Goal: Answer question/provide support: Share knowledge or assist other users

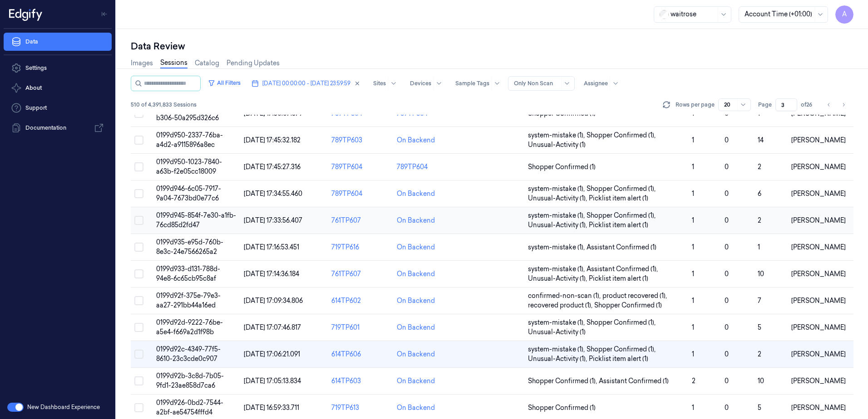
scroll to position [227, 0]
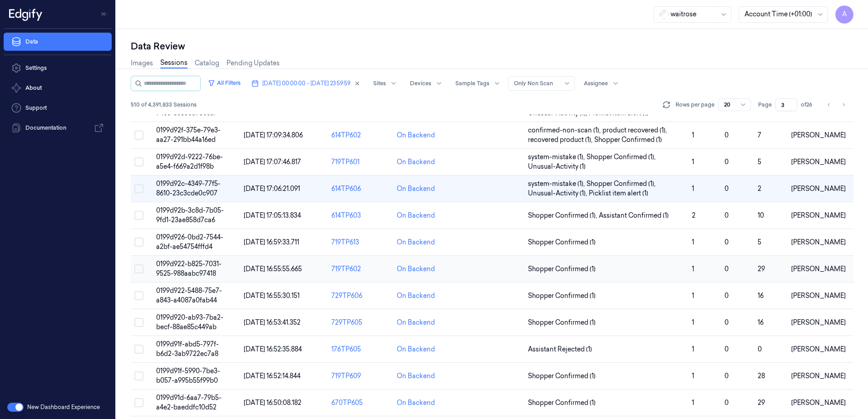
click at [198, 267] on span "0199d922-b825-7031-9525-988aabc97418" at bounding box center [188, 269] width 65 height 18
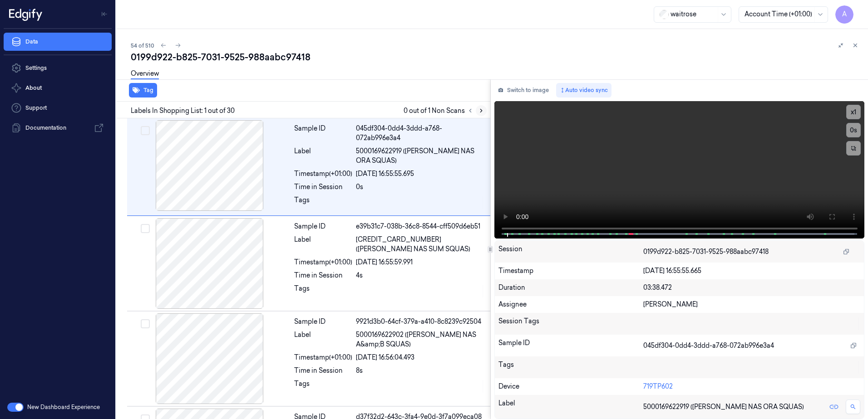
click at [479, 111] on icon at bounding box center [481, 111] width 6 height 6
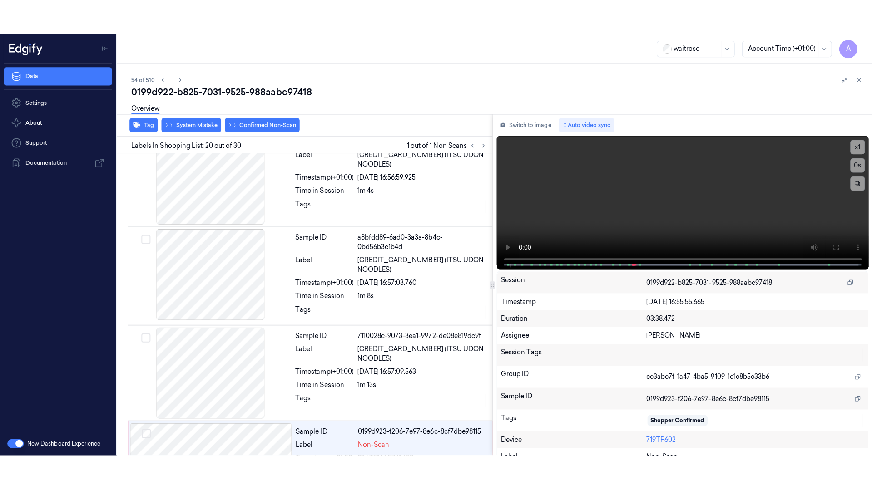
scroll to position [1711, 0]
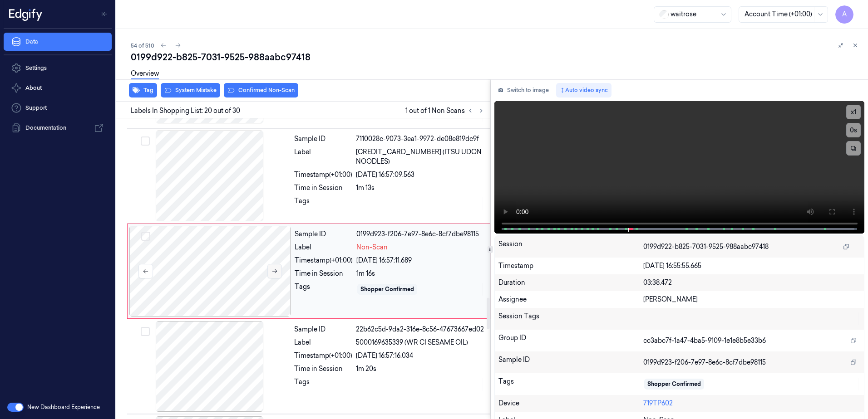
click at [270, 270] on button at bounding box center [274, 271] width 15 height 15
click at [277, 270] on icon at bounding box center [274, 271] width 6 height 6
click at [613, 227] on div "x 1 0 s" at bounding box center [679, 166] width 370 height 131
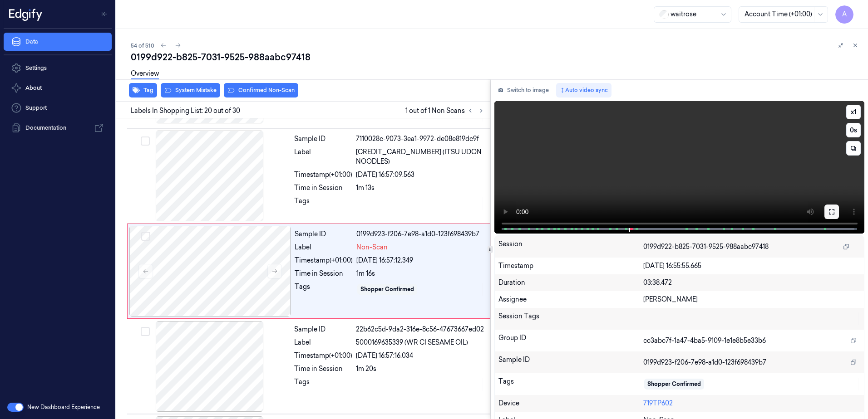
click at [831, 210] on icon at bounding box center [831, 211] width 5 height 5
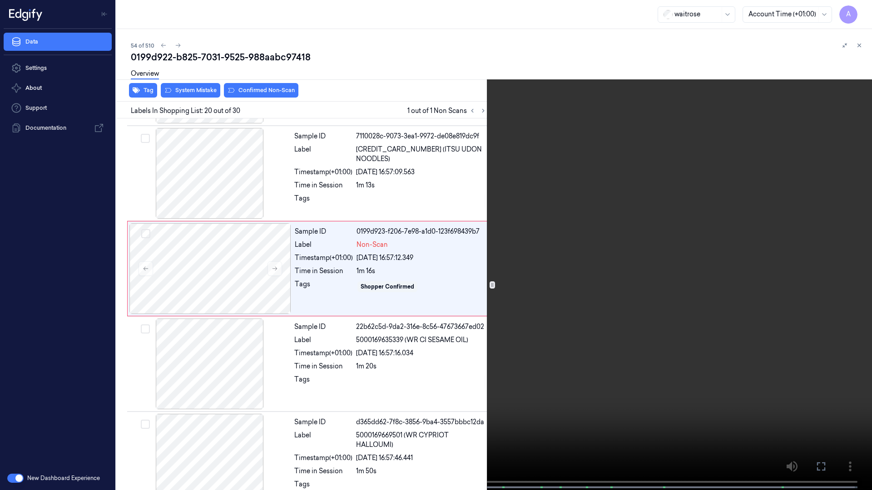
click at [636, 306] on video at bounding box center [436, 246] width 872 height 492
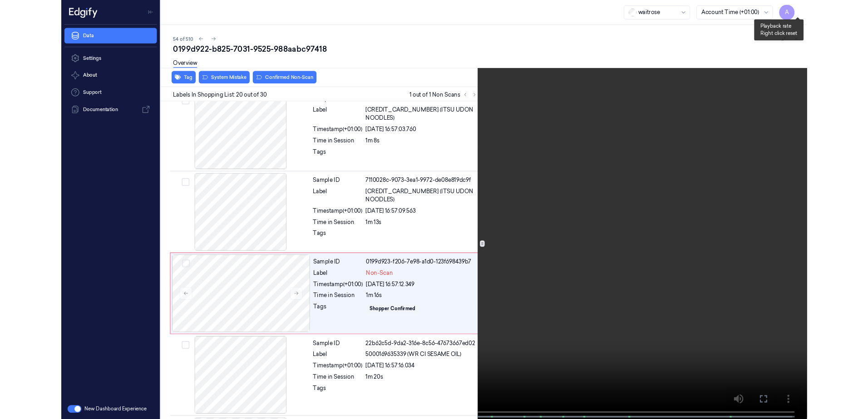
scroll to position [1675, 0]
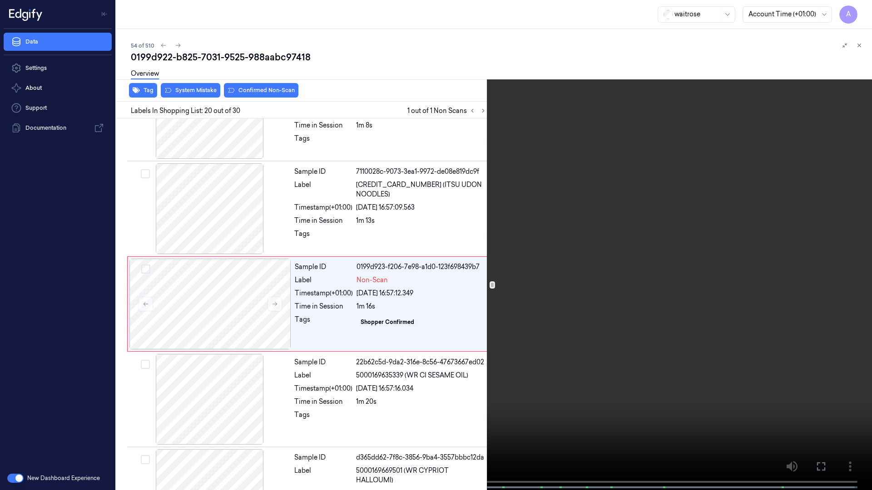
click at [544, 299] on video at bounding box center [436, 246] width 872 height 492
click at [0, 0] on button at bounding box center [0, 0] width 0 height 0
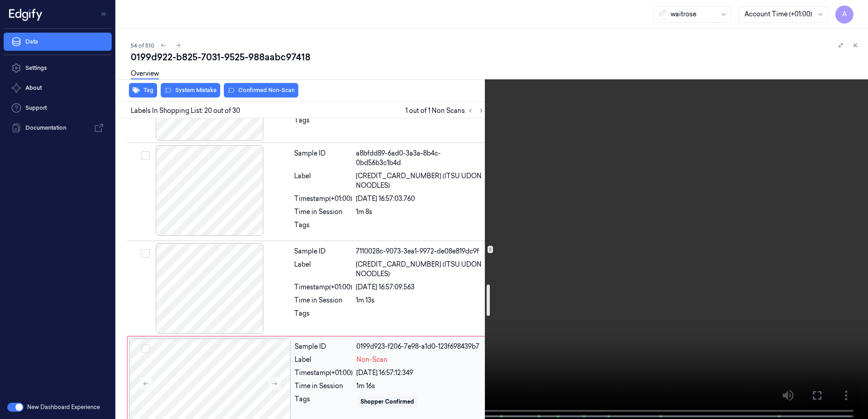
scroll to position [1585, 0]
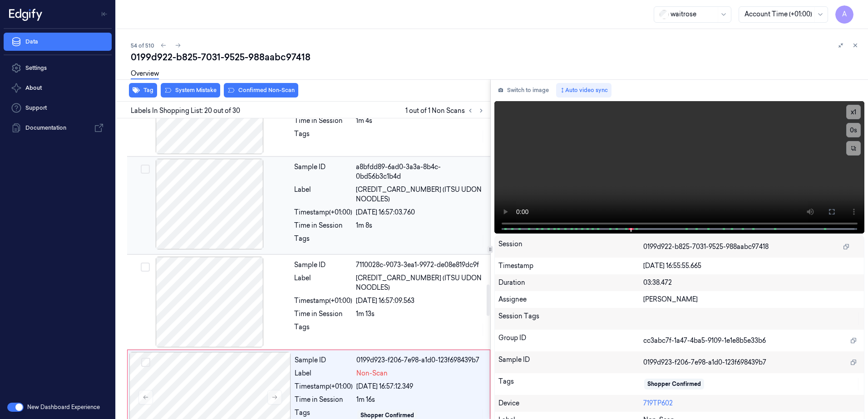
click at [434, 221] on div "1m 8s" at bounding box center [420, 226] width 129 height 10
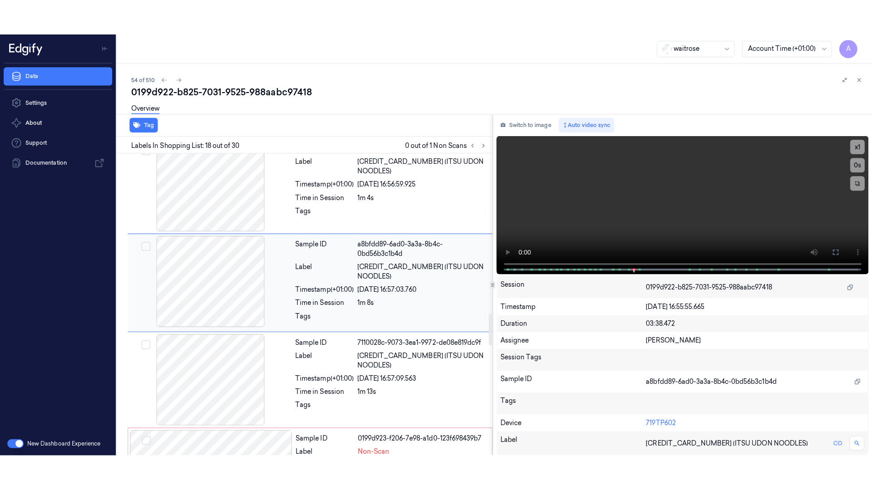
scroll to position [1520, 0]
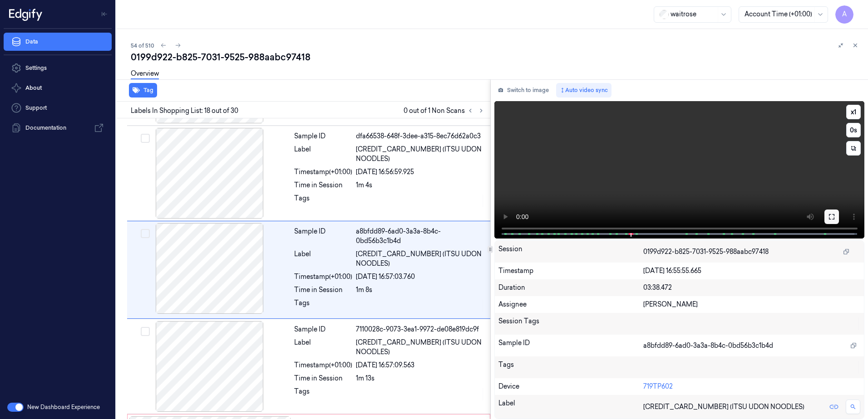
click at [827, 213] on button at bounding box center [831, 217] width 15 height 15
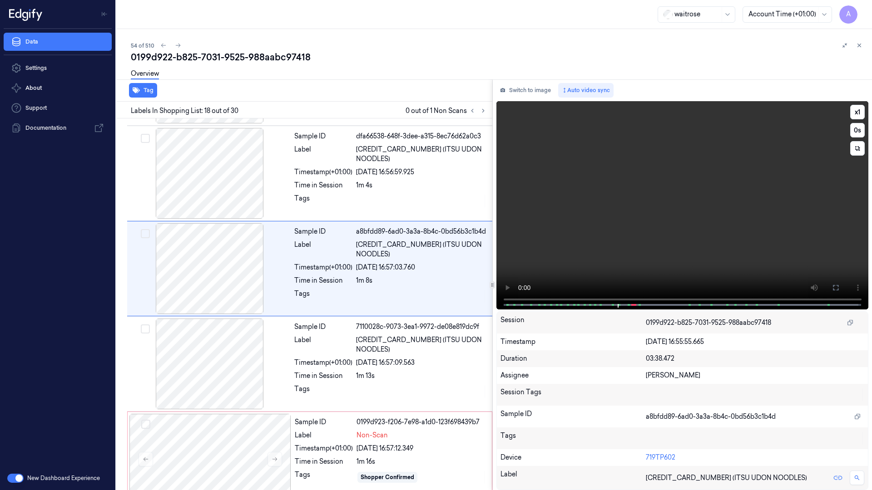
scroll to position [1485, 0]
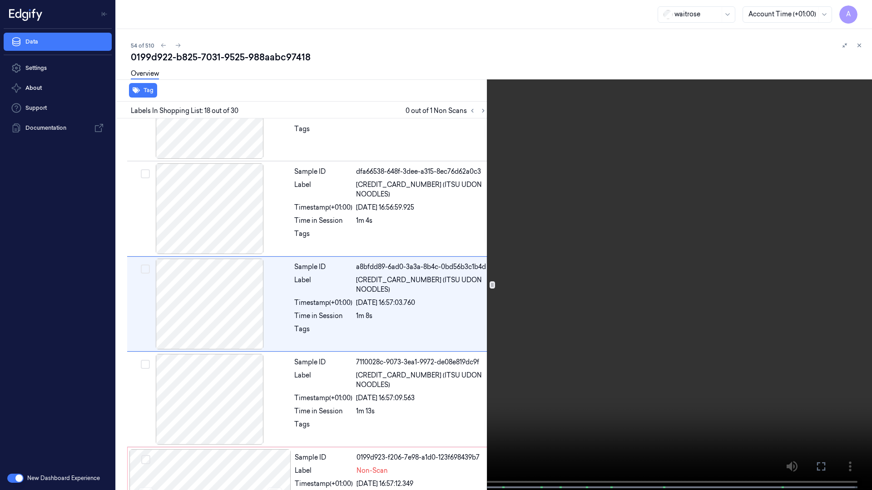
click at [558, 297] on video at bounding box center [436, 246] width 872 height 492
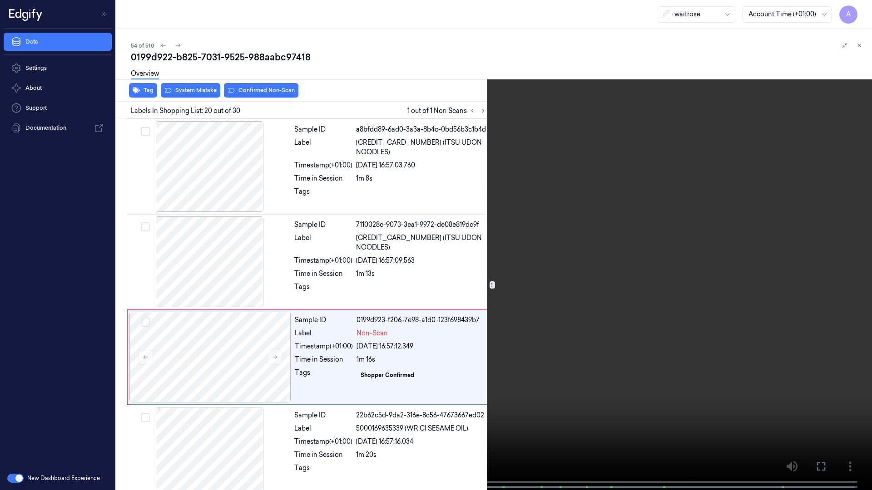
scroll to position [1675, 0]
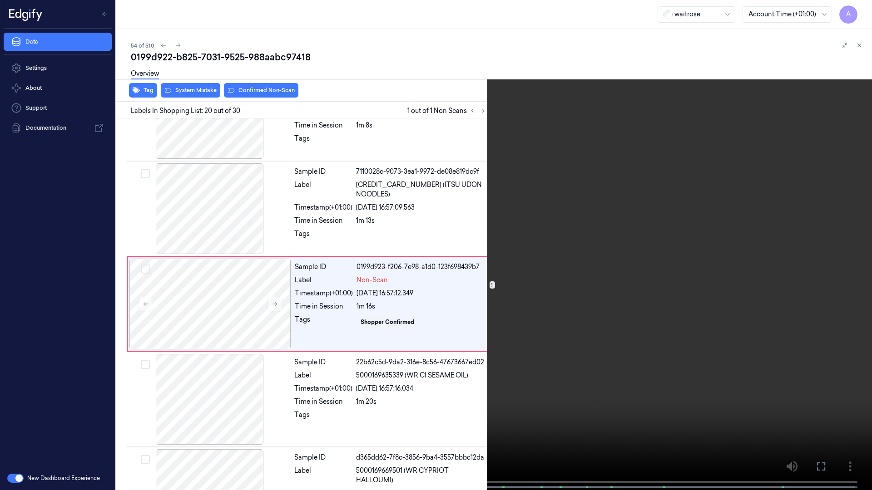
click at [286, 419] on span at bounding box center [285, 487] width 1 height 5
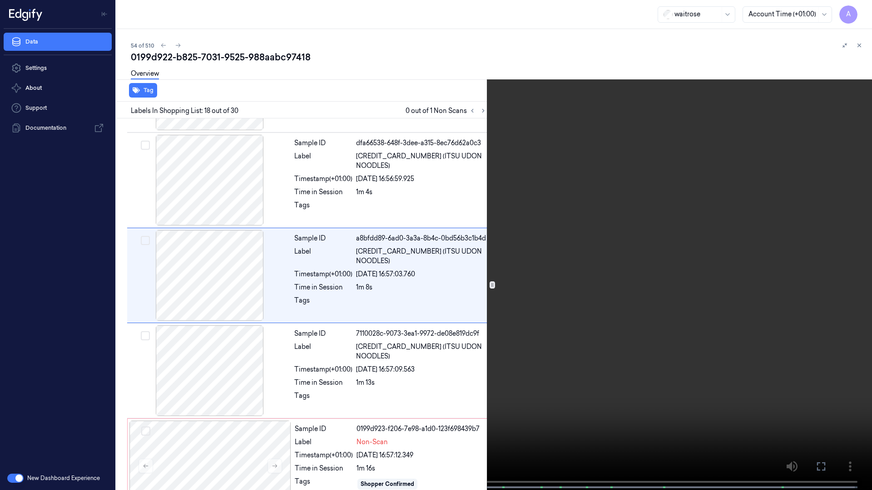
scroll to position [1485, 0]
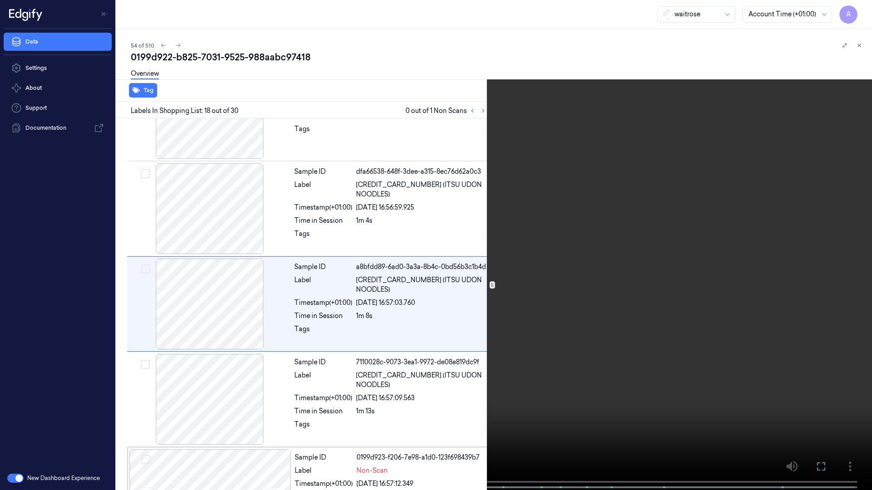
click at [270, 419] on span at bounding box center [270, 487] width 1 height 5
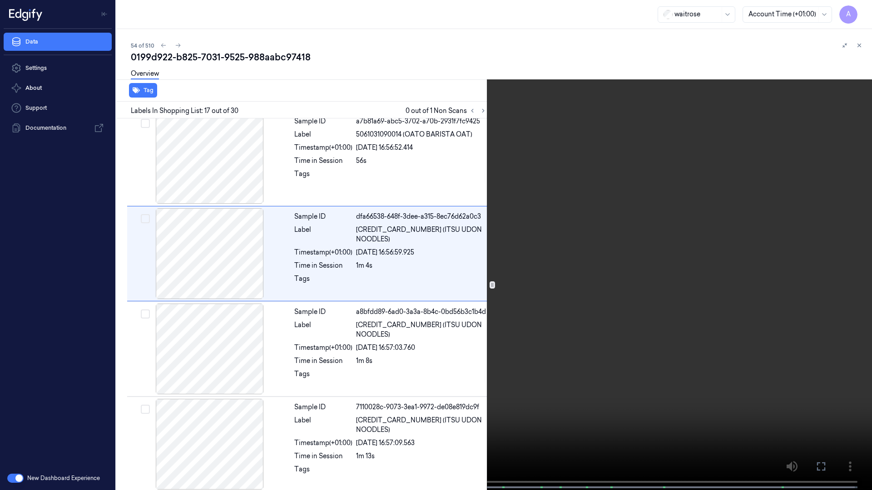
scroll to position [1390, 0]
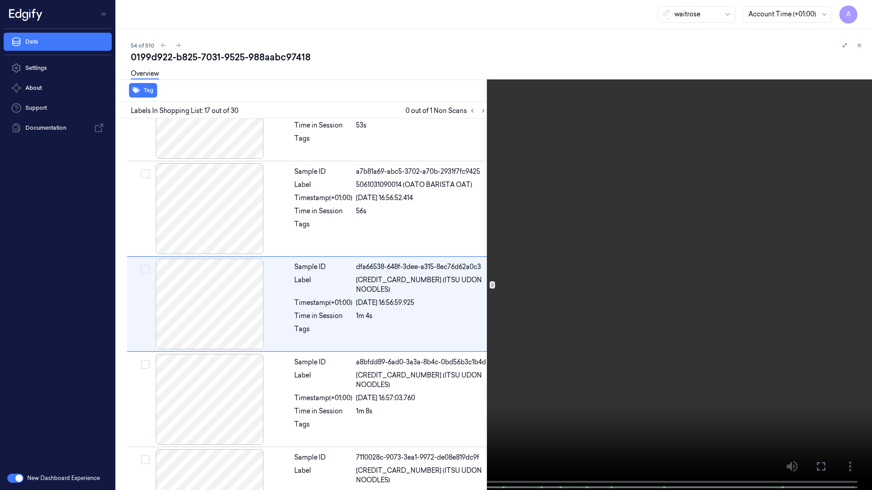
click at [269, 419] on span at bounding box center [269, 487] width 1 height 5
click at [270, 419] on span at bounding box center [270, 487] width 1 height 5
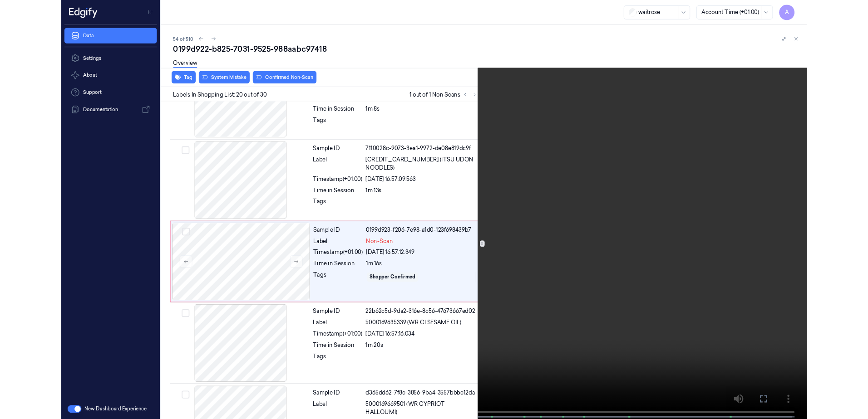
scroll to position [1675, 0]
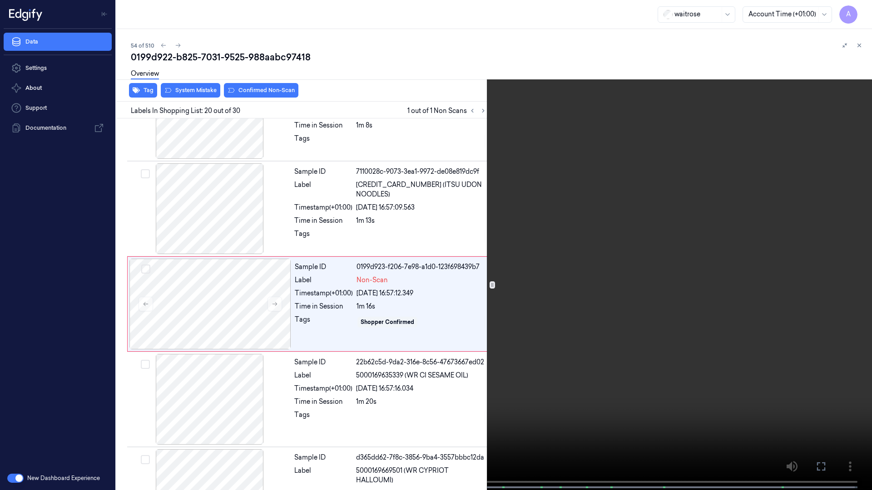
click at [551, 359] on video at bounding box center [436, 246] width 872 height 492
click at [0, 0] on icon at bounding box center [0, 0] width 0 height 0
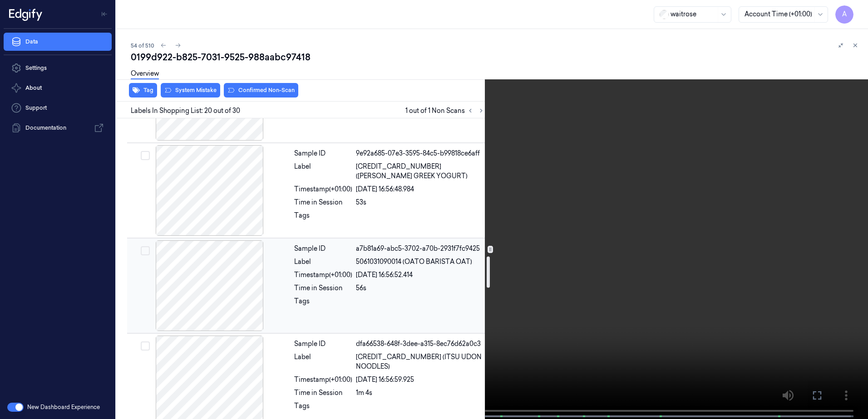
scroll to position [1403, 0]
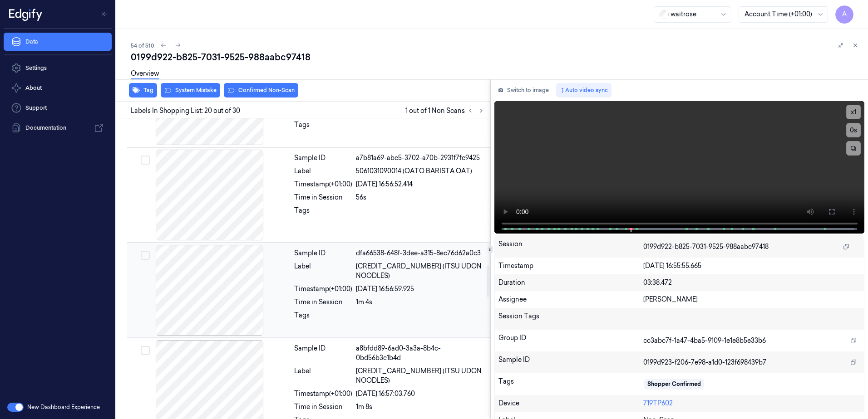
click at [393, 298] on div "1m 4s" at bounding box center [420, 303] width 129 height 10
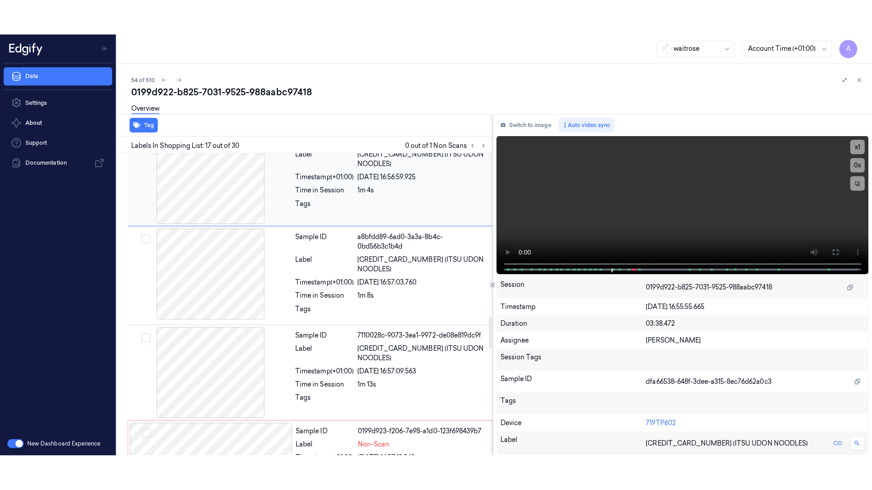
scroll to position [1606, 0]
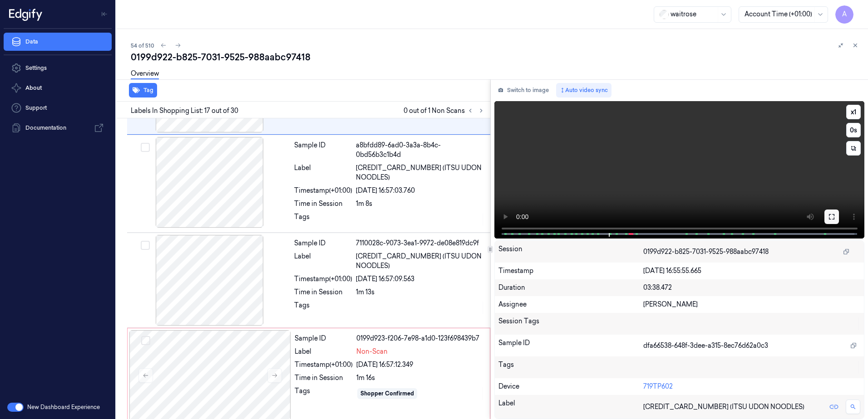
click at [833, 220] on icon at bounding box center [831, 216] width 5 height 5
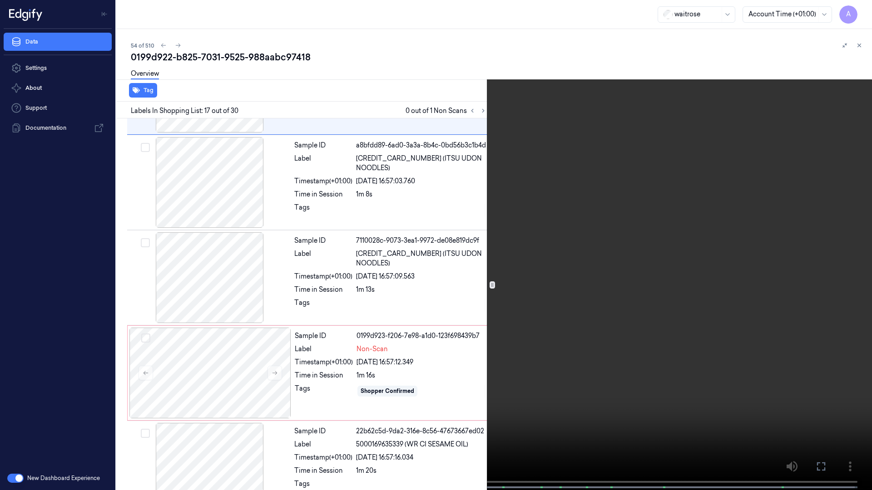
click at [488, 319] on video at bounding box center [436, 246] width 872 height 492
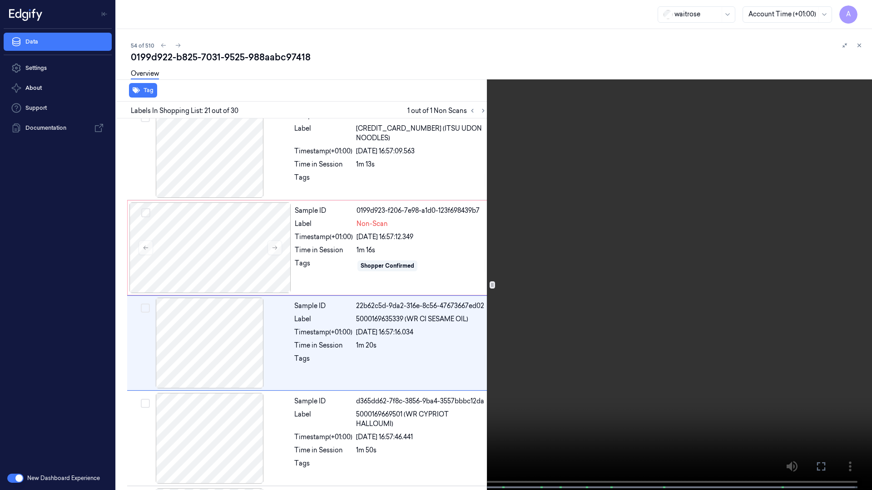
scroll to position [1771, 0]
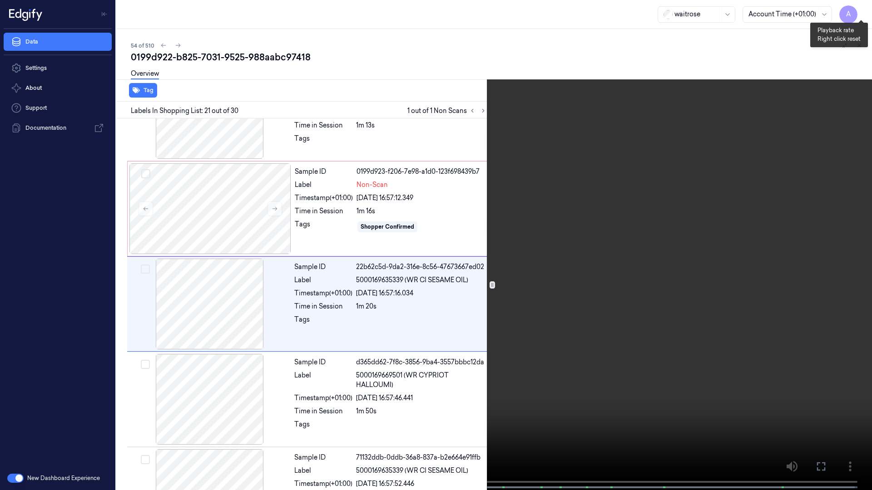
click at [860, 11] on button "x 1" at bounding box center [860, 11] width 15 height 15
click at [860, 11] on button "x 2" at bounding box center [860, 11] width 15 height 15
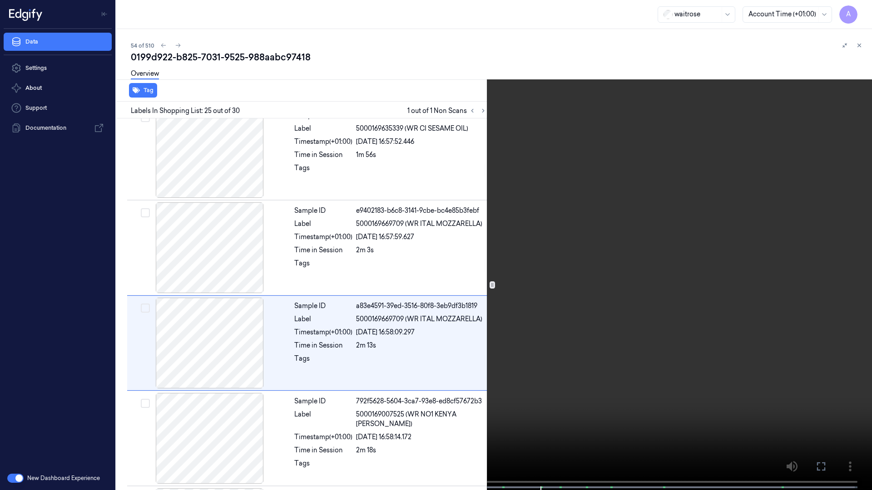
scroll to position [2152, 0]
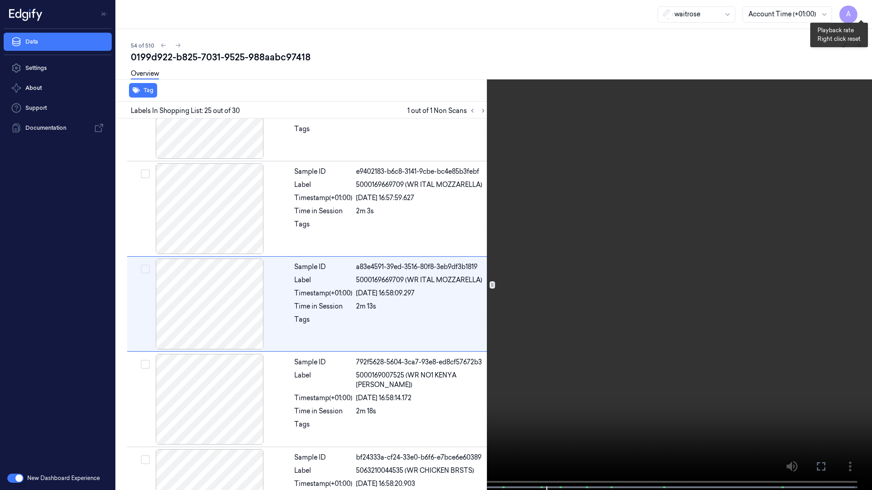
click at [859, 10] on button "x 1" at bounding box center [860, 11] width 15 height 15
click at [859, 10] on button "x 2" at bounding box center [860, 11] width 15 height 15
drag, startPoint x: 859, startPoint y: 10, endPoint x: 681, endPoint y: 111, distance: 204.9
click at [681, 111] on video at bounding box center [436, 246] width 872 height 492
click at [678, 192] on video at bounding box center [436, 246] width 872 height 492
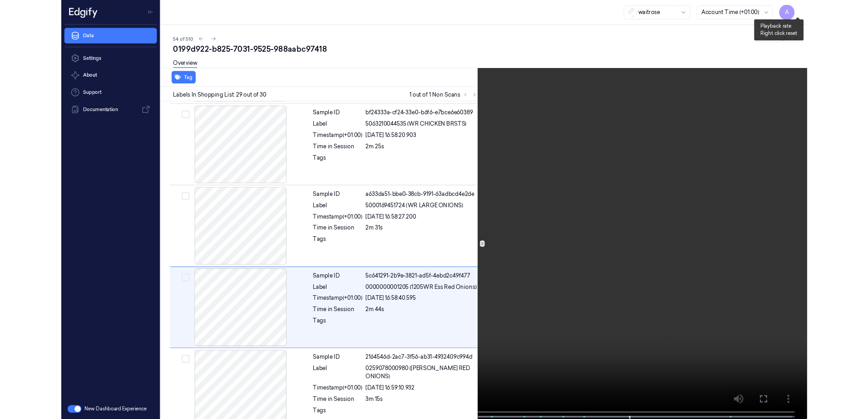
scroll to position [2493, 0]
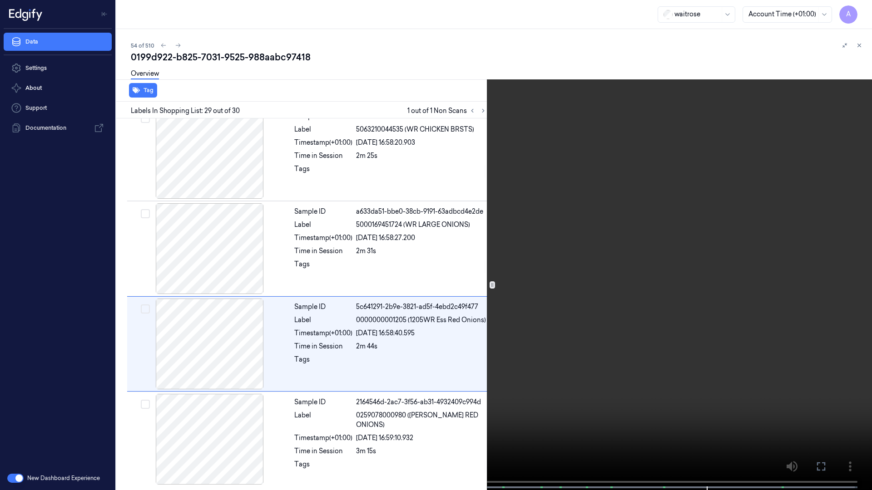
click at [0, 0] on button at bounding box center [0, 0] width 0 height 0
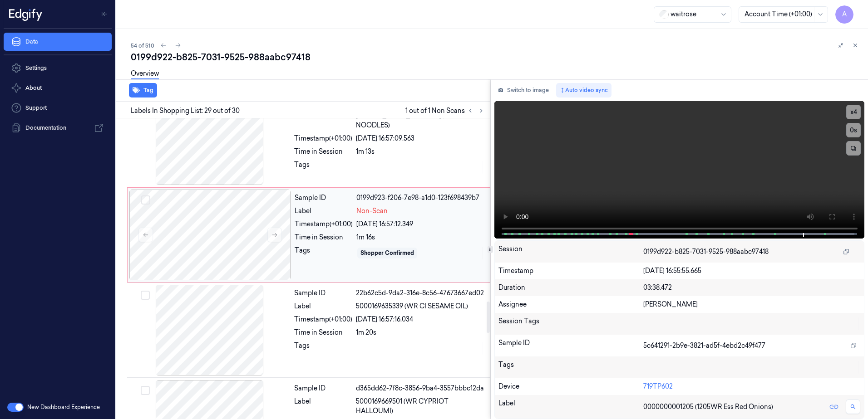
click at [431, 246] on div "Shopper Confirmed" at bounding box center [420, 253] width 128 height 15
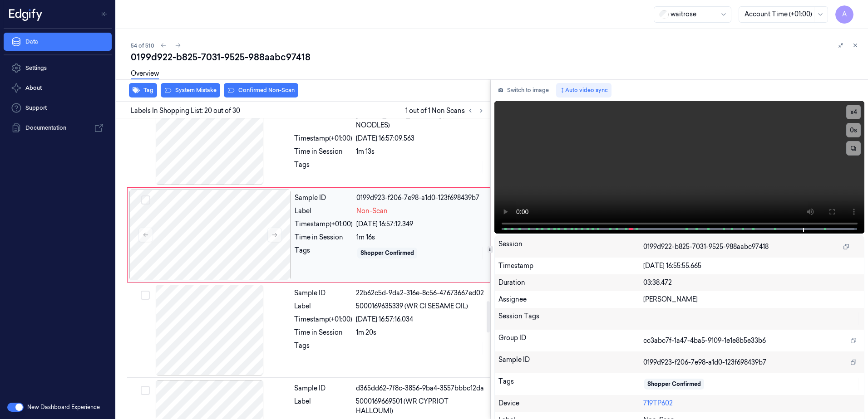
scroll to position [1711, 0]
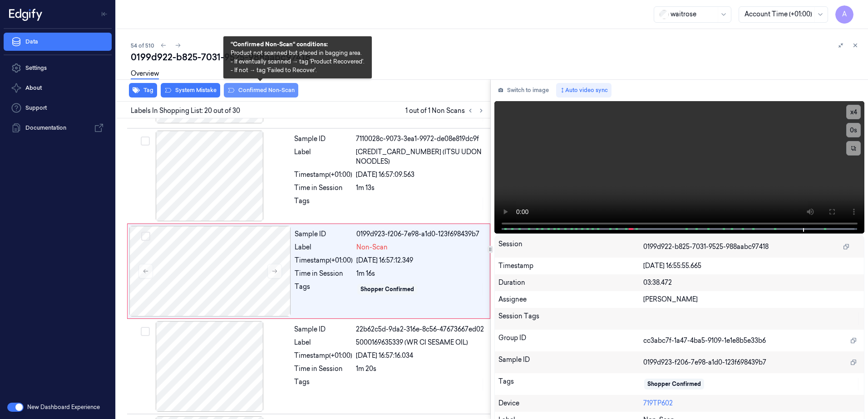
click at [256, 94] on button "Confirmed Non-Scan" at bounding box center [261, 90] width 74 height 15
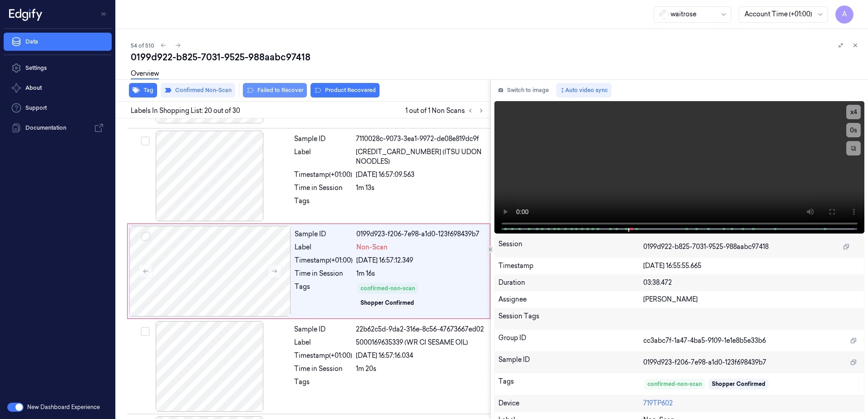
click at [272, 94] on button "Failed to Recover" at bounding box center [275, 90] width 64 height 15
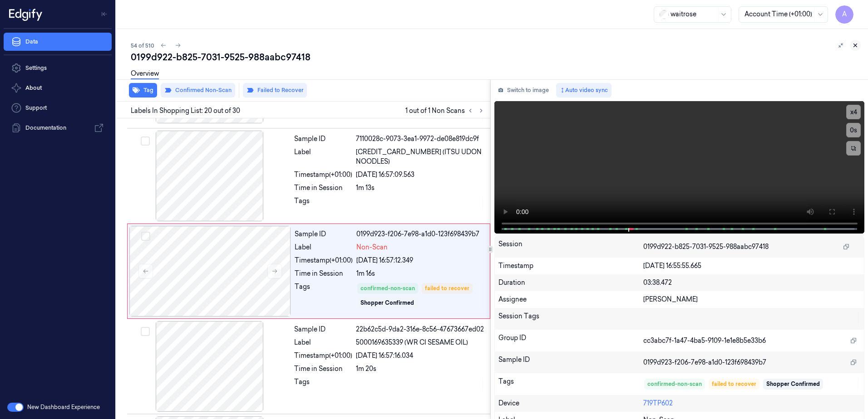
click at [856, 45] on icon at bounding box center [855, 45] width 6 height 6
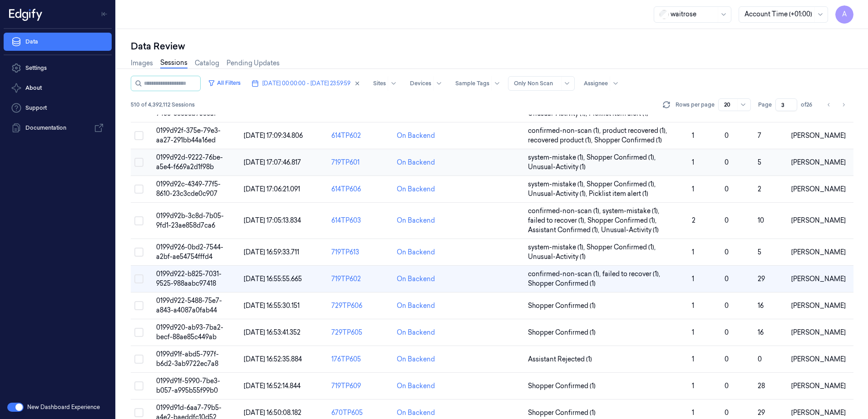
scroll to position [267, 0]
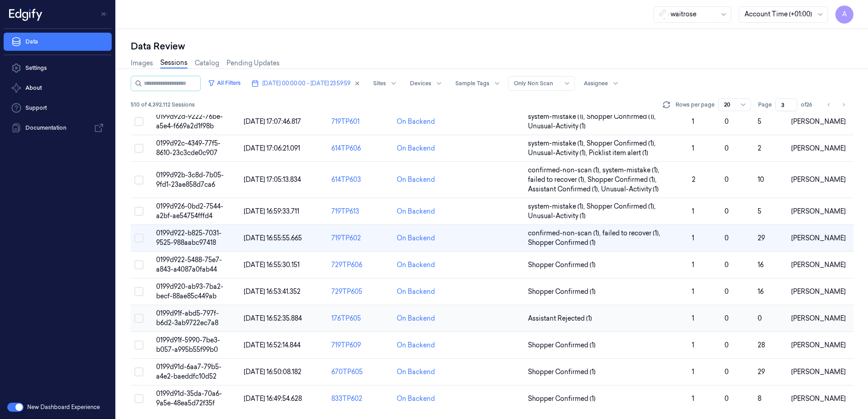
click at [184, 313] on span "0199d91f-abd5-797f-b6d2-3ab9722ec7a8" at bounding box center [187, 319] width 63 height 18
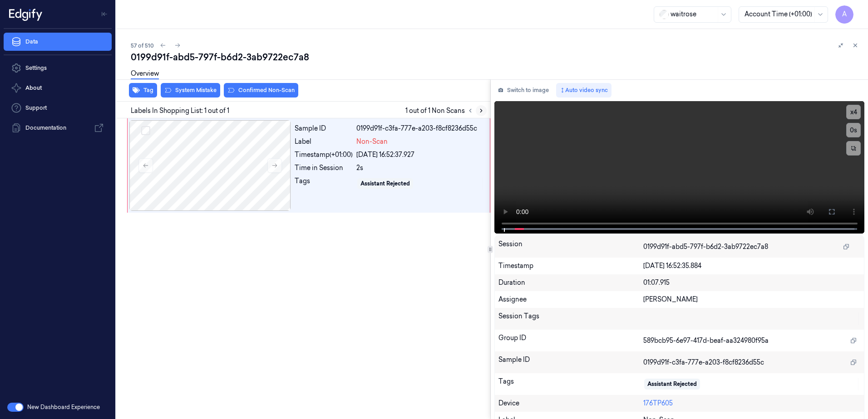
click at [477, 114] on button at bounding box center [481, 110] width 11 height 11
click at [276, 166] on icon at bounding box center [274, 166] width 6 height 6
click at [278, 169] on button at bounding box center [274, 165] width 15 height 15
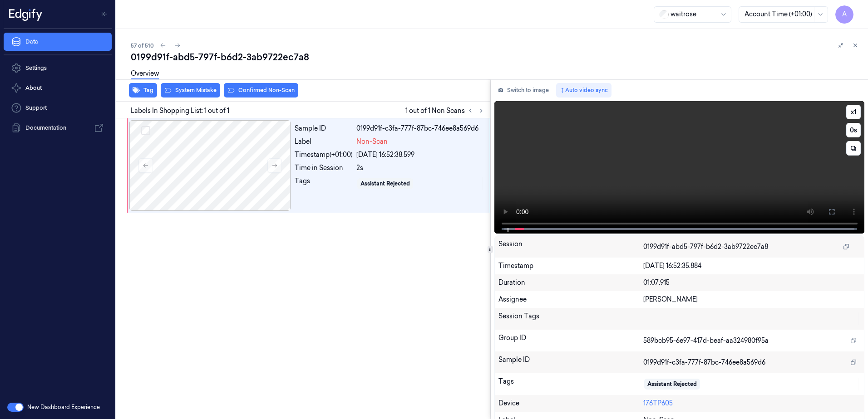
drag, startPoint x: 833, startPoint y: 213, endPoint x: 799, endPoint y: 241, distance: 44.1
click at [833, 213] on button at bounding box center [831, 212] width 15 height 15
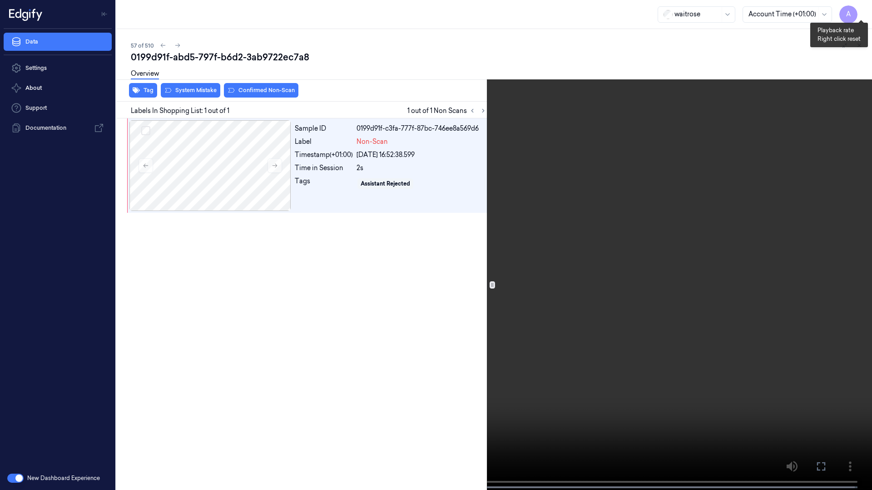
click at [862, 10] on button "x 1" at bounding box center [860, 11] width 15 height 15
click at [862, 10] on button "x 2" at bounding box center [860, 11] width 15 height 15
click at [0, 0] on icon at bounding box center [0, 0] width 0 height 0
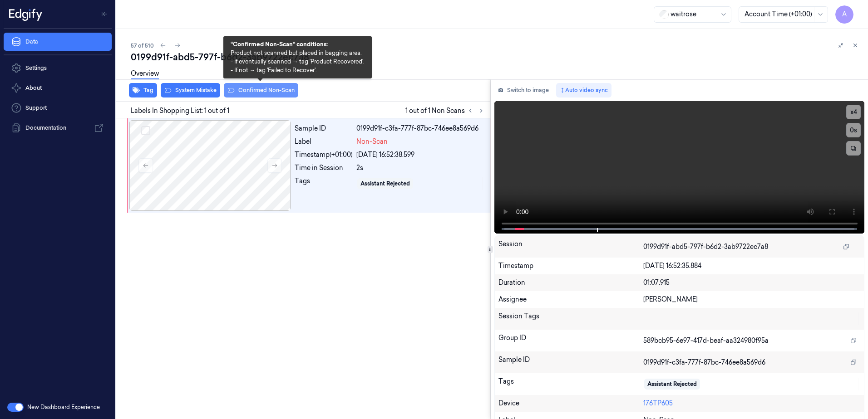
click at [260, 94] on button "Confirmed Non-Scan" at bounding box center [261, 90] width 74 height 15
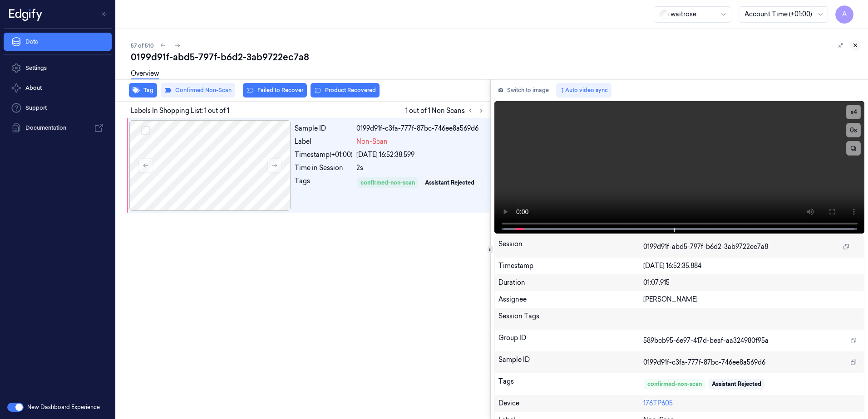
click at [857, 47] on icon at bounding box center [855, 45] width 3 height 3
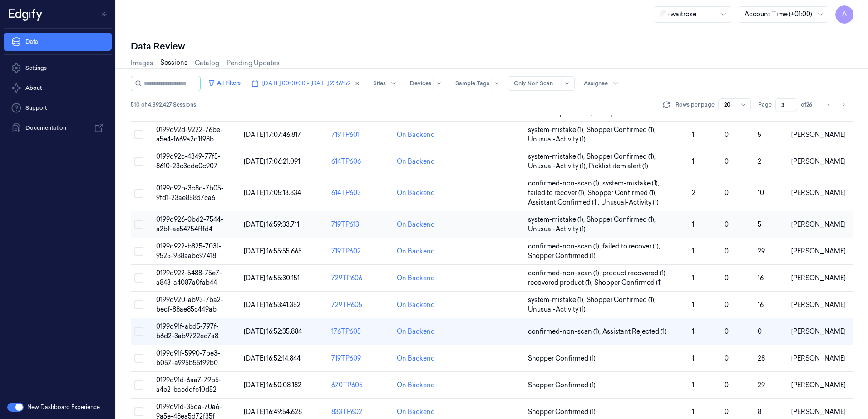
scroll to position [267, 0]
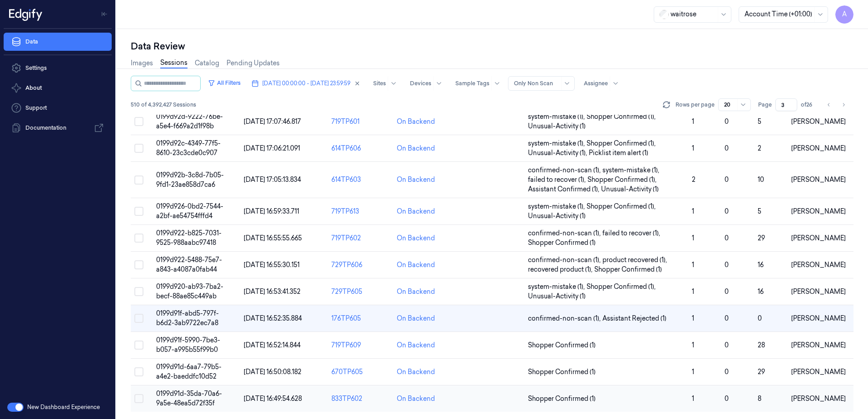
click at [185, 394] on span "0199d91d-35da-70a6-9a5e-48ea5d72f35f" at bounding box center [189, 399] width 66 height 18
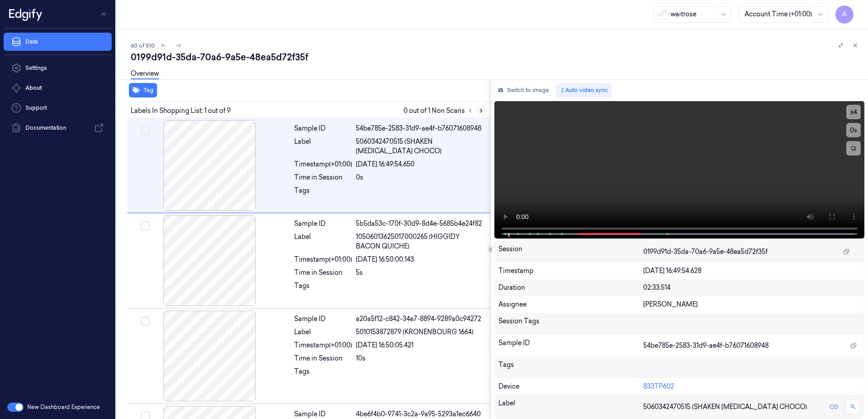
click at [484, 109] on icon at bounding box center [481, 111] width 6 height 6
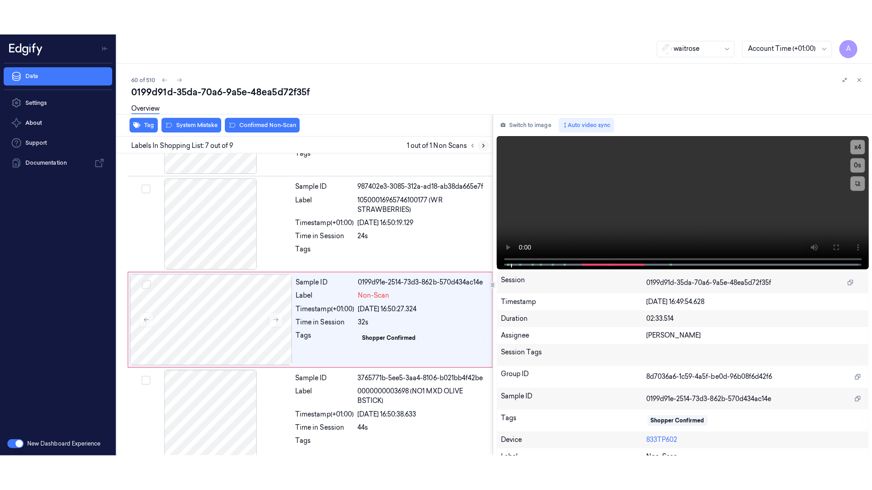
scroll to position [469, 0]
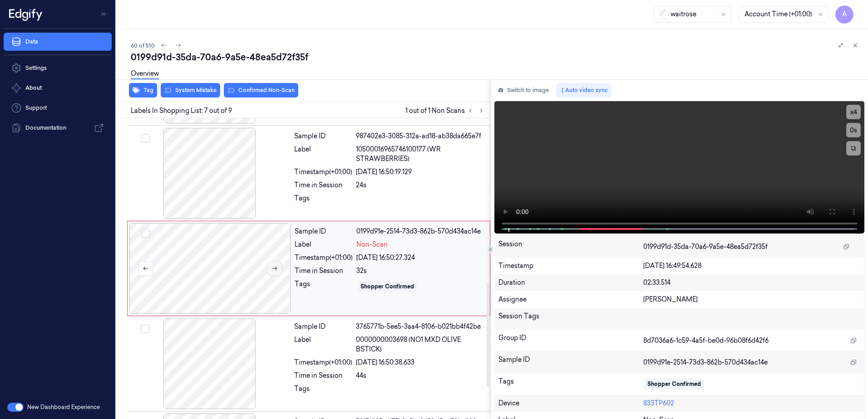
click at [281, 268] on button at bounding box center [274, 268] width 15 height 15
click at [271, 267] on button at bounding box center [274, 268] width 15 height 15
click at [272, 268] on icon at bounding box center [274, 269] width 6 height 6
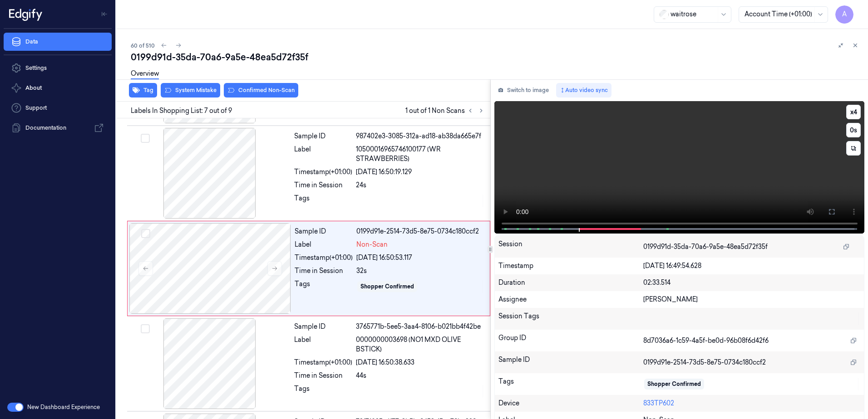
click at [691, 187] on video at bounding box center [679, 167] width 370 height 133
drag, startPoint x: 833, startPoint y: 210, endPoint x: 834, endPoint y: 257, distance: 47.2
click at [833, 210] on button at bounding box center [831, 212] width 15 height 15
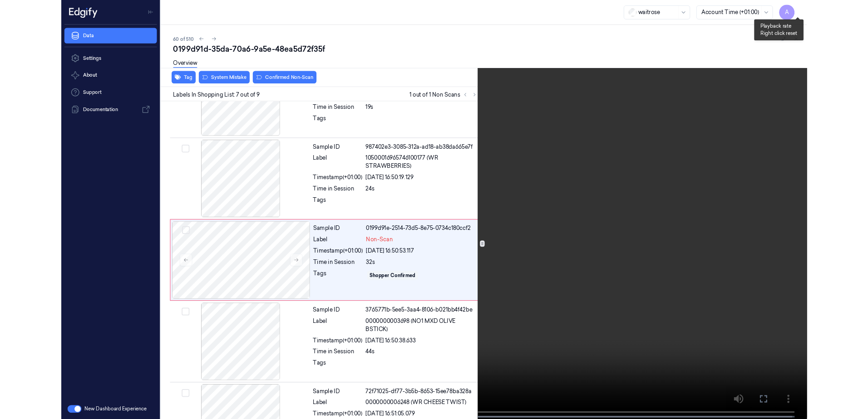
scroll to position [434, 0]
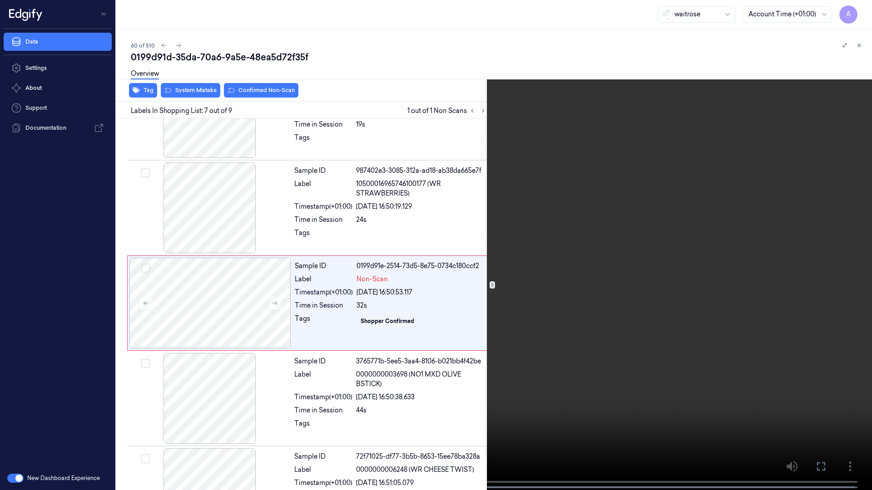
click at [0, 0] on button at bounding box center [0, 0] width 0 height 0
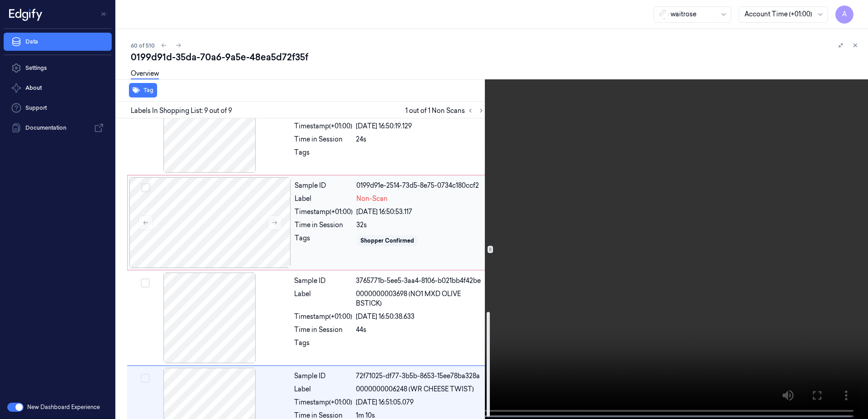
scroll to position [560, 0]
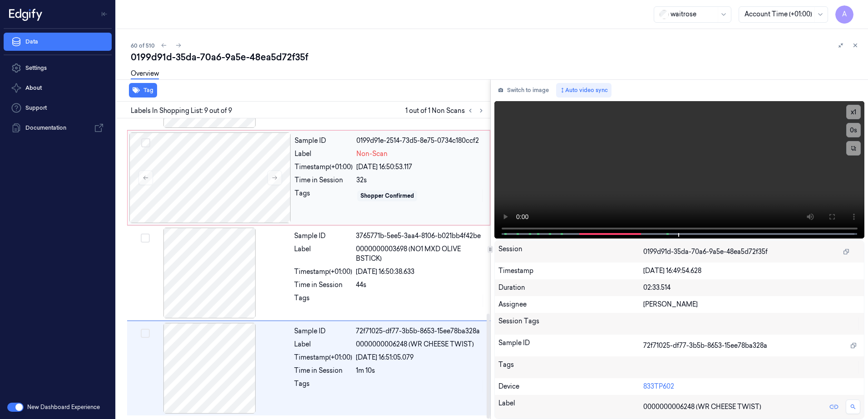
click at [333, 210] on div "Sample ID 0199d91e-2514-73d5-8e75-0734c180ccf2 Label Non-Scan Timestamp (+01:00…" at bounding box center [389, 178] width 197 height 91
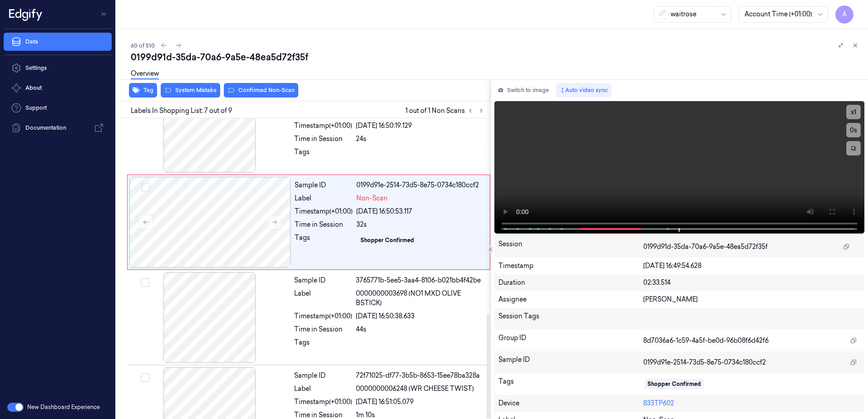
scroll to position [469, 0]
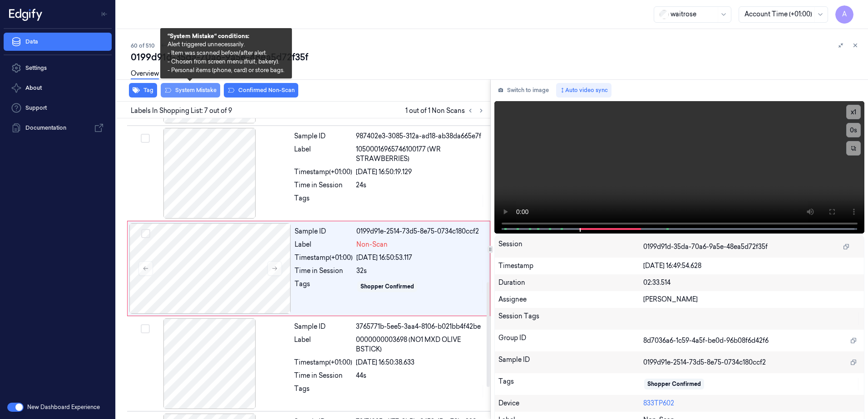
click at [182, 91] on button "System Mistake" at bounding box center [190, 90] width 59 height 15
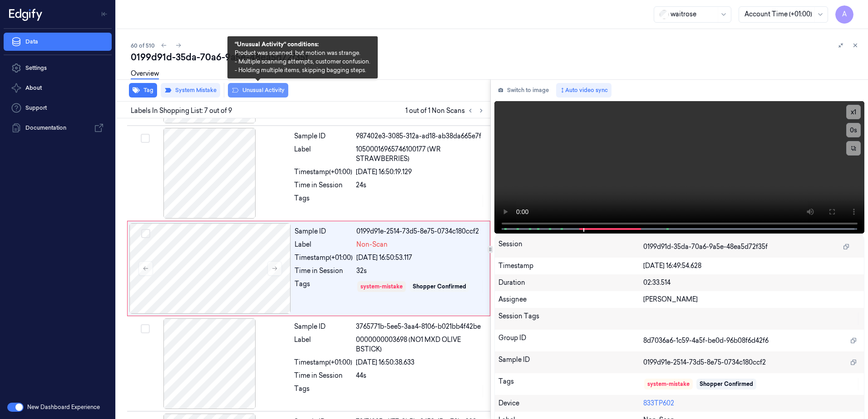
click at [259, 93] on button "Unusual Activity" at bounding box center [258, 90] width 60 height 15
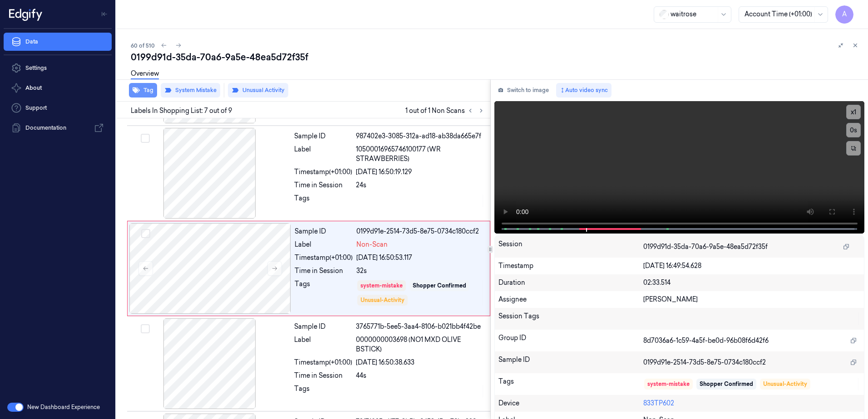
click at [141, 93] on button "Tag" at bounding box center [143, 90] width 28 height 15
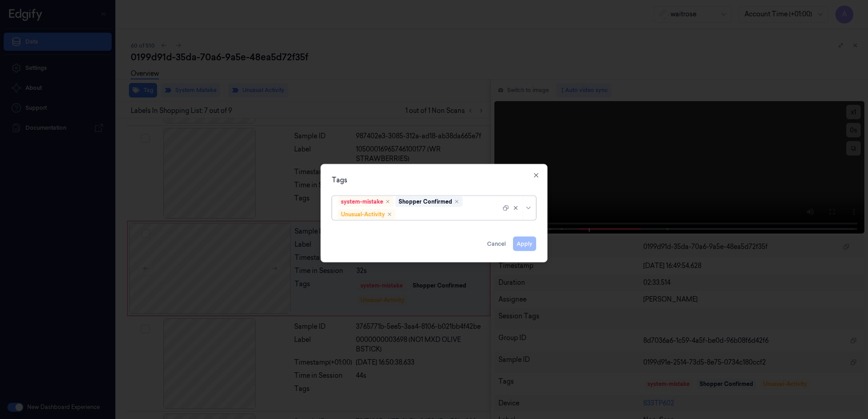
click at [416, 214] on div at bounding box center [448, 215] width 103 height 10
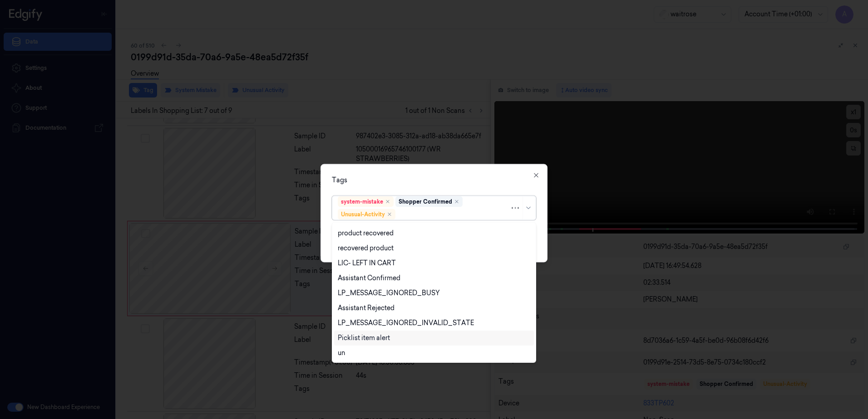
click at [380, 336] on div "Picklist item alert" at bounding box center [364, 339] width 52 height 10
click at [465, 172] on div "Tags option Picklist item alert, selected. 20 results available. Use Up and Dow…" at bounding box center [433, 213] width 227 height 99
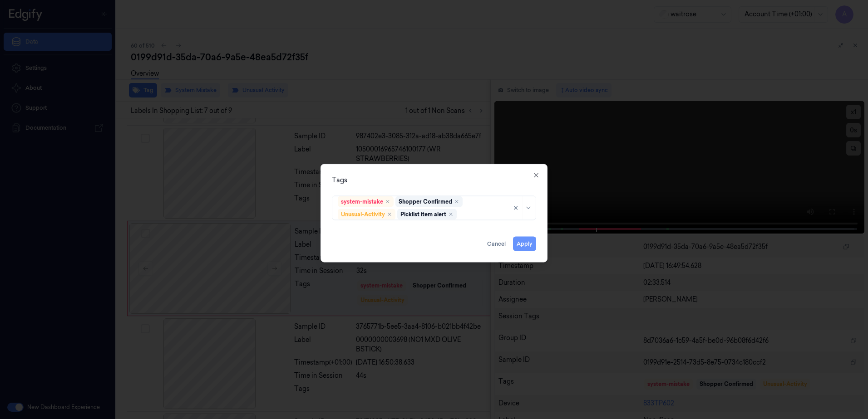
click at [530, 241] on button "Apply" at bounding box center [524, 244] width 23 height 15
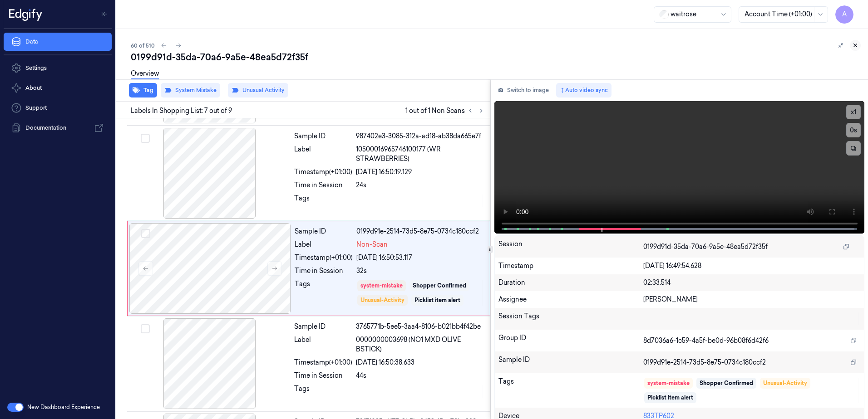
click at [855, 48] on icon at bounding box center [855, 45] width 6 height 6
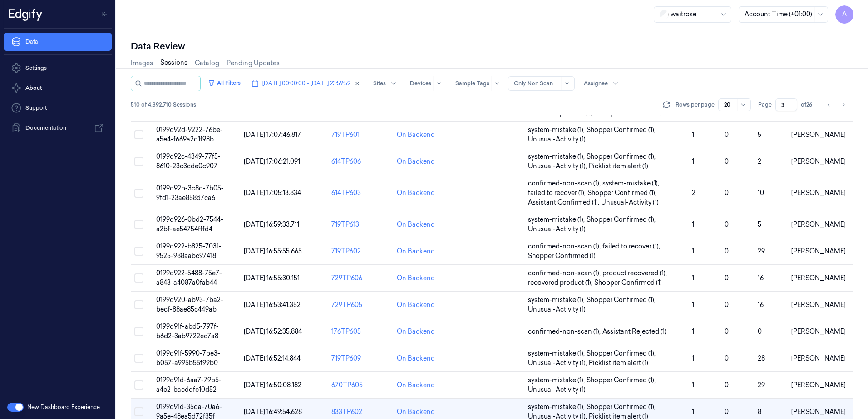
scroll to position [267, 0]
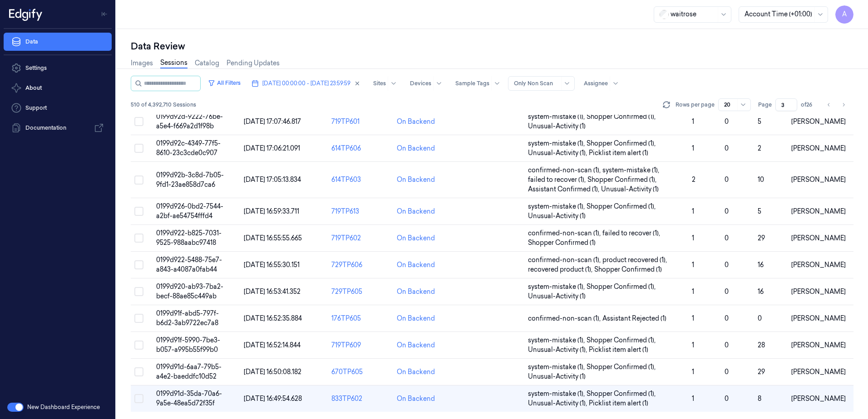
drag, startPoint x: 786, startPoint y: 104, endPoint x: 779, endPoint y: 106, distance: 7.0
click at [779, 106] on input "3" at bounding box center [786, 105] width 22 height 13
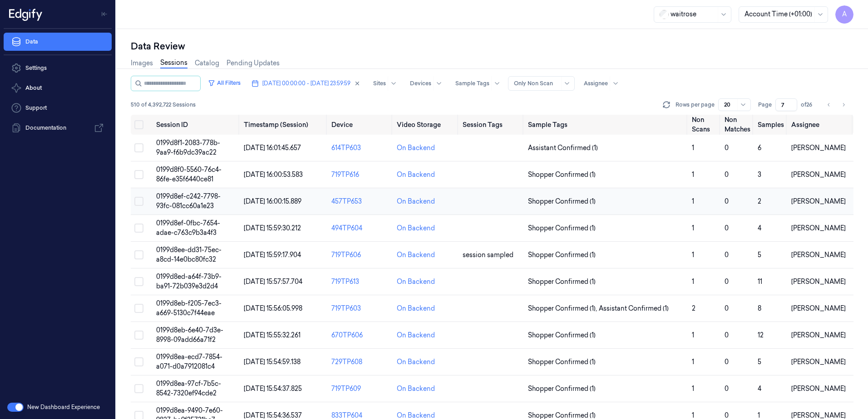
type input "7"
click at [195, 202] on span "0199d8ef-c242-7798-93fc-081cc60a1e23" at bounding box center [188, 201] width 64 height 18
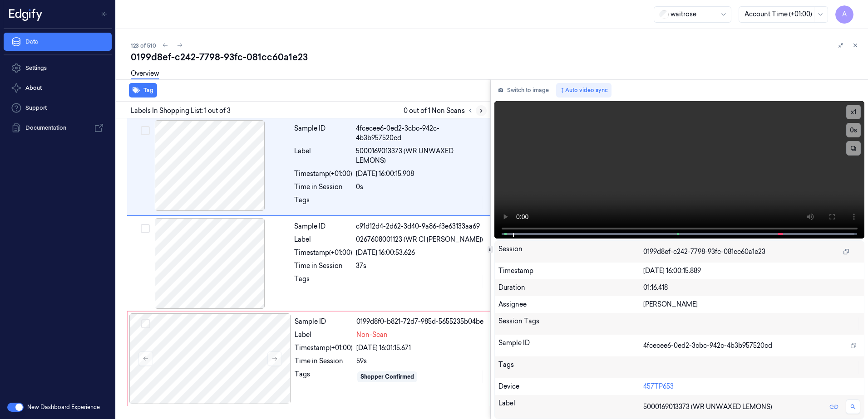
click at [481, 113] on icon at bounding box center [481, 111] width 6 height 6
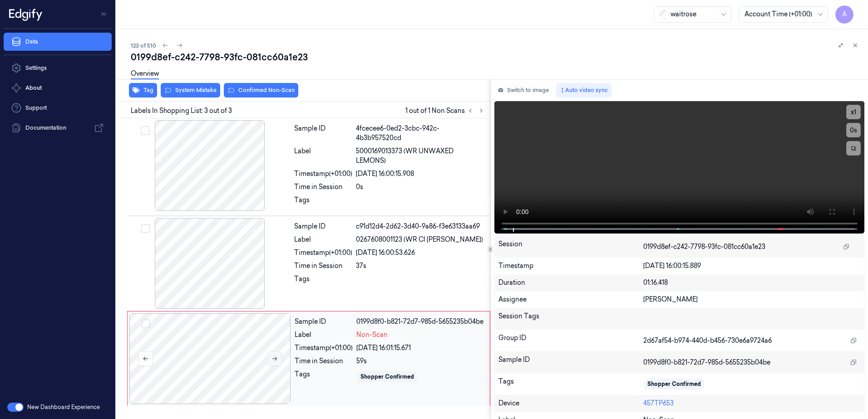
click at [269, 360] on button at bounding box center [274, 359] width 15 height 15
click at [272, 360] on icon at bounding box center [274, 359] width 6 height 6
click at [829, 212] on icon at bounding box center [831, 211] width 7 height 7
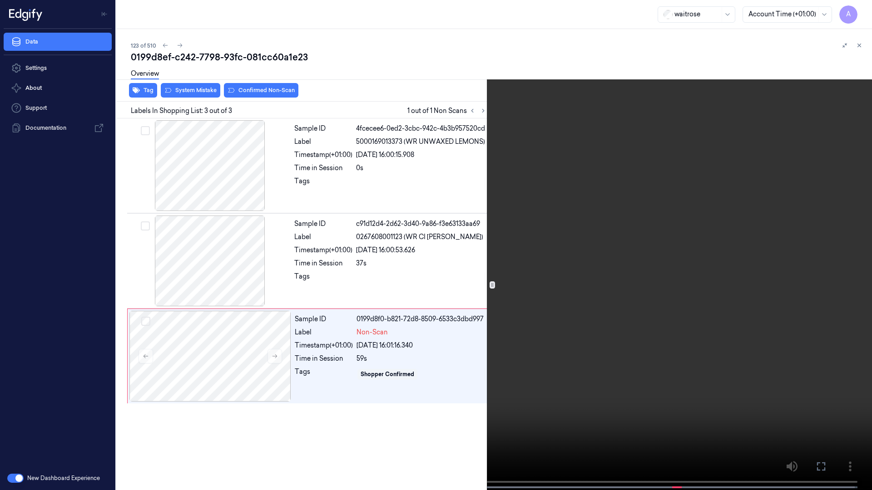
click at [621, 242] on video at bounding box center [436, 246] width 872 height 492
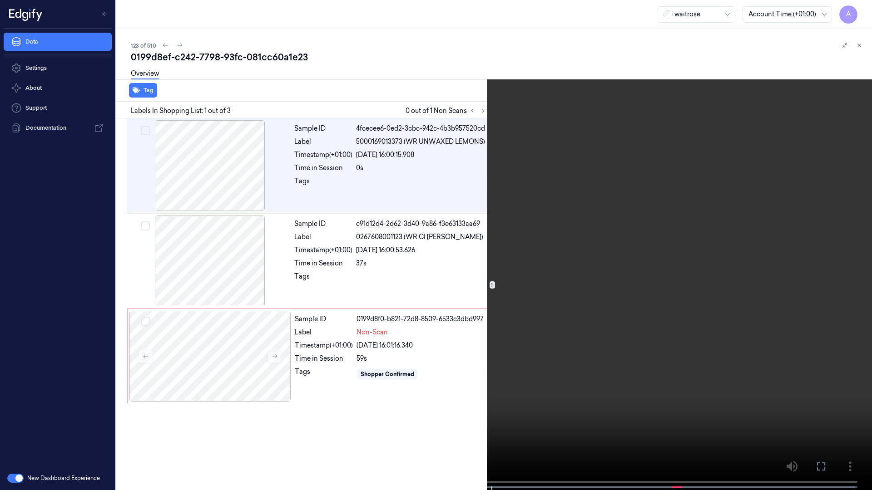
click at [0, 0] on button at bounding box center [0, 0] width 0 height 0
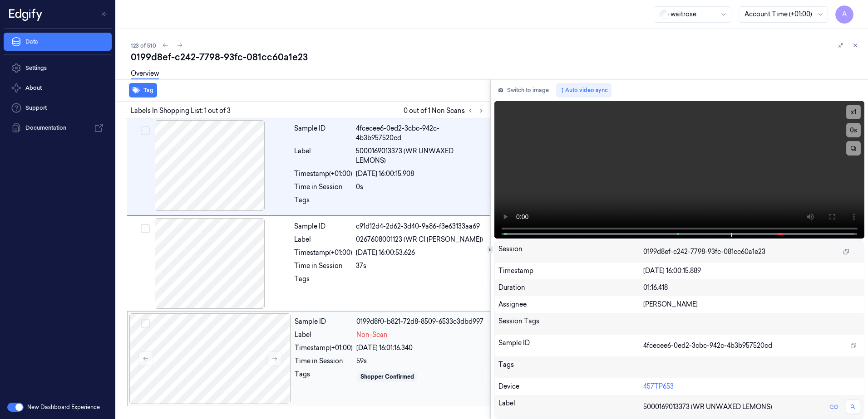
click at [445, 366] on div "Sample ID 0199d8f0-b821-72d8-8509-6533c3dbd997 Label Non-Scan Timestamp (+01:00…" at bounding box center [389, 359] width 197 height 91
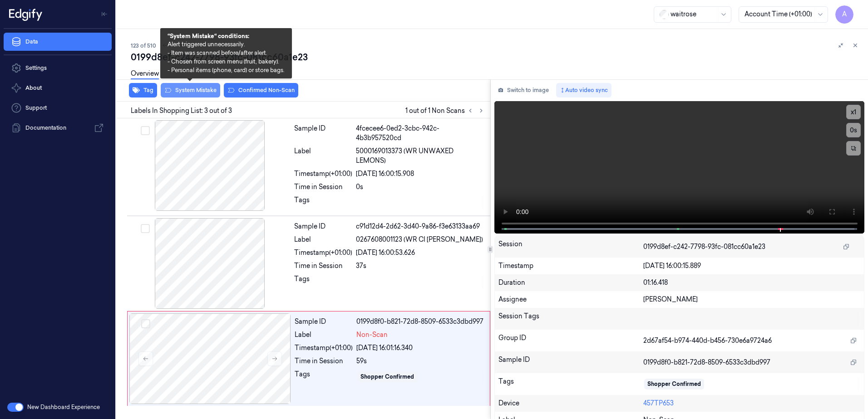
click at [192, 90] on button "System Mistake" at bounding box center [190, 90] width 59 height 15
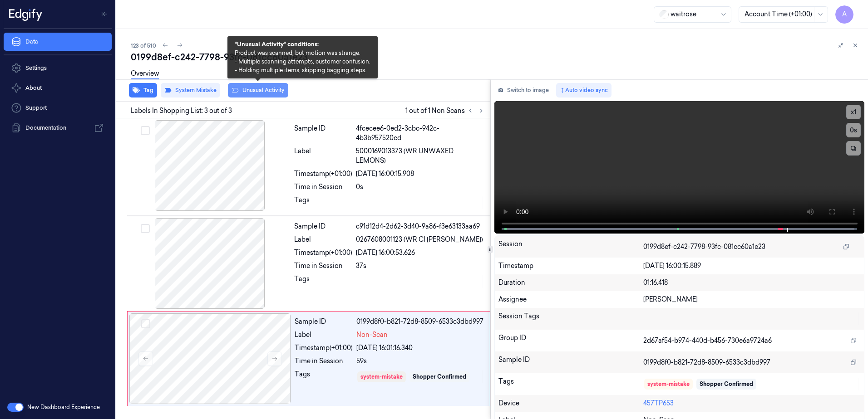
click at [255, 95] on button "Unusual Activity" at bounding box center [258, 90] width 60 height 15
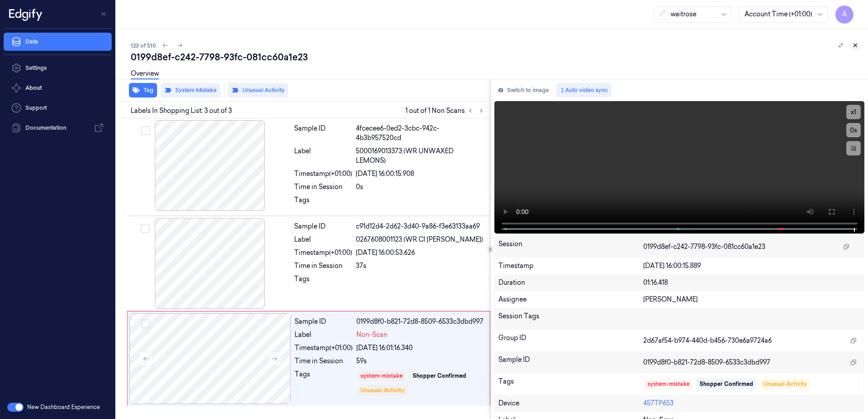
click at [858, 44] on icon at bounding box center [855, 45] width 6 height 6
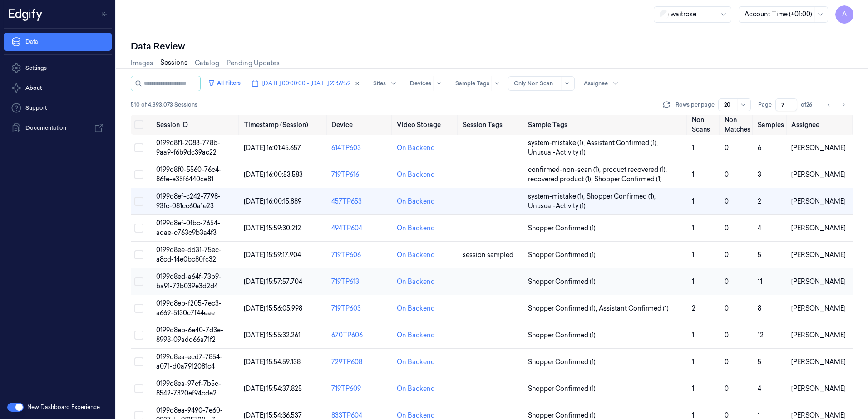
click at [189, 281] on td "0199d8ed-a64f-73b9-ba91-72b039e3d2d4" at bounding box center [197, 282] width 88 height 27
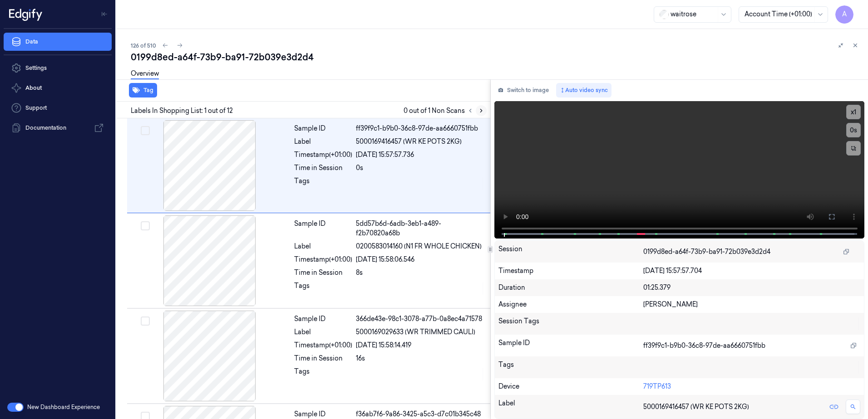
click at [484, 114] on button at bounding box center [481, 110] width 11 height 11
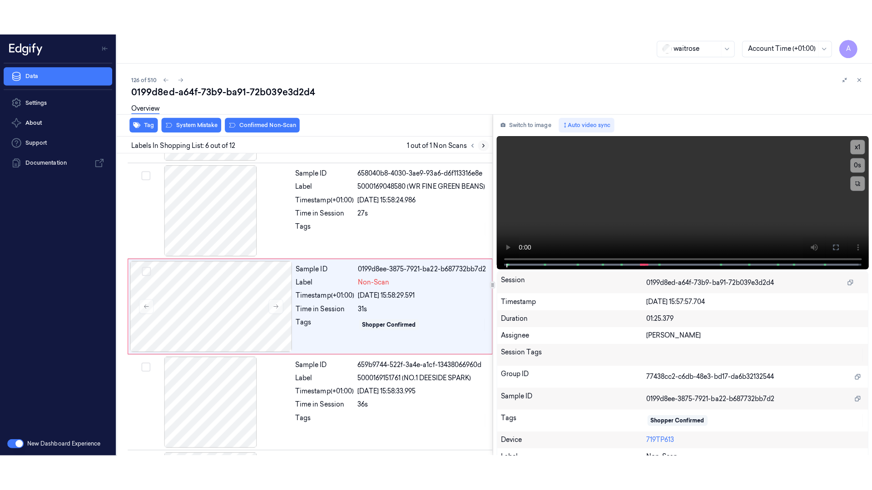
scroll to position [374, 0]
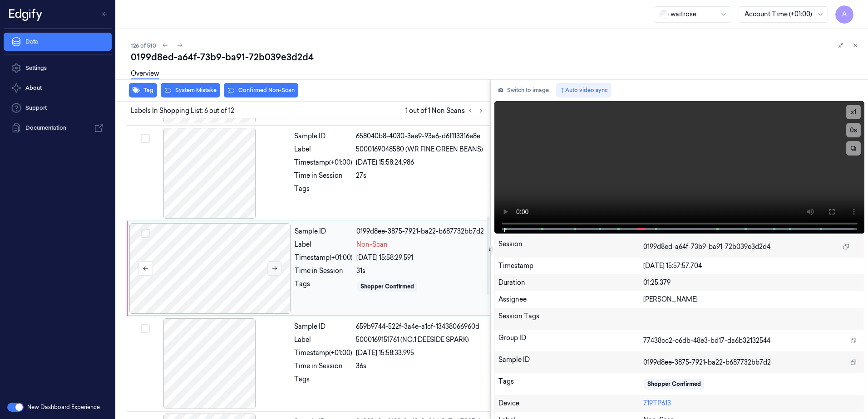
click at [278, 269] on button at bounding box center [274, 268] width 15 height 15
click at [271, 267] on icon at bounding box center [274, 269] width 6 height 6
click at [272, 267] on icon at bounding box center [274, 269] width 6 height 6
click at [830, 215] on icon at bounding box center [831, 211] width 7 height 7
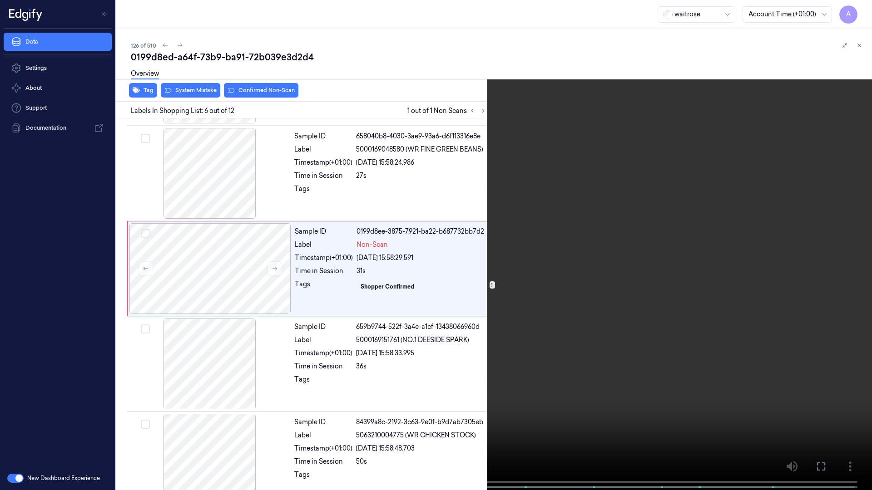
click at [514, 325] on video at bounding box center [436, 246] width 872 height 492
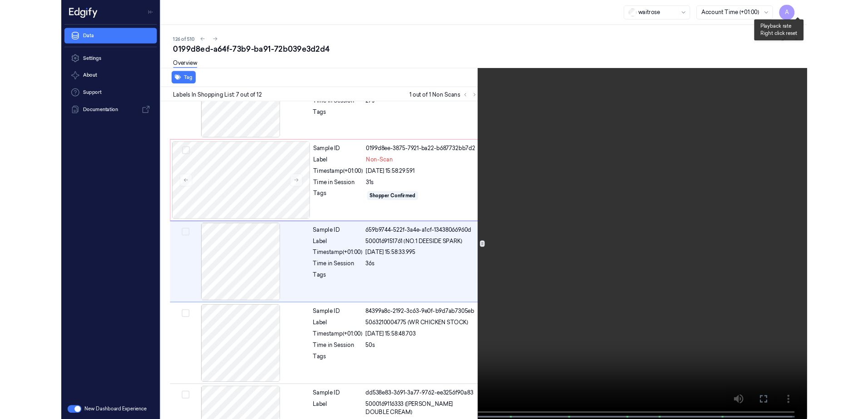
scroll to position [434, 0]
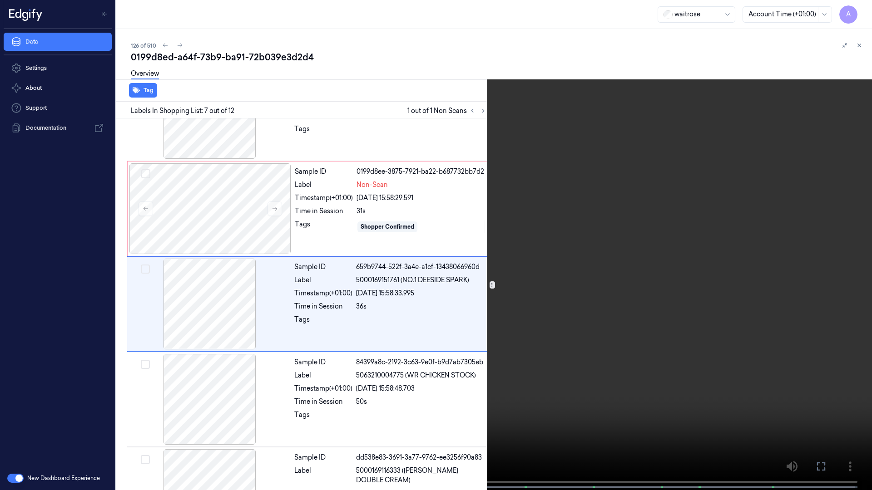
click at [0, 0] on icon at bounding box center [0, 0] width 0 height 0
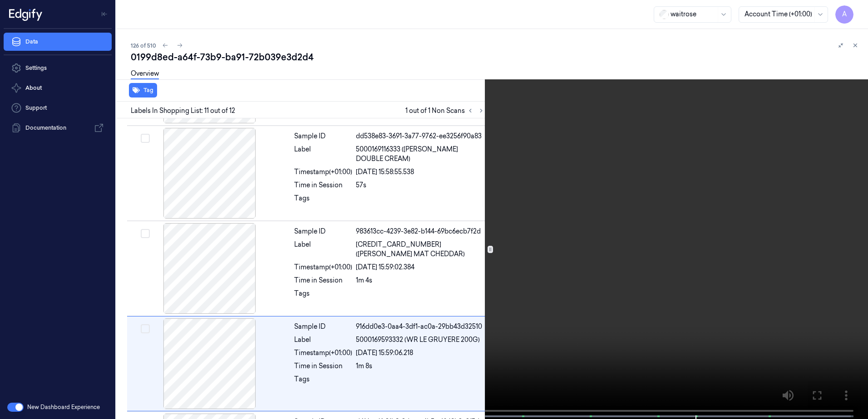
scroll to position [846, 0]
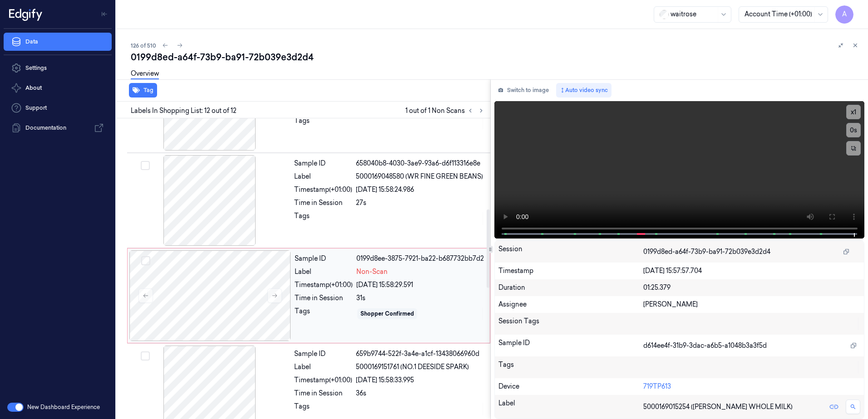
click at [465, 300] on div "31s" at bounding box center [420, 299] width 128 height 10
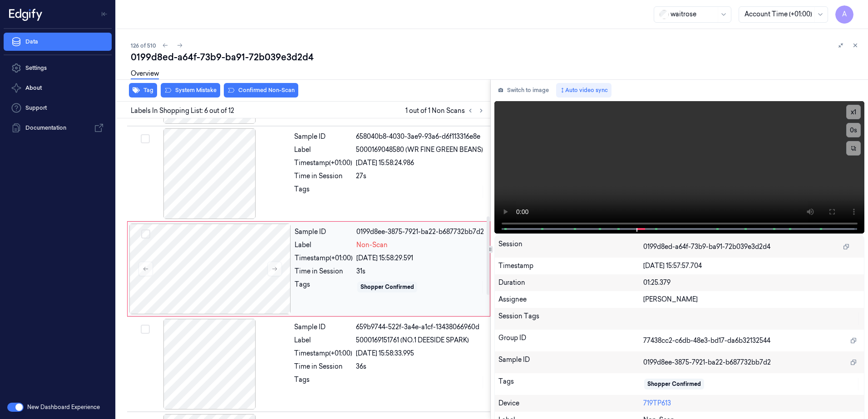
scroll to position [374, 0]
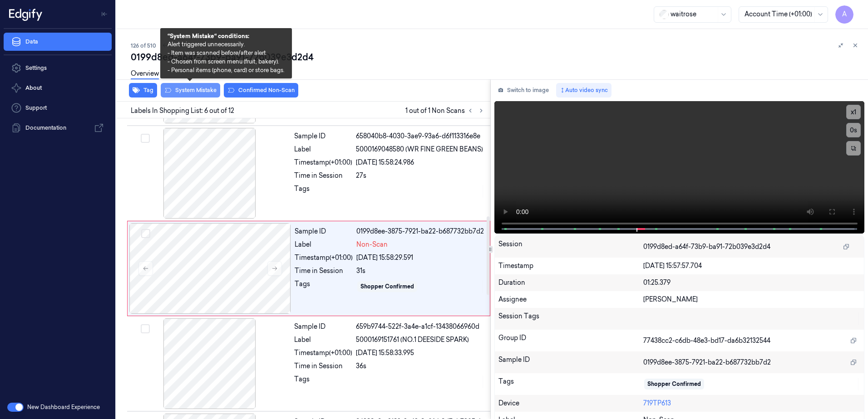
click at [195, 93] on button "System Mistake" at bounding box center [190, 90] width 59 height 15
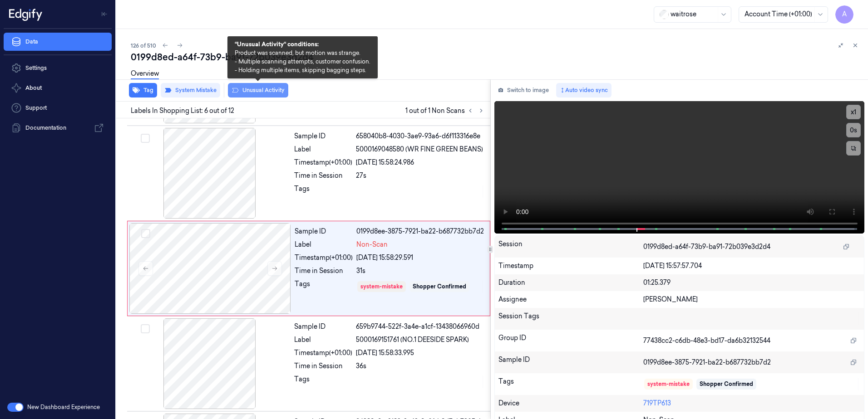
click at [261, 91] on button "Unusual Activity" at bounding box center [258, 90] width 60 height 15
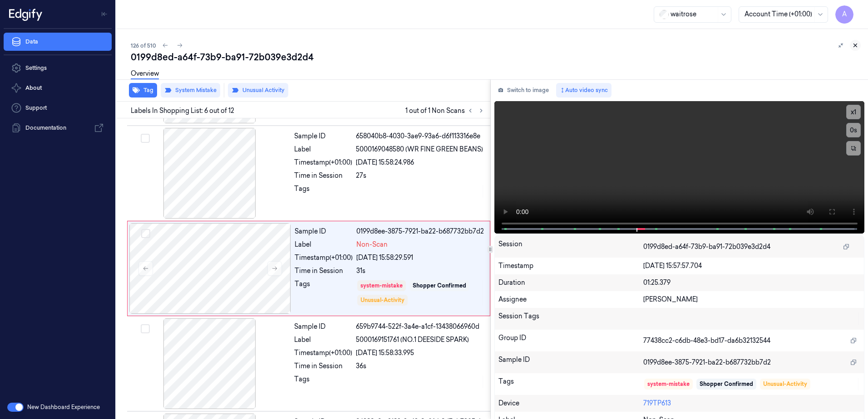
click at [857, 47] on icon at bounding box center [855, 45] width 3 height 3
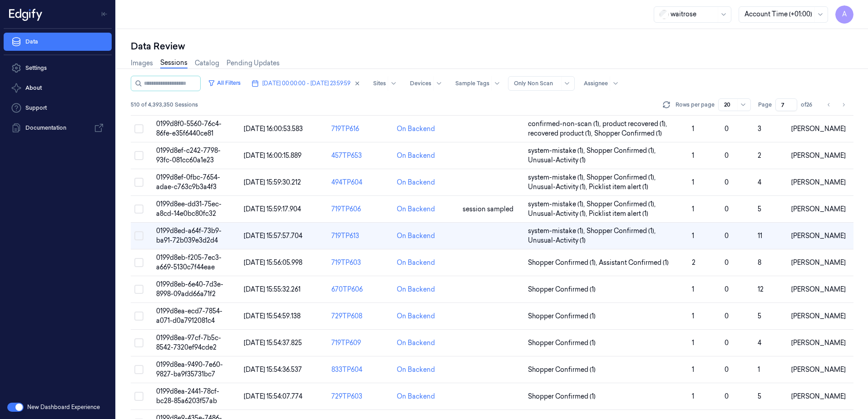
scroll to position [25, 0]
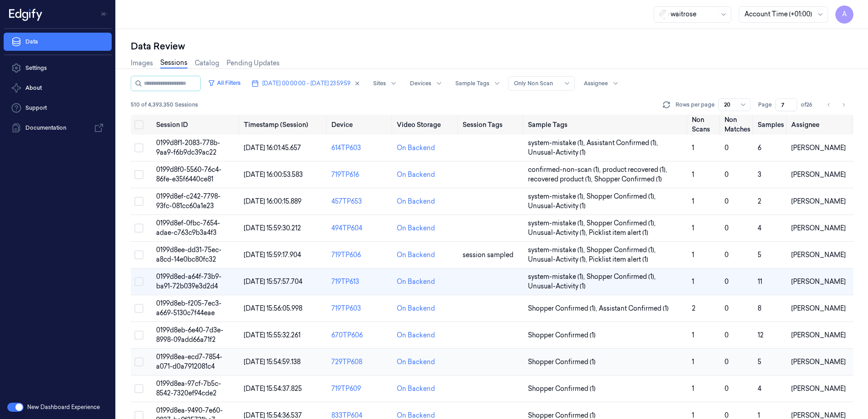
click at [201, 358] on span "0199d8ea-ecd7-7854-a071-d0a7912081c4" at bounding box center [189, 362] width 66 height 18
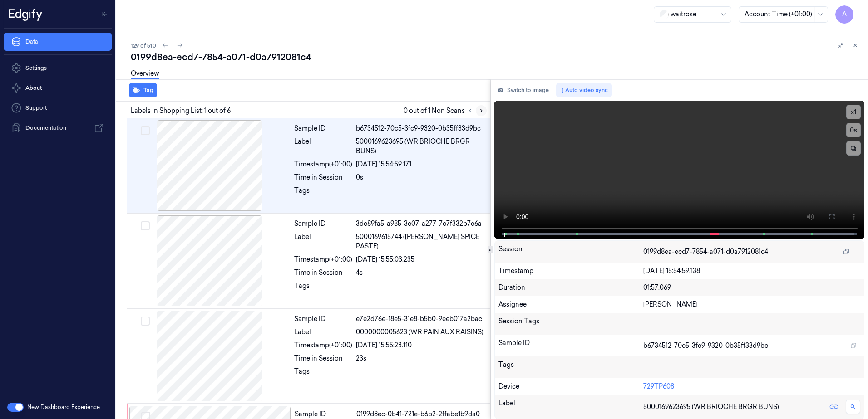
click at [480, 111] on icon at bounding box center [481, 111] width 6 height 6
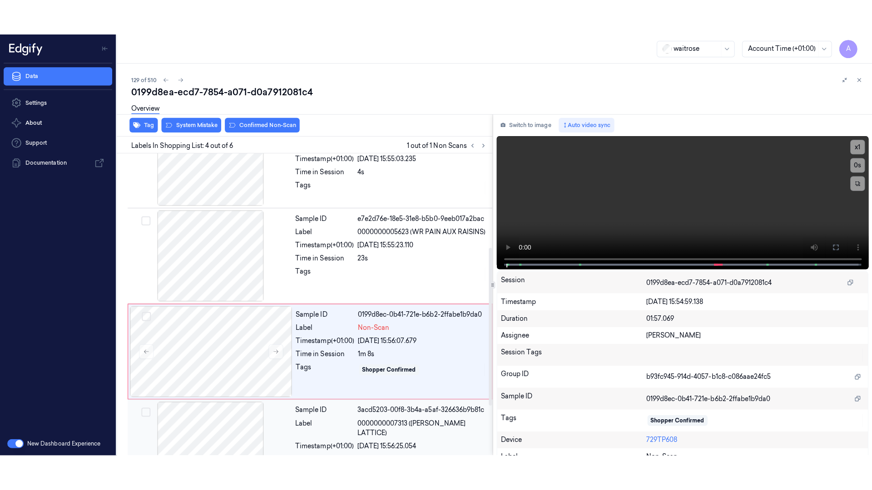
scroll to position [183, 0]
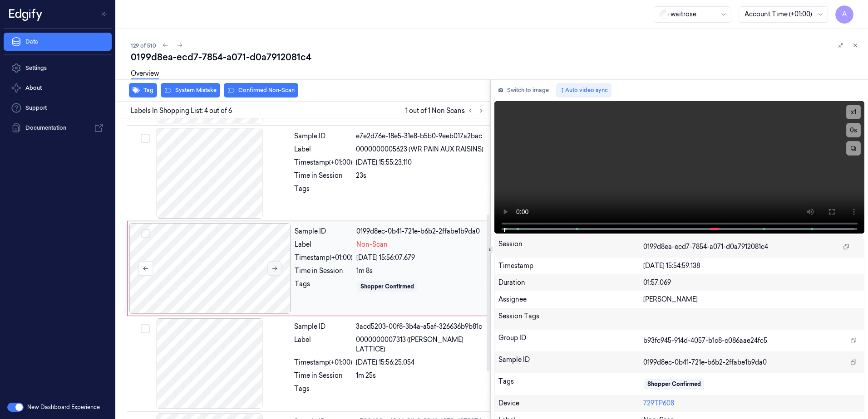
click at [276, 271] on icon at bounding box center [274, 269] width 6 height 6
click at [274, 272] on button at bounding box center [274, 268] width 15 height 15
click at [828, 211] on icon at bounding box center [831, 211] width 7 height 7
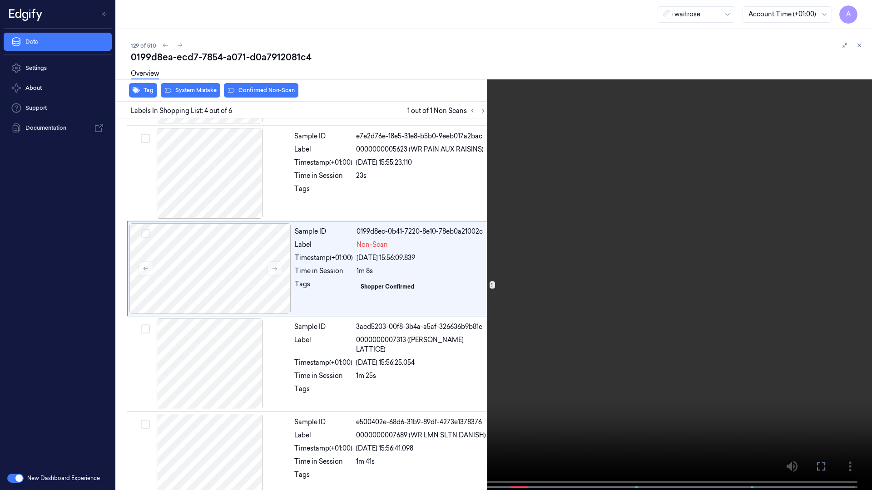
click at [637, 302] on video at bounding box center [436, 246] width 872 height 492
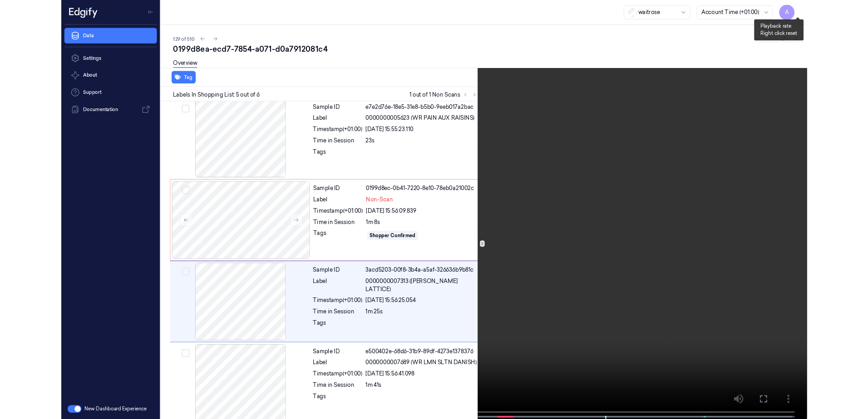
scroll to position [203, 0]
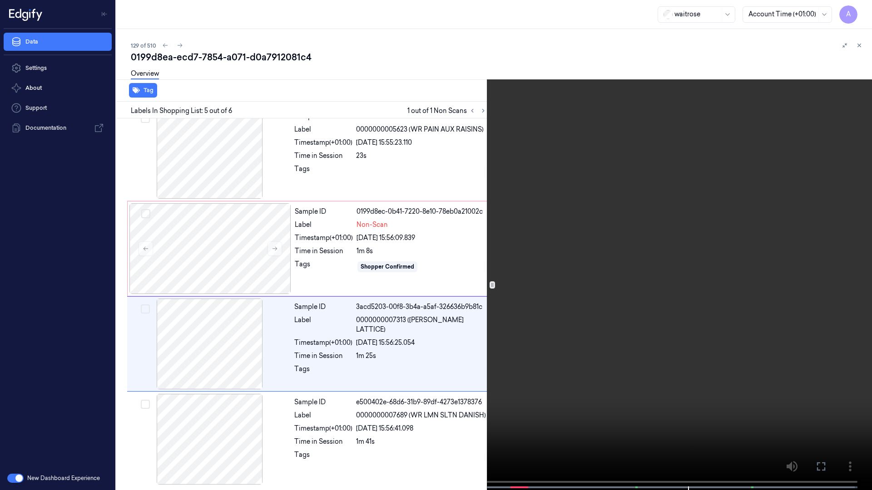
click at [0, 0] on button at bounding box center [0, 0] width 0 height 0
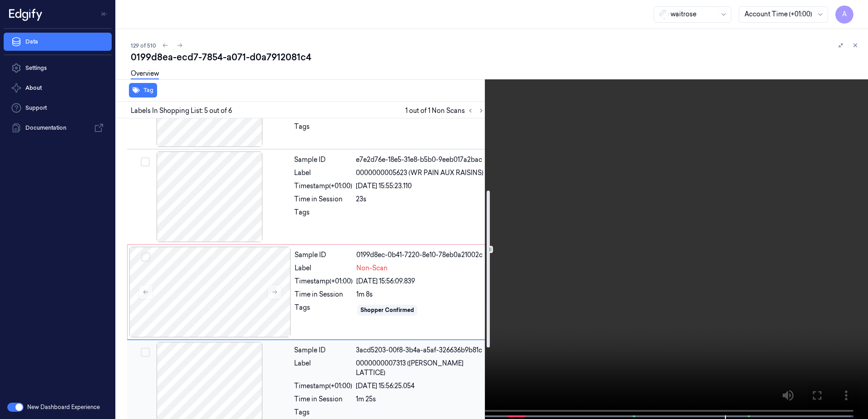
scroll to position [138, 0]
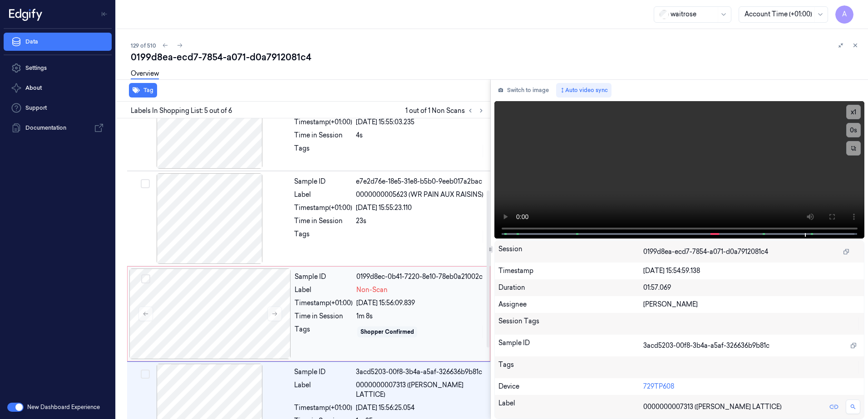
click at [458, 329] on div "Shopper Confirmed" at bounding box center [420, 332] width 128 height 15
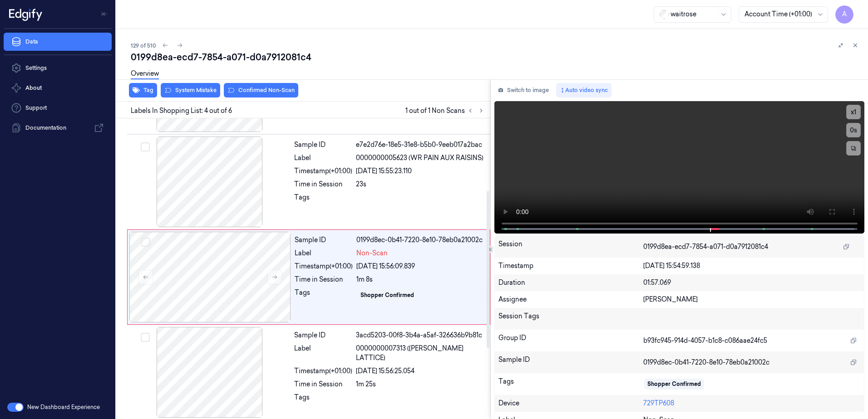
scroll to position [183, 0]
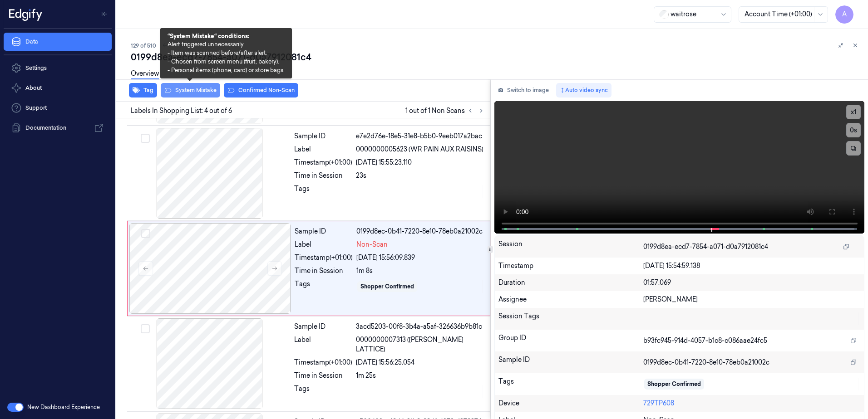
click at [190, 91] on button "System Mistake" at bounding box center [190, 90] width 59 height 15
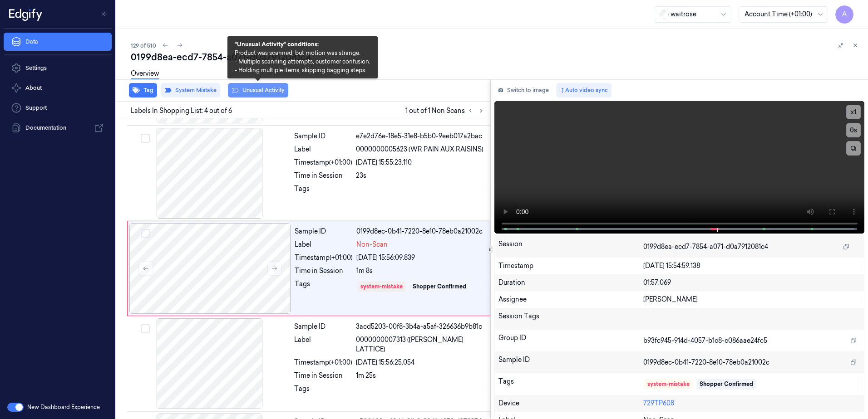
click at [261, 92] on button "Unusual Activity" at bounding box center [258, 90] width 60 height 15
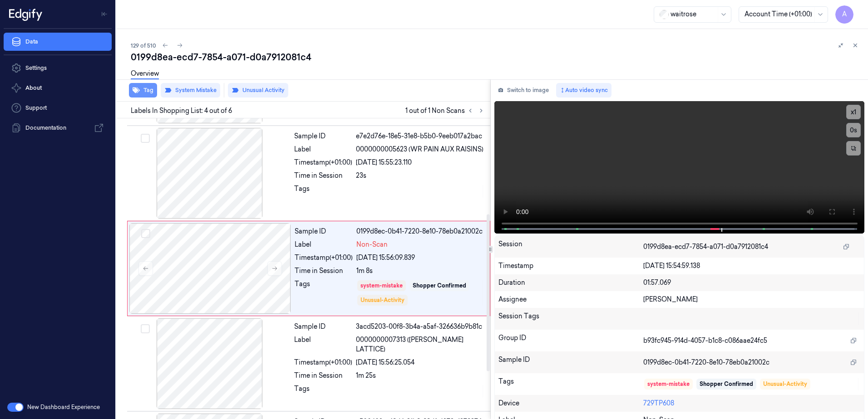
click at [142, 90] on button "Tag" at bounding box center [143, 90] width 28 height 15
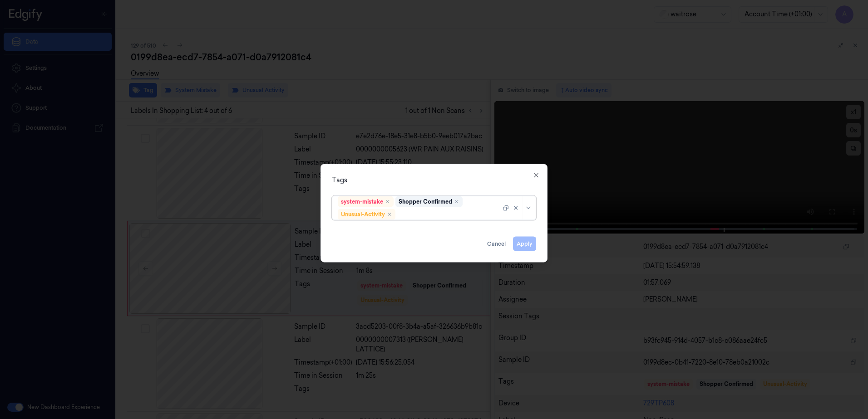
click at [426, 215] on div at bounding box center [448, 215] width 103 height 10
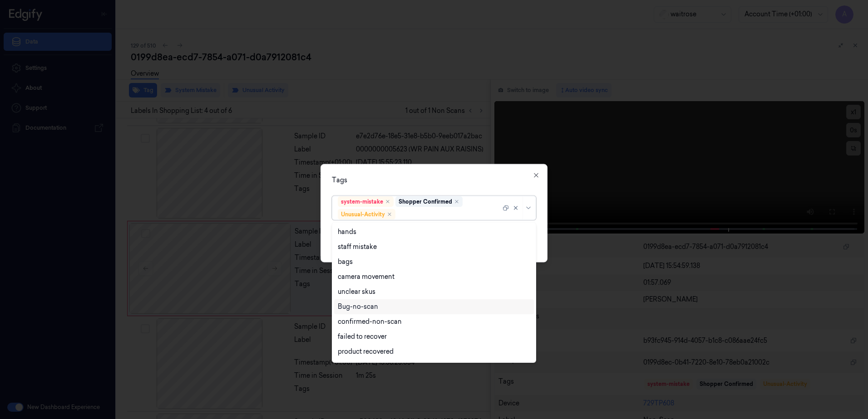
scroll to position [118, 0]
click at [375, 333] on div "Picklist item alert" at bounding box center [434, 338] width 200 height 15
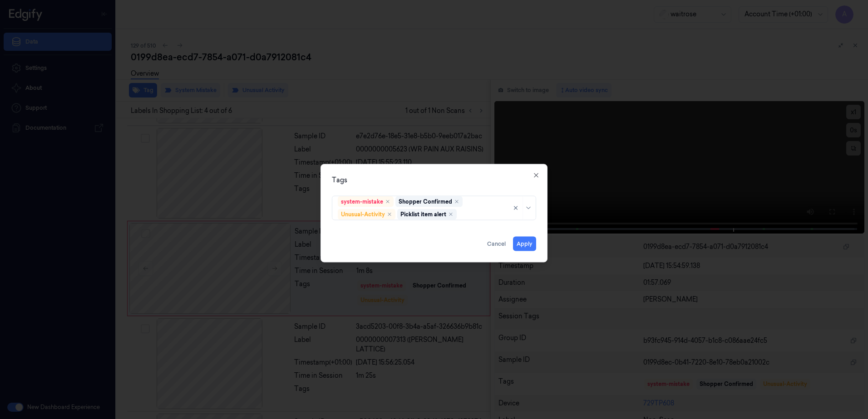
click at [461, 165] on div "Tags system-mistake Shopper Confirmed Unusual-Activity Picklist item alert Appl…" at bounding box center [433, 213] width 227 height 99
click at [526, 244] on button "Apply" at bounding box center [524, 244] width 23 height 15
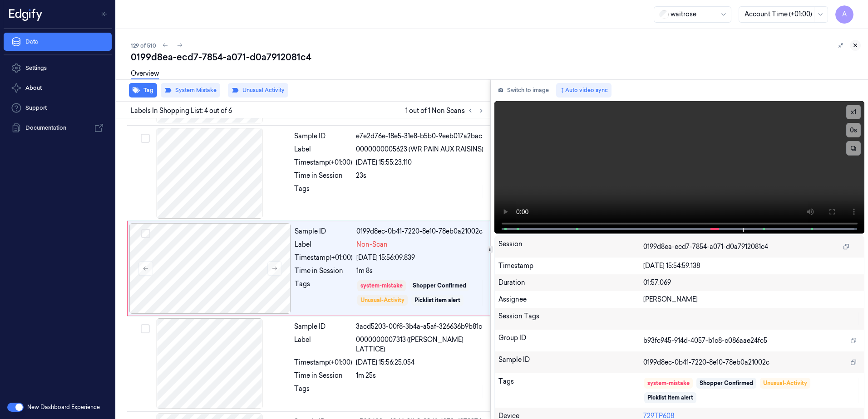
click at [857, 43] on icon at bounding box center [855, 45] width 6 height 6
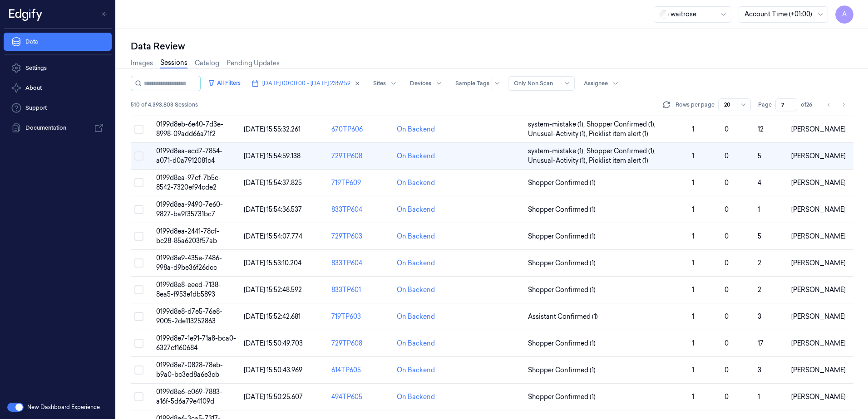
scroll to position [227, 0]
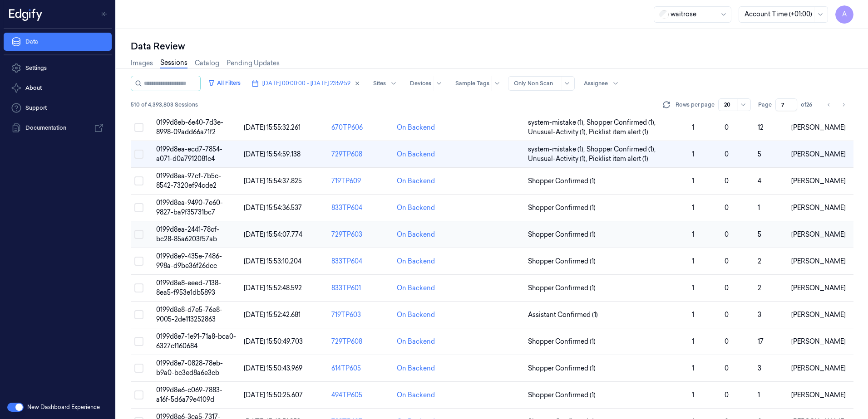
click at [192, 232] on span "0199d8ea-2441-78cf-bc28-85a6203f57ab" at bounding box center [187, 235] width 63 height 18
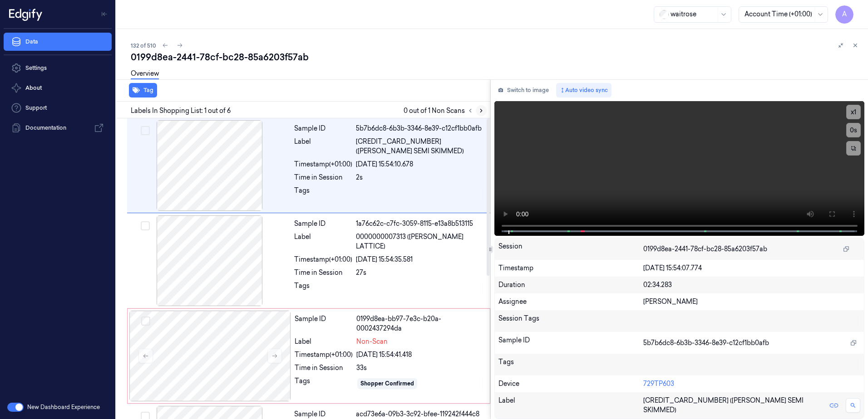
click at [483, 114] on button at bounding box center [481, 110] width 11 height 11
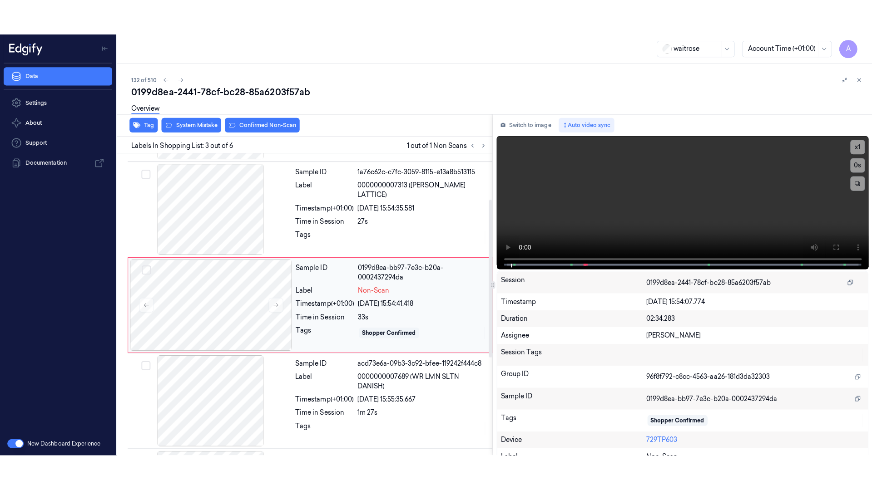
scroll to position [88, 0]
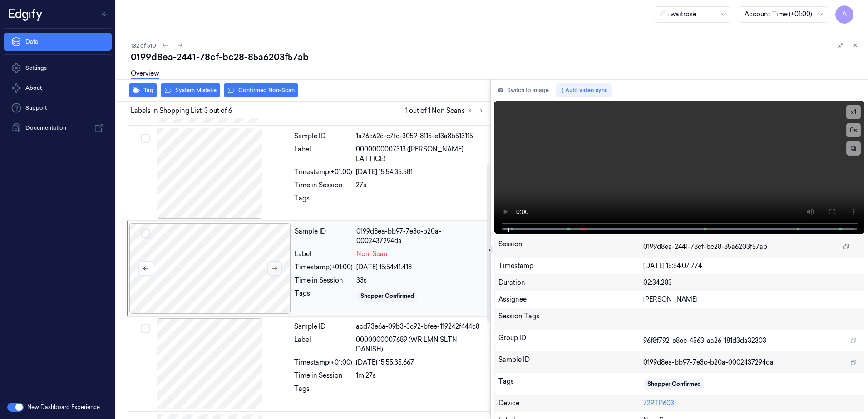
click at [268, 268] on button at bounding box center [274, 268] width 15 height 15
click at [276, 270] on icon at bounding box center [274, 269] width 6 height 6
click at [828, 212] on icon at bounding box center [831, 211] width 7 height 7
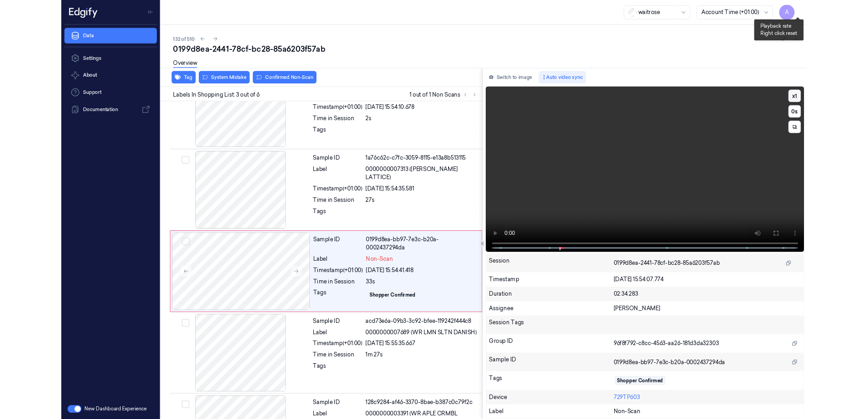
scroll to position [52, 0]
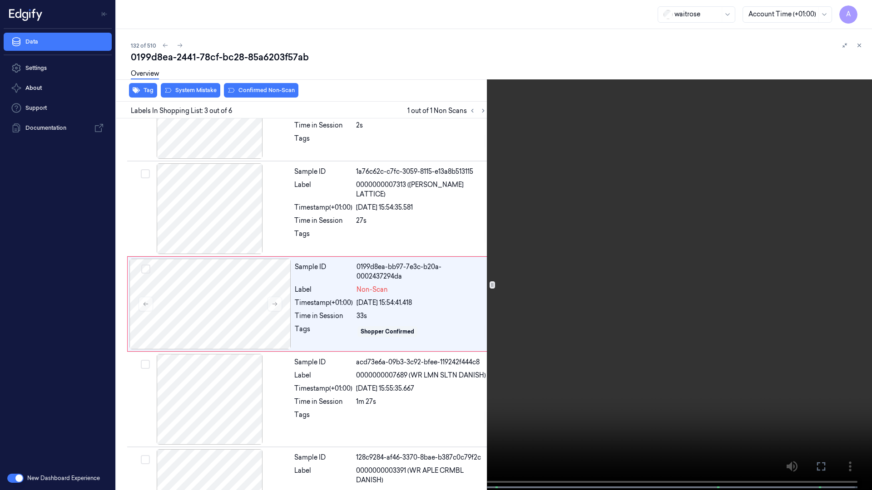
drag, startPoint x: 821, startPoint y: 471, endPoint x: 797, endPoint y: 404, distance: 71.8
click at [0, 0] on icon at bounding box center [0, 0] width 0 height 0
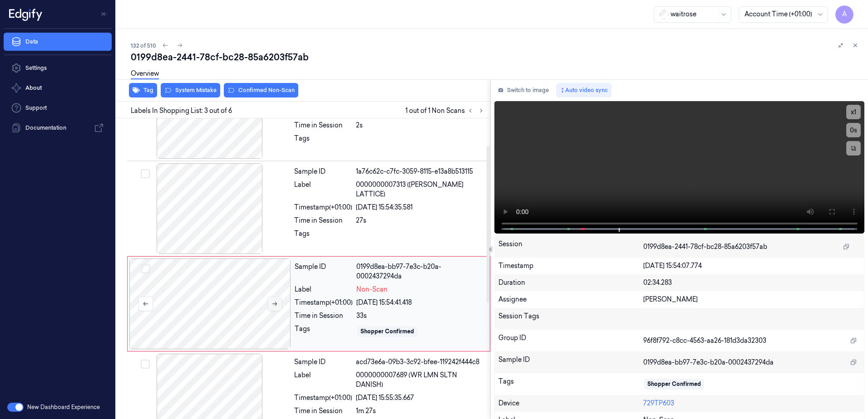
click at [277, 308] on button at bounding box center [274, 304] width 15 height 15
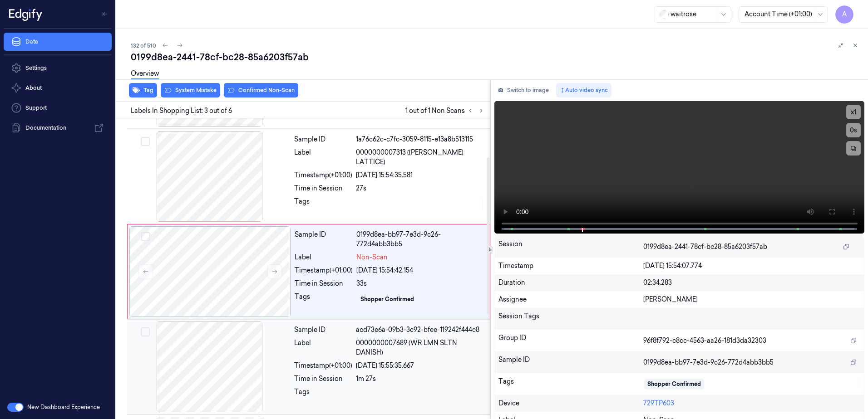
scroll to position [88, 0]
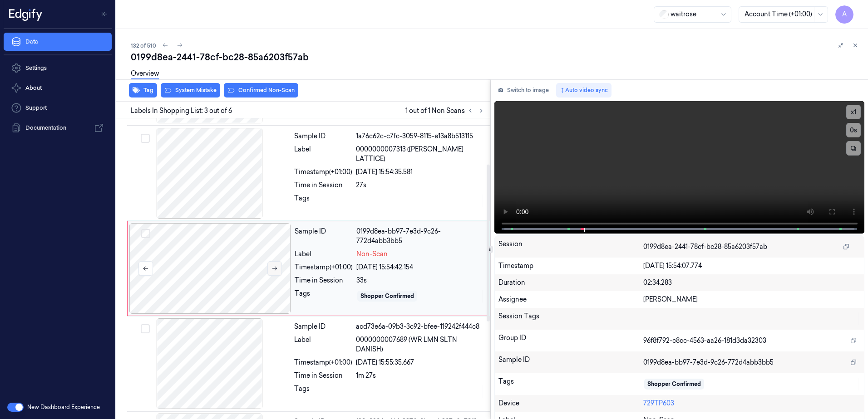
click at [272, 269] on icon at bounding box center [274, 269] width 6 height 6
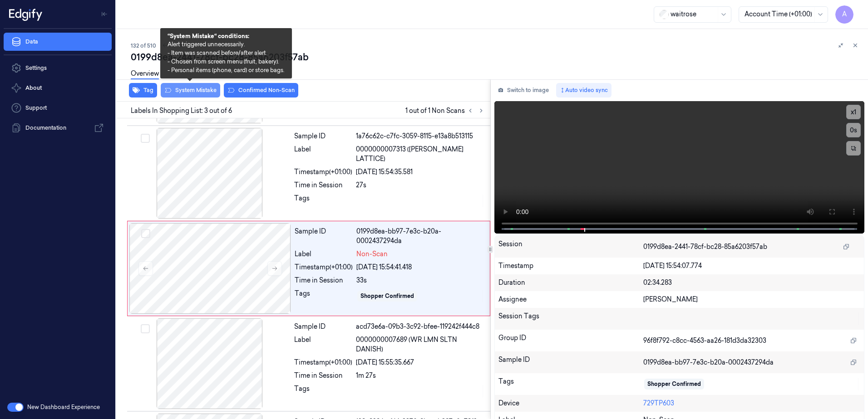
click at [190, 89] on button "System Mistake" at bounding box center [190, 90] width 59 height 15
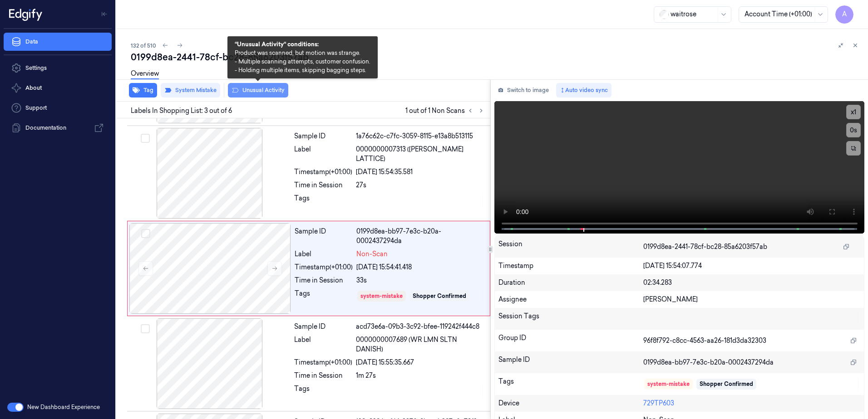
click at [246, 91] on button "Unusual Activity" at bounding box center [258, 90] width 60 height 15
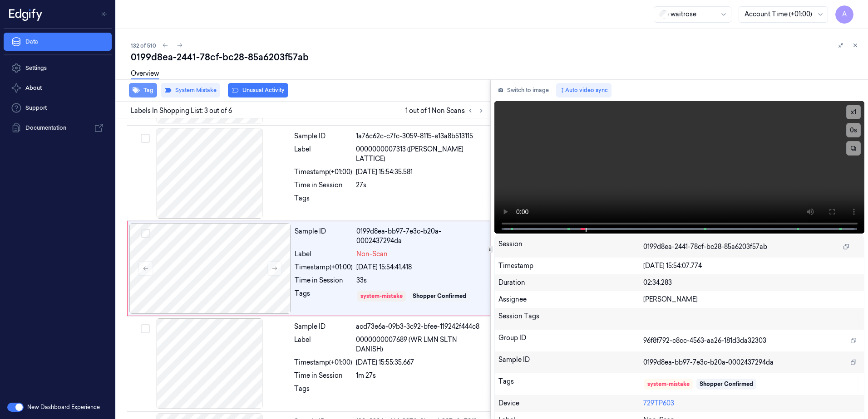
scroll to position [90, 0]
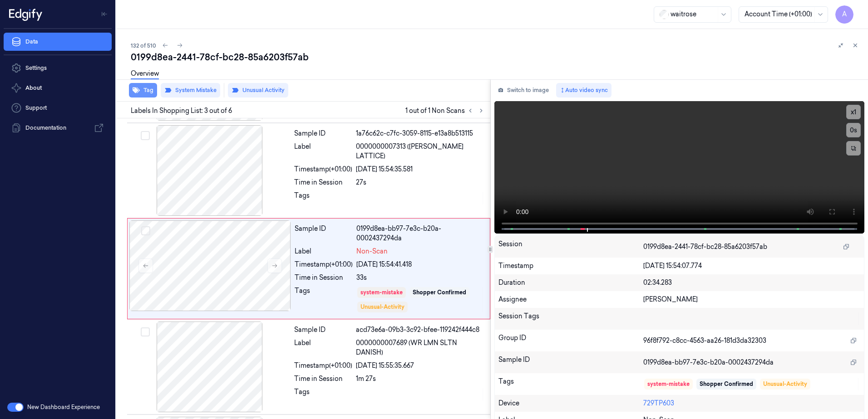
click at [145, 92] on button "Tag" at bounding box center [143, 90] width 28 height 15
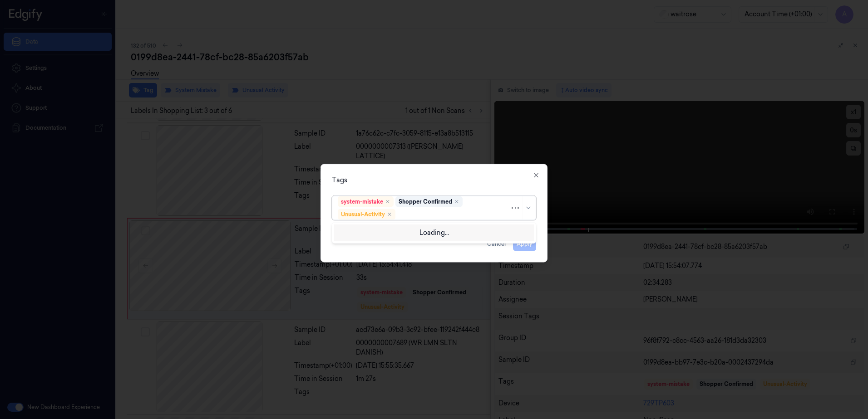
click at [433, 214] on div at bounding box center [453, 215] width 113 height 10
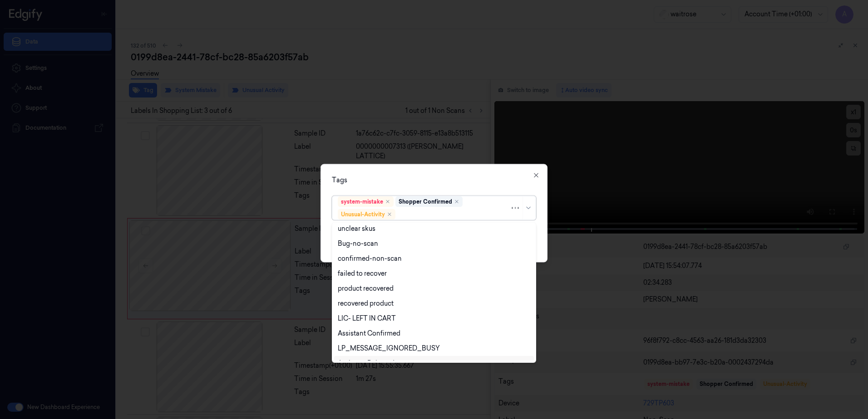
scroll to position [118, 0]
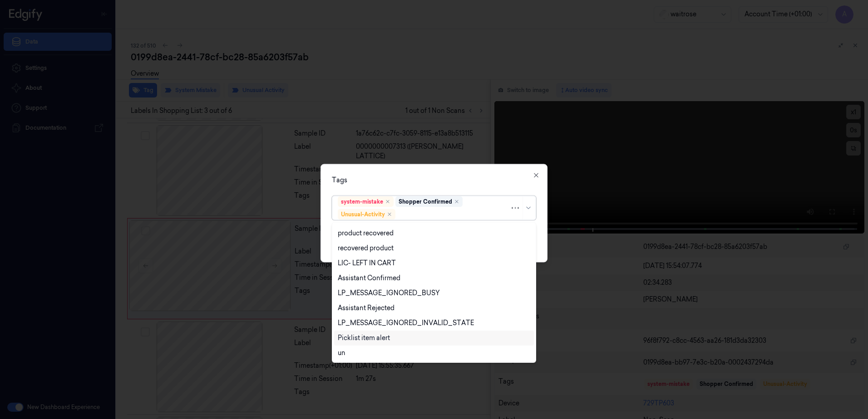
click at [369, 336] on div "Picklist item alert" at bounding box center [364, 339] width 52 height 10
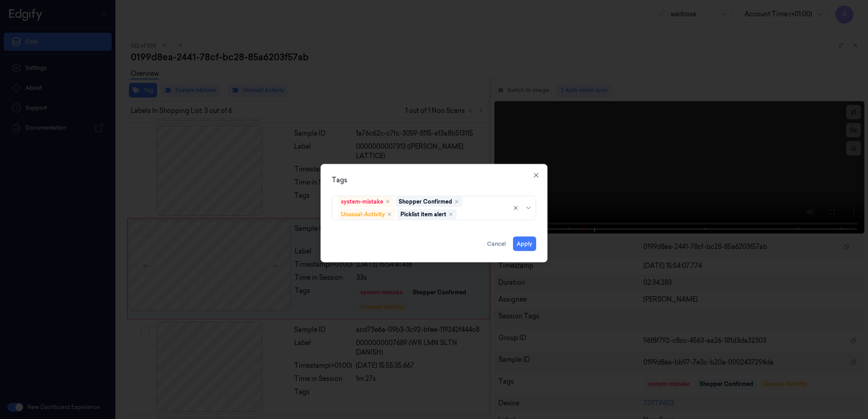
click at [429, 187] on div "Tags system-mistake Shopper Confirmed Unusual-Activity Picklist item alert Appl…" at bounding box center [433, 213] width 227 height 99
click at [522, 242] on button "Apply" at bounding box center [524, 244] width 23 height 15
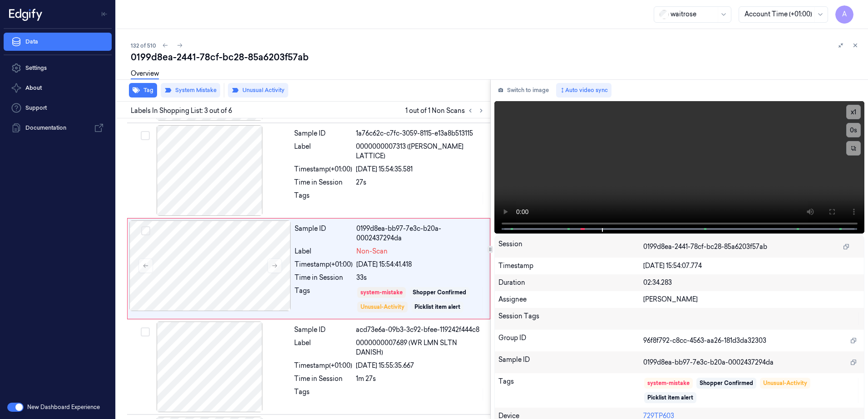
click at [861, 47] on div "132 of 510 0199d8ea-2441-78cf-bc28-85a6203f57ab Overview Tag System Mistake Unu…" at bounding box center [492, 224] width 752 height 390
click at [859, 46] on button at bounding box center [855, 45] width 11 height 11
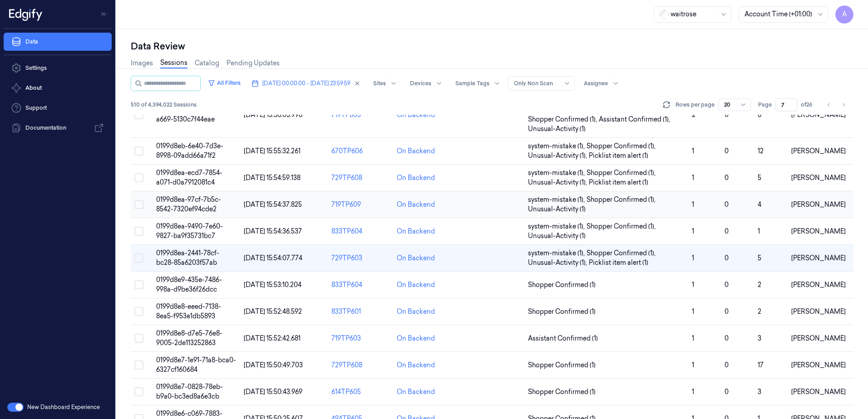
scroll to position [272, 0]
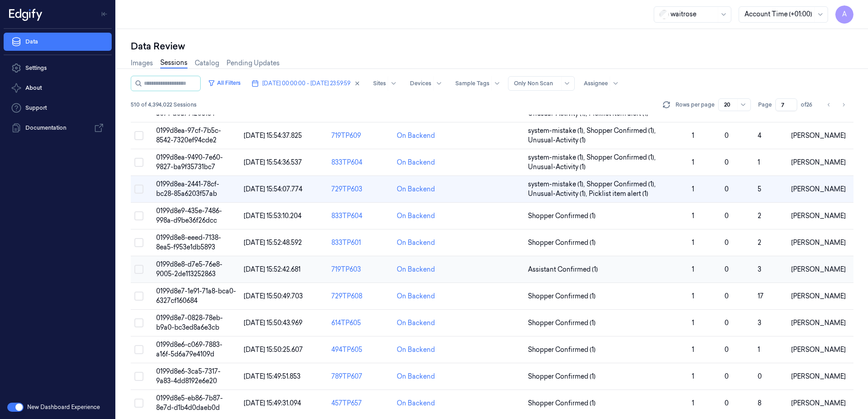
click at [186, 268] on span "0199d8e8-d7e5-76e8-9005-2de113252863" at bounding box center [189, 270] width 66 height 18
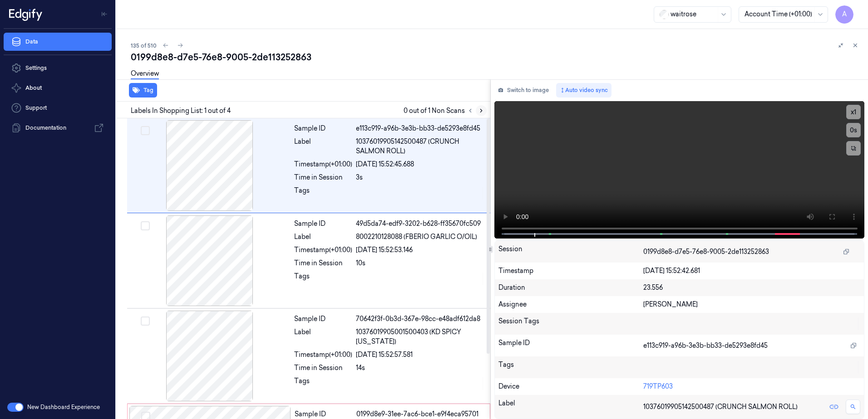
click at [483, 111] on icon at bounding box center [481, 111] width 6 height 6
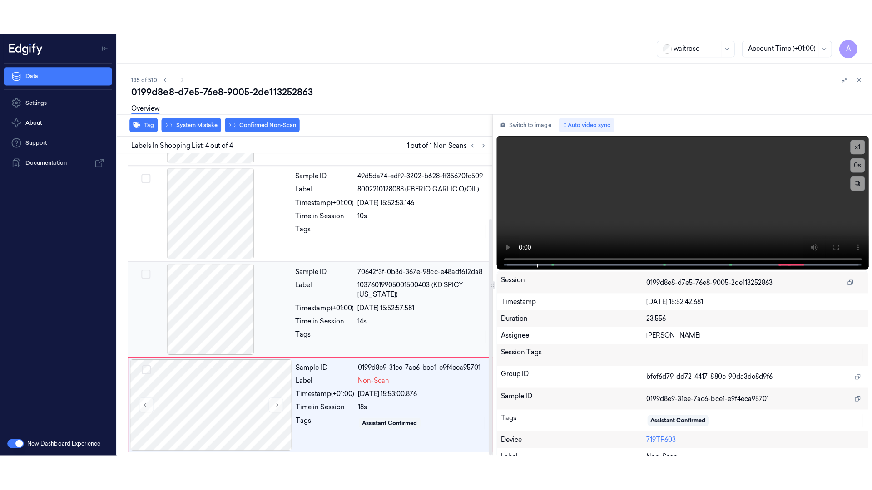
scroll to position [83, 0]
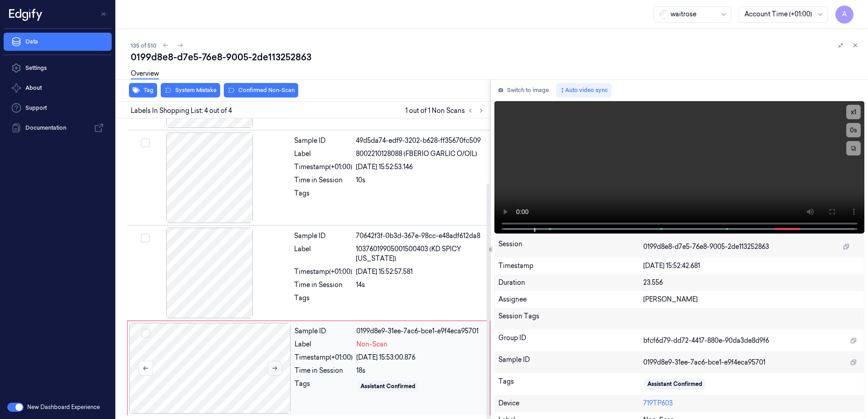
click at [273, 373] on button at bounding box center [274, 368] width 15 height 15
click at [274, 370] on icon at bounding box center [274, 368] width 6 height 6
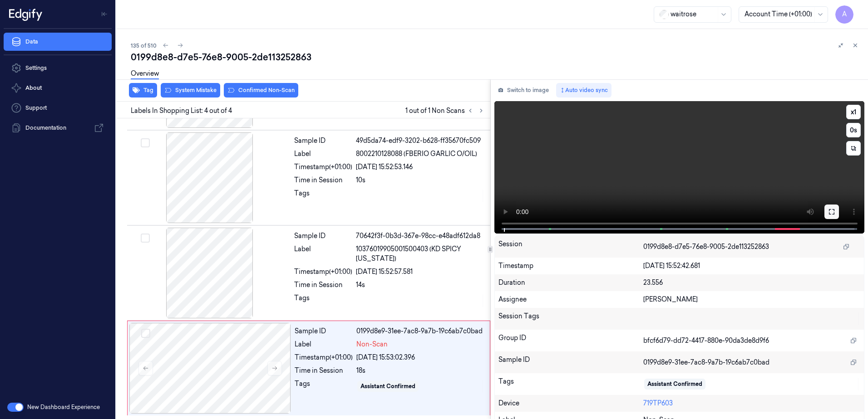
click at [832, 211] on button at bounding box center [831, 212] width 15 height 15
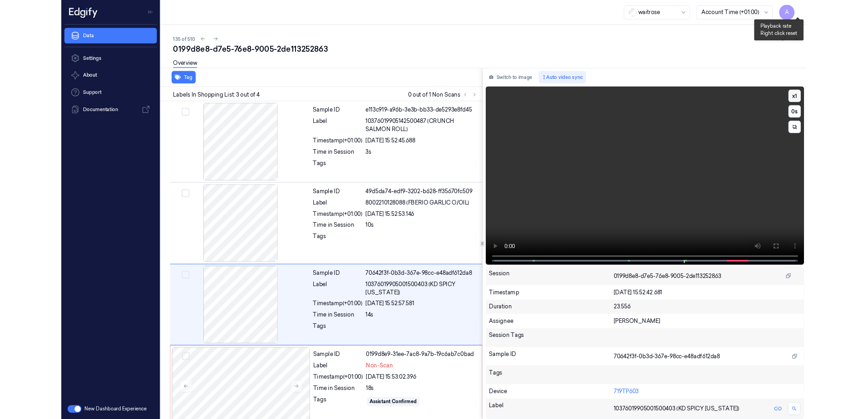
scroll to position [12, 0]
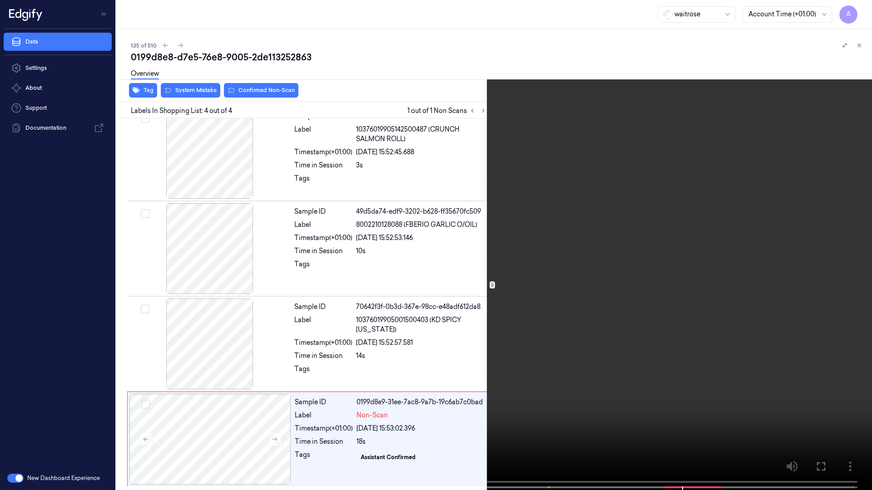
click at [669, 419] on video at bounding box center [436, 246] width 872 height 492
click at [0, 0] on icon at bounding box center [0, 0] width 0 height 0
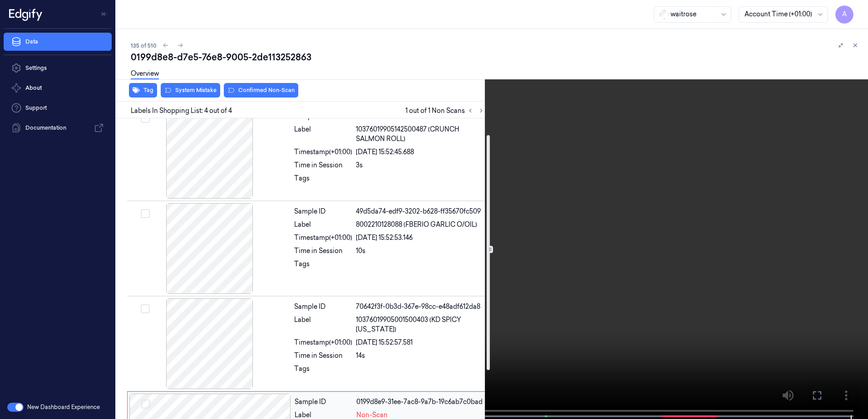
scroll to position [83, 0]
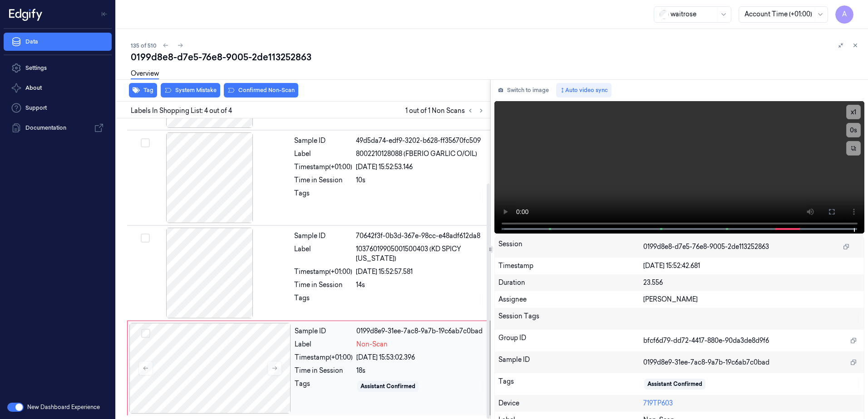
click at [427, 392] on div "Assistant Confirmed" at bounding box center [420, 386] width 128 height 15
click at [442, 387] on div "Assistant Confirmed" at bounding box center [420, 386] width 128 height 15
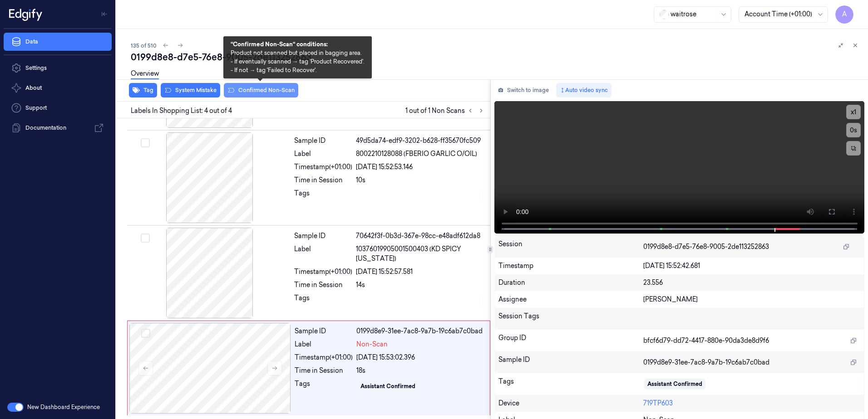
click at [253, 93] on button "Confirmed Non-Scan" at bounding box center [261, 90] width 74 height 15
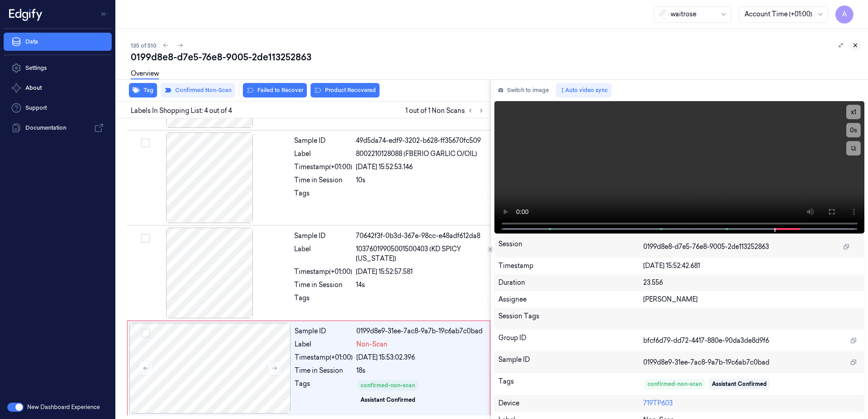
click at [856, 46] on icon at bounding box center [855, 45] width 3 height 3
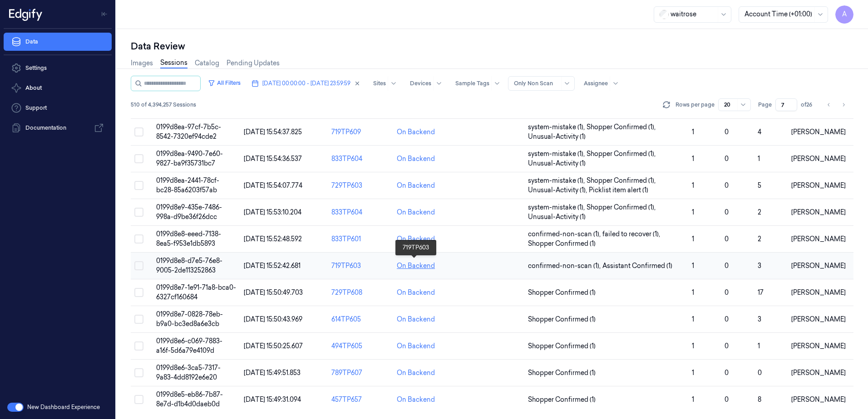
scroll to position [277, 0]
click at [184, 347] on span "0199d8e6-c069-7883-a16f-5d6a79e4109d" at bounding box center [189, 345] width 66 height 18
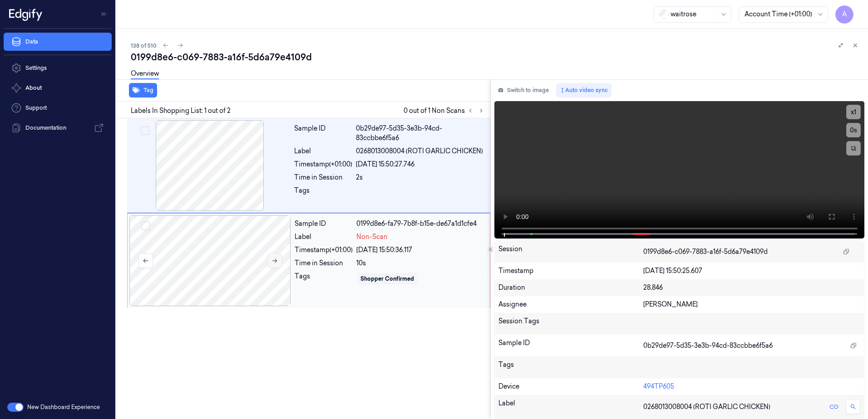
click at [270, 261] on button at bounding box center [274, 261] width 15 height 15
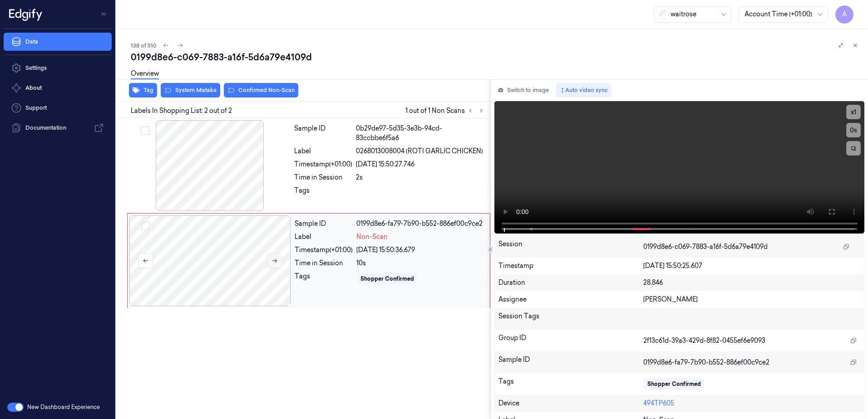
click at [279, 261] on button at bounding box center [274, 261] width 15 height 15
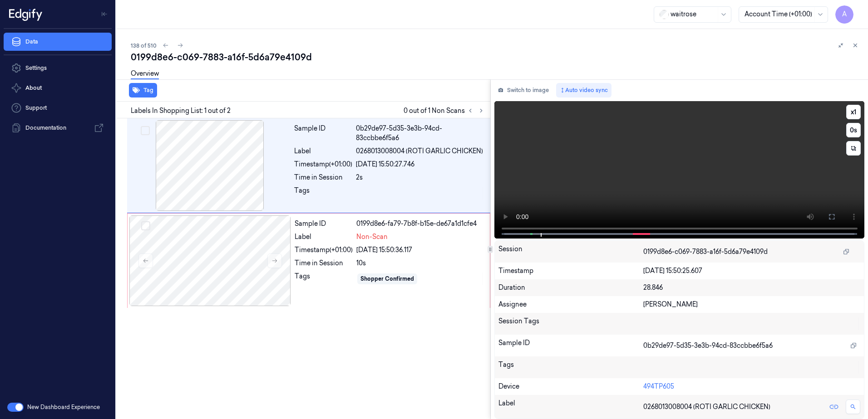
click at [637, 185] on video at bounding box center [679, 170] width 370 height 138
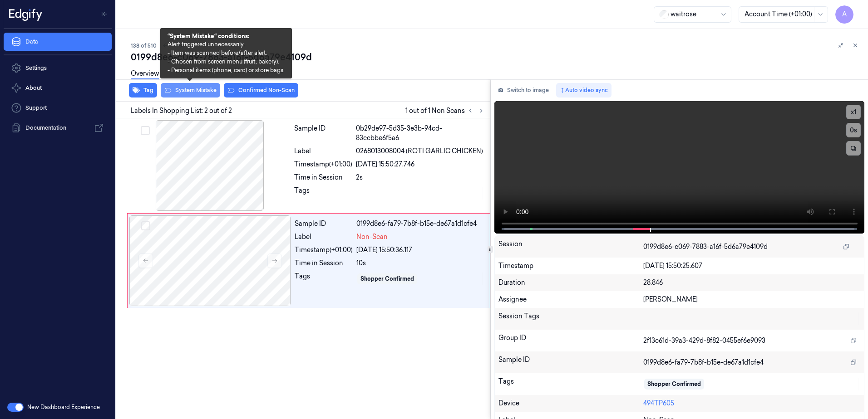
click at [194, 91] on button "System Mistake" at bounding box center [190, 90] width 59 height 15
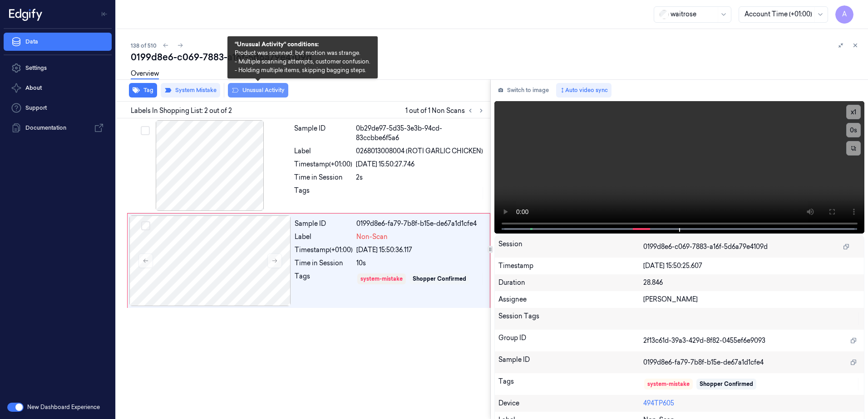
click at [257, 90] on button "Unusual Activity" at bounding box center [258, 90] width 60 height 15
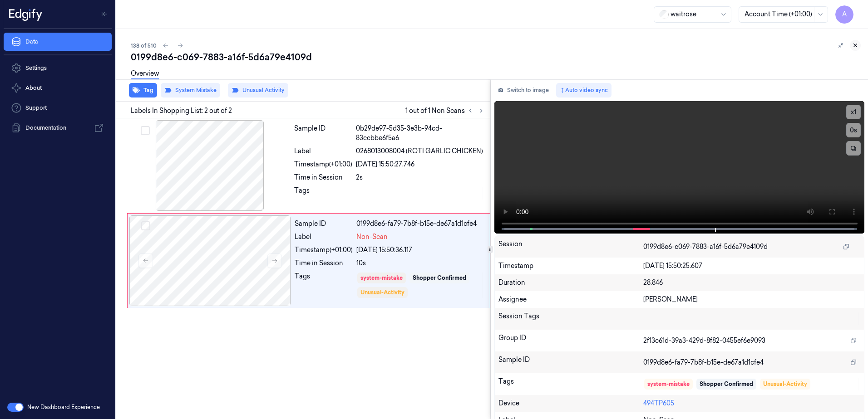
click at [856, 46] on icon at bounding box center [855, 45] width 3 height 3
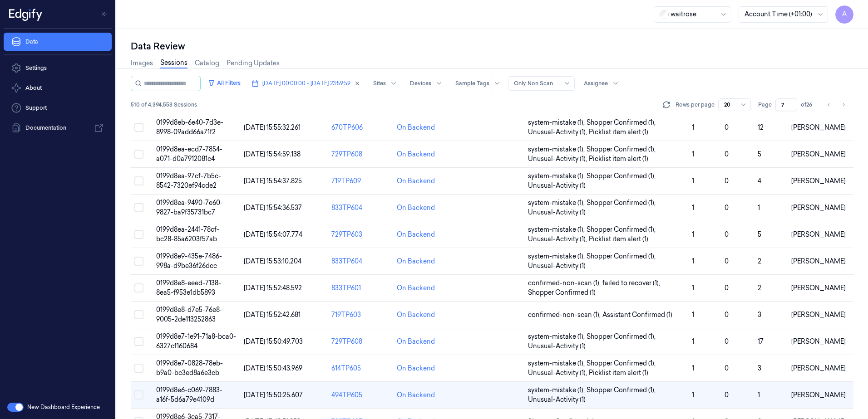
scroll to position [277, 0]
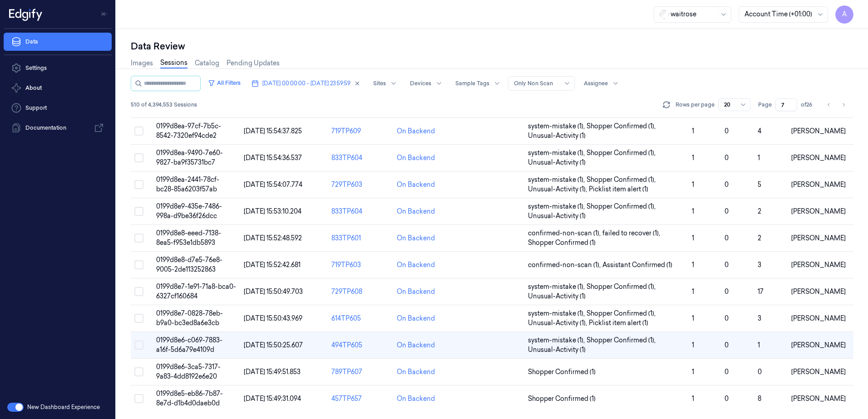
drag, startPoint x: 784, startPoint y: 103, endPoint x: 775, endPoint y: 107, distance: 9.6
click at [775, 107] on input "7" at bounding box center [786, 105] width 22 height 13
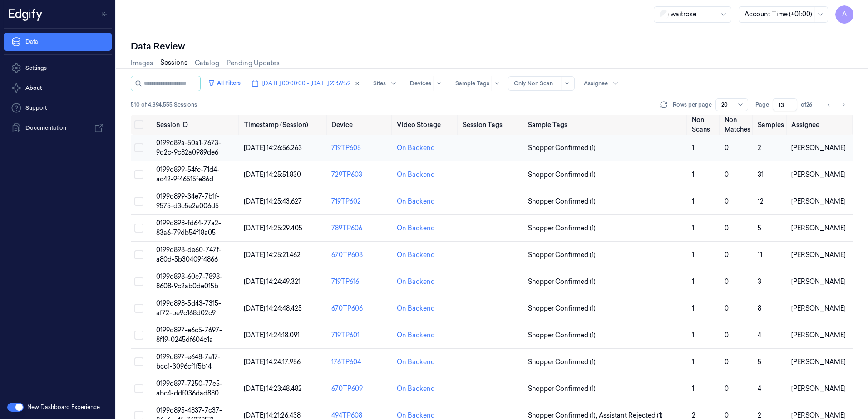
type input "13"
click at [184, 146] on span "0199d89a-50a1-7673-9d2c-9c82a0989de6" at bounding box center [188, 148] width 65 height 18
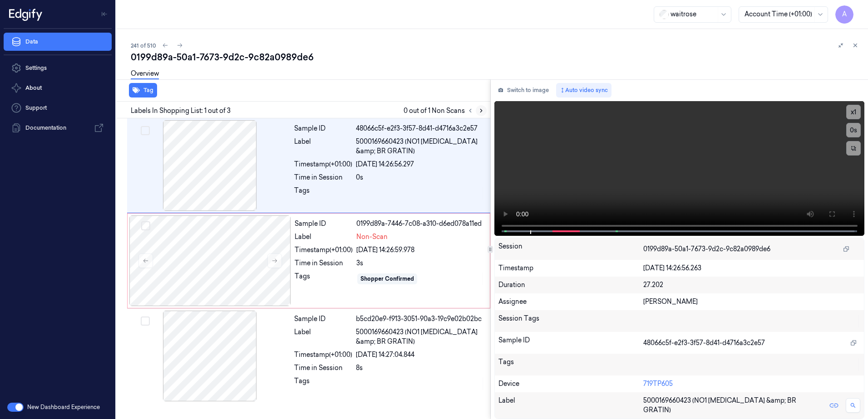
click at [482, 111] on icon at bounding box center [481, 111] width 6 height 6
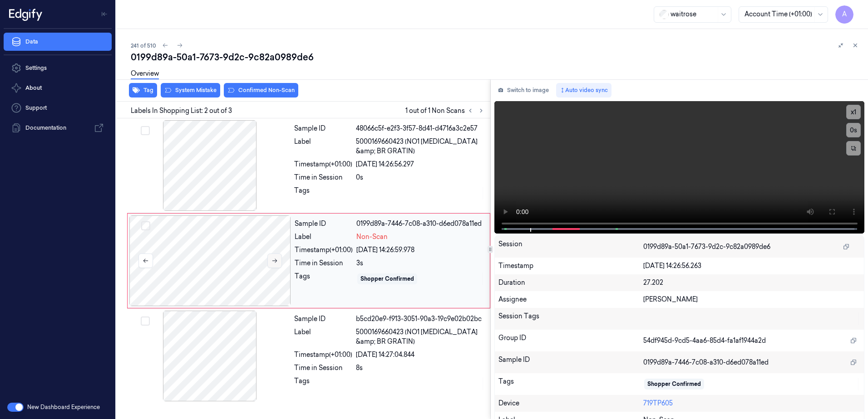
click at [270, 261] on button at bounding box center [274, 261] width 15 height 15
click at [275, 267] on button at bounding box center [274, 261] width 15 height 15
click at [271, 260] on button at bounding box center [274, 261] width 15 height 15
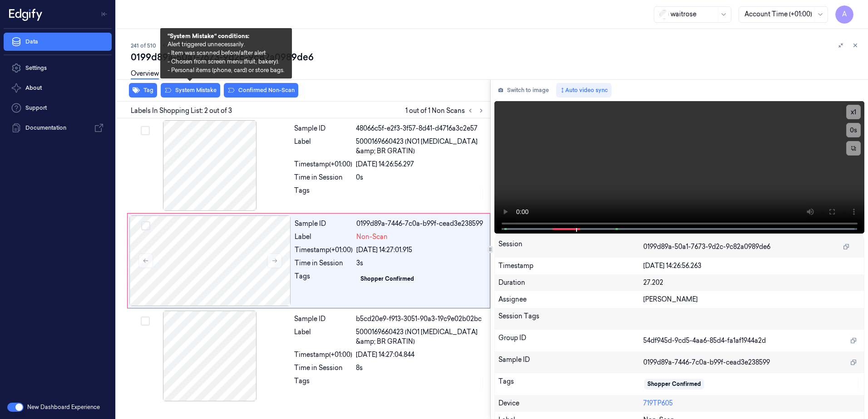
drag, startPoint x: 190, startPoint y: 90, endPoint x: 204, endPoint y: 101, distance: 17.4
click at [190, 90] on button "System Mistake" at bounding box center [190, 90] width 59 height 15
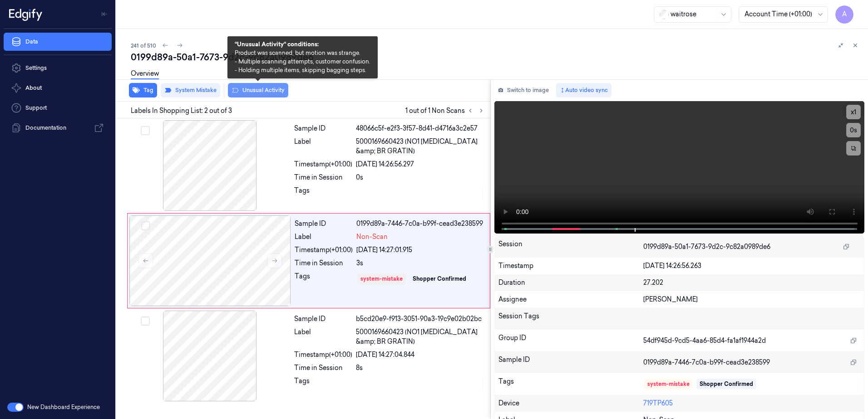
click at [251, 92] on button "Unusual Activity" at bounding box center [258, 90] width 60 height 15
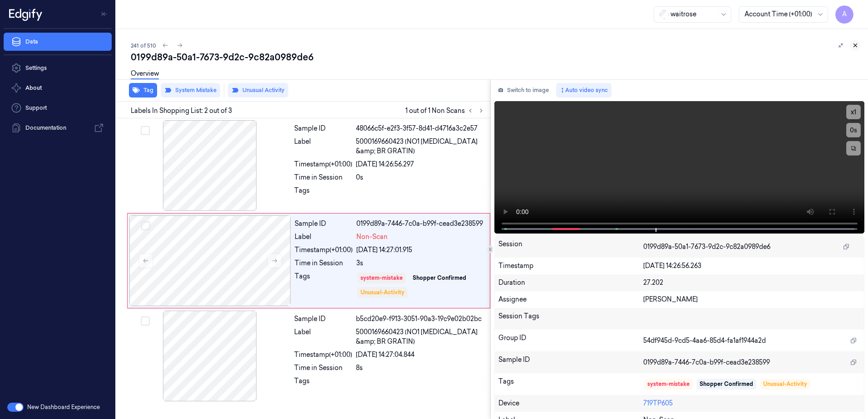
click at [857, 48] on icon at bounding box center [855, 45] width 6 height 6
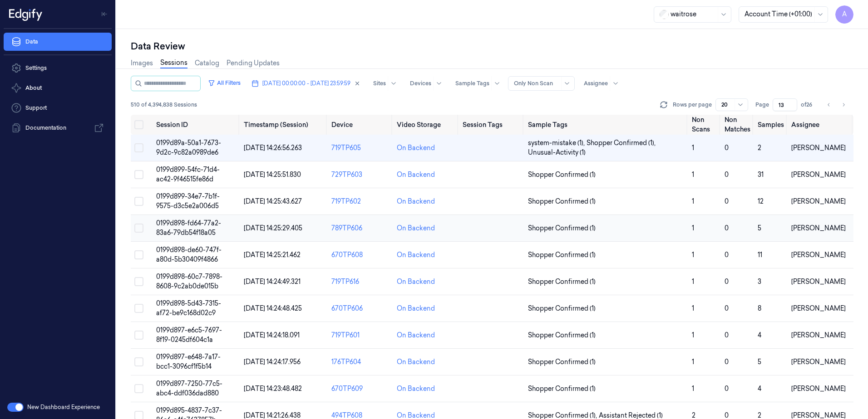
click at [187, 228] on td "0199d898-fd64-77a2-83a6-79db54f18a05" at bounding box center [197, 228] width 88 height 27
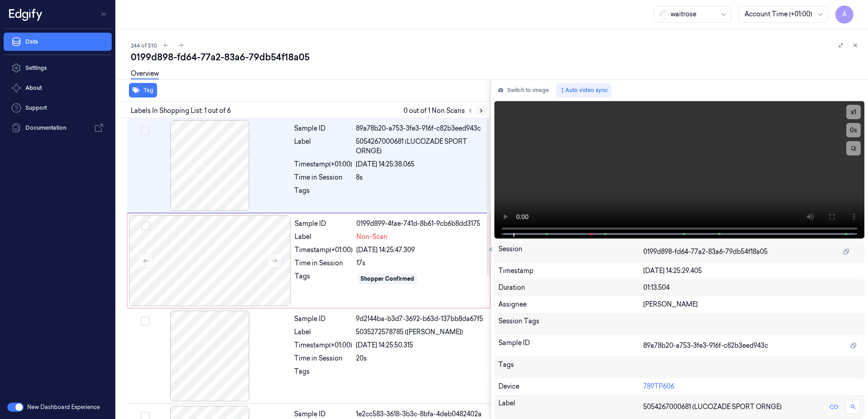
click at [480, 112] on icon at bounding box center [481, 110] width 2 height 3
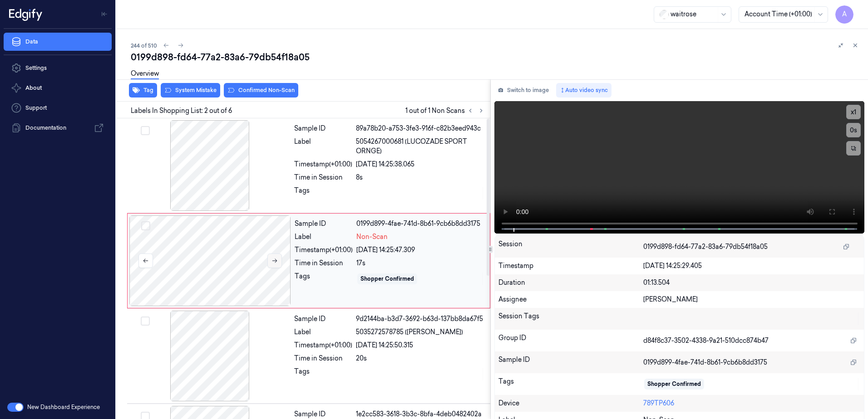
click at [276, 263] on icon at bounding box center [274, 261] width 6 height 6
click at [270, 264] on button at bounding box center [274, 261] width 15 height 15
click at [272, 264] on icon at bounding box center [274, 261] width 6 height 6
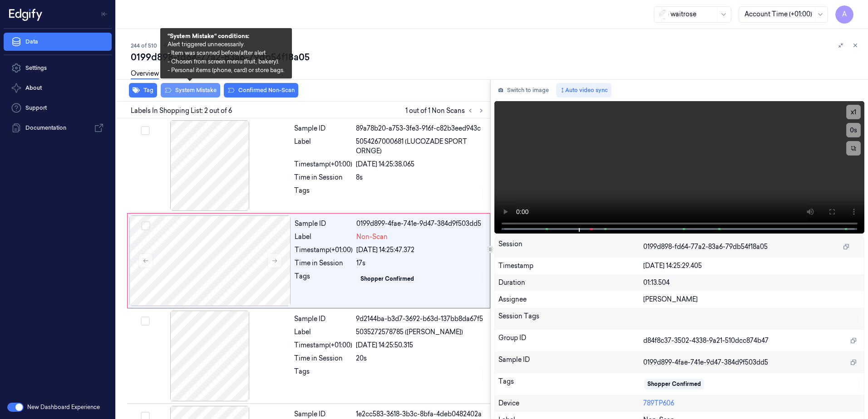
click at [189, 94] on button "System Mistake" at bounding box center [190, 90] width 59 height 15
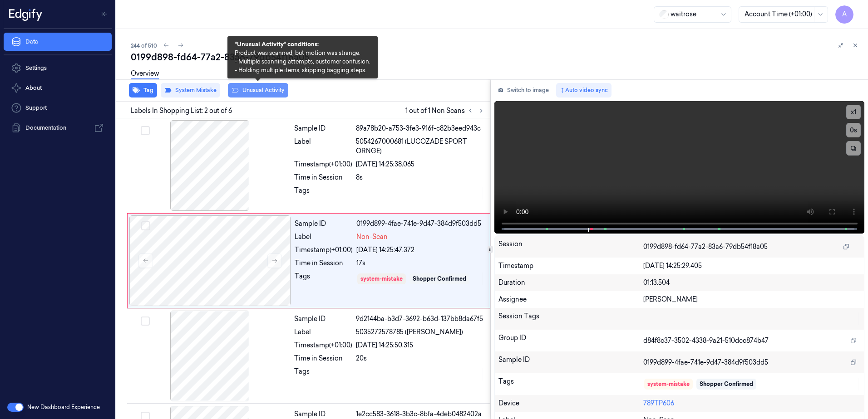
click at [266, 93] on button "Unusual Activity" at bounding box center [258, 90] width 60 height 15
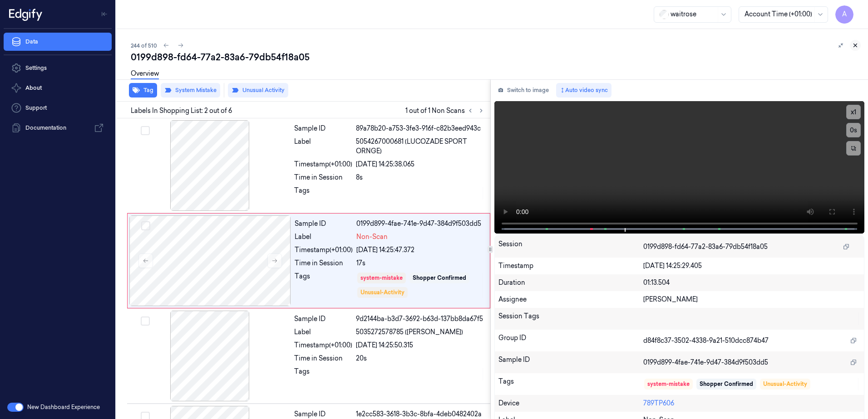
click at [855, 46] on icon at bounding box center [855, 45] width 6 height 6
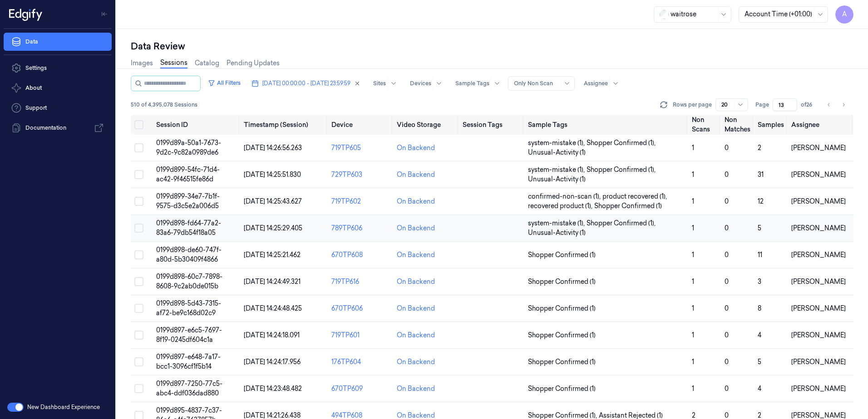
click at [189, 227] on span "0199d898-fd64-77a2-83a6-79db54f18a05" at bounding box center [188, 228] width 65 height 18
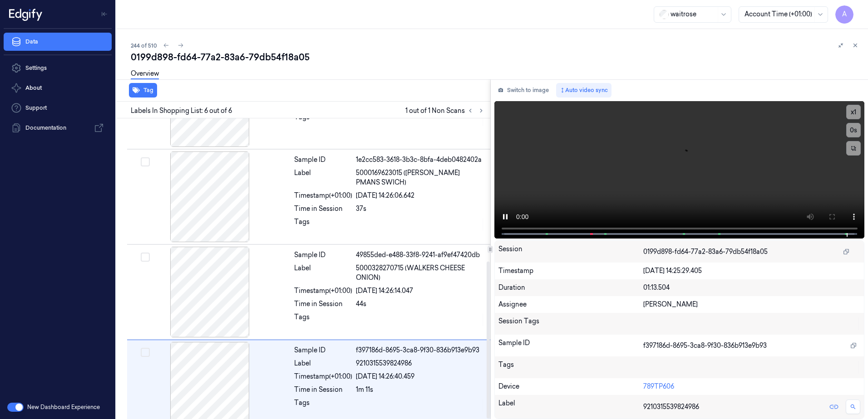
scroll to position [274, 0]
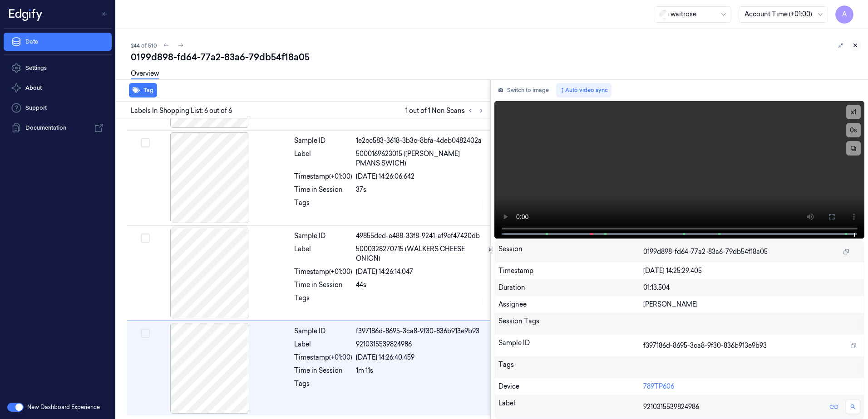
click at [857, 45] on icon at bounding box center [855, 45] width 6 height 6
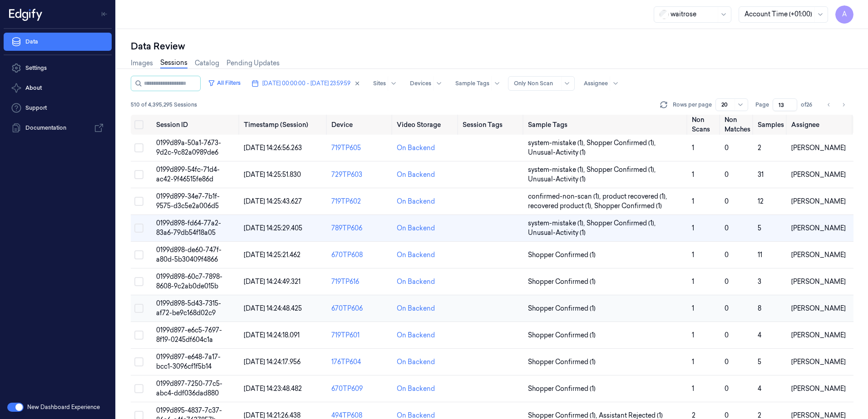
click at [183, 303] on span "0199d898-5d43-7315-af72-be9c168d02c9" at bounding box center [188, 309] width 65 height 18
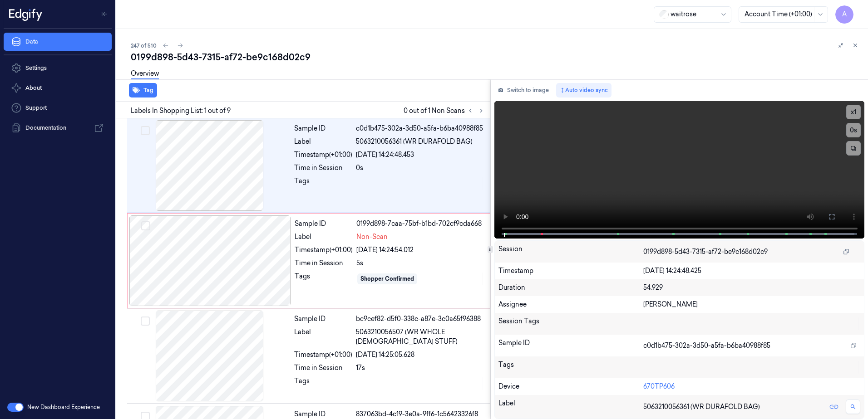
click at [477, 106] on div at bounding box center [476, 110] width 22 height 11
click at [483, 112] on icon at bounding box center [481, 111] width 6 height 6
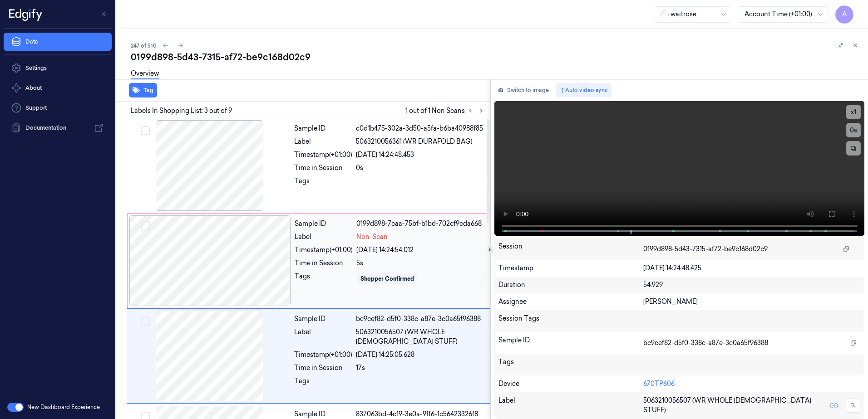
click at [317, 250] on div "Timestamp (+01:00)" at bounding box center [324, 251] width 58 height 10
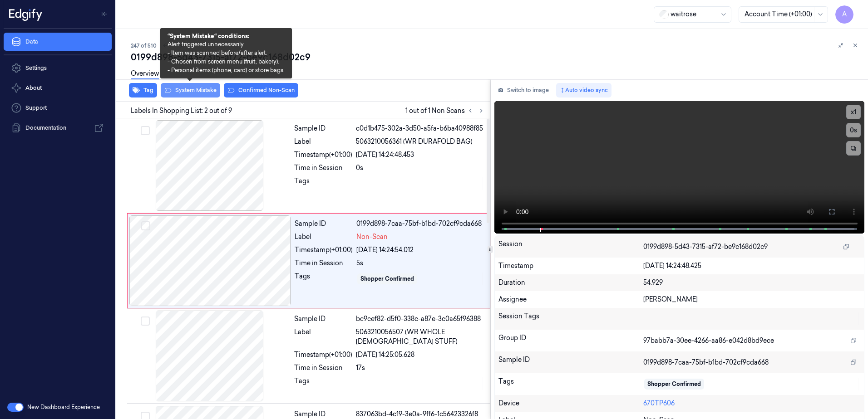
click at [196, 94] on button "System Mistake" at bounding box center [190, 90] width 59 height 15
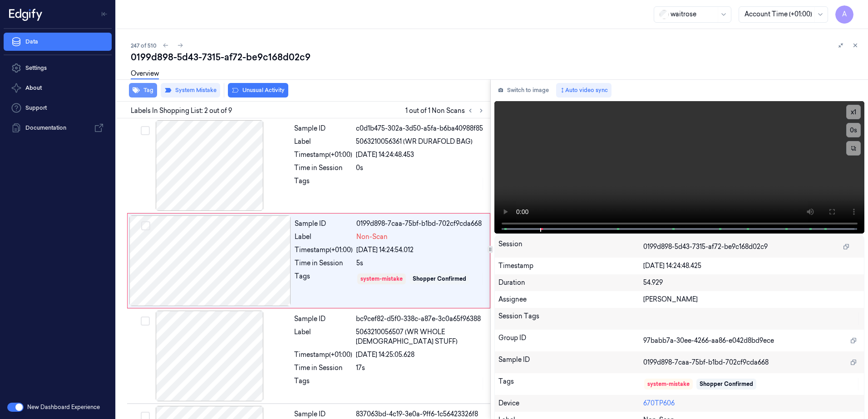
click at [141, 94] on button "Tag" at bounding box center [143, 90] width 28 height 15
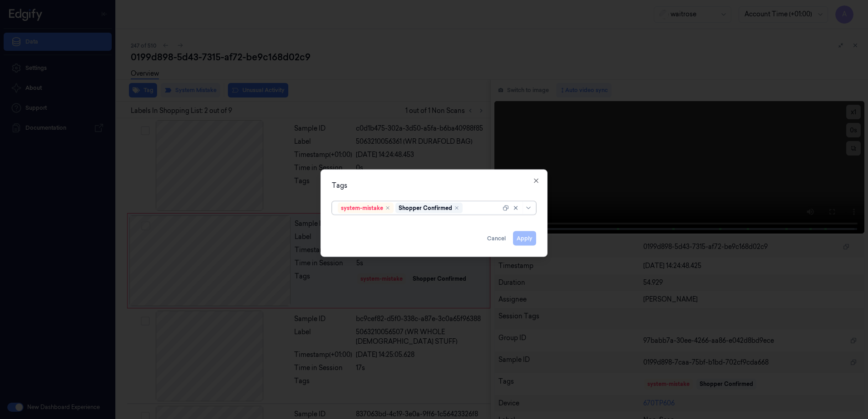
click at [473, 207] on div at bounding box center [482, 208] width 36 height 10
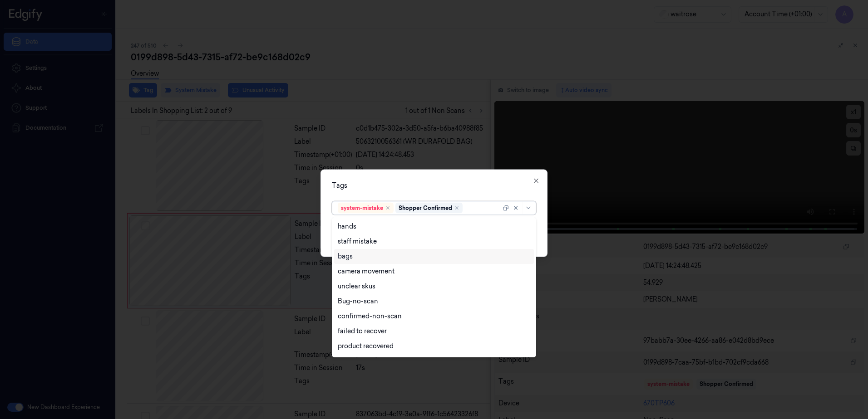
click at [377, 259] on div "bags" at bounding box center [434, 257] width 192 height 10
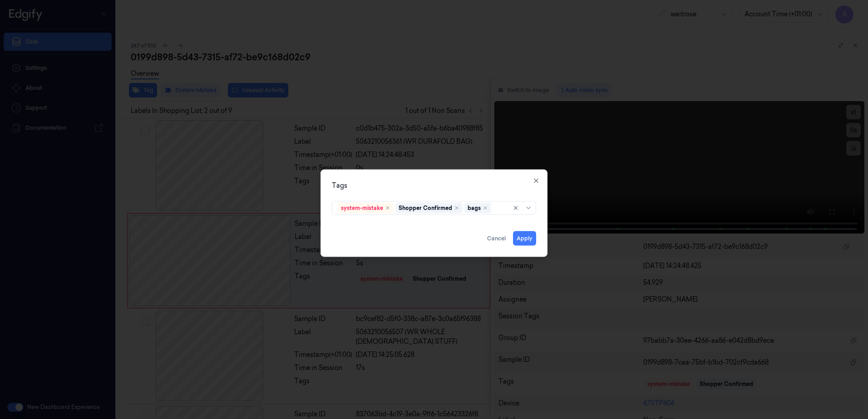
click at [468, 179] on div "Tags system-mistake Shopper Confirmed bags Apply Cancel Close" at bounding box center [433, 214] width 227 height 88
click at [522, 234] on button "Apply" at bounding box center [524, 239] width 23 height 15
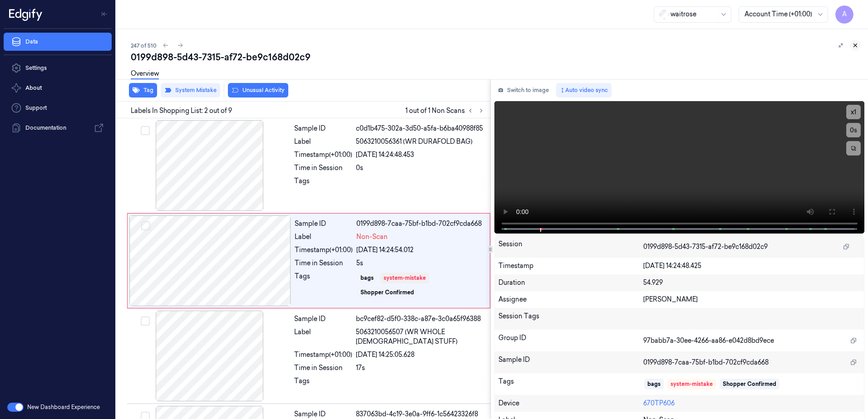
click at [856, 44] on icon at bounding box center [855, 45] width 6 height 6
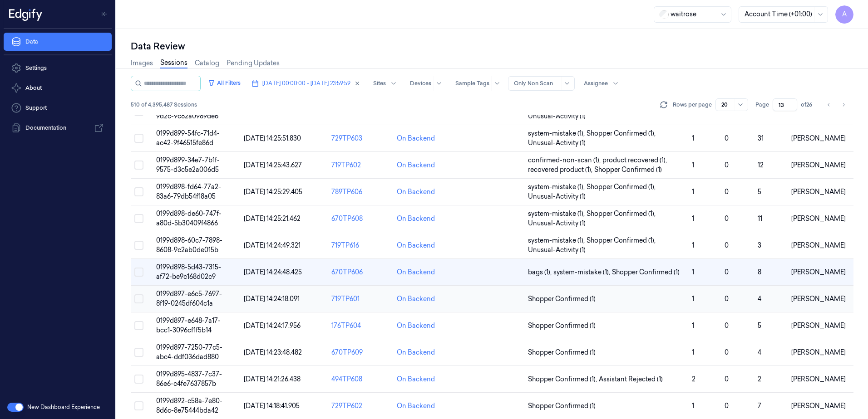
scroll to position [91, 0]
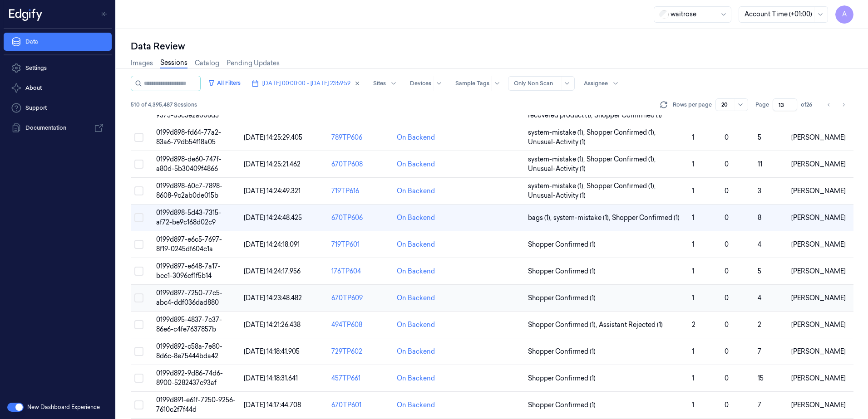
click at [192, 294] on span "0199d897-7250-77c5-abc4-ddf036dad880" at bounding box center [189, 298] width 66 height 18
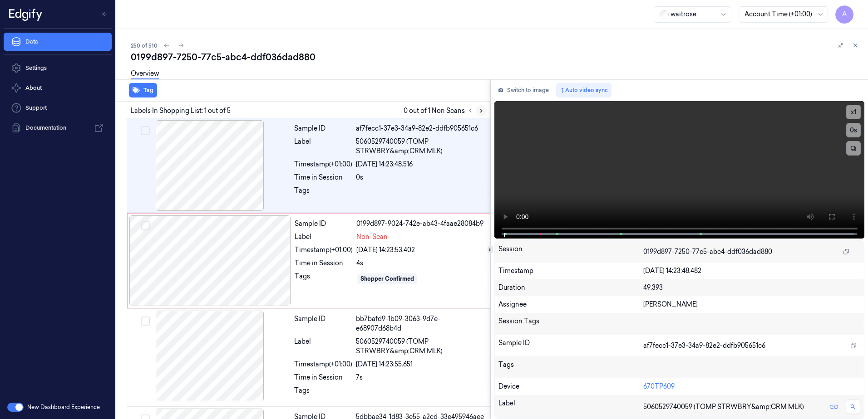
click at [478, 113] on icon at bounding box center [481, 111] width 6 height 6
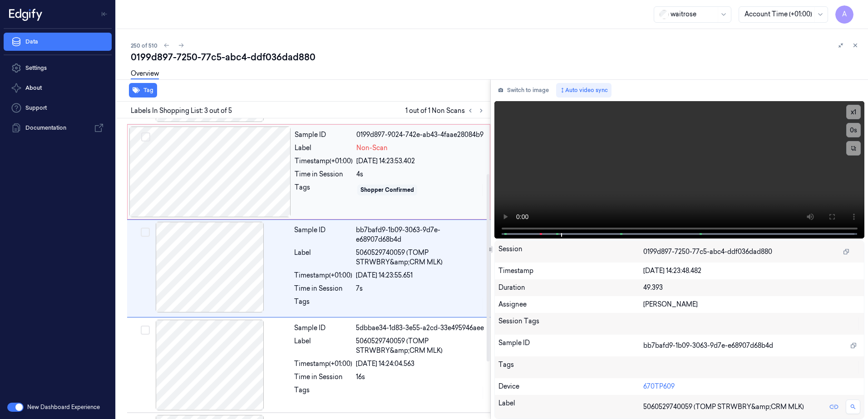
click at [322, 197] on div "Tags" at bounding box center [324, 190] width 58 height 15
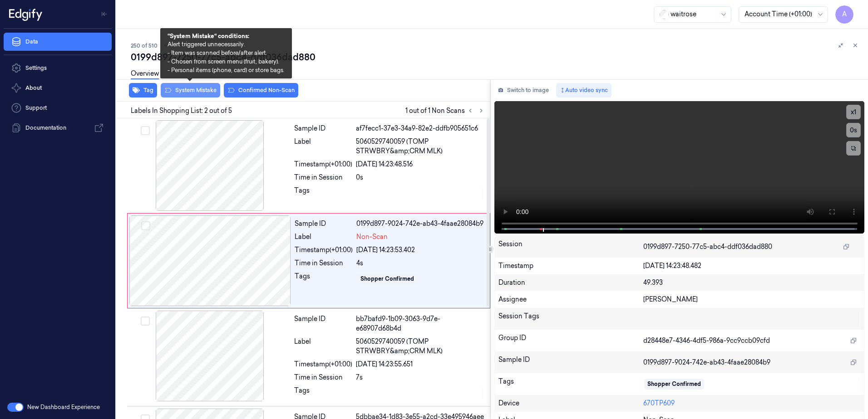
click at [187, 91] on button "System Mistake" at bounding box center [190, 90] width 59 height 15
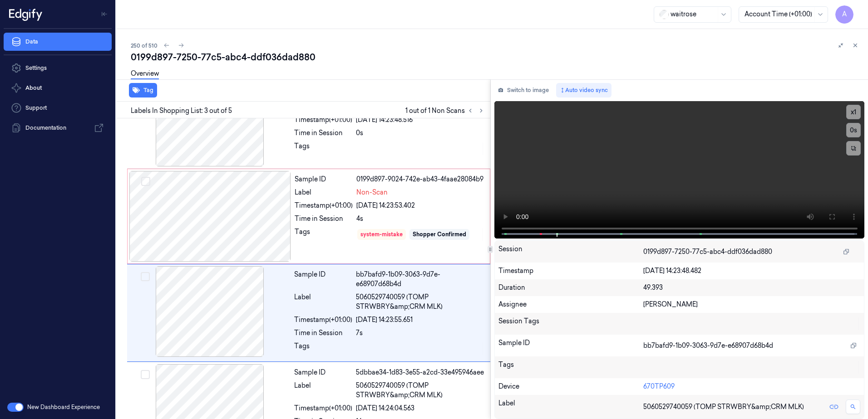
click at [256, 94] on div "Tag" at bounding box center [302, 90] width 378 height 22
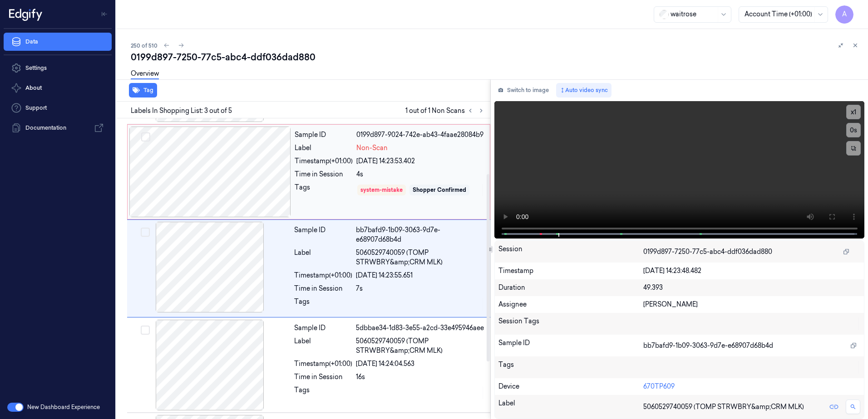
click at [328, 185] on div "Tags" at bounding box center [324, 190] width 58 height 15
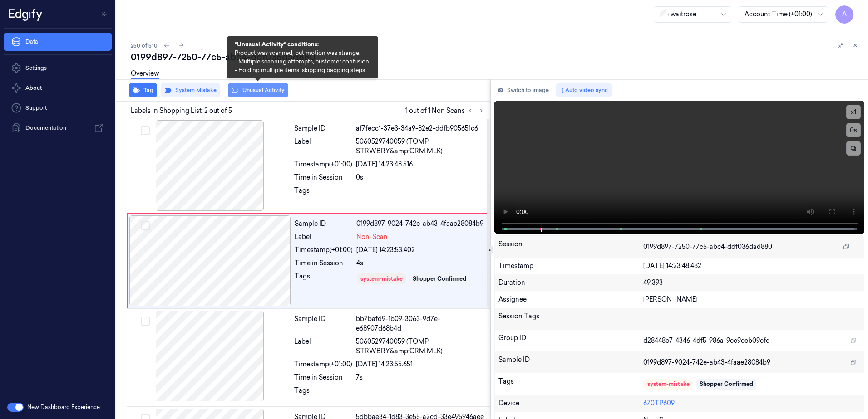
click at [273, 93] on button "Unusual Activity" at bounding box center [258, 90] width 60 height 15
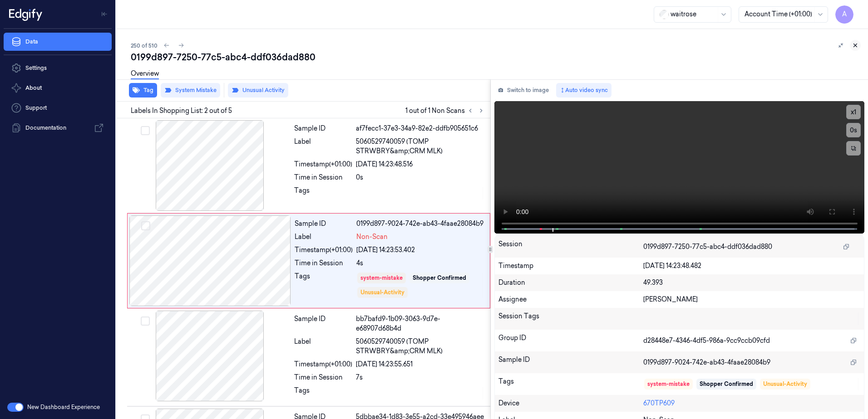
click at [855, 44] on icon at bounding box center [855, 45] width 6 height 6
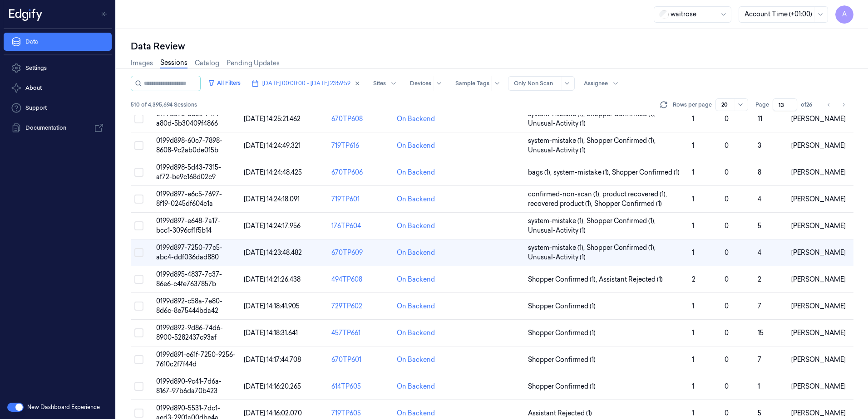
scroll to position [182, 0]
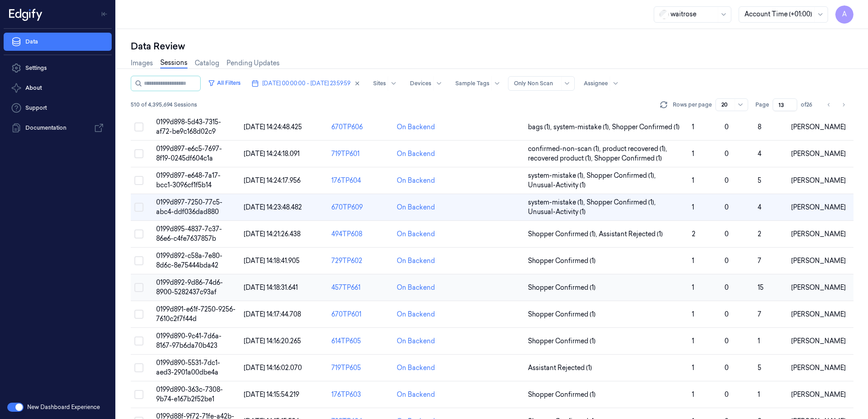
click at [178, 290] on span "0199d892-9d86-74d6-8900-5282437c93af" at bounding box center [189, 288] width 67 height 18
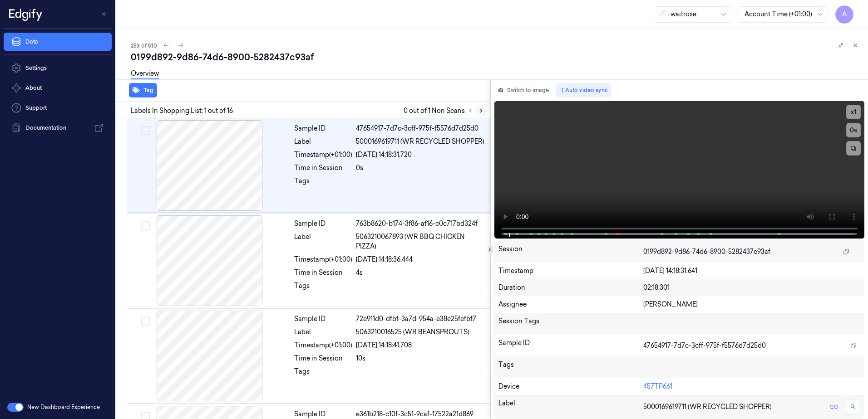
click at [478, 109] on icon at bounding box center [481, 111] width 6 height 6
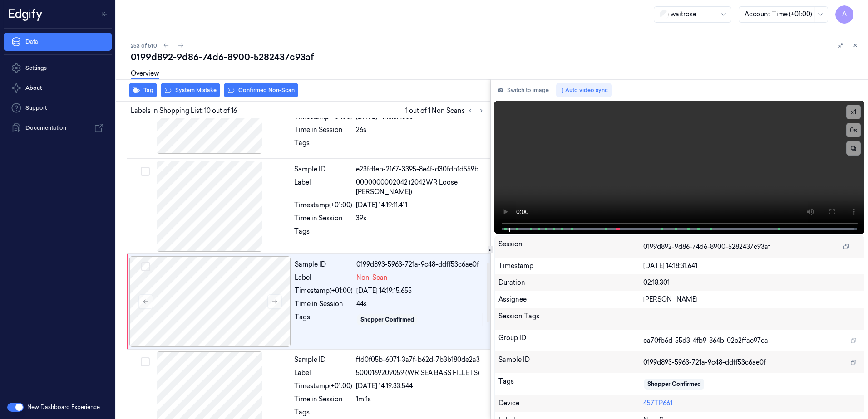
scroll to position [755, 0]
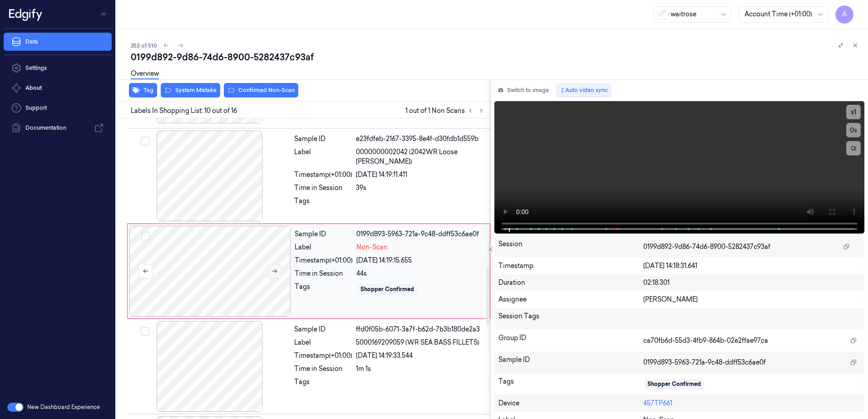
click at [278, 271] on button at bounding box center [274, 271] width 15 height 15
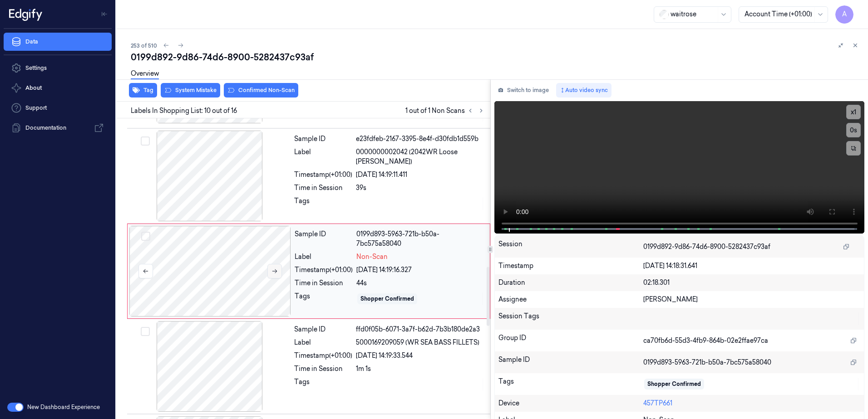
click at [274, 268] on icon at bounding box center [274, 271] width 6 height 6
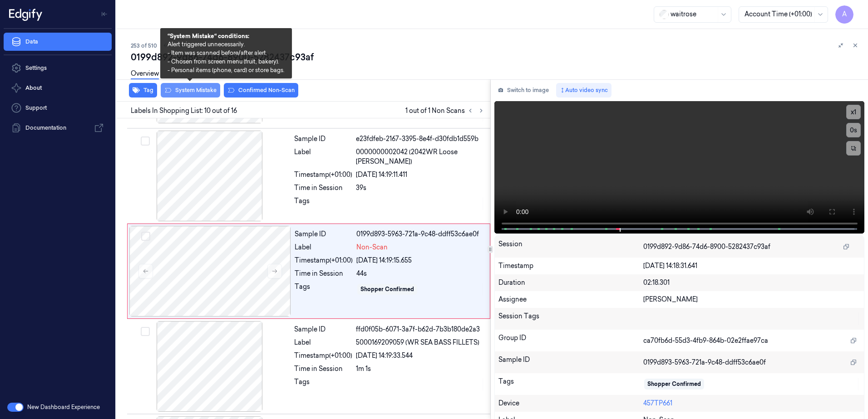
click at [183, 91] on button "System Mistake" at bounding box center [190, 90] width 59 height 15
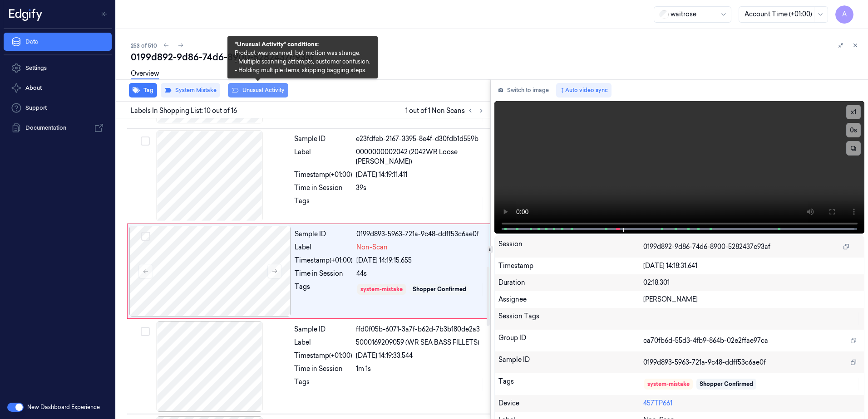
click at [259, 92] on button "Unusual Activity" at bounding box center [258, 90] width 60 height 15
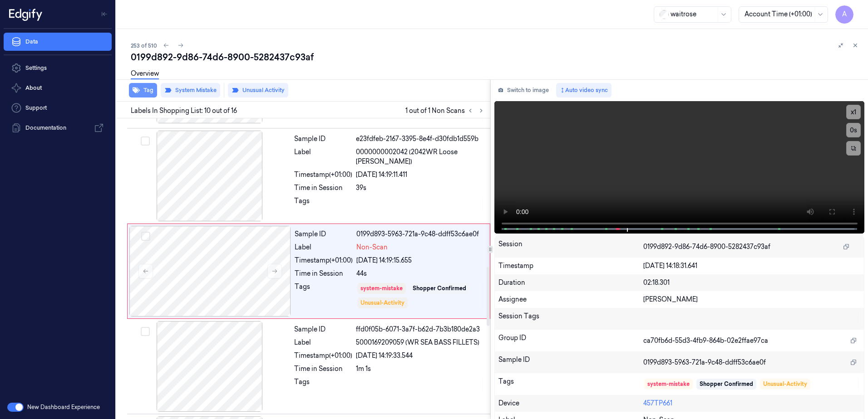
click at [142, 91] on button "Tag" at bounding box center [143, 90] width 28 height 15
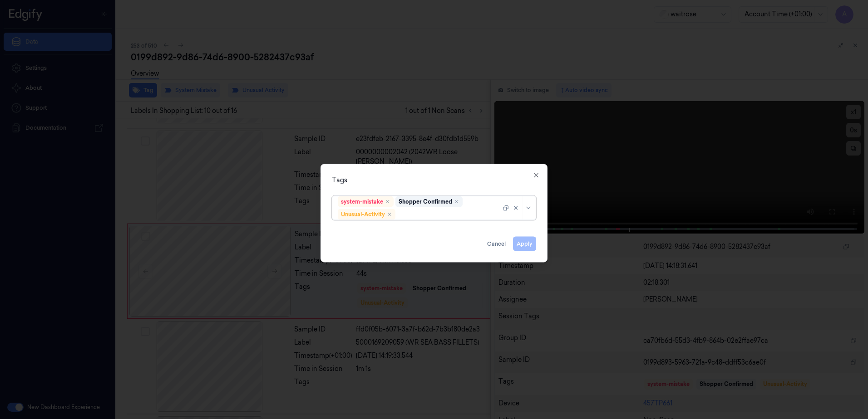
click at [423, 212] on div at bounding box center [448, 215] width 103 height 10
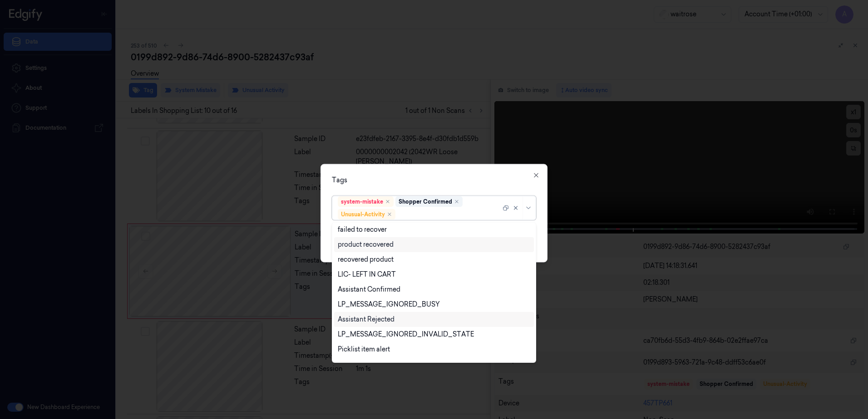
scroll to position [118, 0]
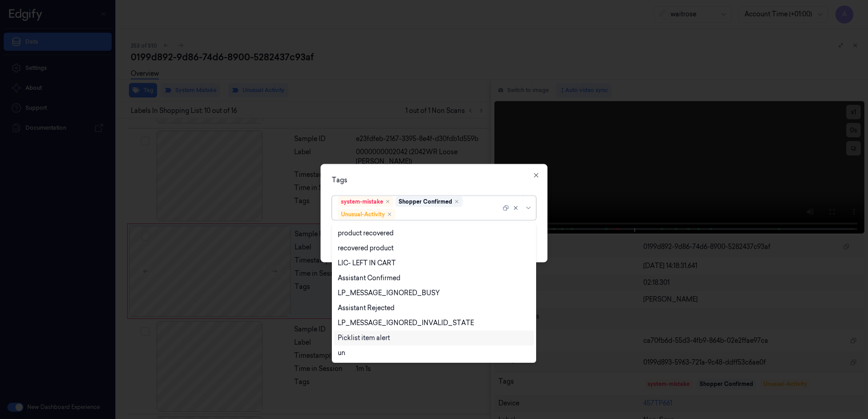
click at [388, 334] on div "Picklist item alert" at bounding box center [364, 339] width 52 height 10
click at [478, 168] on div "Tags option Picklist item alert, selected. 20 results available. Use Up and Dow…" at bounding box center [433, 213] width 227 height 99
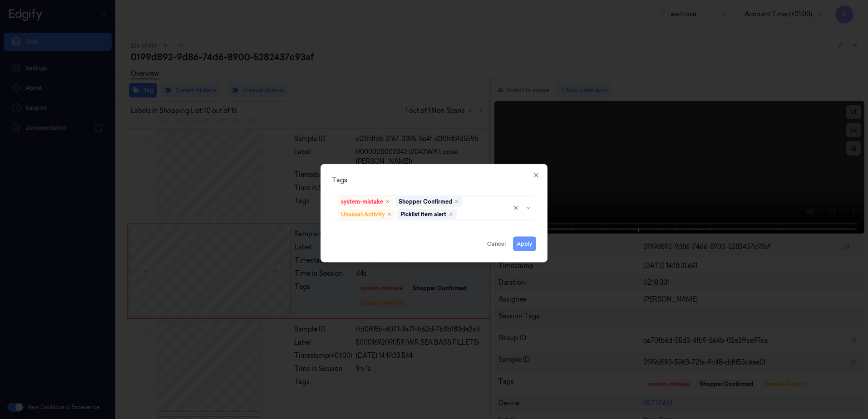
click at [523, 243] on button "Apply" at bounding box center [524, 244] width 23 height 15
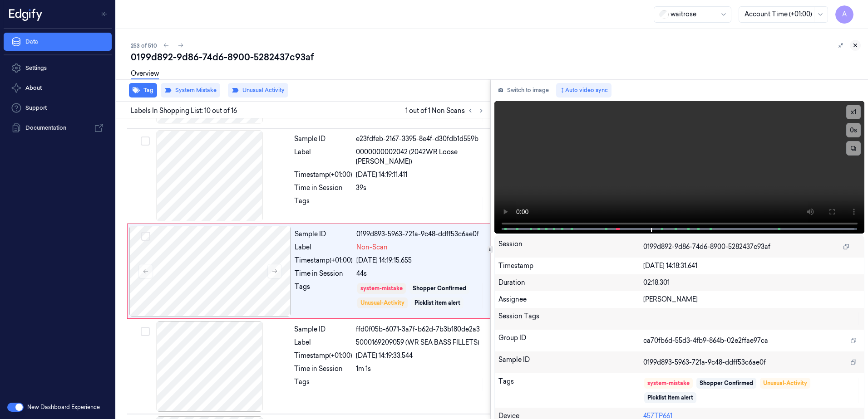
click at [855, 46] on icon at bounding box center [855, 45] width 6 height 6
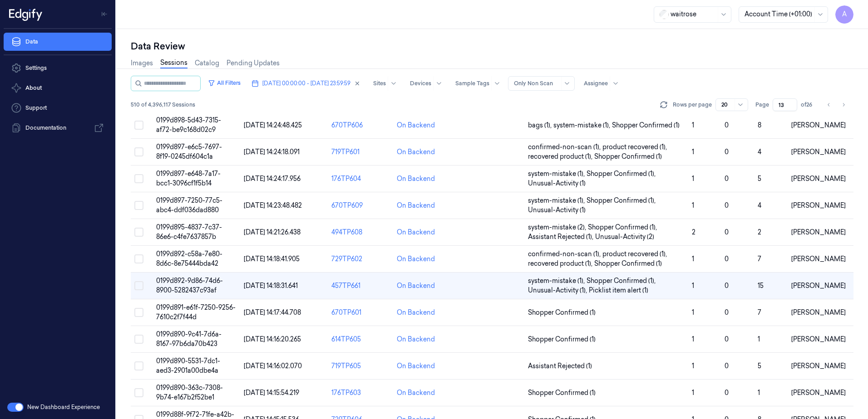
scroll to position [227, 0]
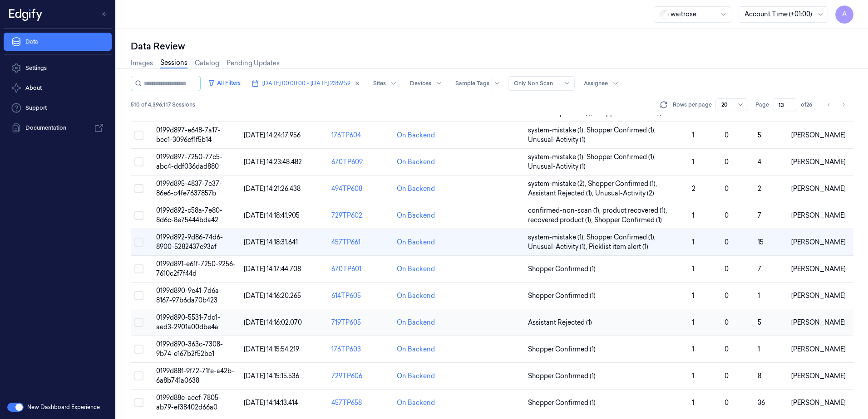
click at [191, 317] on span "0199d890-5531-7dc1-aed3-2901a00dbe4a" at bounding box center [188, 323] width 64 height 18
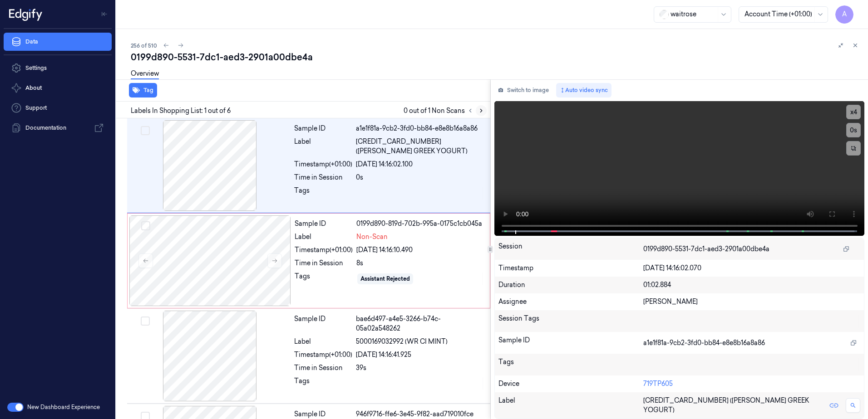
click at [484, 111] on button at bounding box center [481, 110] width 11 height 11
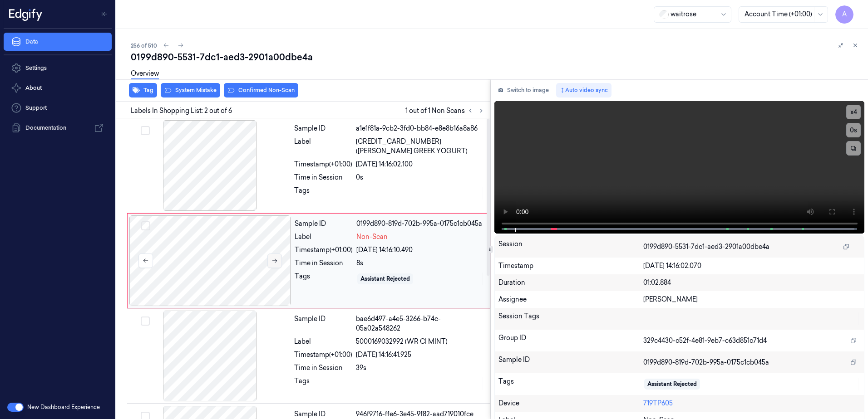
click at [276, 263] on icon at bounding box center [274, 261] width 6 height 6
click at [272, 266] on button at bounding box center [274, 261] width 15 height 15
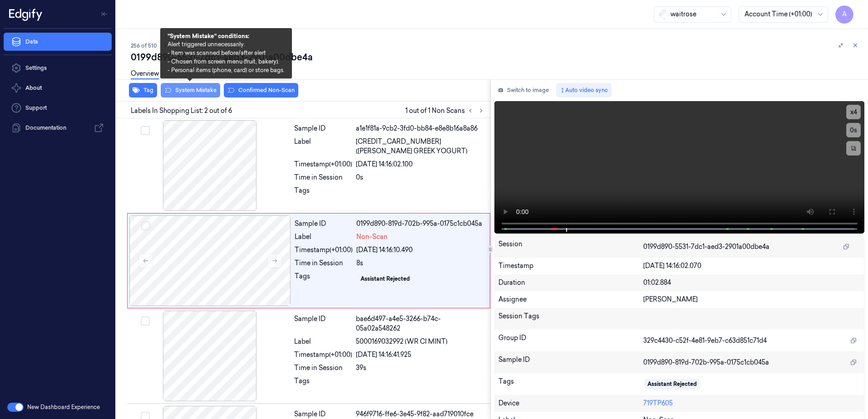
click at [183, 95] on button "System Mistake" at bounding box center [190, 90] width 59 height 15
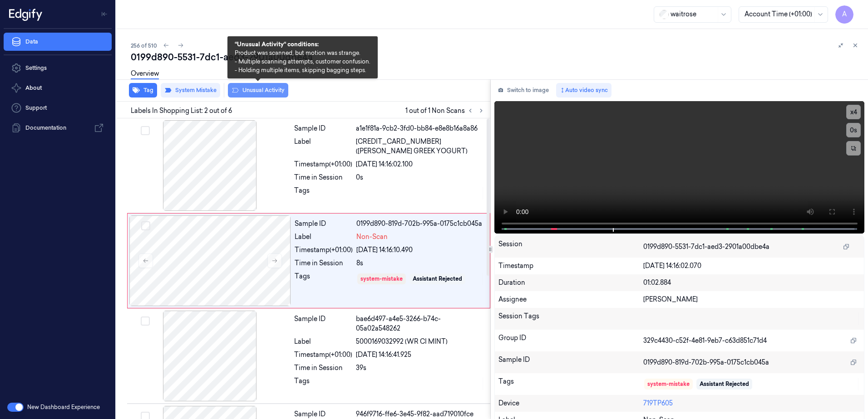
click at [258, 97] on button "Unusual Activity" at bounding box center [258, 90] width 60 height 15
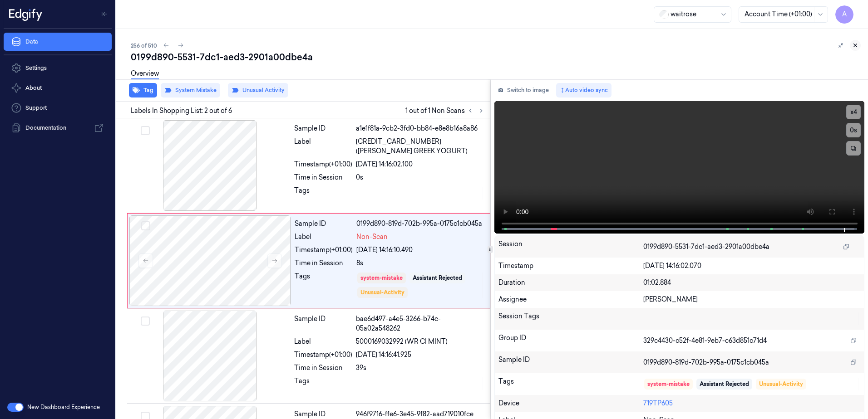
click at [857, 44] on icon at bounding box center [855, 45] width 6 height 6
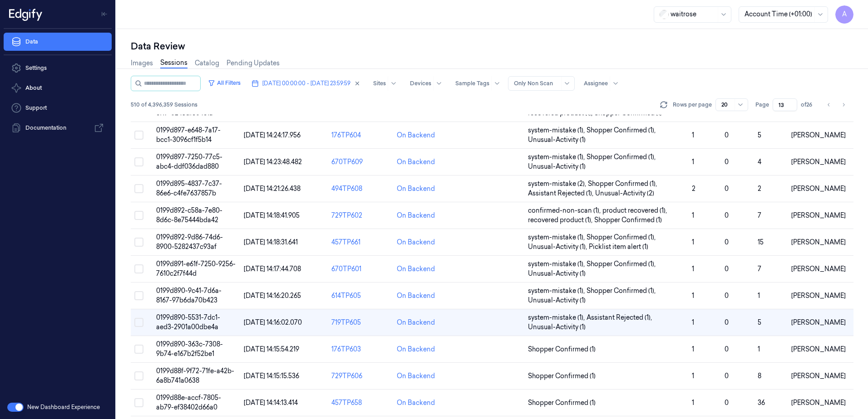
scroll to position [258, 0]
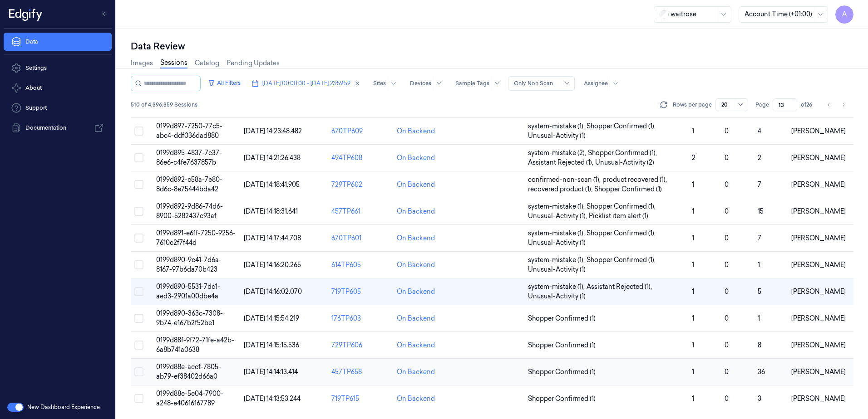
click at [192, 370] on span "0199d88e-accf-7805-ab79-ef38402d66a0" at bounding box center [188, 372] width 65 height 18
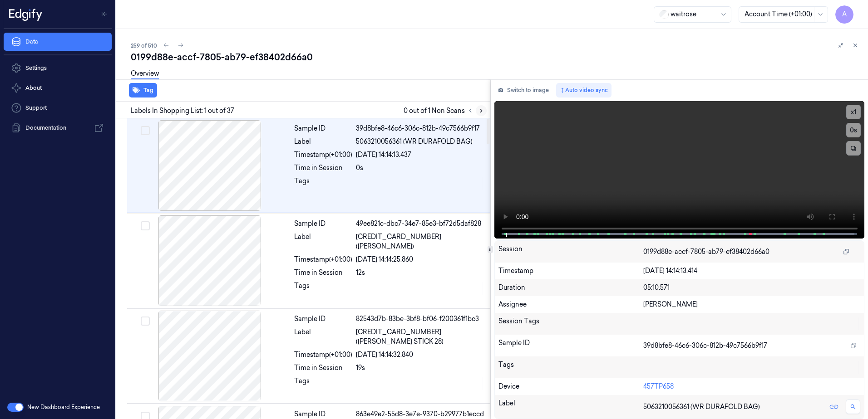
click at [483, 111] on icon at bounding box center [481, 111] width 6 height 6
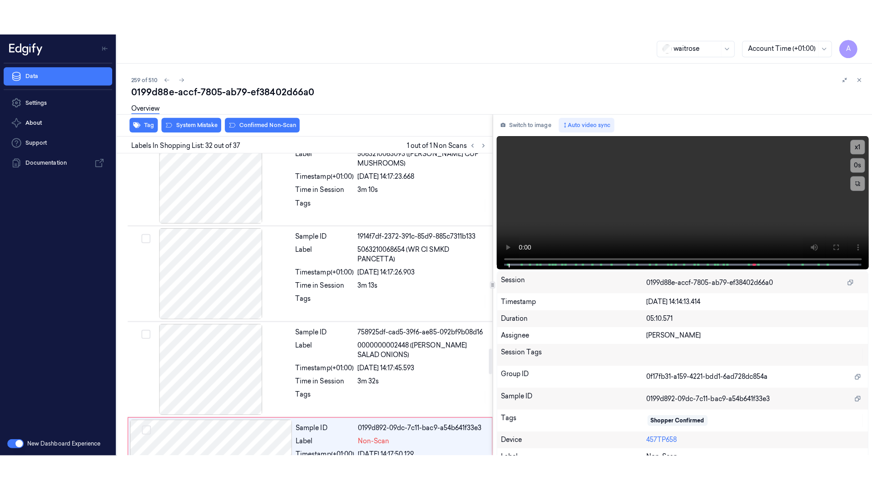
scroll to position [2852, 0]
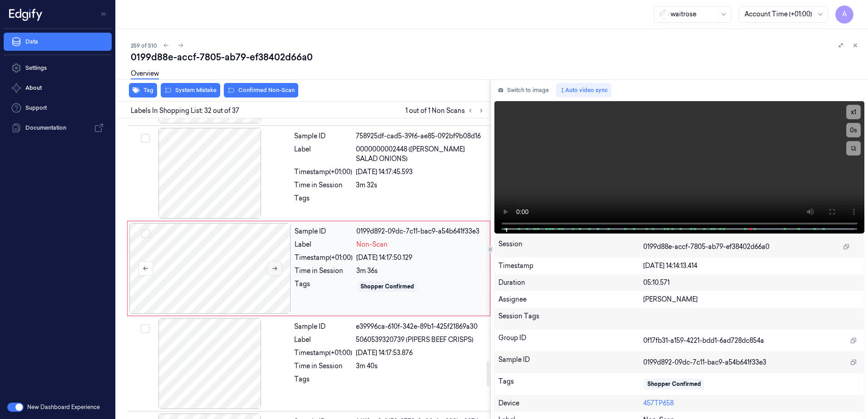
click at [273, 272] on button at bounding box center [274, 268] width 15 height 15
click at [276, 272] on button at bounding box center [274, 268] width 15 height 15
click at [830, 209] on icon at bounding box center [831, 211] width 7 height 7
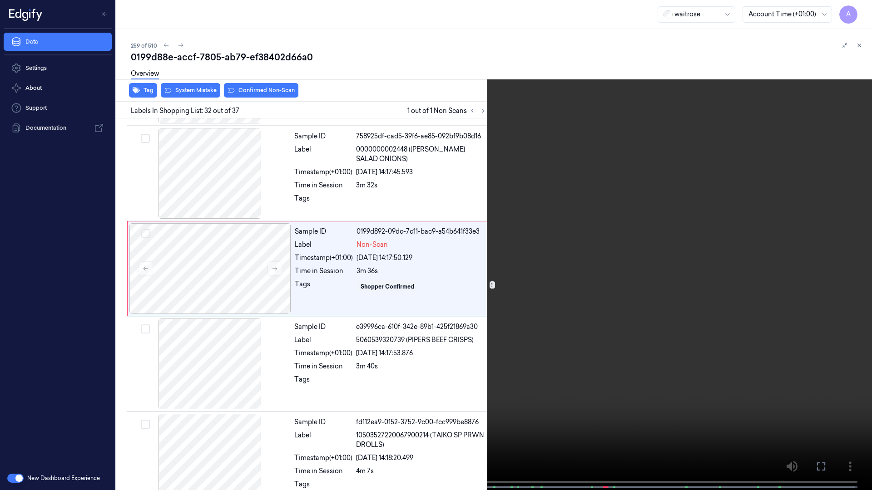
click at [603, 260] on video at bounding box center [436, 246] width 872 height 492
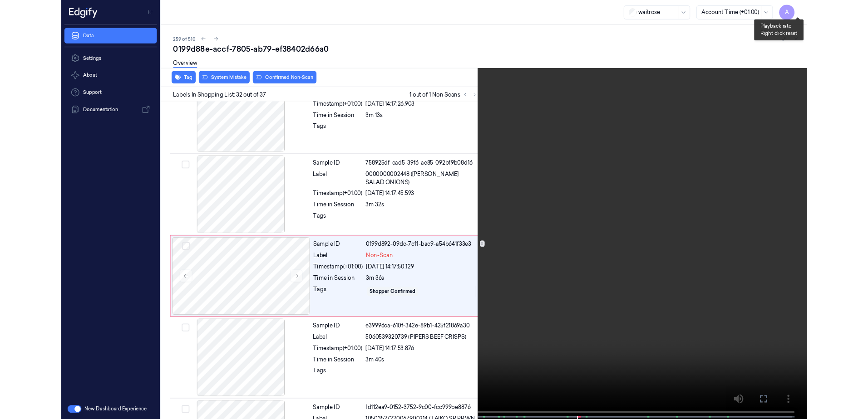
scroll to position [2817, 0]
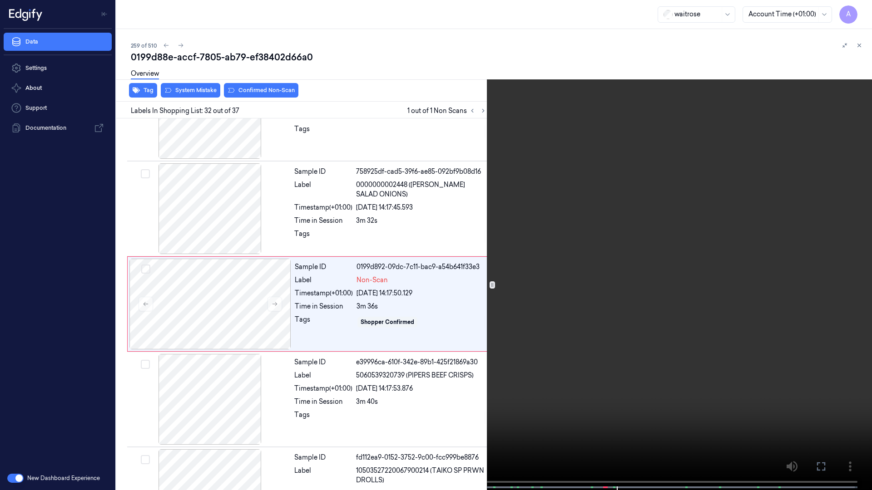
click at [0, 0] on icon at bounding box center [0, 0] width 0 height 0
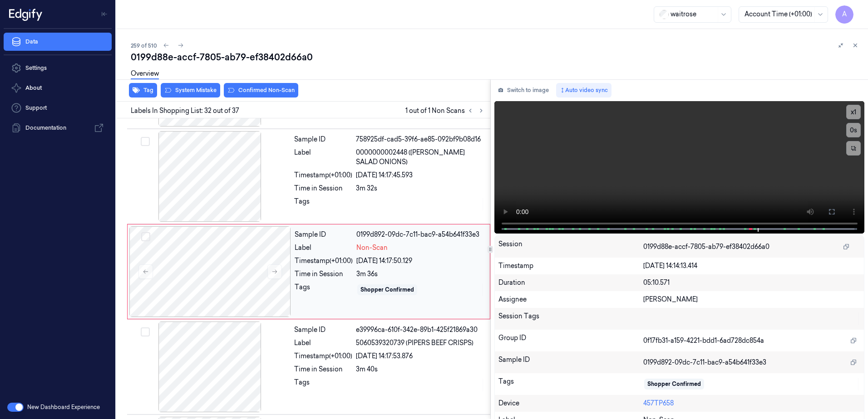
scroll to position [2852, 0]
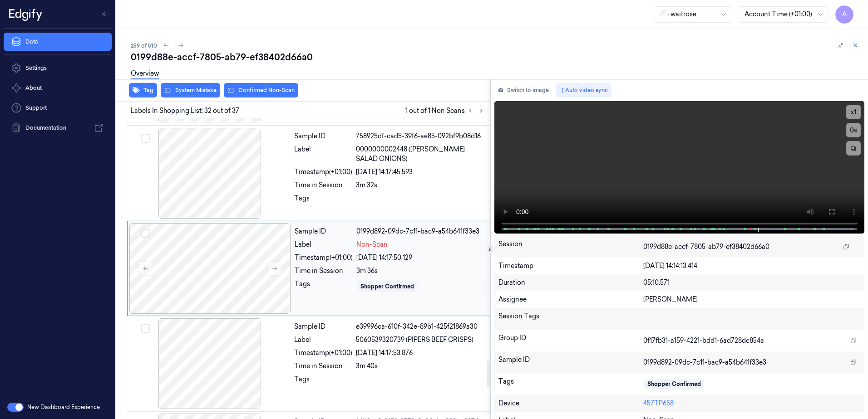
click at [452, 261] on div "[DATE] 14:17:50.129" at bounding box center [420, 258] width 128 height 10
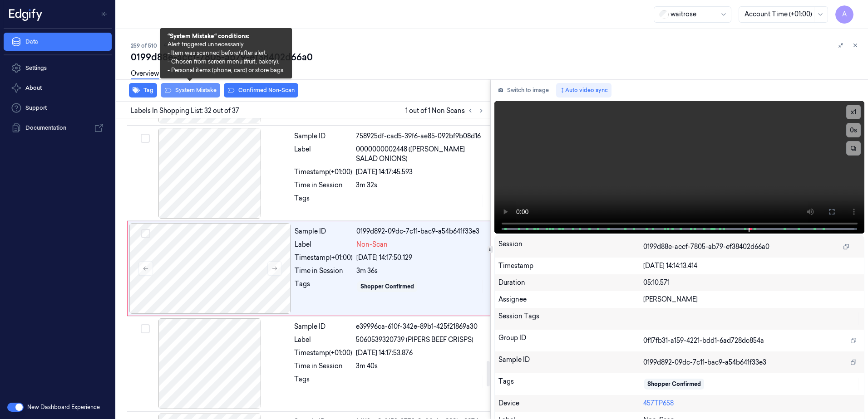
click at [192, 89] on button "System Mistake" at bounding box center [190, 90] width 59 height 15
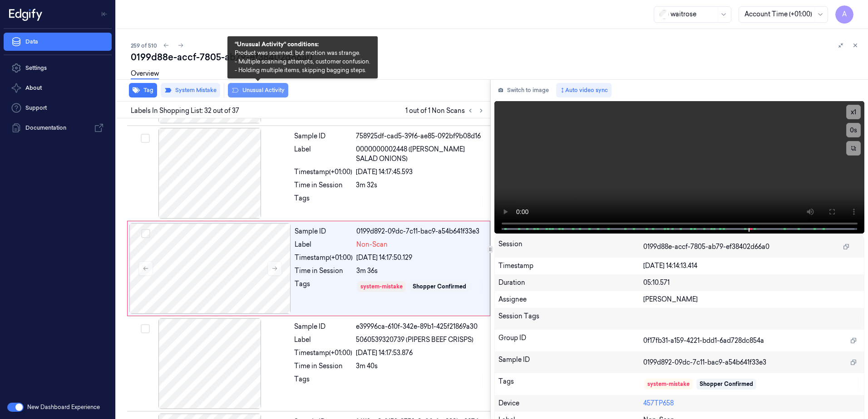
click at [268, 95] on button "Unusual Activity" at bounding box center [258, 90] width 60 height 15
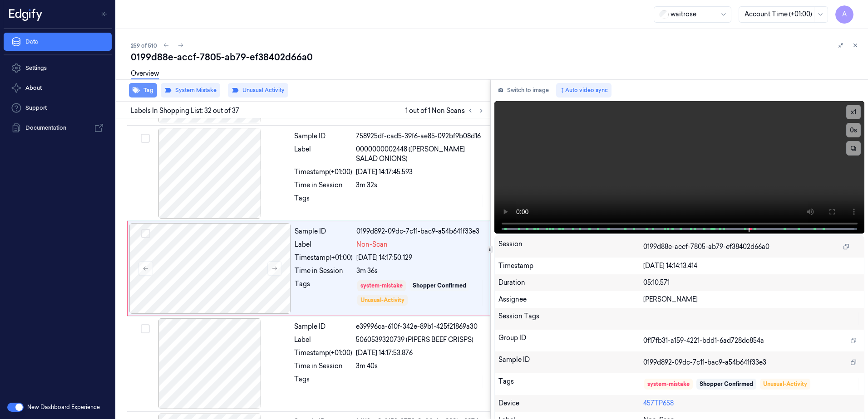
click at [146, 93] on button "Tag" at bounding box center [143, 90] width 28 height 15
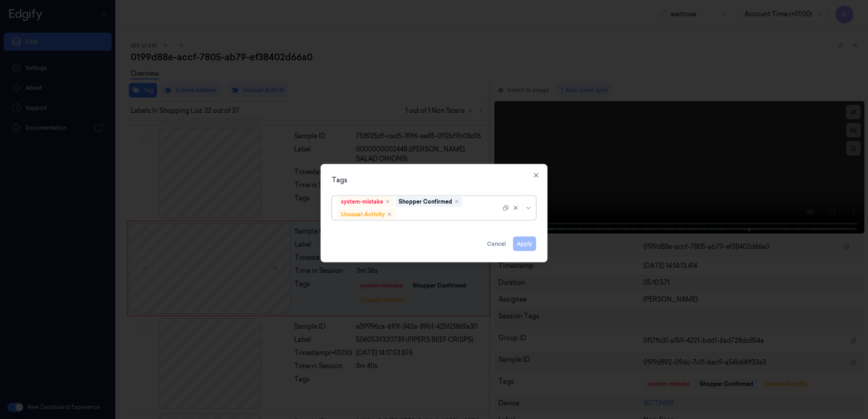
click at [415, 214] on div at bounding box center [448, 215] width 103 height 10
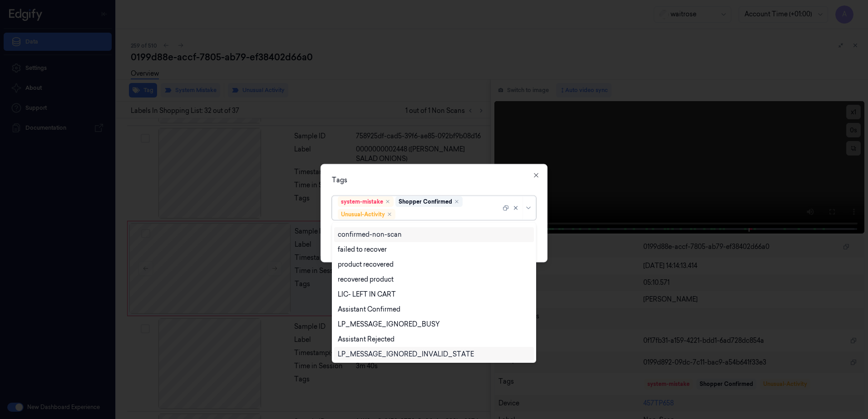
scroll to position [118, 0]
click at [376, 337] on div "Picklist item alert" at bounding box center [364, 339] width 52 height 10
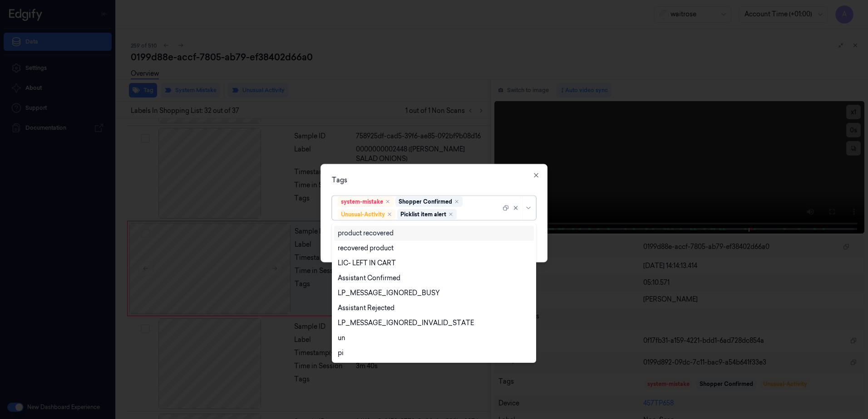
click at [484, 179] on div "Tags" at bounding box center [434, 181] width 204 height 10
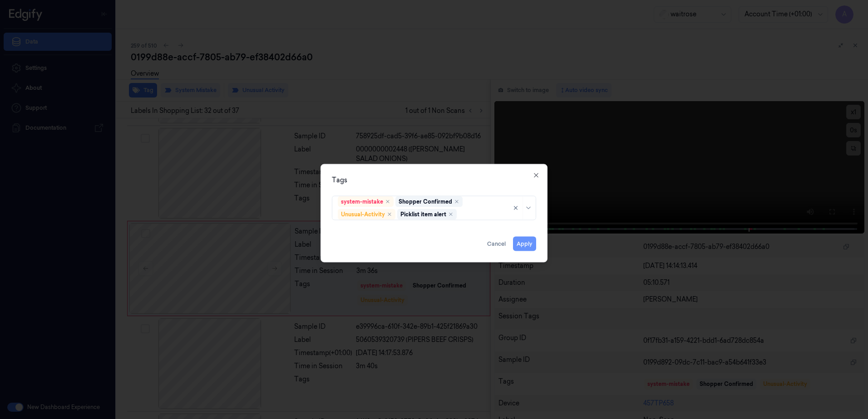
click at [530, 249] on button "Apply" at bounding box center [524, 244] width 23 height 15
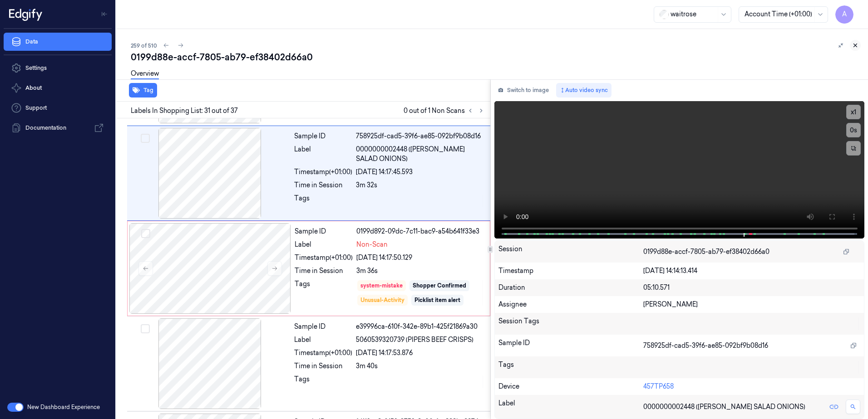
scroll to position [2757, 0]
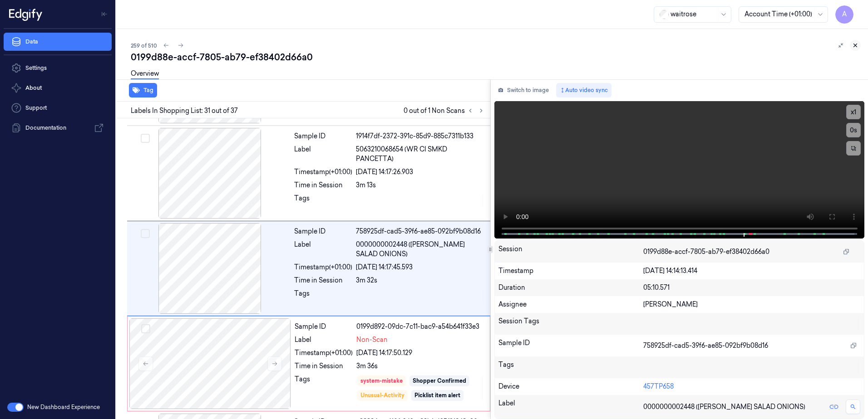
click at [853, 46] on icon at bounding box center [855, 45] width 6 height 6
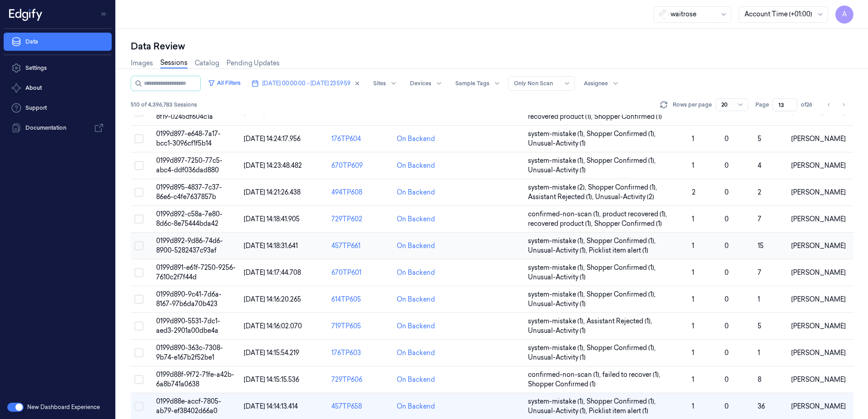
scroll to position [258, 0]
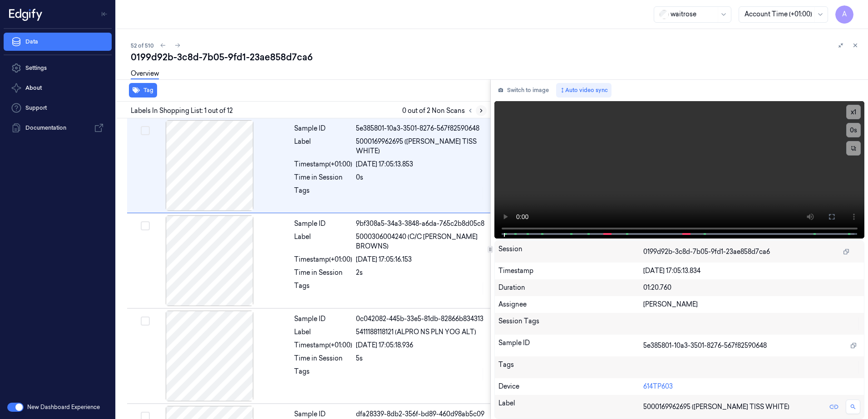
click at [484, 113] on button at bounding box center [481, 110] width 11 height 11
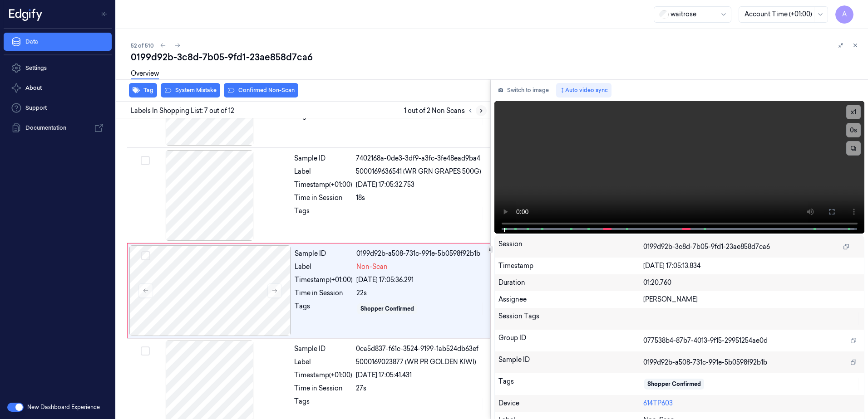
scroll to position [472, 0]
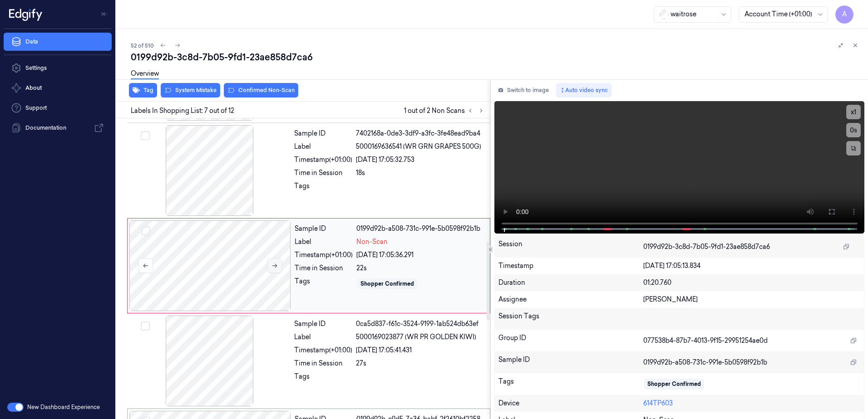
click at [273, 269] on icon at bounding box center [274, 266] width 6 height 6
click at [277, 269] on icon at bounding box center [274, 266] width 6 height 6
click at [271, 269] on icon at bounding box center [274, 266] width 6 height 6
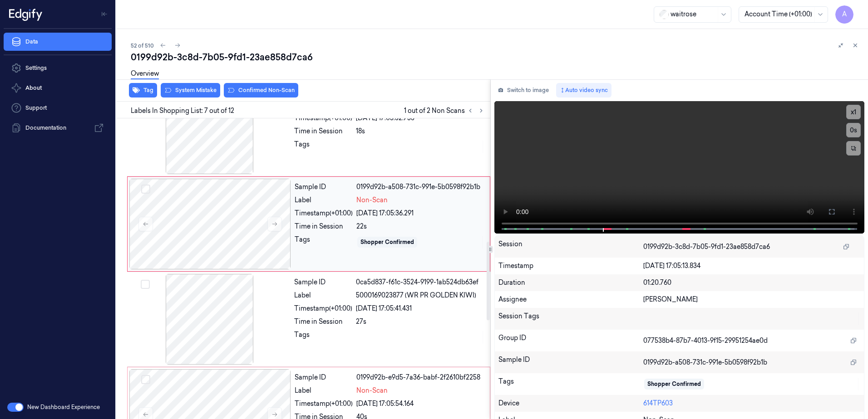
scroll to position [608, 0]
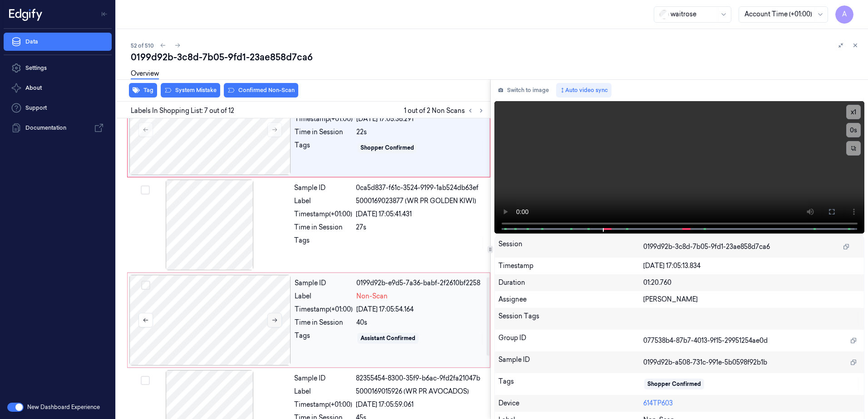
click at [273, 324] on icon at bounding box center [274, 320] width 6 height 6
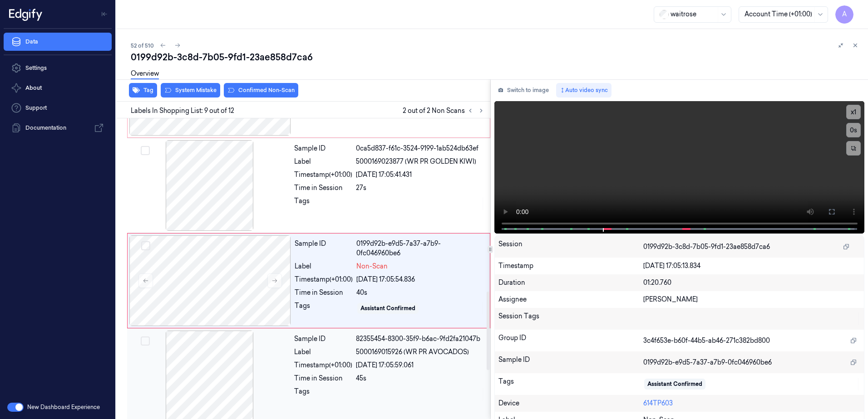
scroll to position [662, 0]
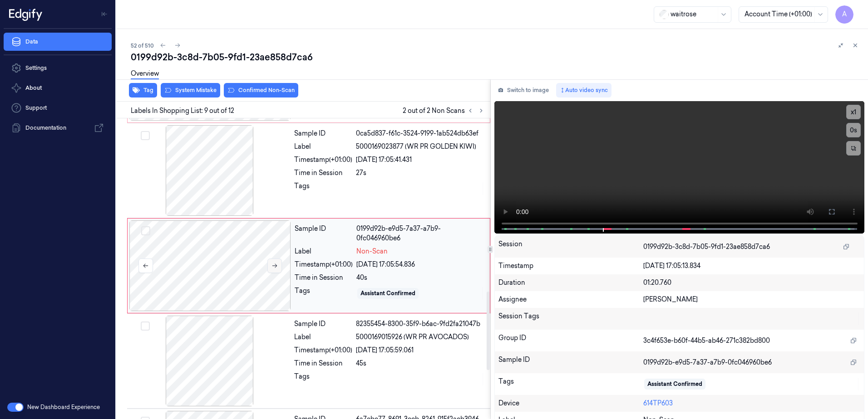
click at [274, 268] on icon at bounding box center [274, 266] width 6 height 6
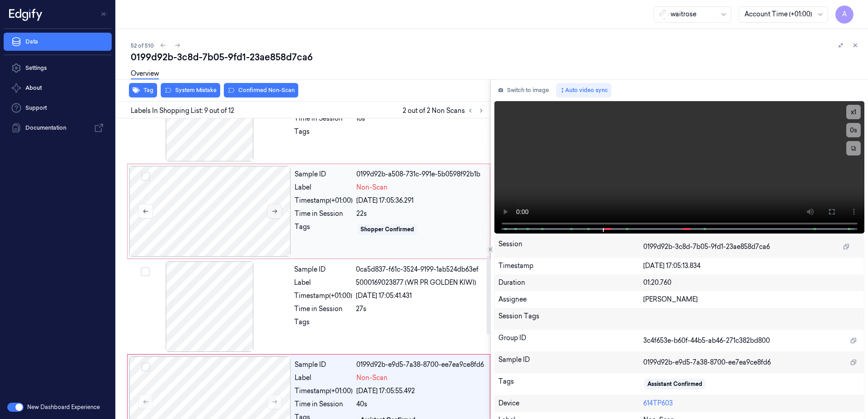
click at [273, 212] on div at bounding box center [210, 211] width 162 height 91
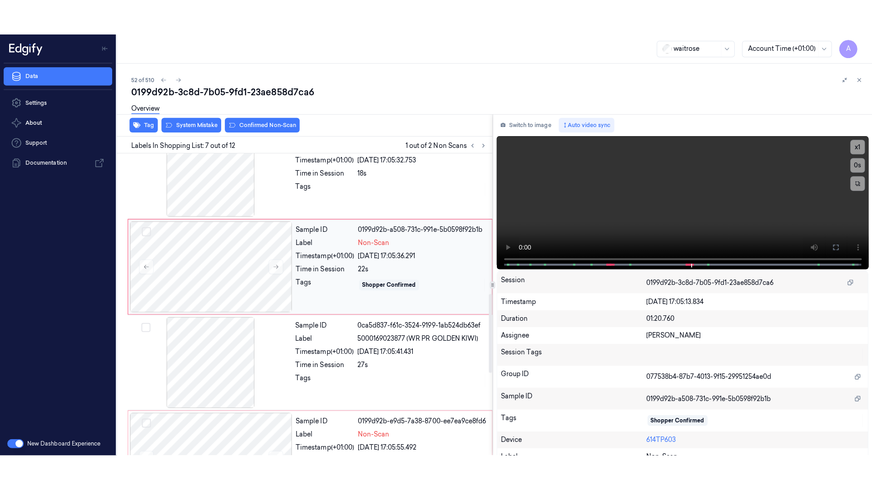
scroll to position [472, 0]
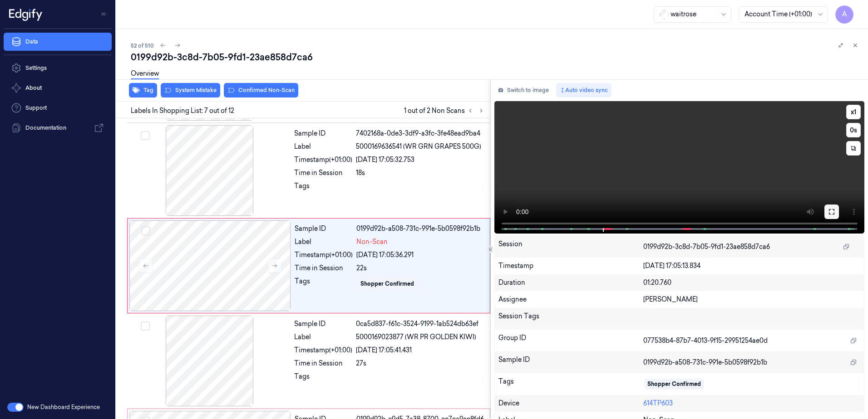
click at [829, 212] on icon at bounding box center [831, 211] width 7 height 7
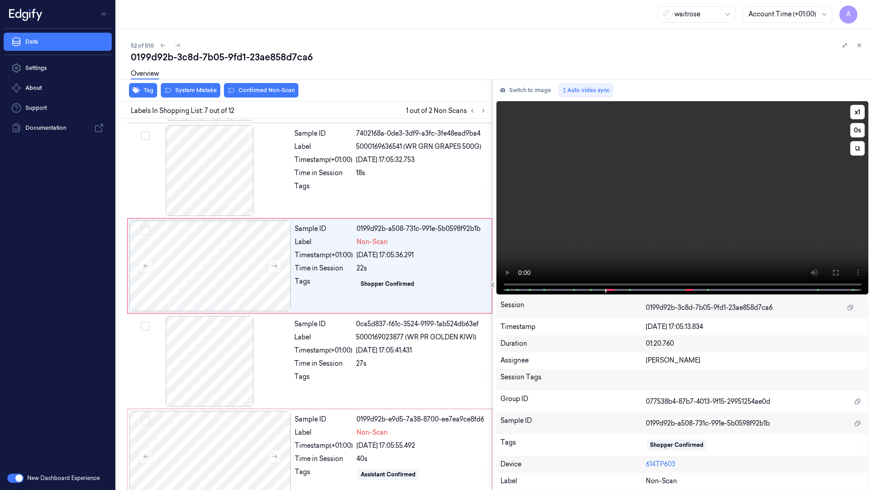
scroll to position [469, 0]
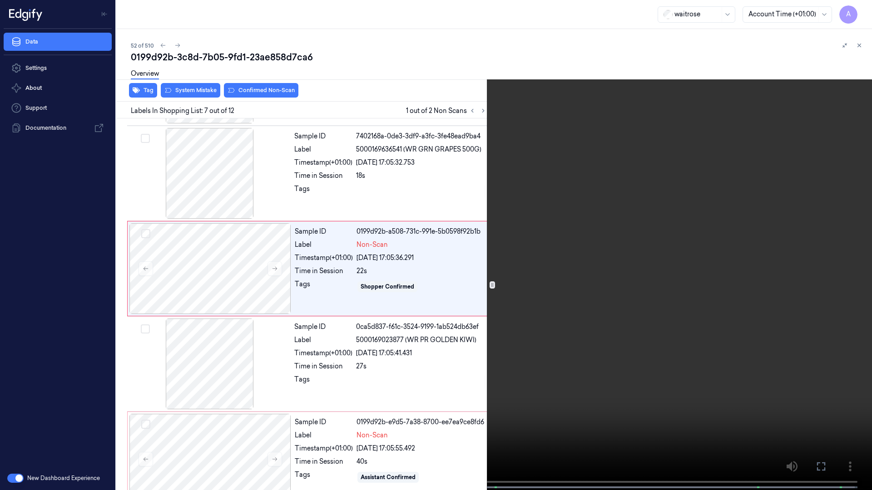
click at [648, 259] on video at bounding box center [436, 246] width 872 height 492
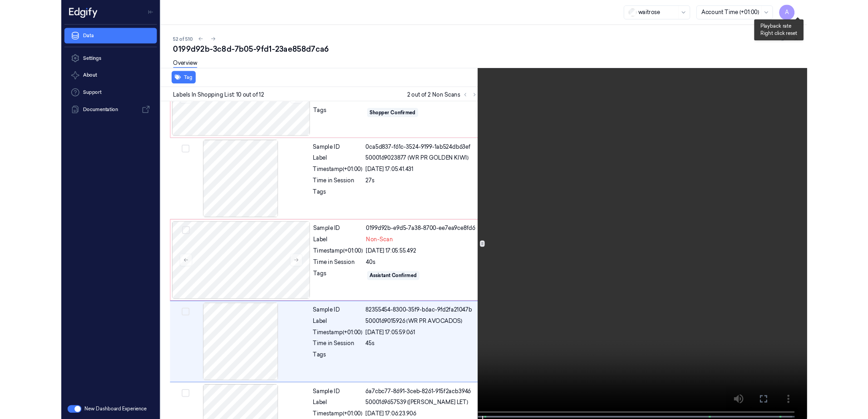
scroll to position [719, 0]
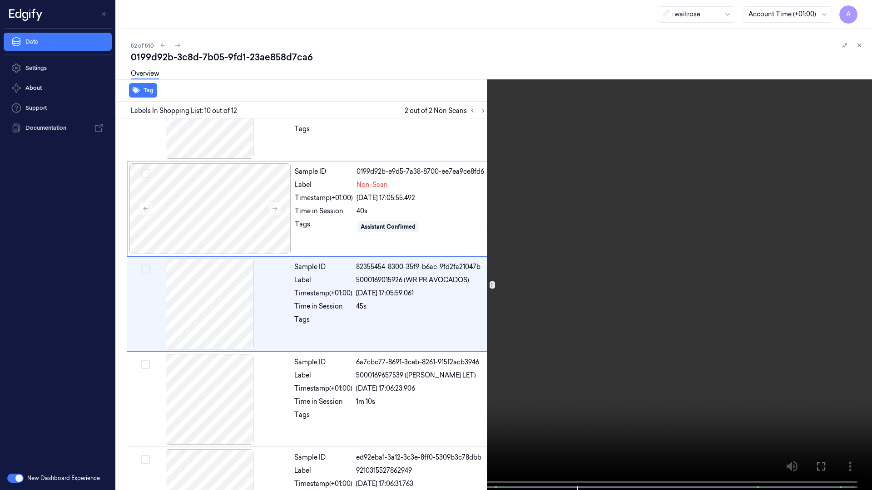
click at [0, 0] on icon at bounding box center [0, 0] width 0 height 0
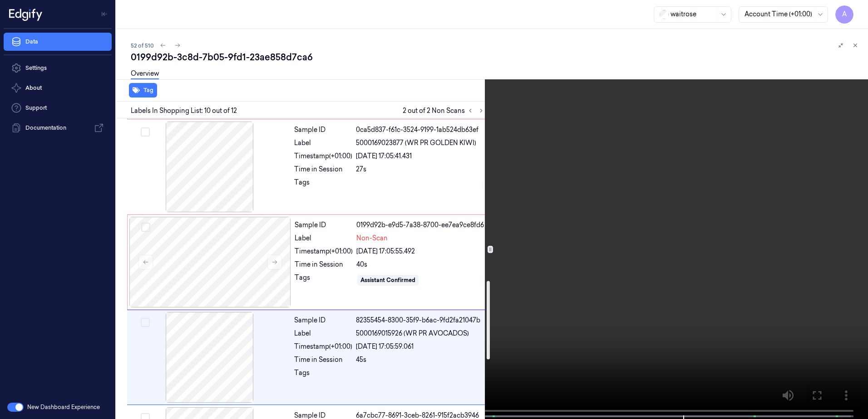
scroll to position [621, 0]
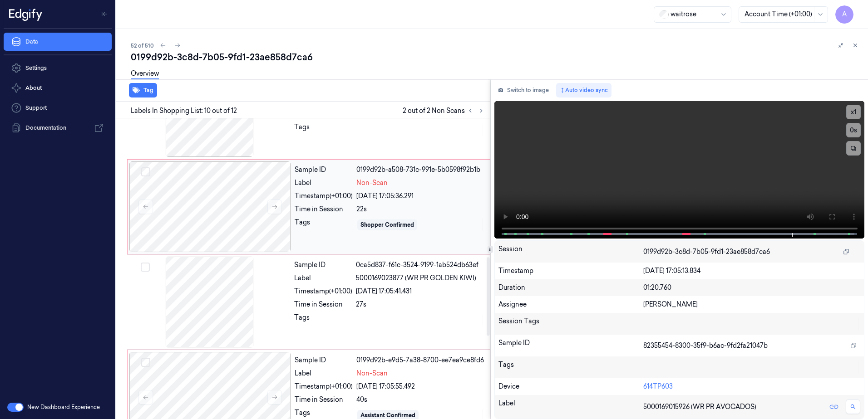
click at [321, 230] on div "Tags" at bounding box center [324, 225] width 58 height 15
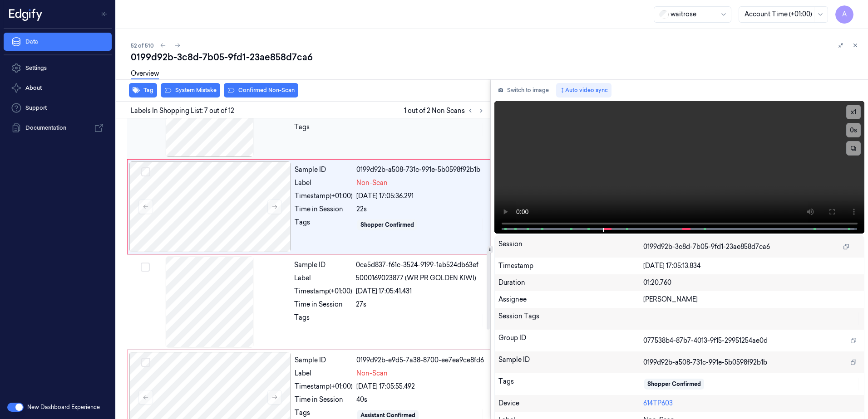
scroll to position [472, 0]
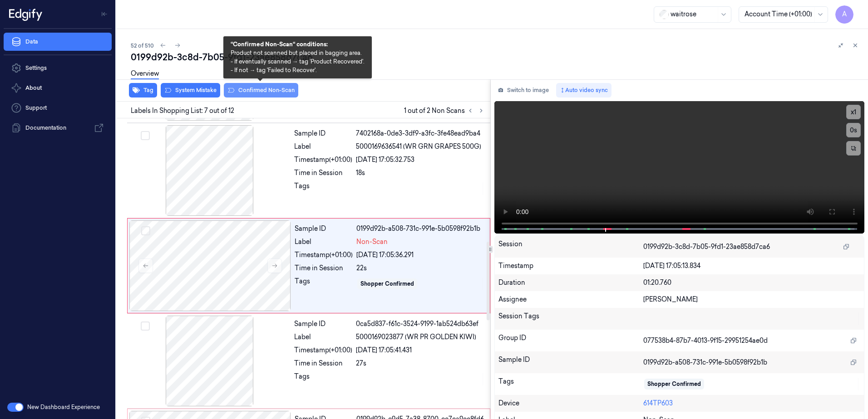
click at [245, 91] on button "Confirmed Non-Scan" at bounding box center [261, 90] width 74 height 15
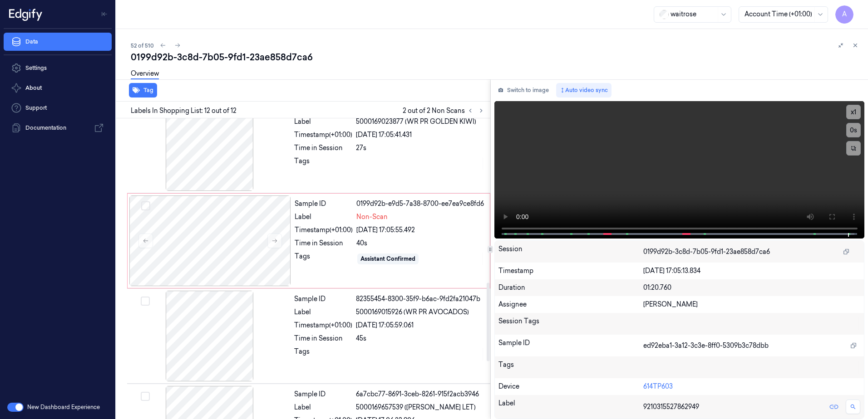
click at [272, 93] on div "Tag" at bounding box center [302, 90] width 378 height 22
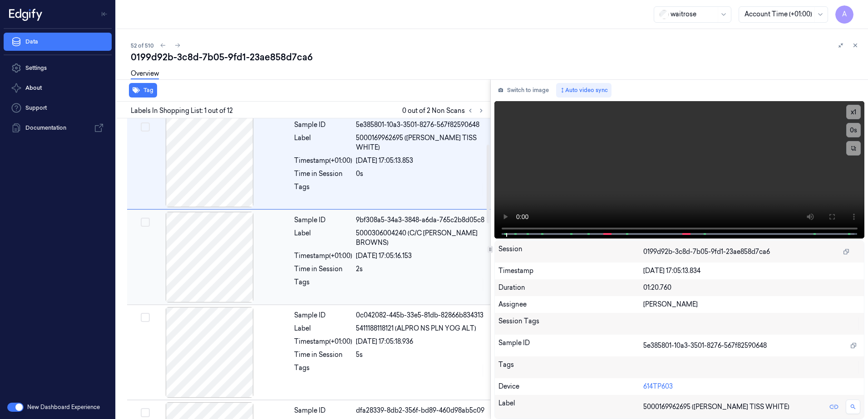
scroll to position [0, 0]
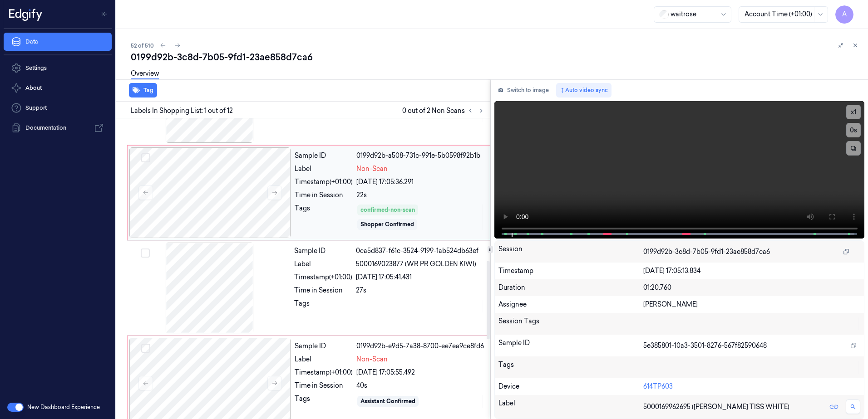
click at [326, 220] on div "Tags" at bounding box center [324, 217] width 58 height 27
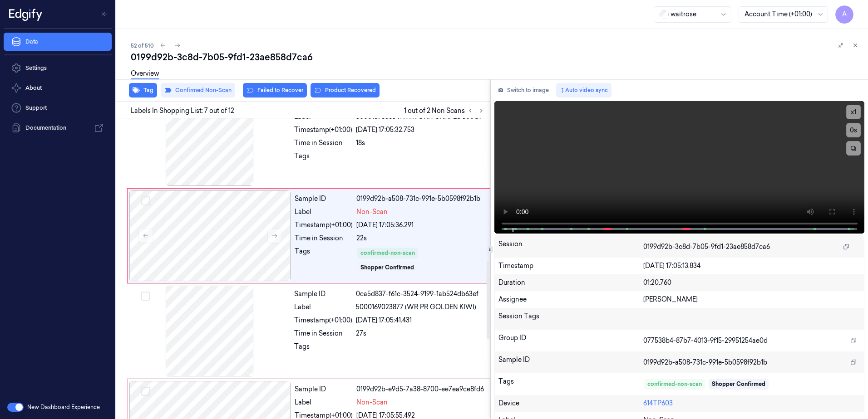
scroll to position [472, 0]
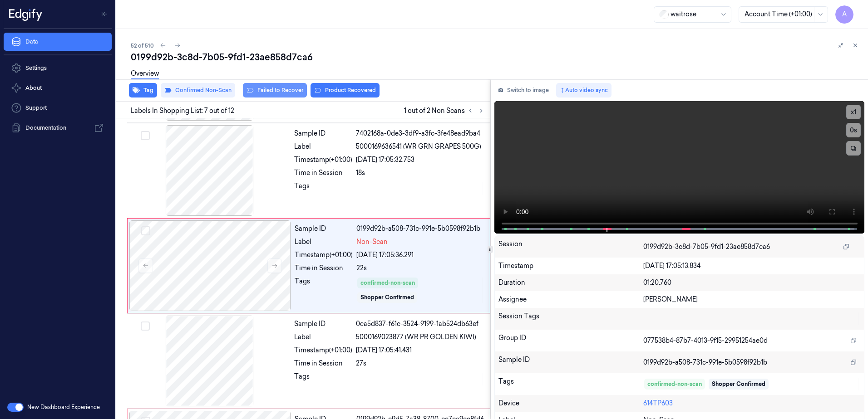
click at [271, 91] on button "Failed to Recover" at bounding box center [275, 90] width 64 height 15
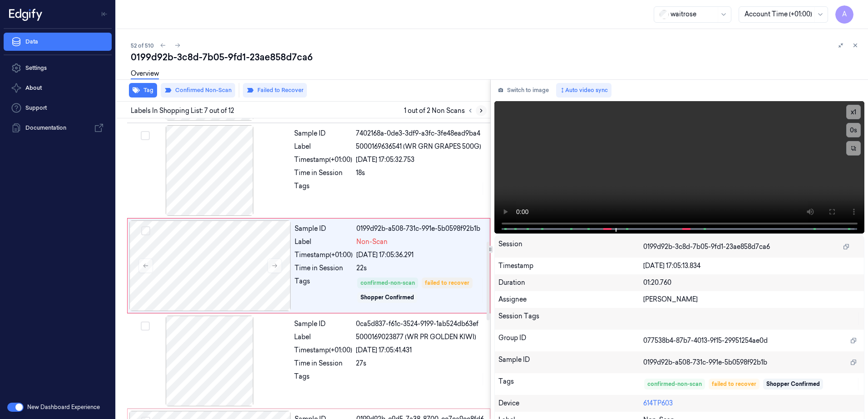
click at [483, 112] on icon at bounding box center [481, 111] width 6 height 6
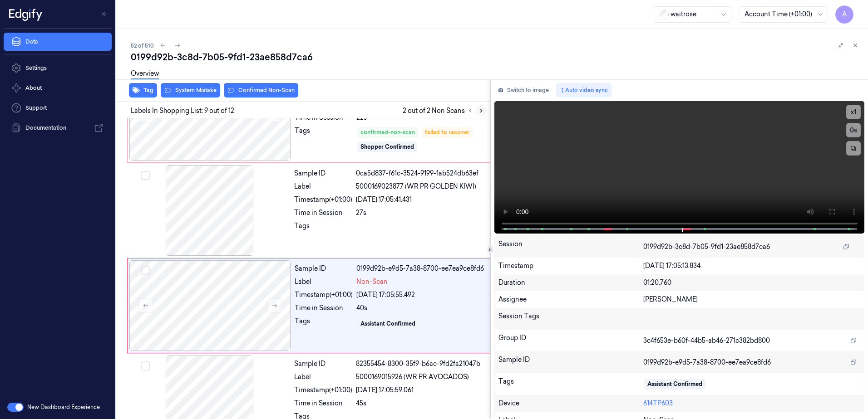
scroll to position [662, 0]
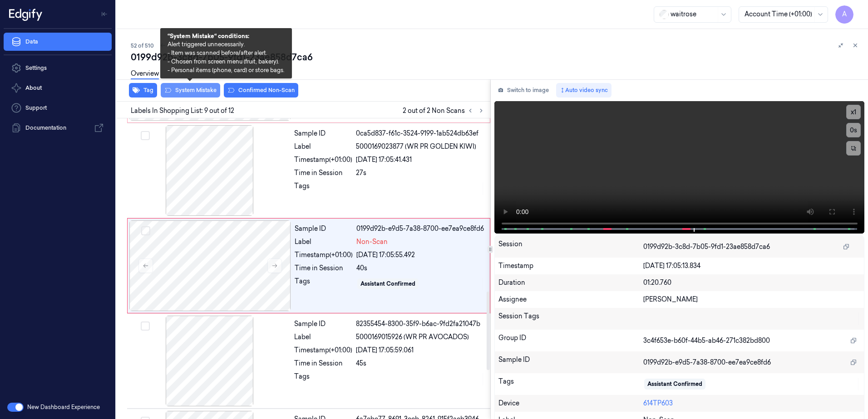
click at [202, 94] on button "System Mistake" at bounding box center [190, 90] width 59 height 15
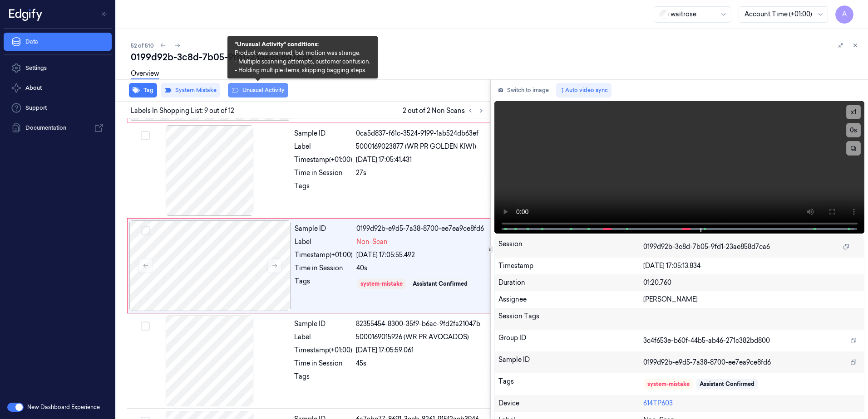
click at [262, 90] on button "Unusual Activity" at bounding box center [258, 90] width 60 height 15
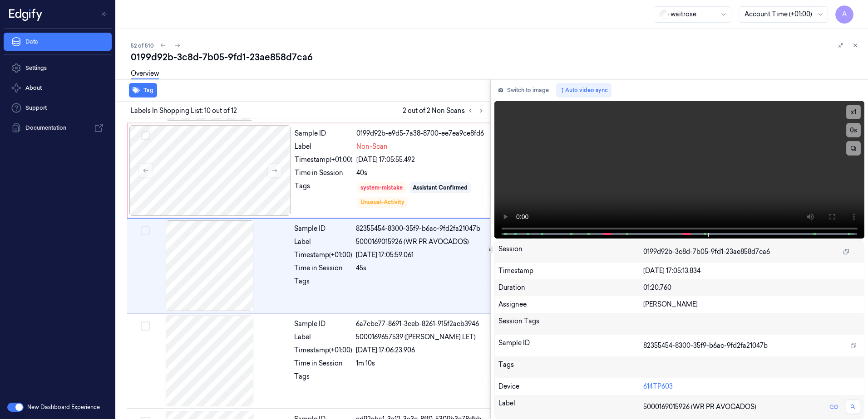
scroll to position [764, 0]
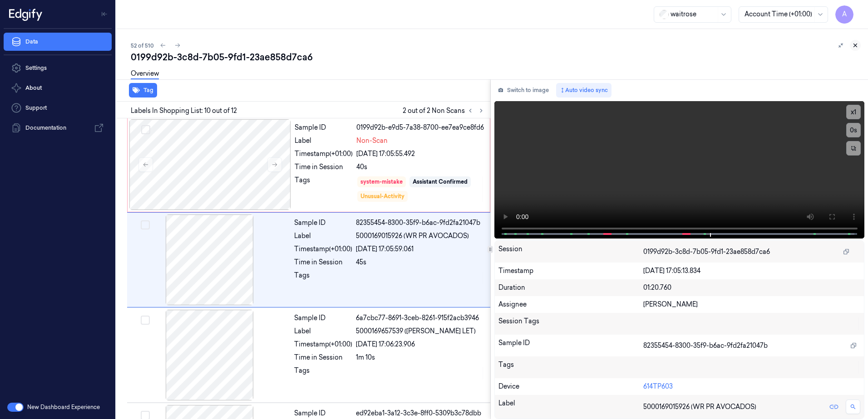
click at [857, 45] on icon at bounding box center [855, 45] width 6 height 6
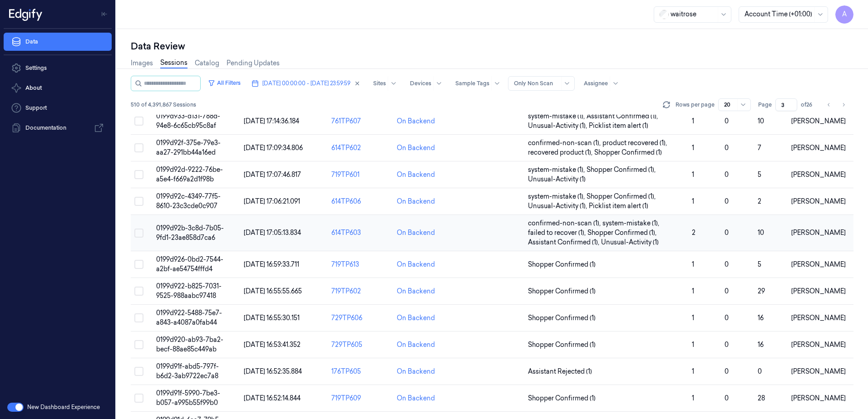
scroll to position [267, 0]
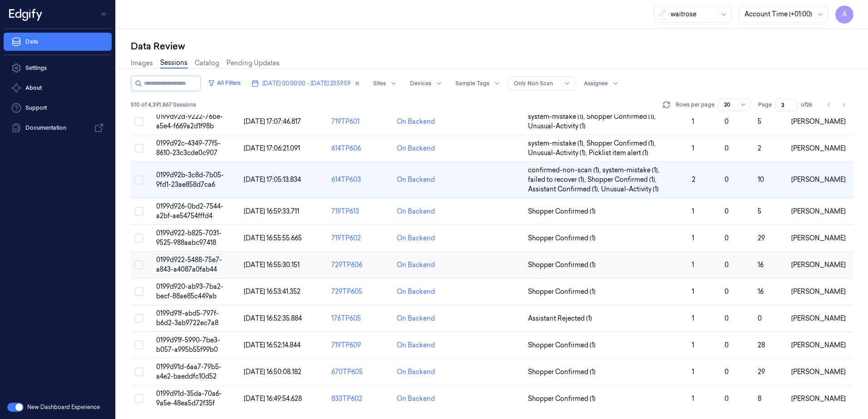
click at [186, 264] on span "0199d922-5488-75e7-a843-a4087a0fab44" at bounding box center [189, 265] width 66 height 18
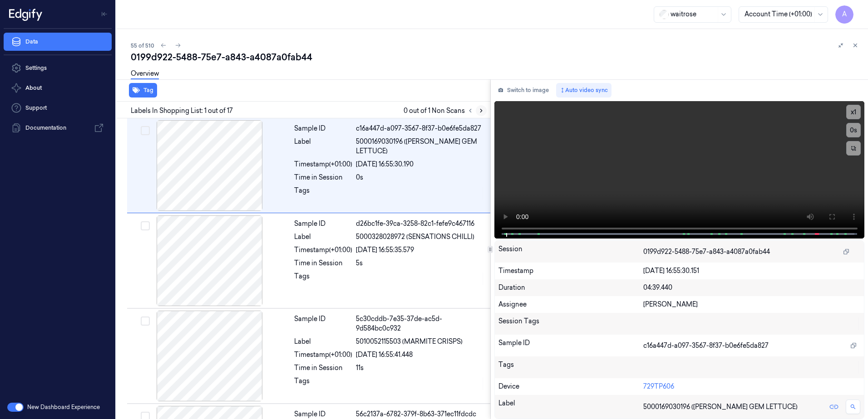
click at [483, 112] on icon at bounding box center [481, 111] width 6 height 6
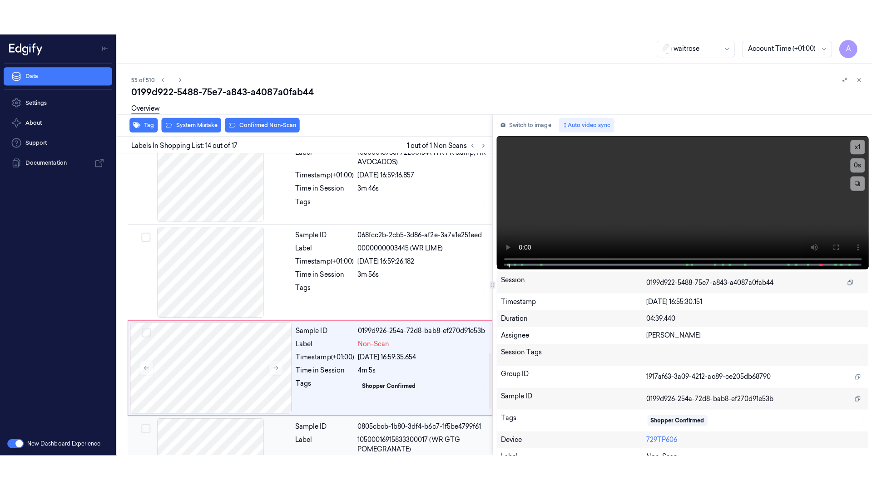
scroll to position [1136, 0]
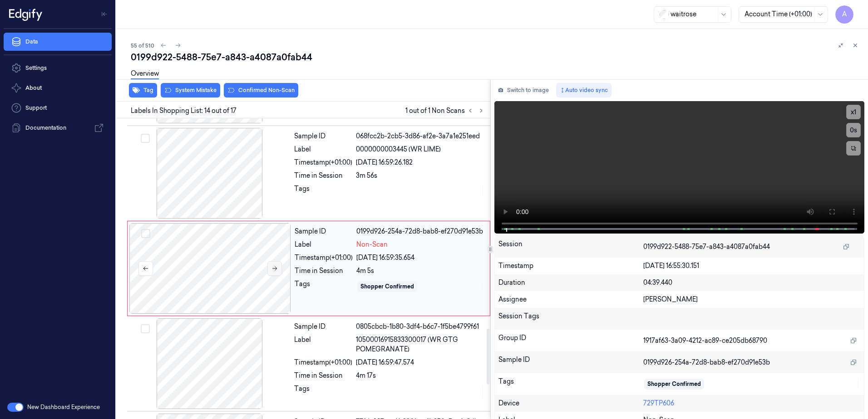
click at [272, 268] on icon at bounding box center [274, 269] width 6 height 6
click at [274, 267] on icon at bounding box center [274, 269] width 6 height 6
click at [276, 275] on button at bounding box center [274, 268] width 15 height 15
click at [279, 273] on button at bounding box center [274, 268] width 15 height 15
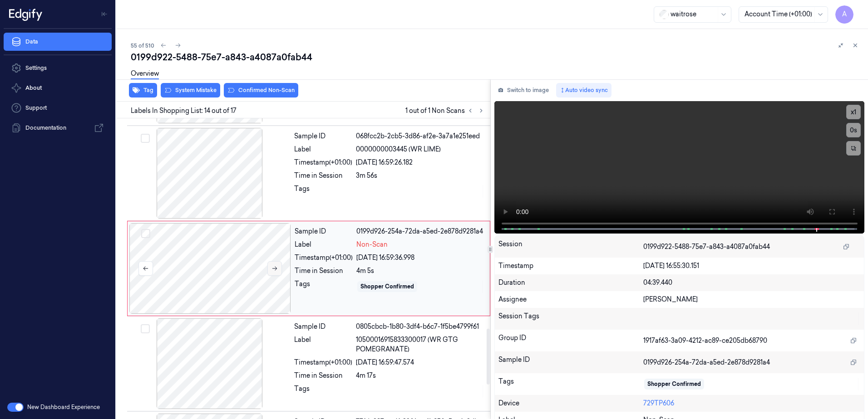
click at [277, 268] on icon at bounding box center [274, 269] width 6 height 6
click at [829, 210] on icon at bounding box center [831, 211] width 7 height 7
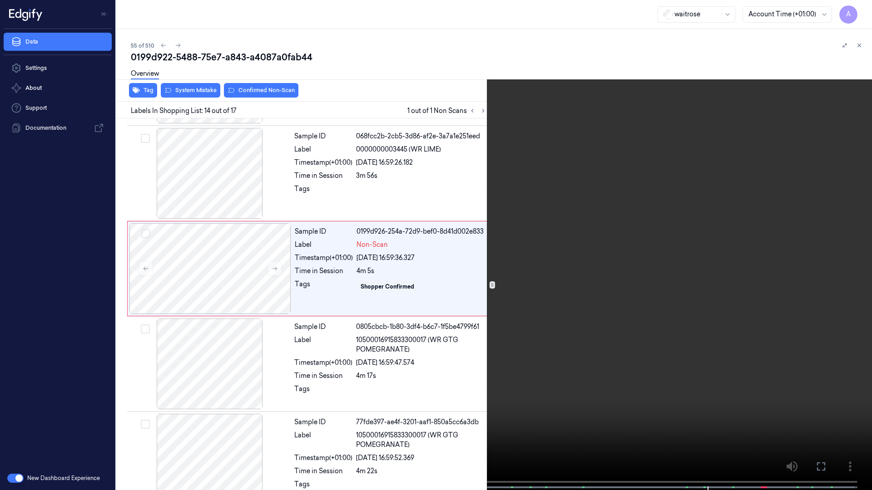
click at [551, 263] on video at bounding box center [436, 246] width 872 height 492
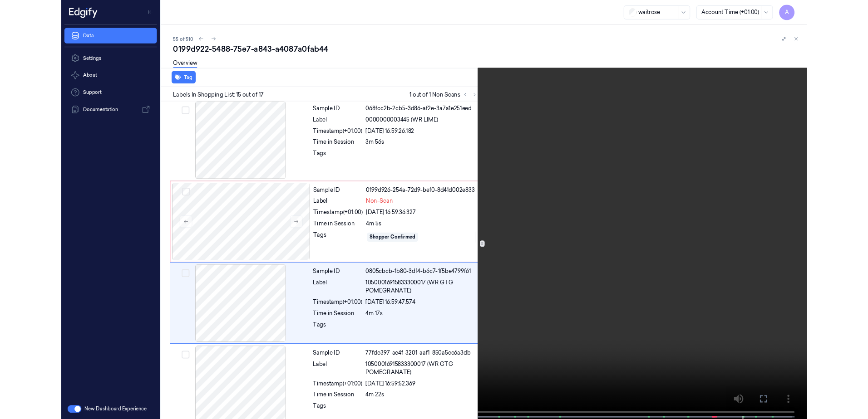
scroll to position [1196, 0]
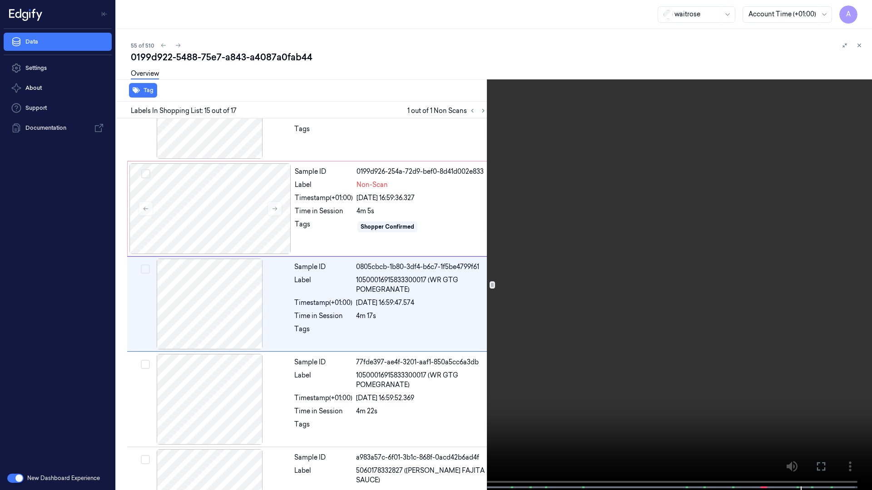
click at [0, 0] on icon at bounding box center [0, 0] width 0 height 0
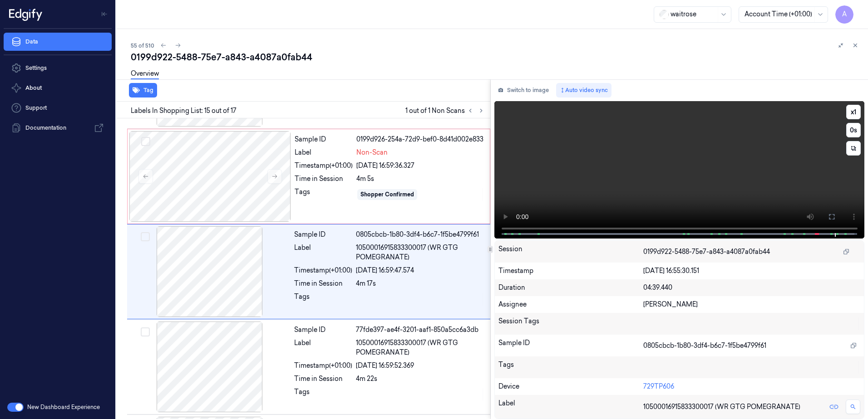
scroll to position [1232, 0]
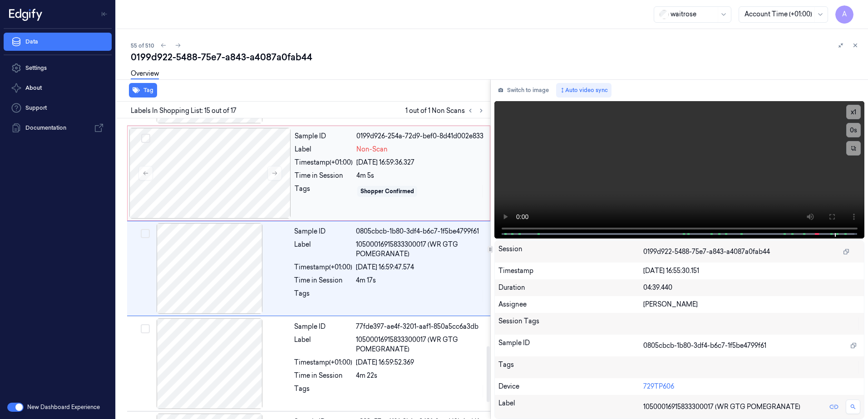
click at [435, 195] on div "Shopper Confirmed" at bounding box center [420, 191] width 128 height 15
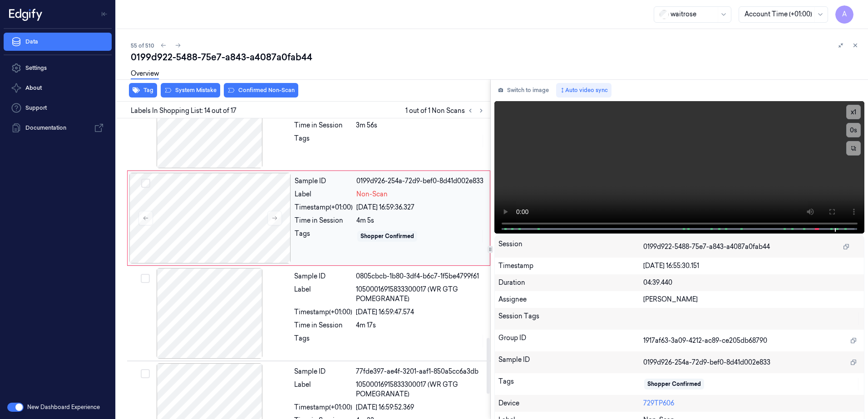
scroll to position [1136, 0]
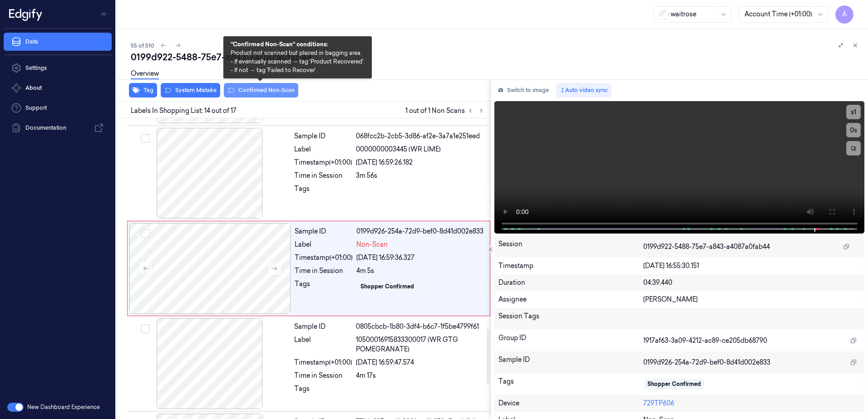
click at [251, 92] on button "Confirmed Non-Scan" at bounding box center [261, 90] width 74 height 15
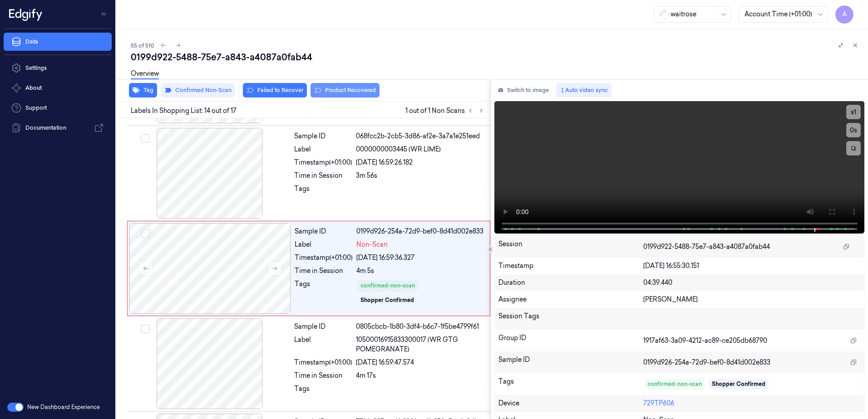
click at [339, 93] on button "Product Recovered" at bounding box center [344, 90] width 69 height 15
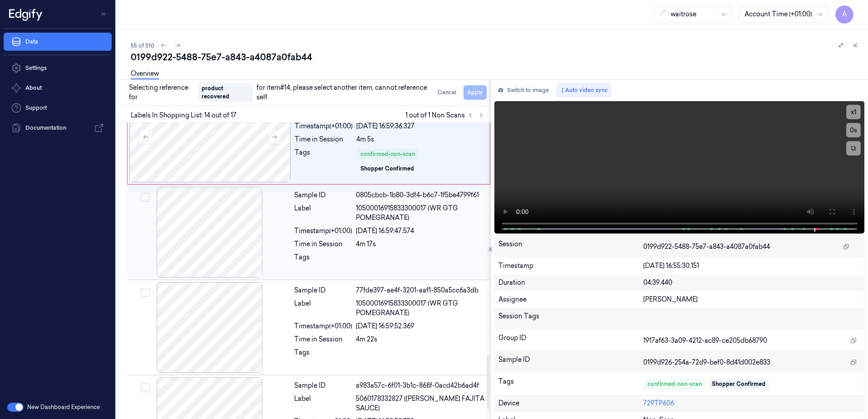
click at [420, 256] on div at bounding box center [420, 260] width 129 height 15
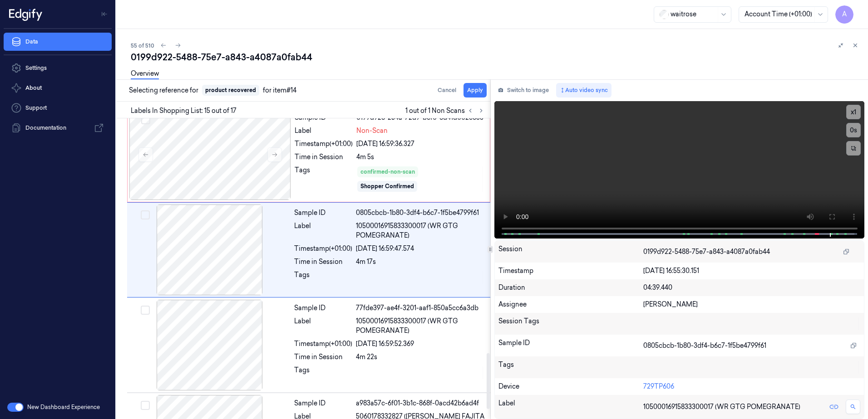
scroll to position [1232, 0]
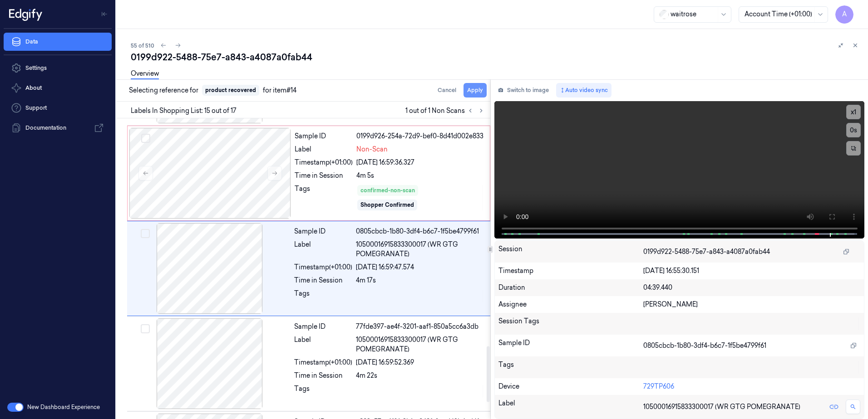
click at [470, 93] on button "Apply" at bounding box center [474, 90] width 23 height 15
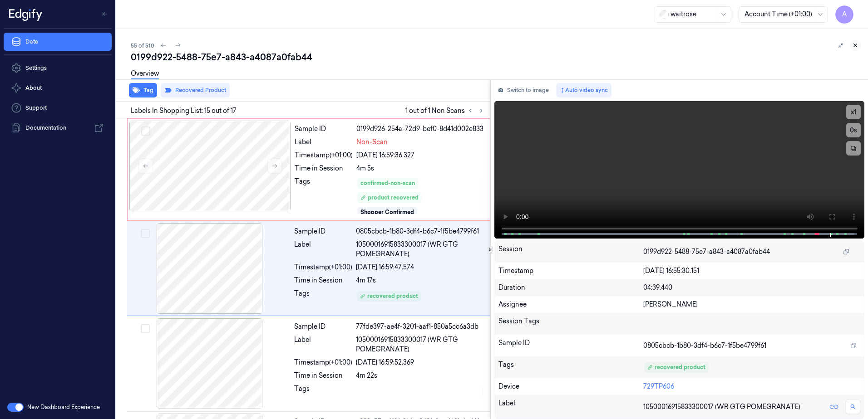
click at [856, 47] on icon at bounding box center [855, 45] width 6 height 6
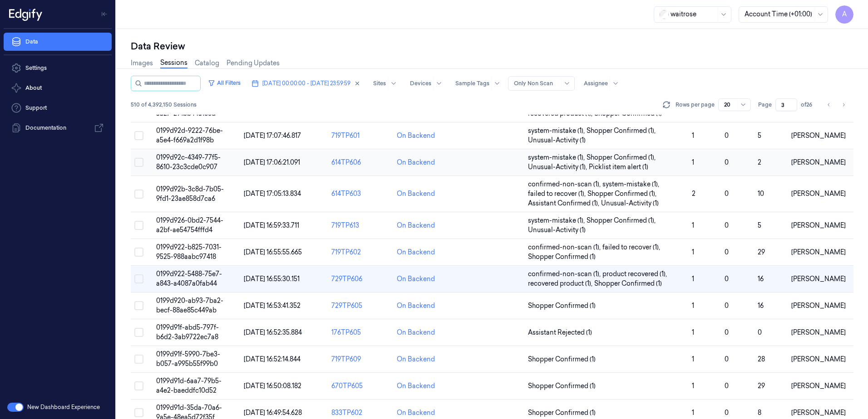
scroll to position [267, 0]
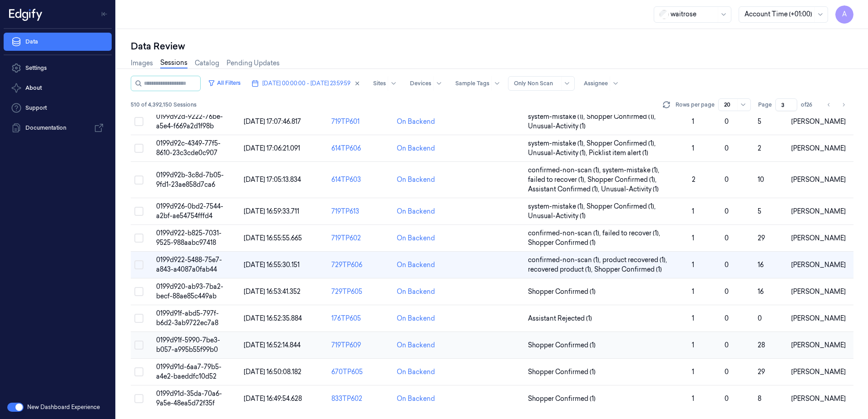
click at [179, 340] on span "0199d91f-5990-7be3-b057-a995b55f99b0" at bounding box center [188, 345] width 64 height 18
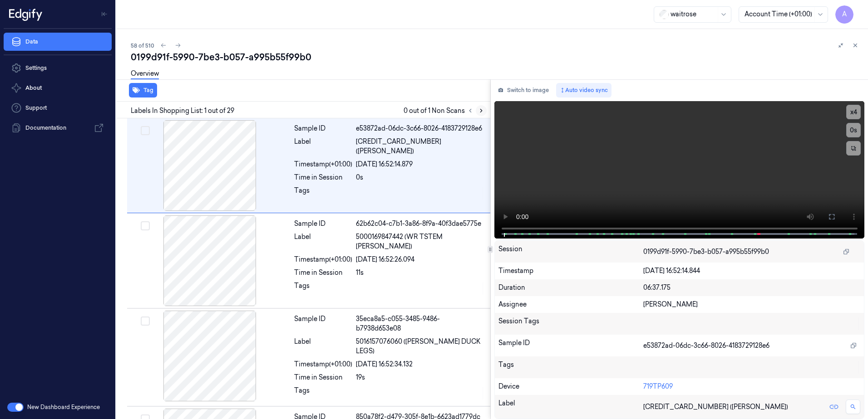
click at [480, 111] on icon at bounding box center [481, 111] width 6 height 6
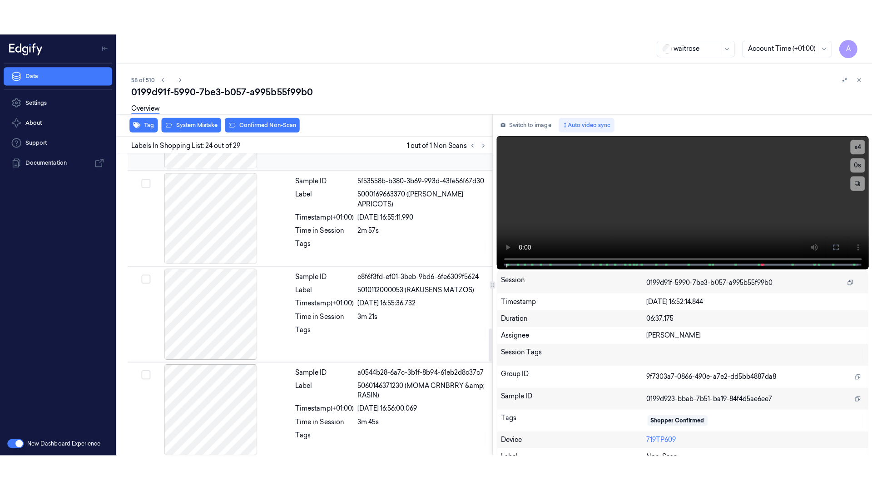
scroll to position [2089, 0]
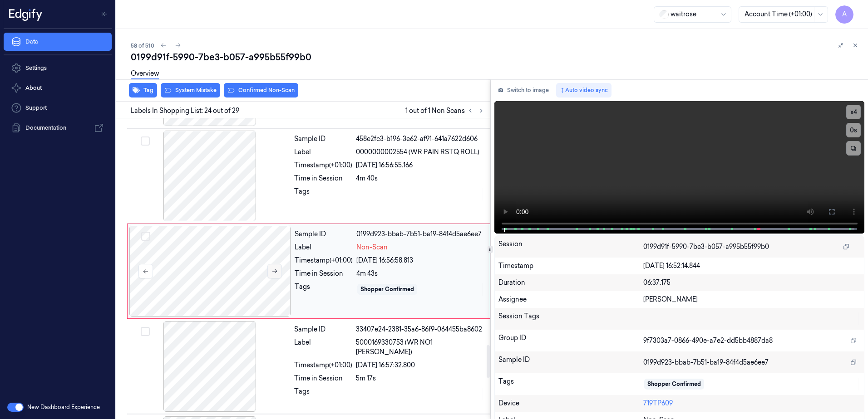
click at [274, 271] on icon at bounding box center [274, 271] width 6 height 6
click at [272, 270] on icon at bounding box center [274, 272] width 5 height 4
click at [274, 269] on icon at bounding box center [274, 271] width 6 height 6
click at [272, 270] on icon at bounding box center [274, 271] width 6 height 6
click at [271, 268] on icon at bounding box center [274, 271] width 6 height 6
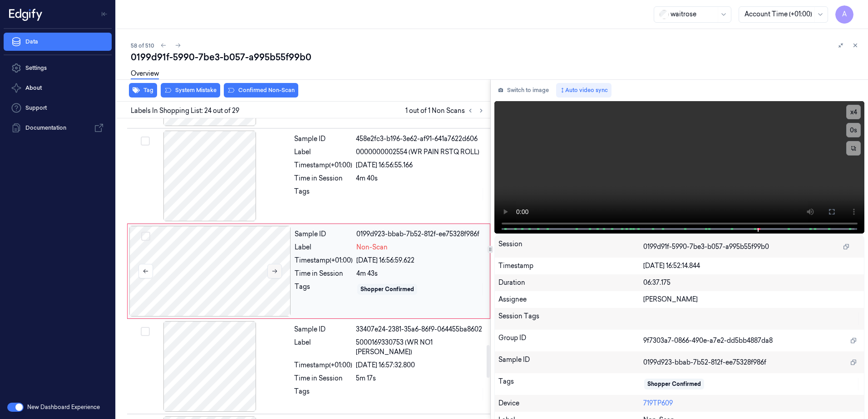
click at [271, 268] on icon at bounding box center [274, 271] width 6 height 6
click at [830, 213] on icon at bounding box center [831, 211] width 7 height 7
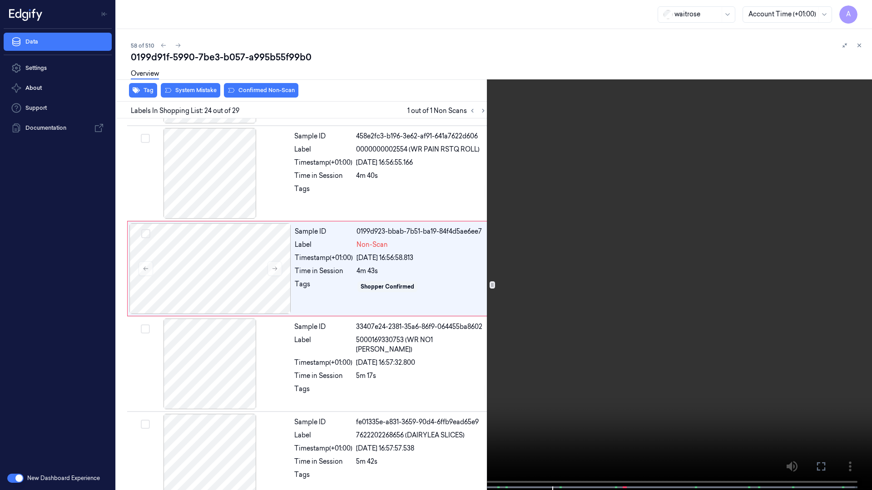
click at [562, 275] on video at bounding box center [436, 246] width 872 height 492
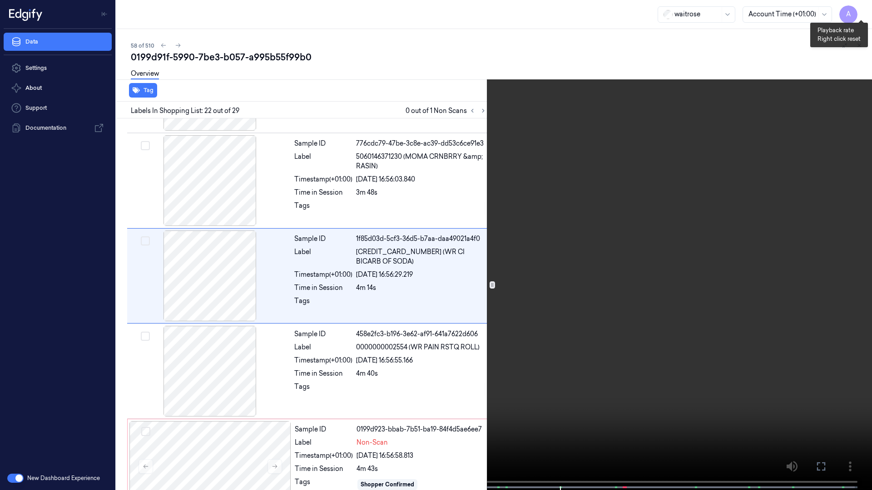
scroll to position [1863, 0]
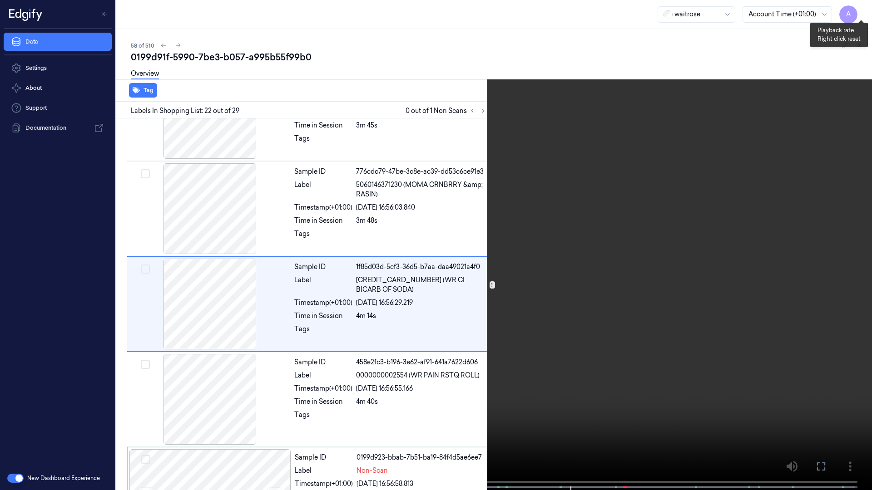
click at [860, 11] on button "x 1" at bounding box center [860, 11] width 15 height 15
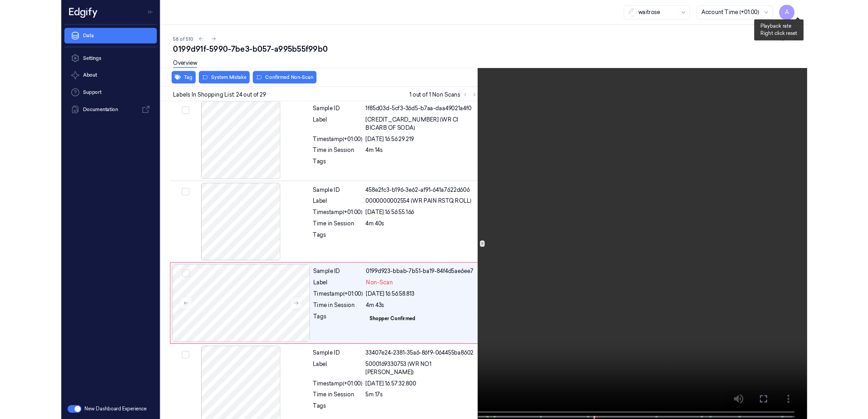
scroll to position [2054, 0]
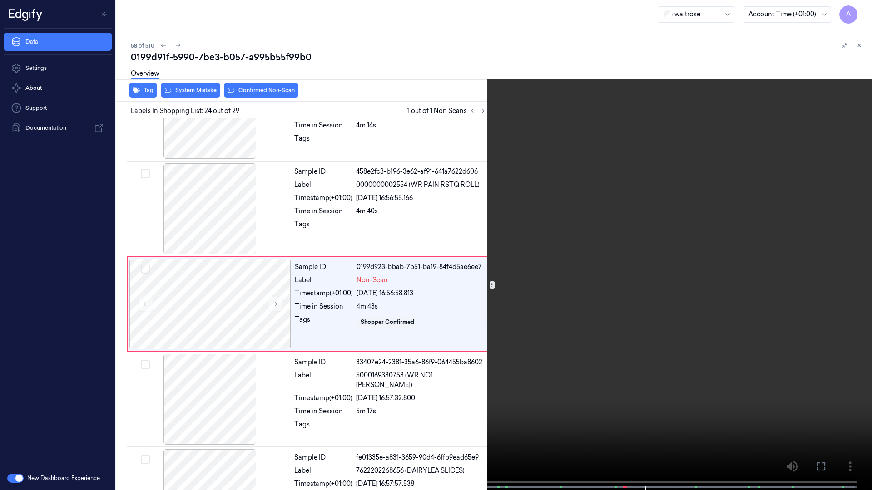
click at [0, 0] on icon at bounding box center [0, 0] width 0 height 0
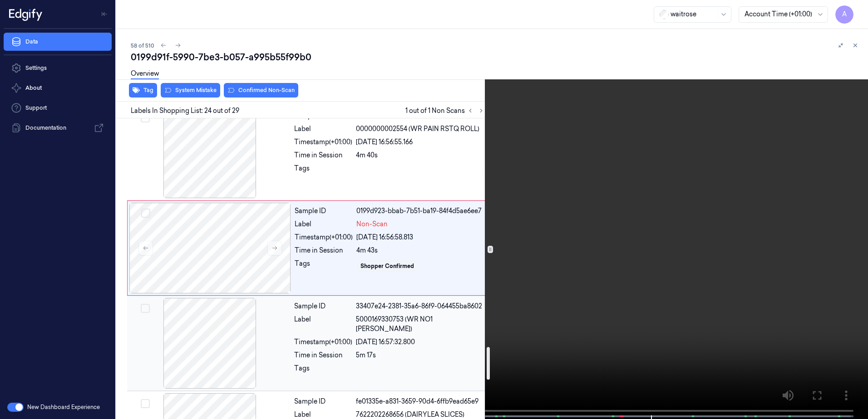
scroll to position [2099, 0]
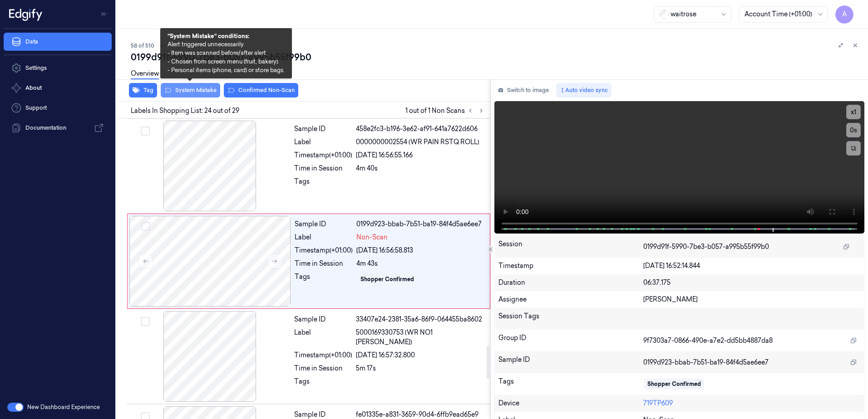
click at [187, 87] on button "System Mistake" at bounding box center [190, 90] width 59 height 15
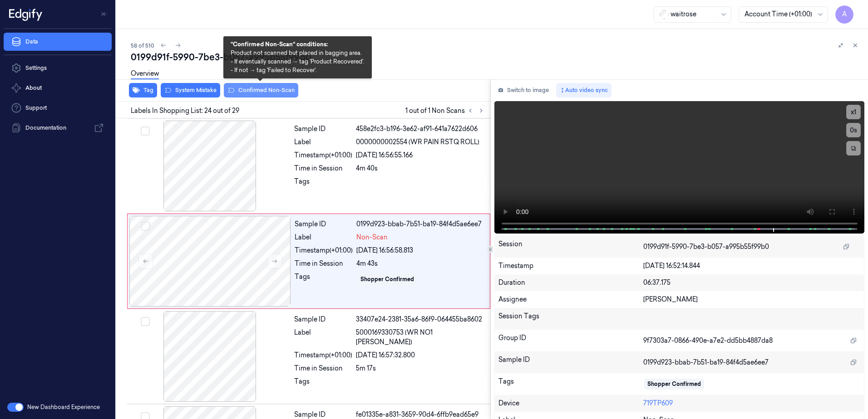
scroll to position [2089, 0]
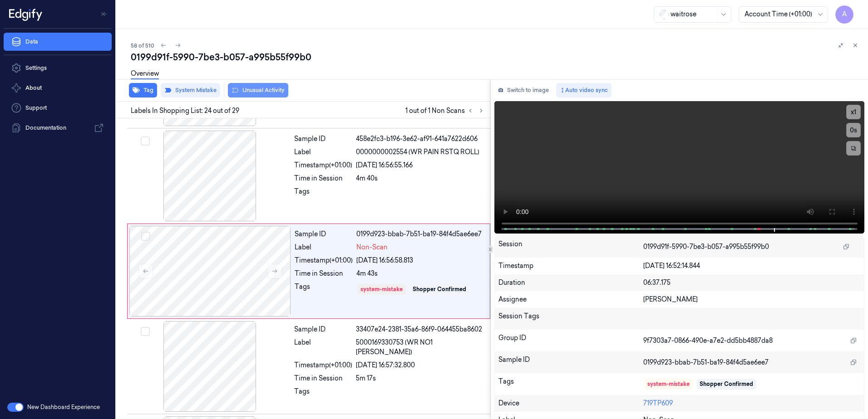
click at [261, 94] on button "Unusual Activity" at bounding box center [258, 90] width 60 height 15
click at [145, 89] on button "Tag" at bounding box center [143, 90] width 28 height 15
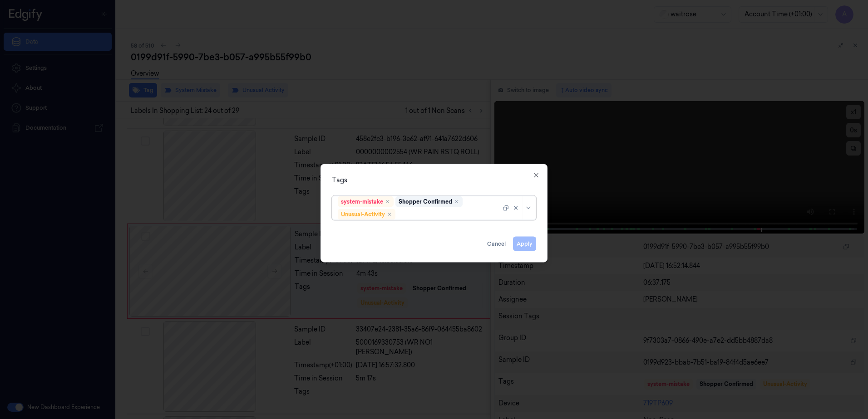
click at [422, 216] on div at bounding box center [448, 215] width 103 height 10
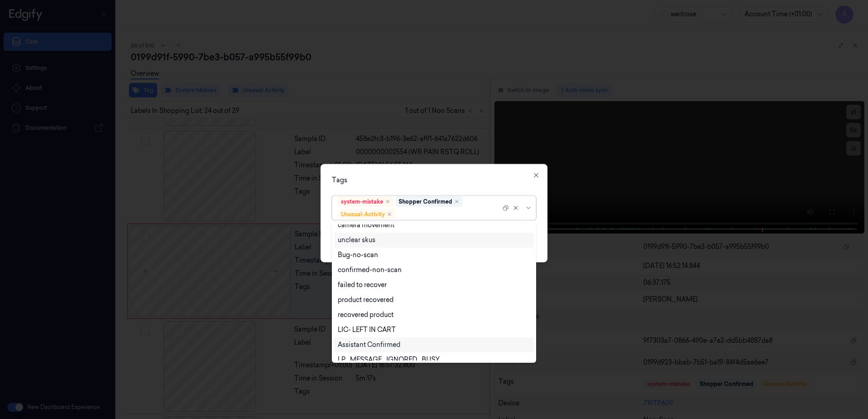
scroll to position [118, 0]
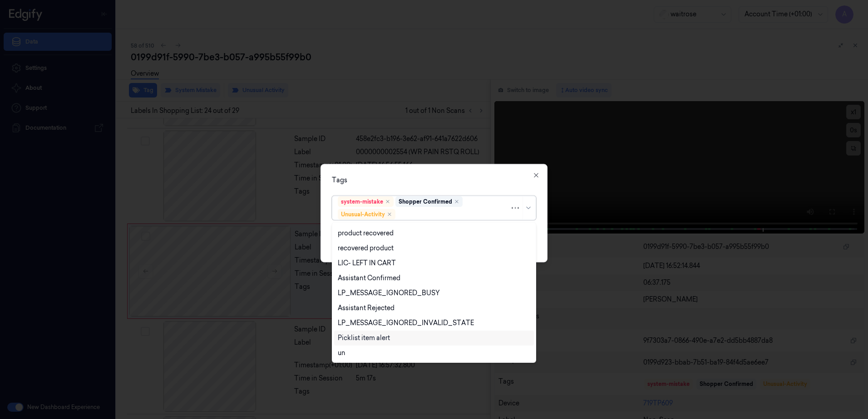
click at [386, 335] on div "Picklist item alert" at bounding box center [364, 339] width 52 height 10
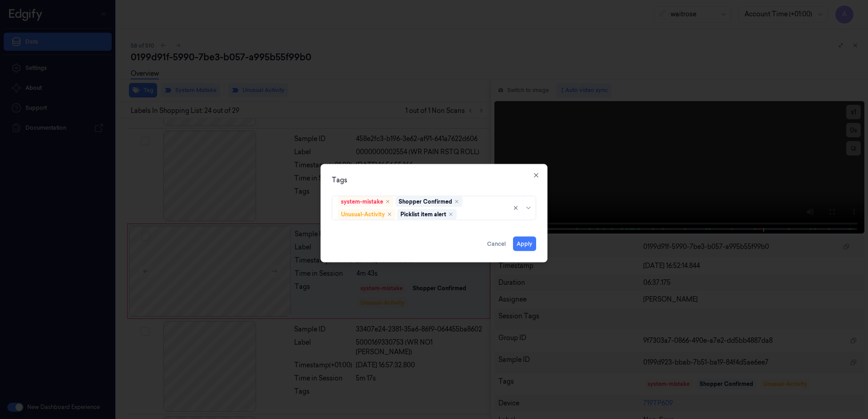
click at [458, 184] on div "Tags" at bounding box center [434, 181] width 204 height 10
click at [528, 244] on button "Apply" at bounding box center [524, 244] width 23 height 15
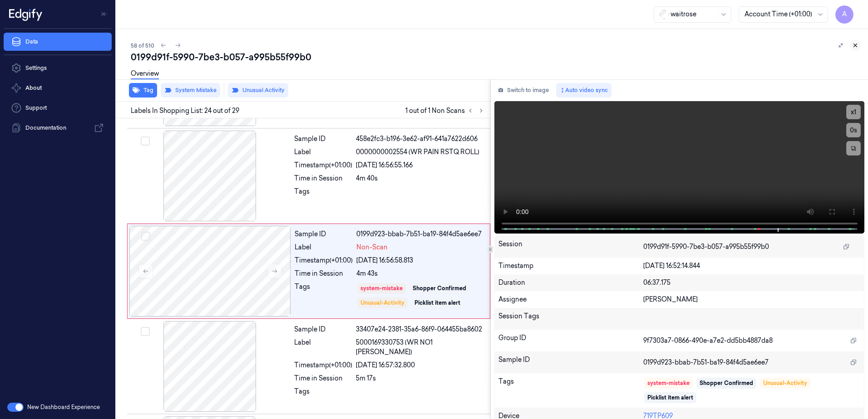
click at [856, 44] on icon at bounding box center [855, 45] width 6 height 6
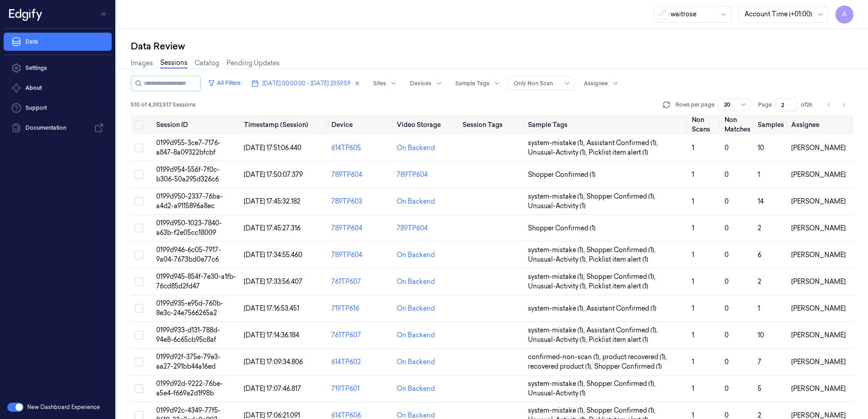
drag, startPoint x: 788, startPoint y: 103, endPoint x: 774, endPoint y: 107, distance: 15.0
click at [775, 107] on input "2" at bounding box center [786, 105] width 22 height 13
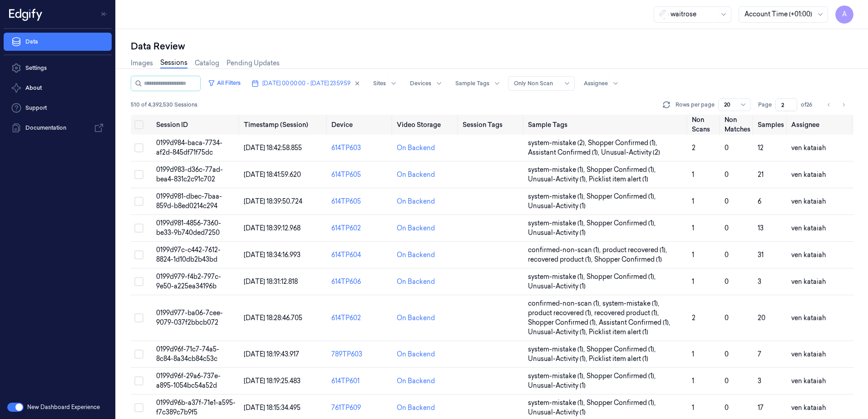
drag, startPoint x: 788, startPoint y: 102, endPoint x: 779, endPoint y: 104, distance: 9.0
click at [779, 104] on input "2" at bounding box center [786, 105] width 22 height 13
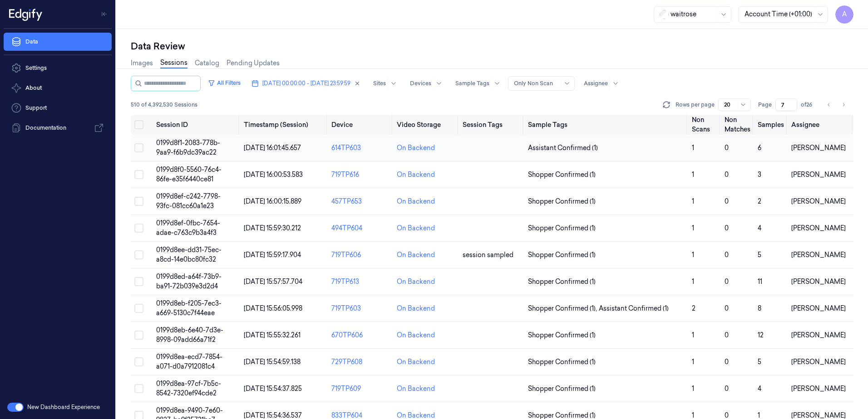
type input "7"
click at [158, 141] on span "0199d8f1-2083-778b-9aa9-f6b9dc39ac22" at bounding box center [188, 148] width 64 height 18
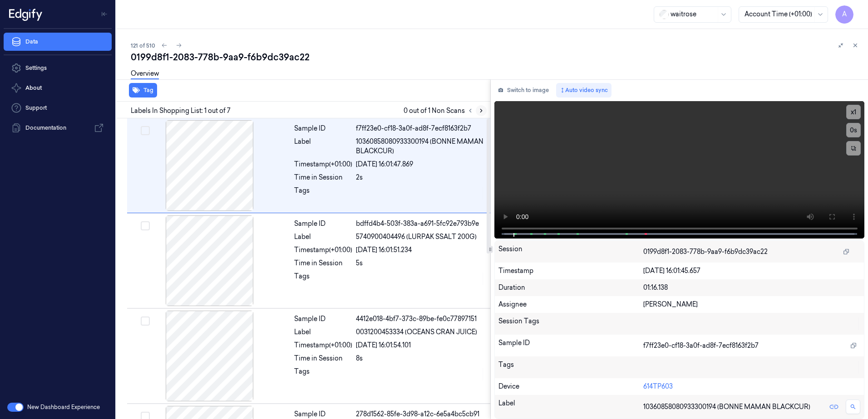
click at [482, 109] on icon at bounding box center [481, 111] width 6 height 6
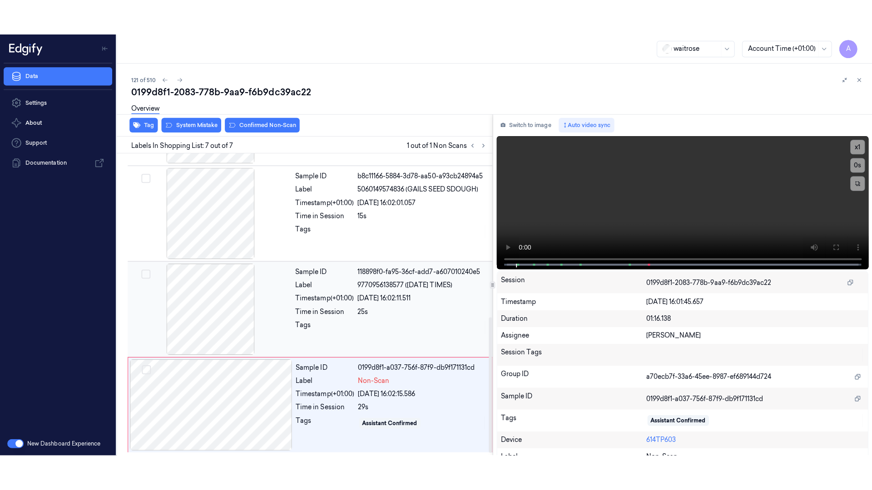
scroll to position [369, 0]
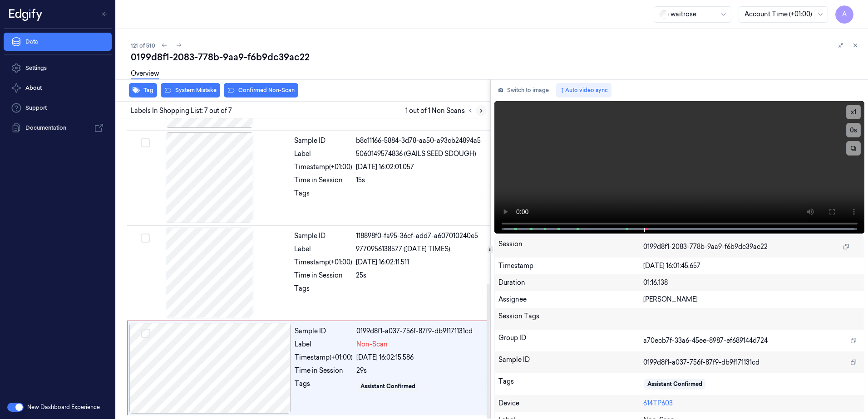
click at [481, 113] on icon at bounding box center [481, 111] width 6 height 6
click at [829, 215] on icon at bounding box center [831, 211] width 5 height 5
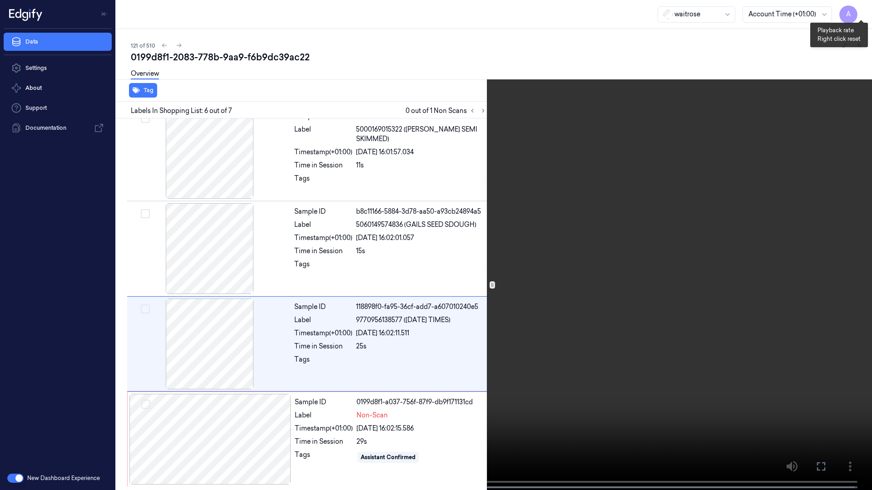
click at [860, 8] on button "x 1" at bounding box center [860, 11] width 15 height 15
click at [429, 409] on video at bounding box center [436, 246] width 872 height 492
click at [861, 8] on button "x 1" at bounding box center [860, 11] width 15 height 15
click at [0, 0] on icon at bounding box center [0, 0] width 0 height 0
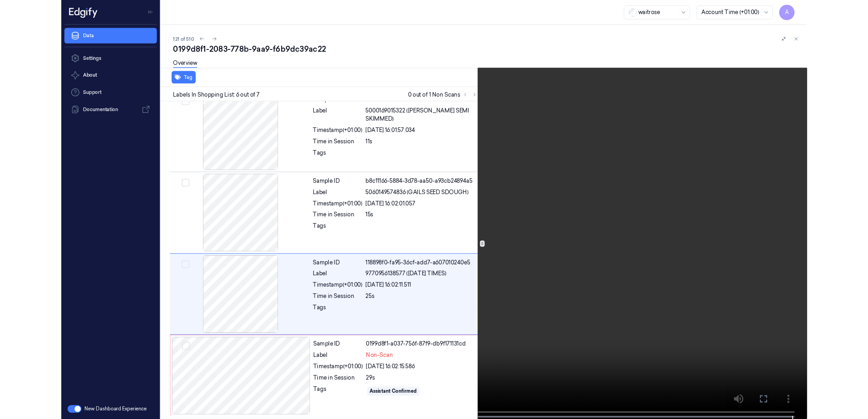
scroll to position [369, 0]
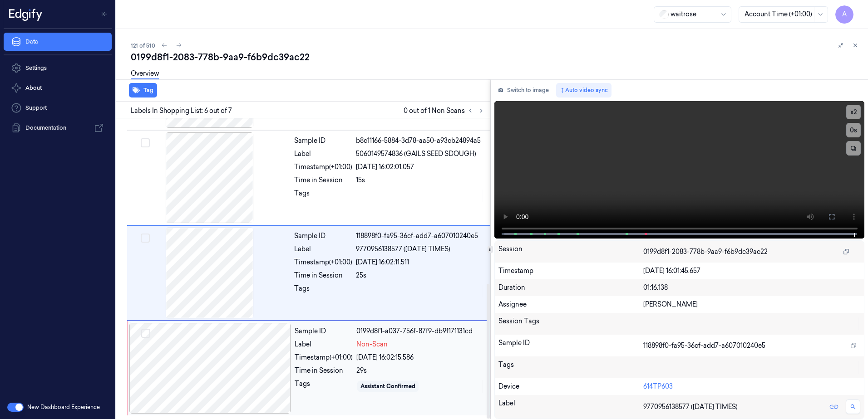
click at [315, 357] on div "Timestamp (+01:00)" at bounding box center [324, 358] width 58 height 10
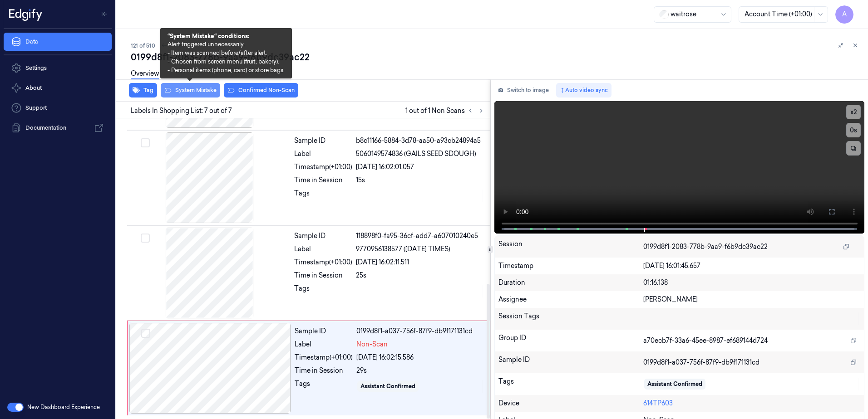
click at [186, 91] on button "System Mistake" at bounding box center [190, 90] width 59 height 15
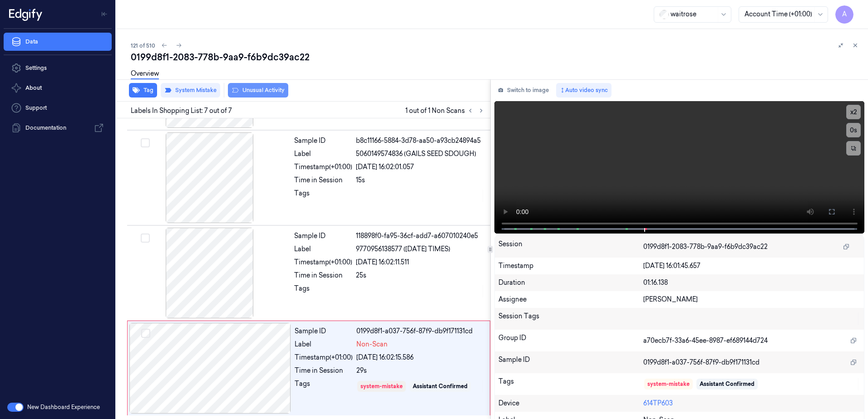
click at [259, 92] on button "Unusual Activity" at bounding box center [258, 90] width 60 height 15
click at [858, 45] on icon at bounding box center [855, 45] width 6 height 6
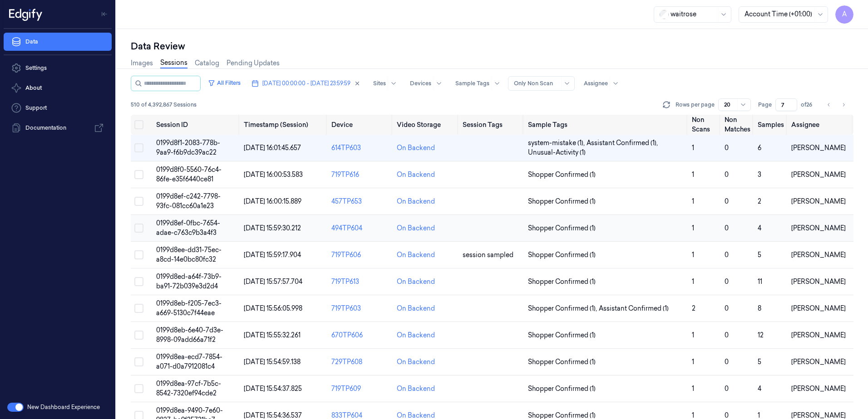
click at [190, 225] on span "0199d8ef-0fbc-7654-adae-c763c9b3a4f3" at bounding box center [188, 228] width 64 height 18
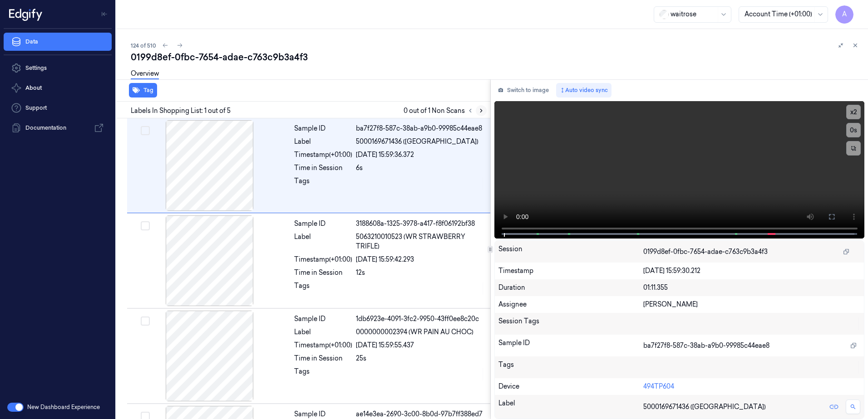
click at [478, 111] on icon at bounding box center [481, 111] width 6 height 6
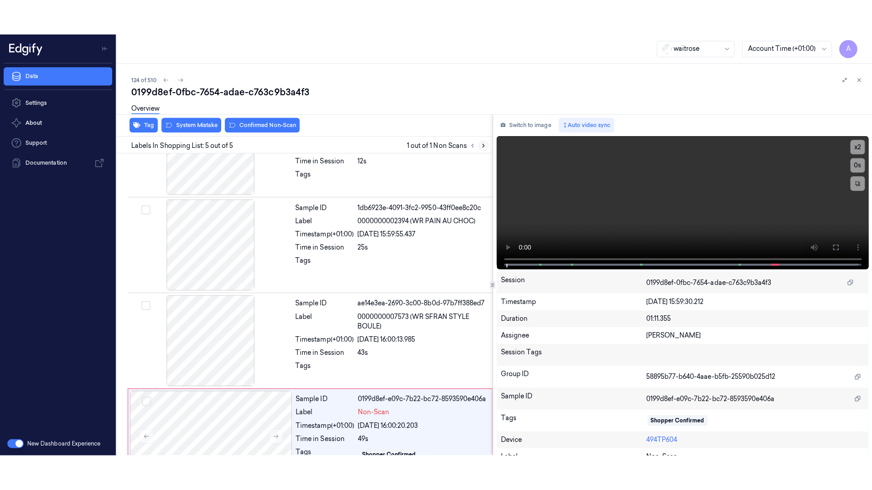
scroll to position [178, 0]
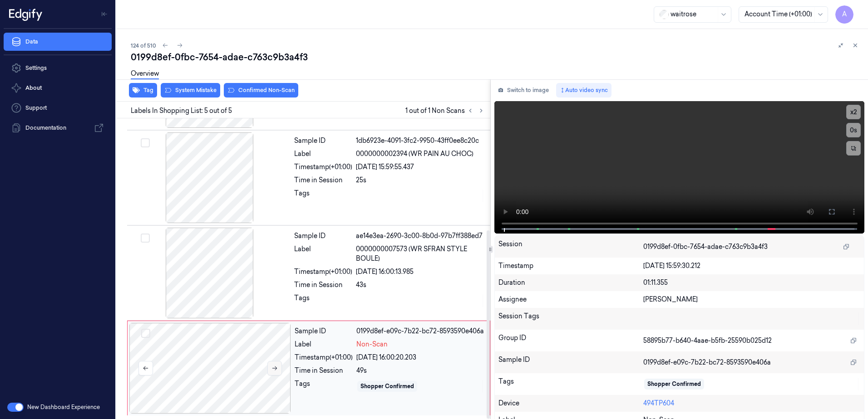
click at [275, 367] on icon at bounding box center [274, 368] width 6 height 6
click at [273, 372] on button at bounding box center [274, 368] width 15 height 15
click at [832, 210] on button at bounding box center [831, 212] width 15 height 15
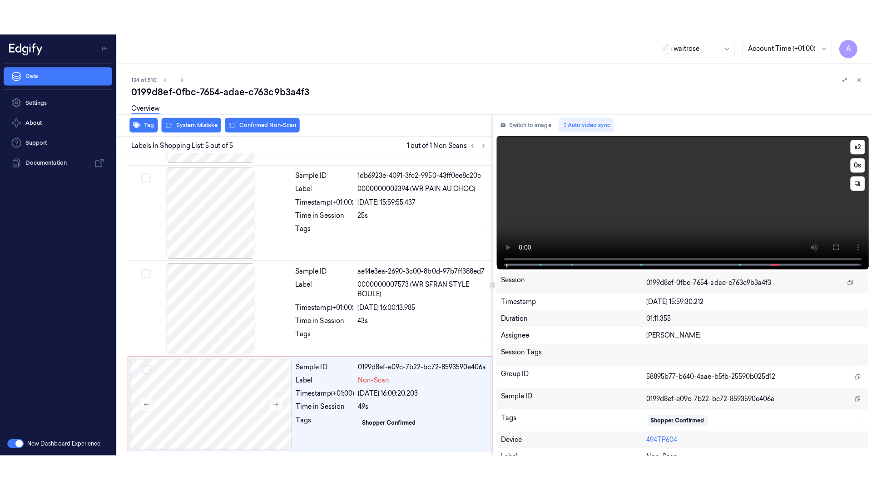
scroll to position [108, 0]
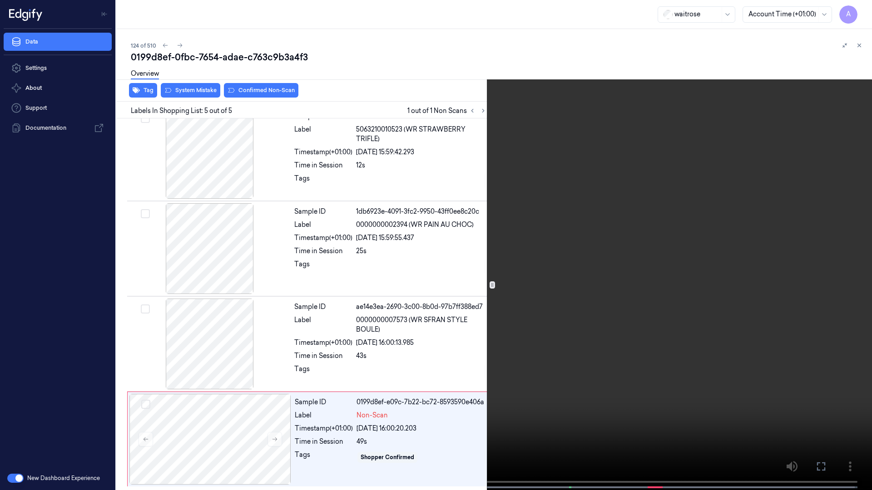
drag, startPoint x: 710, startPoint y: 263, endPoint x: 725, endPoint y: 235, distance: 31.7
click at [710, 263] on video at bounding box center [436, 246] width 872 height 492
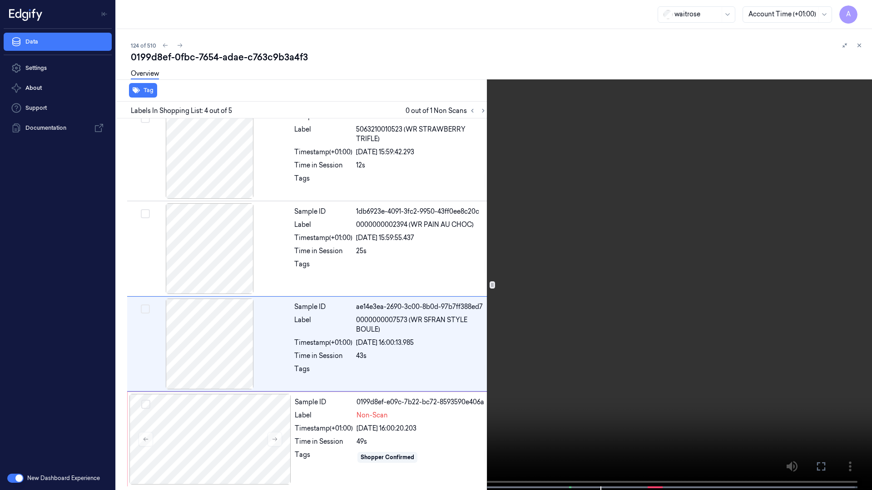
click at [0, 0] on icon at bounding box center [0, 0] width 0 height 0
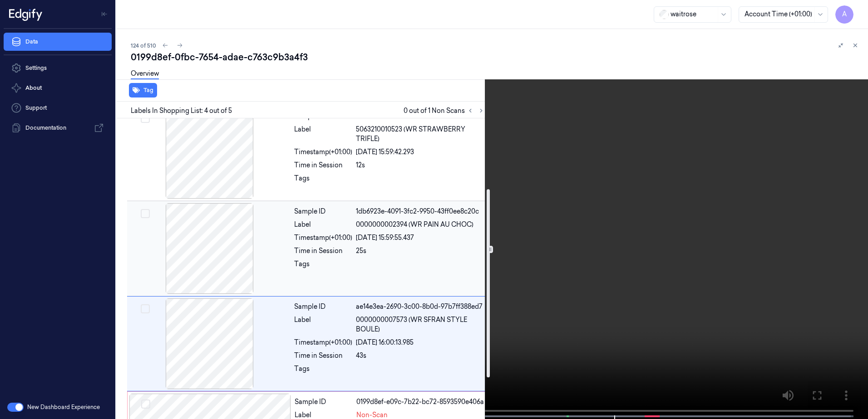
scroll to position [178, 0]
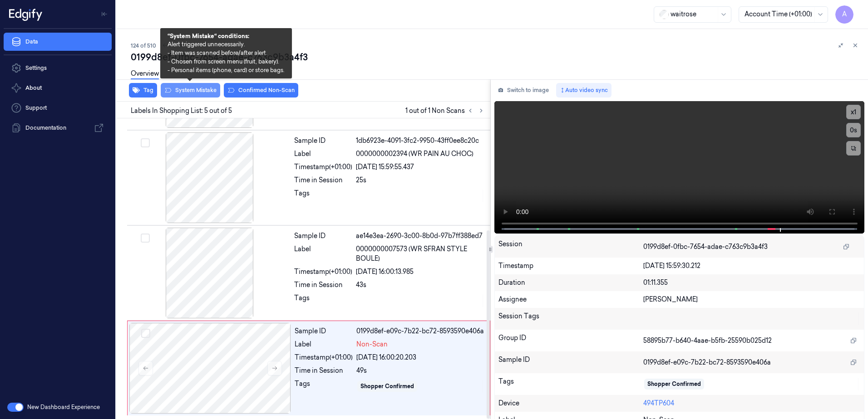
click at [196, 96] on button "System Mistake" at bounding box center [190, 90] width 59 height 15
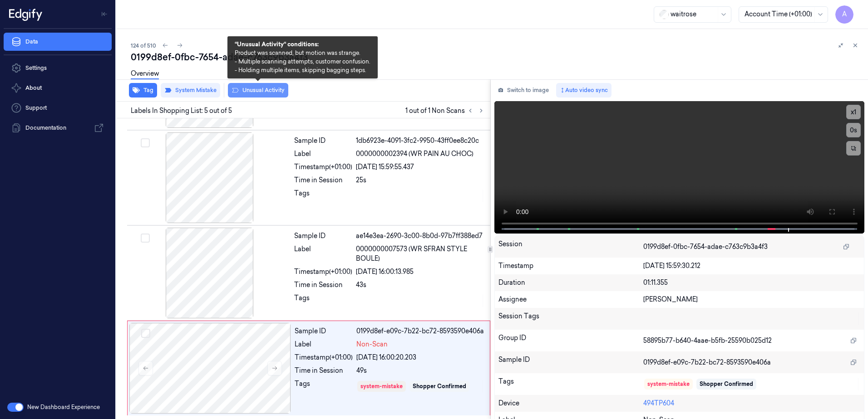
click at [254, 89] on button "Unusual Activity" at bounding box center [258, 90] width 60 height 15
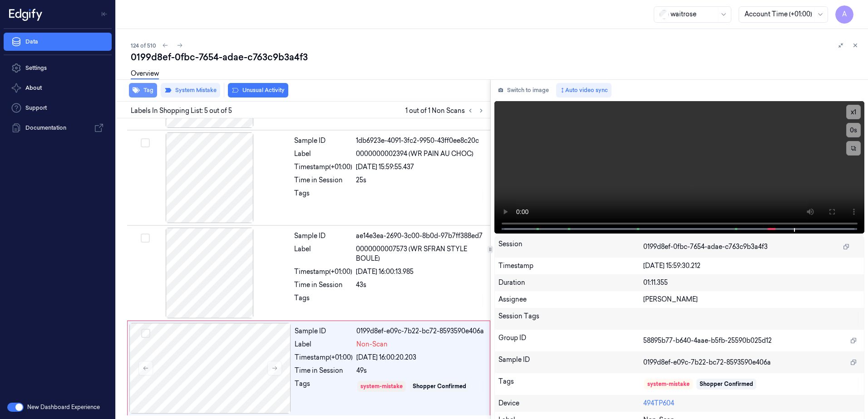
scroll to position [184, 0]
click at [143, 94] on button "Tag" at bounding box center [143, 90] width 28 height 15
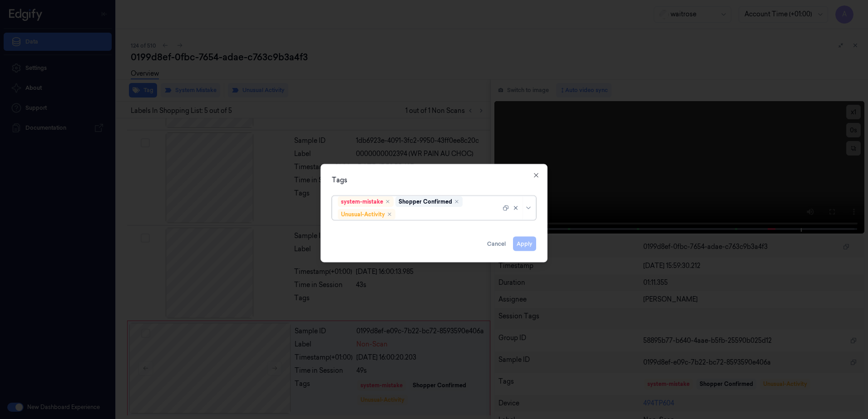
click at [417, 212] on div at bounding box center [448, 215] width 103 height 10
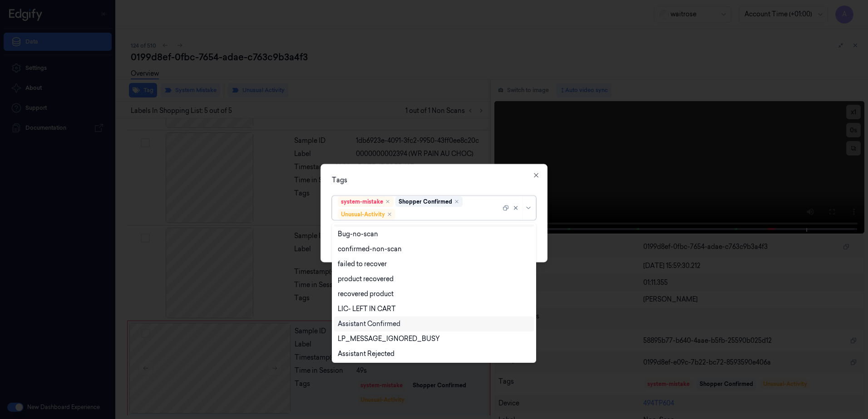
scroll to position [118, 0]
click at [380, 336] on div "Picklist item alert" at bounding box center [364, 339] width 52 height 10
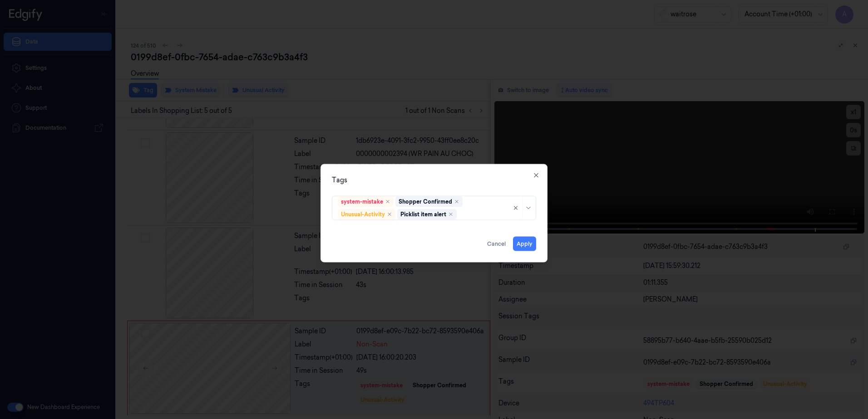
click at [464, 181] on div "Tags" at bounding box center [434, 181] width 204 height 10
click at [525, 246] on button "Apply" at bounding box center [524, 244] width 23 height 15
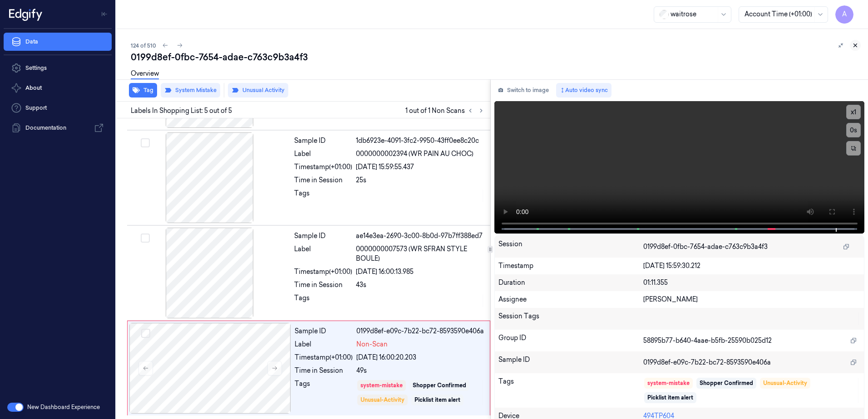
click at [857, 47] on icon at bounding box center [855, 45] width 3 height 3
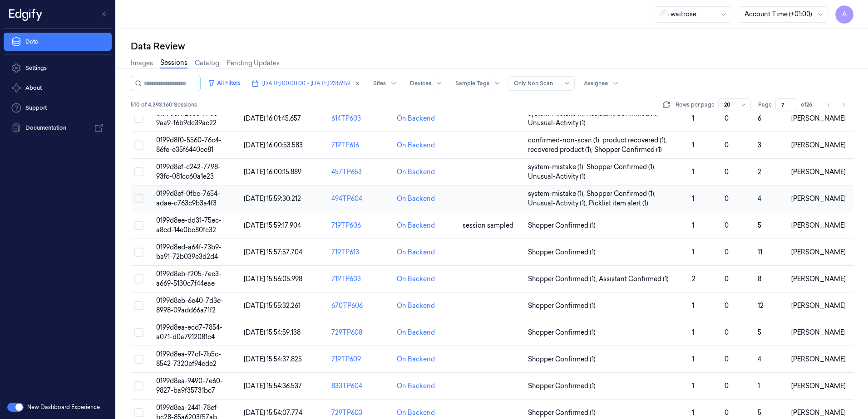
scroll to position [45, 0]
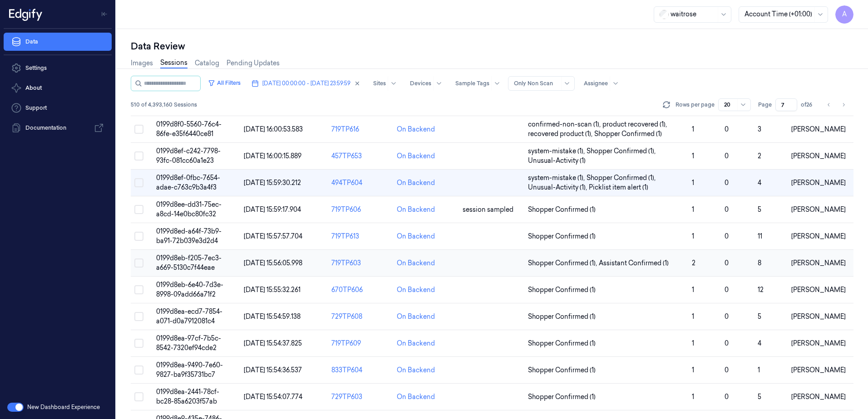
click at [184, 262] on span "0199d8eb-f205-7ec3-a669-5130c7f44eae" at bounding box center [188, 263] width 65 height 18
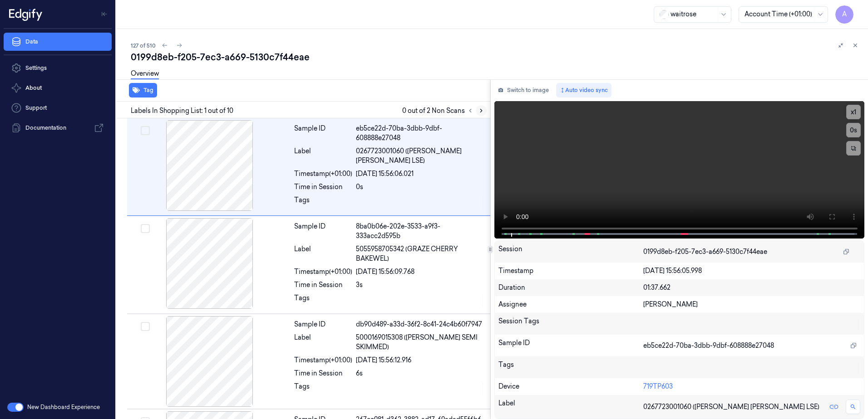
click at [479, 113] on icon at bounding box center [481, 111] width 6 height 6
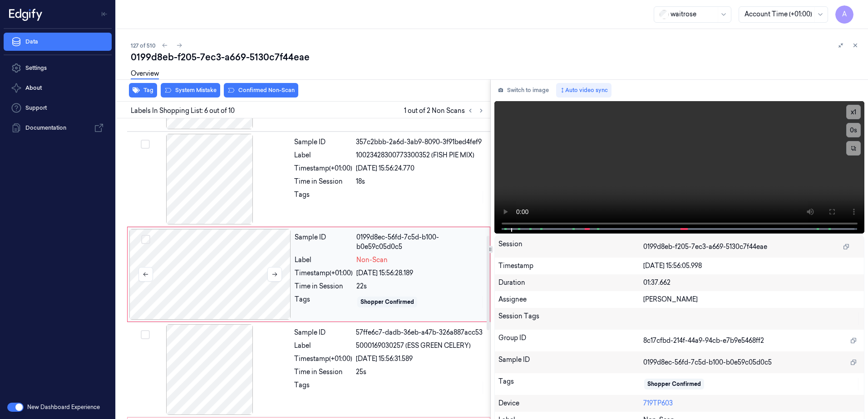
scroll to position [374, 0]
click at [274, 271] on icon at bounding box center [274, 274] width 6 height 6
click at [271, 271] on icon at bounding box center [274, 274] width 6 height 6
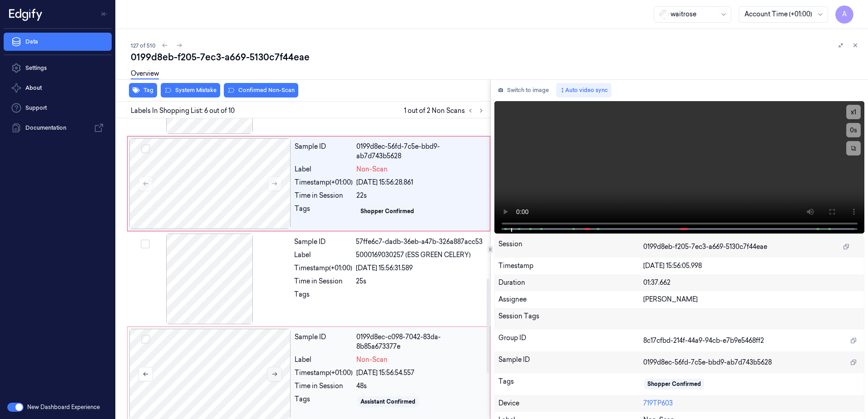
click at [274, 329] on div at bounding box center [210, 374] width 162 height 91
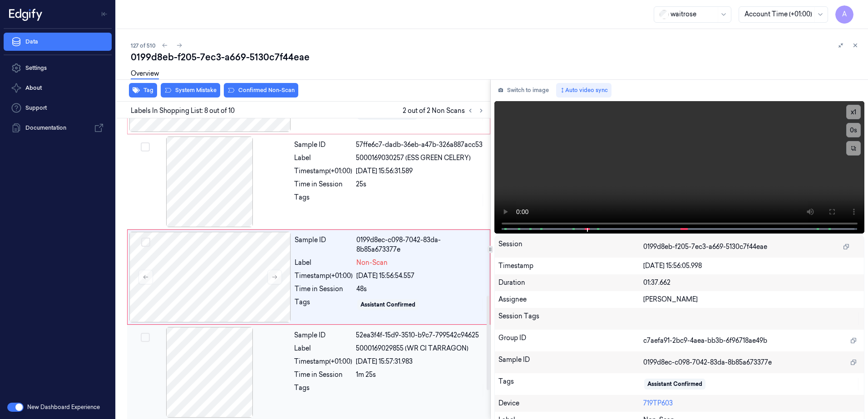
scroll to position [564, 0]
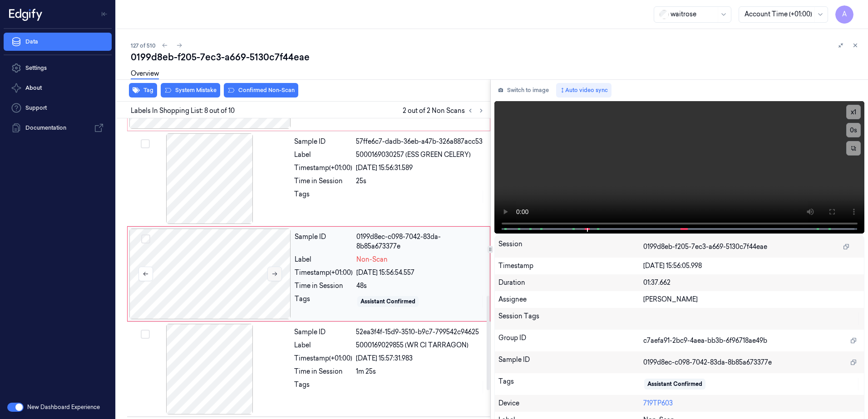
click at [274, 275] on button at bounding box center [274, 274] width 15 height 15
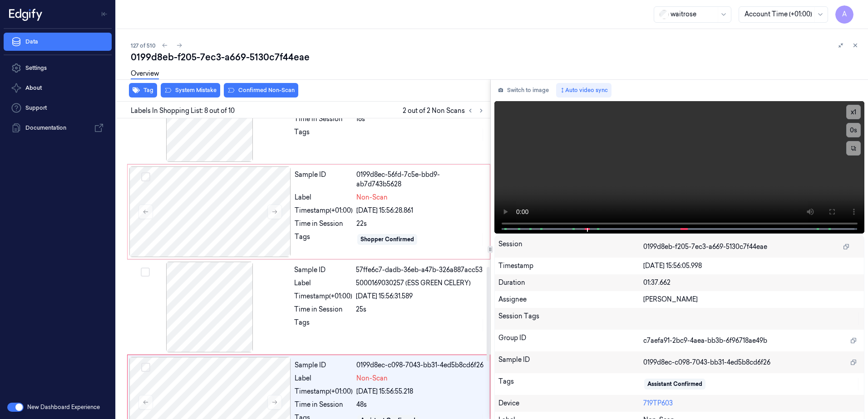
scroll to position [428, 0]
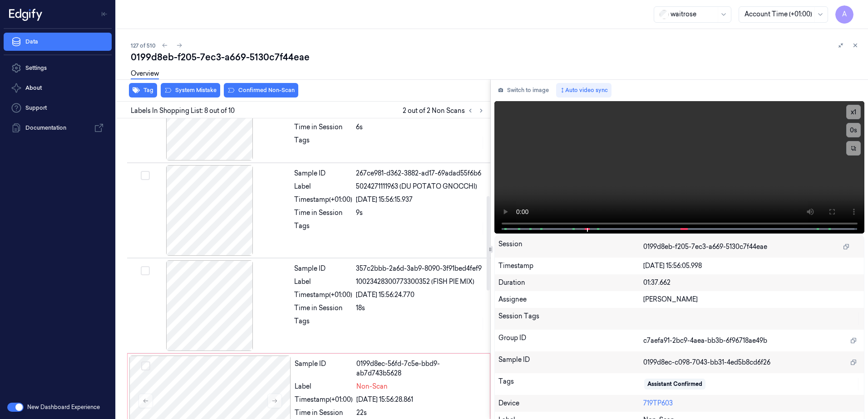
click at [387, 320] on div at bounding box center [420, 324] width 129 height 15
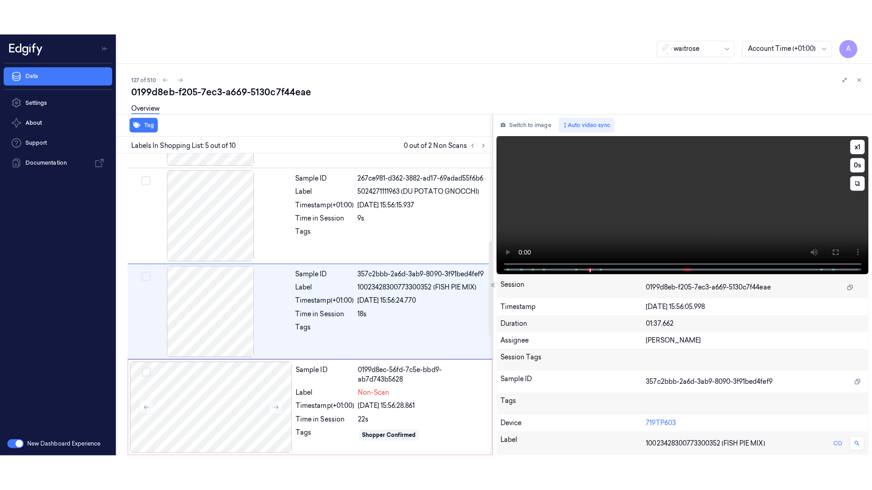
scroll to position [278, 0]
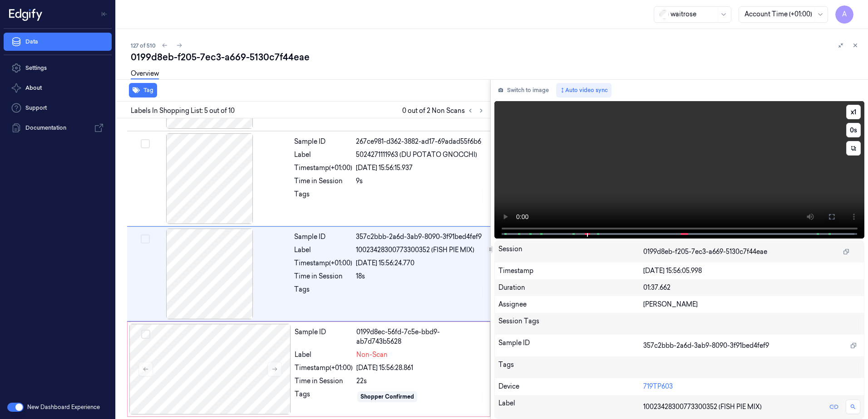
drag, startPoint x: 828, startPoint y: 213, endPoint x: 801, endPoint y: 257, distance: 52.0
click at [828, 213] on icon at bounding box center [831, 216] width 7 height 7
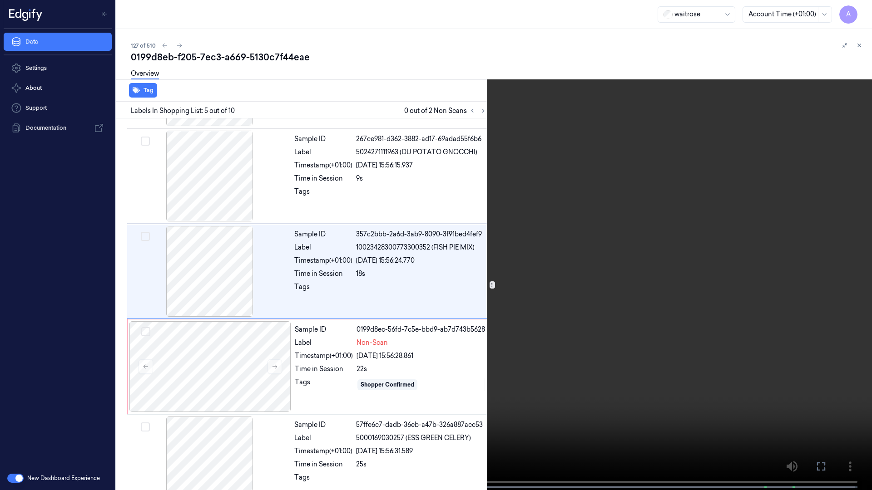
click at [595, 233] on video at bounding box center [436, 246] width 872 height 492
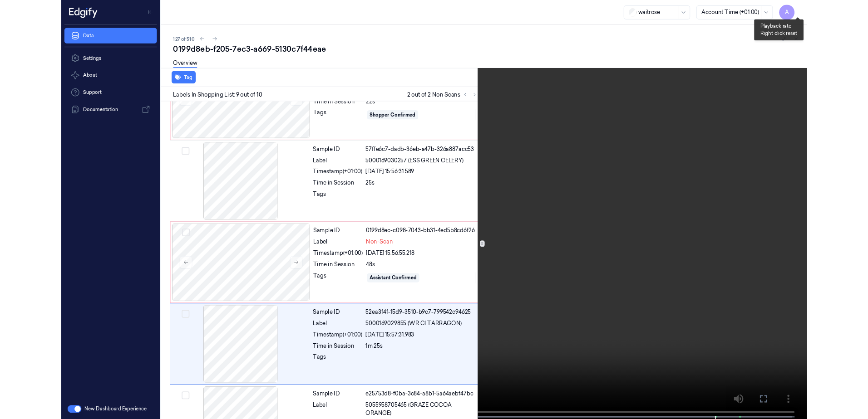
scroll to position [584, 0]
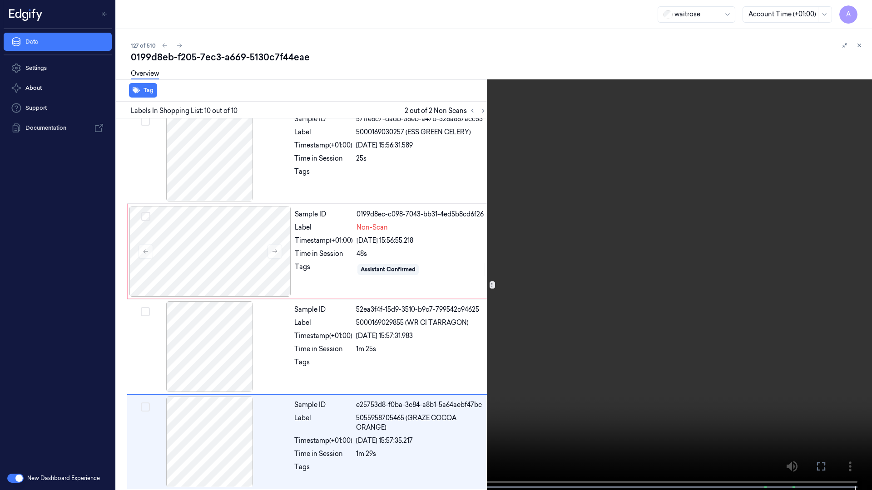
click at [0, 0] on icon at bounding box center [0, 0] width 0 height 0
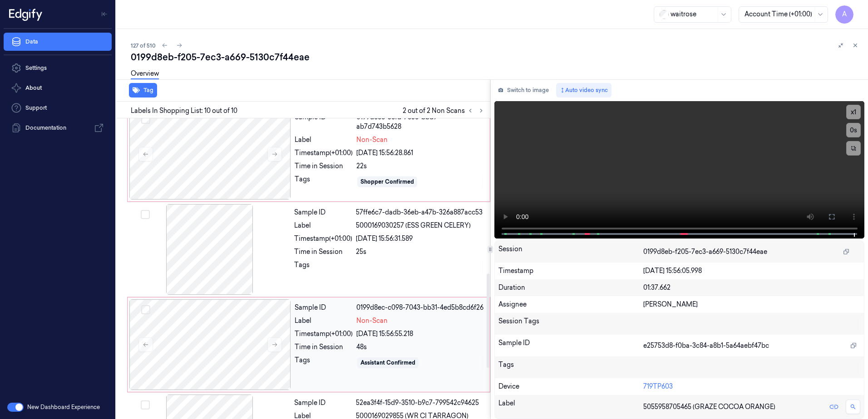
click at [329, 339] on div "Timestamp (+01:00)" at bounding box center [324, 335] width 58 height 10
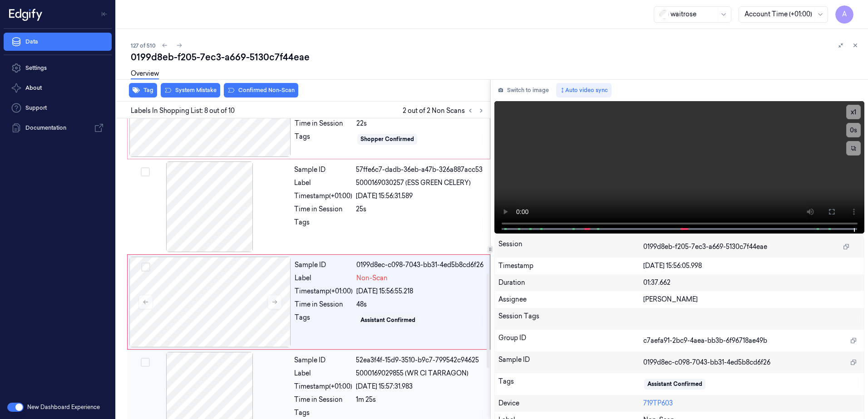
scroll to position [564, 0]
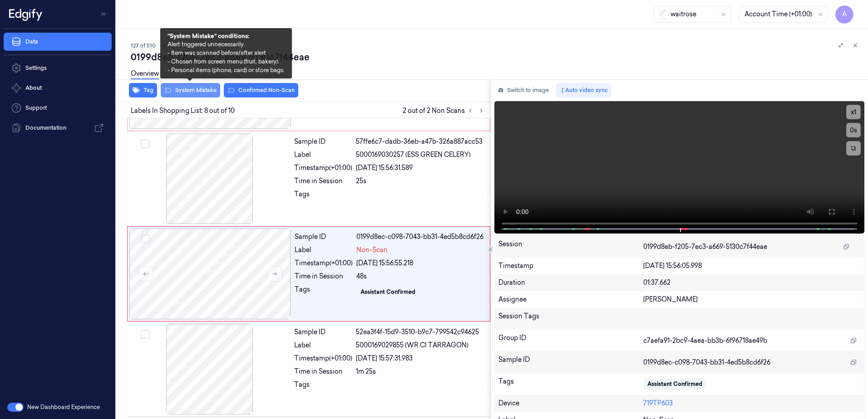
click at [185, 87] on button "System Mistake" at bounding box center [190, 90] width 59 height 15
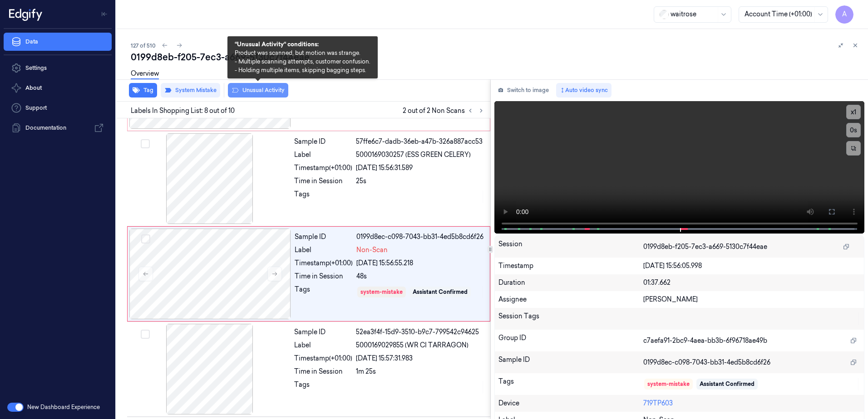
click at [250, 94] on button "Unusual Activity" at bounding box center [258, 90] width 60 height 15
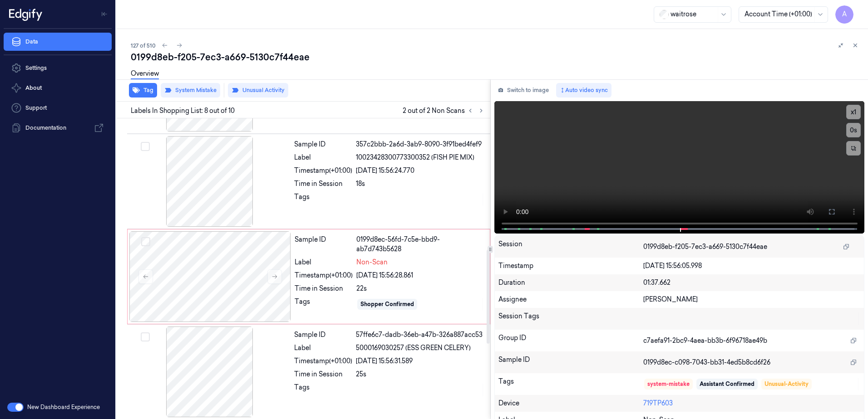
scroll to position [340, 0]
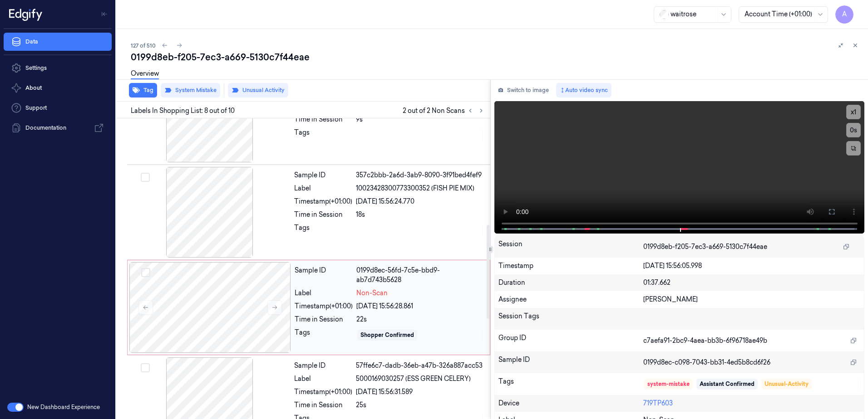
click at [433, 296] on div "Sample ID 0199d8ec-56fd-7c5e-bbd9-ab7d743b5628 Label Non-Scan Timestamp (+01:00…" at bounding box center [389, 307] width 197 height 91
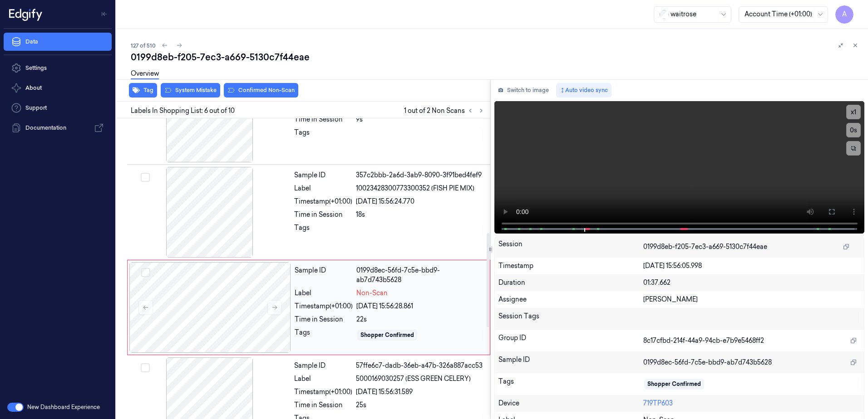
scroll to position [374, 0]
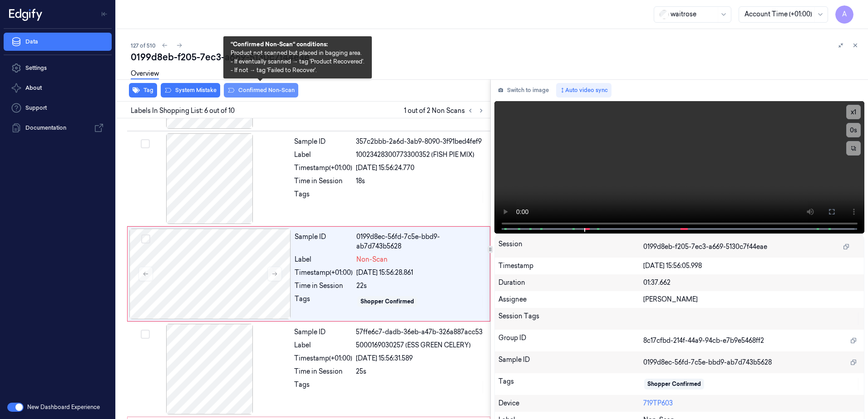
click at [254, 94] on button "Confirmed Non-Scan" at bounding box center [261, 90] width 74 height 15
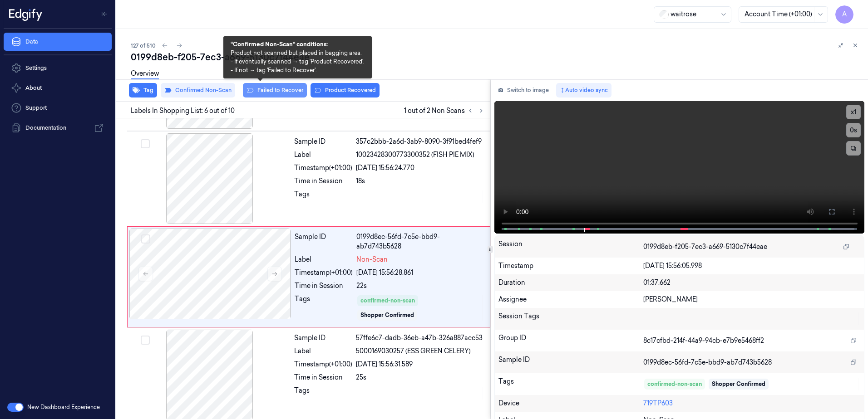
scroll to position [376, 0]
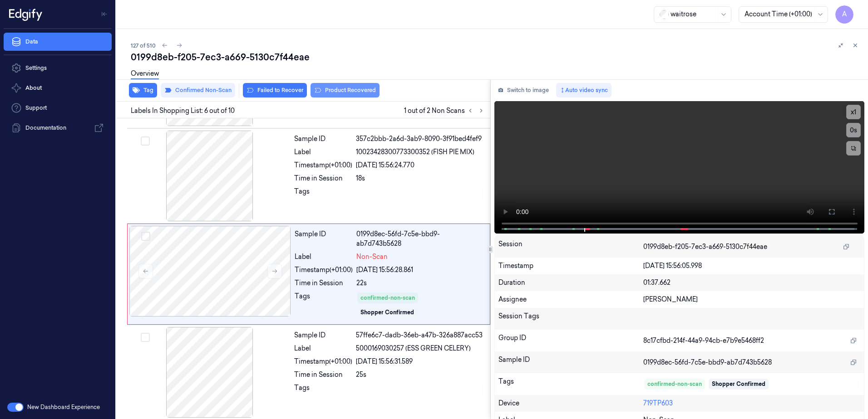
click at [337, 90] on button "Product Recovered" at bounding box center [344, 90] width 69 height 15
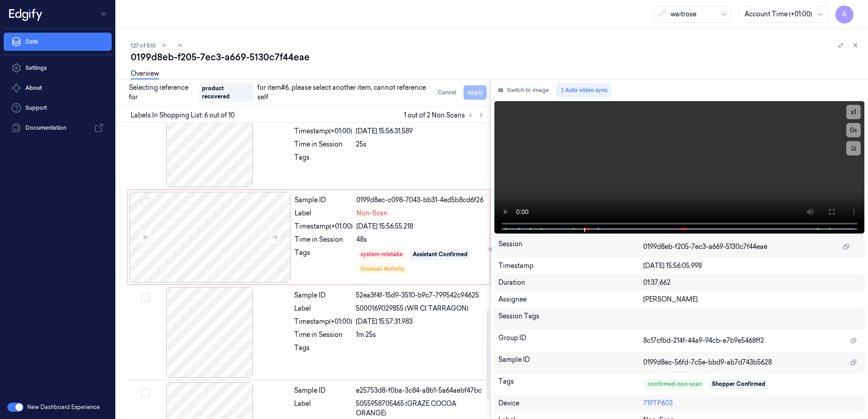
scroll to position [671, 0]
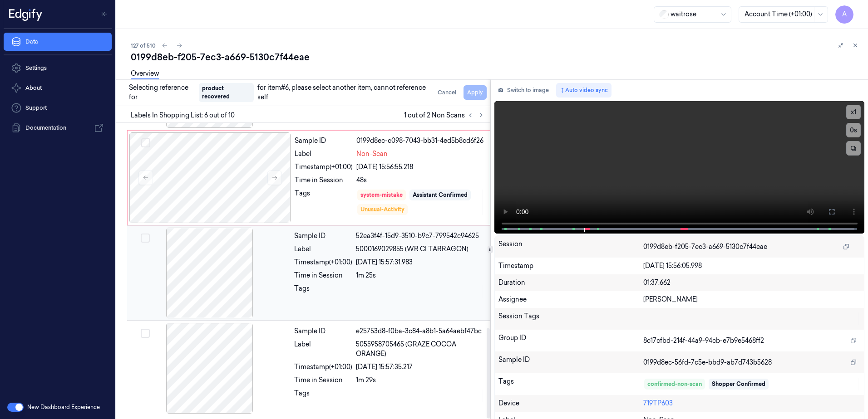
click at [413, 298] on div at bounding box center [420, 291] width 129 height 15
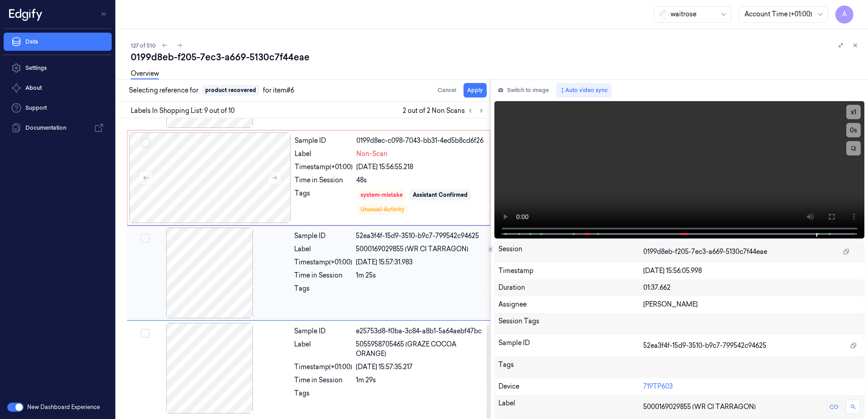
scroll to position [667, 0]
click at [472, 94] on button "Apply" at bounding box center [474, 90] width 23 height 15
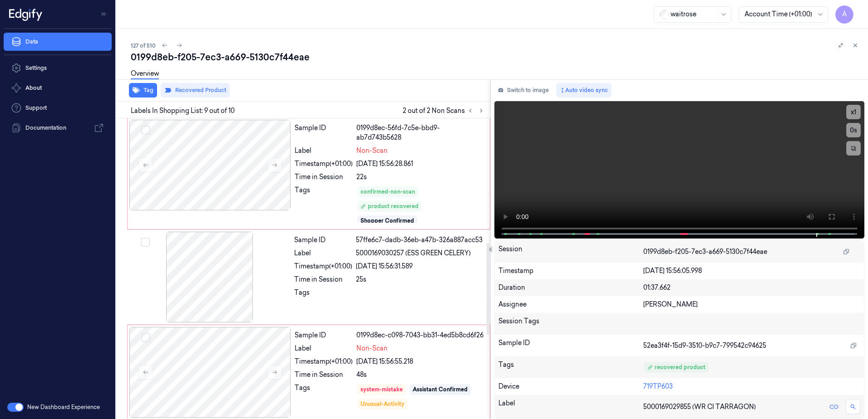
scroll to position [405, 0]
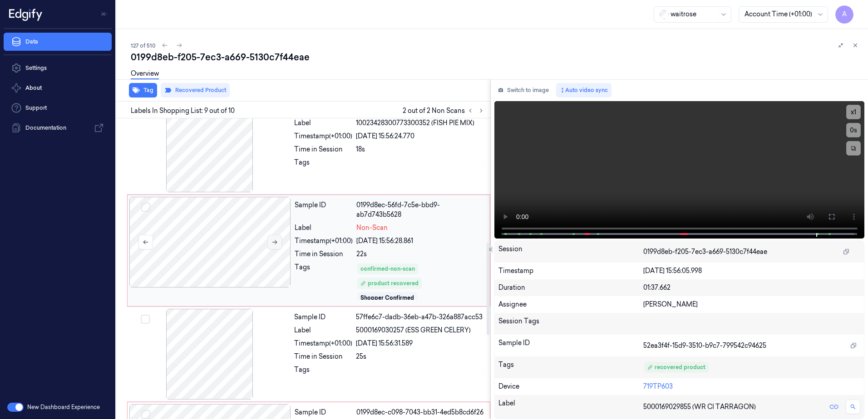
click at [275, 239] on icon at bounding box center [274, 242] width 6 height 6
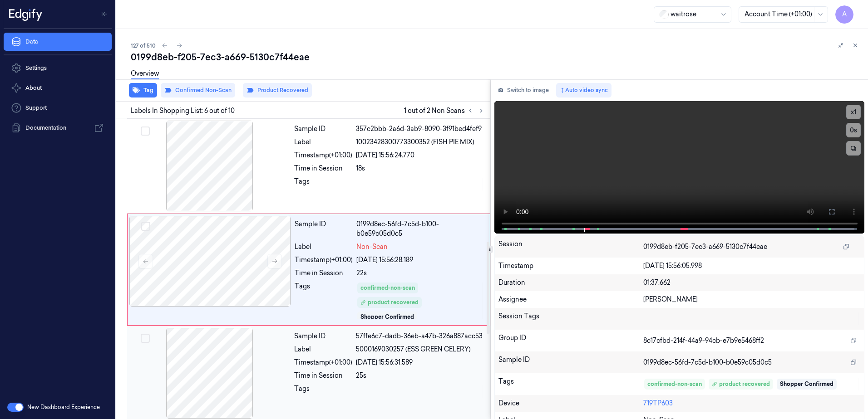
scroll to position [382, 0]
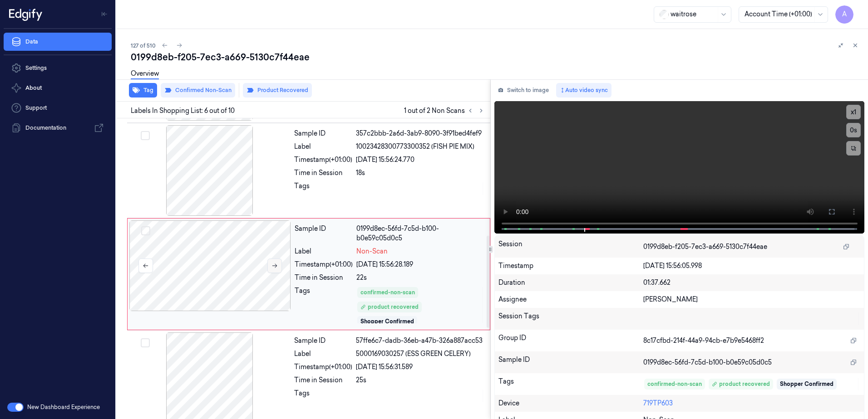
click at [276, 263] on icon at bounding box center [274, 266] width 6 height 6
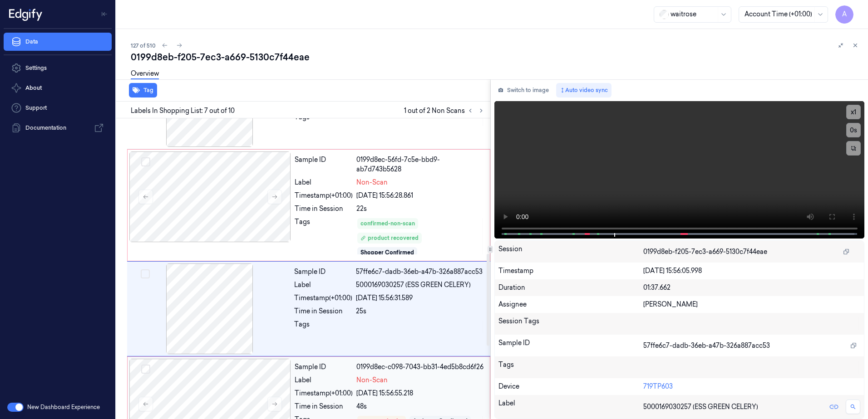
scroll to position [440, 0]
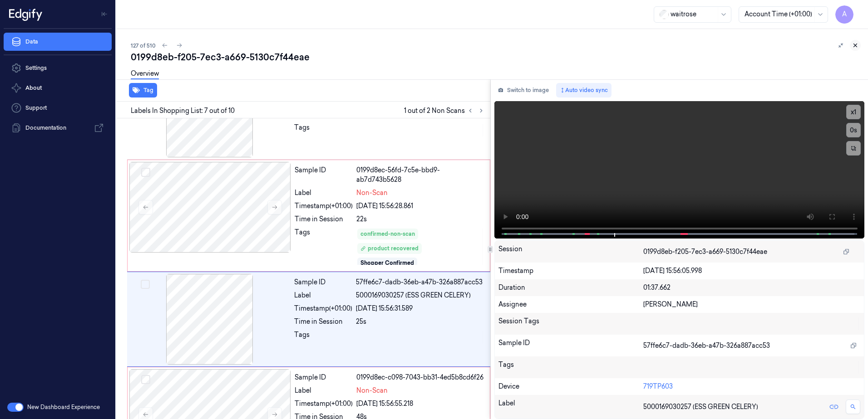
click at [854, 45] on icon at bounding box center [855, 45] width 6 height 6
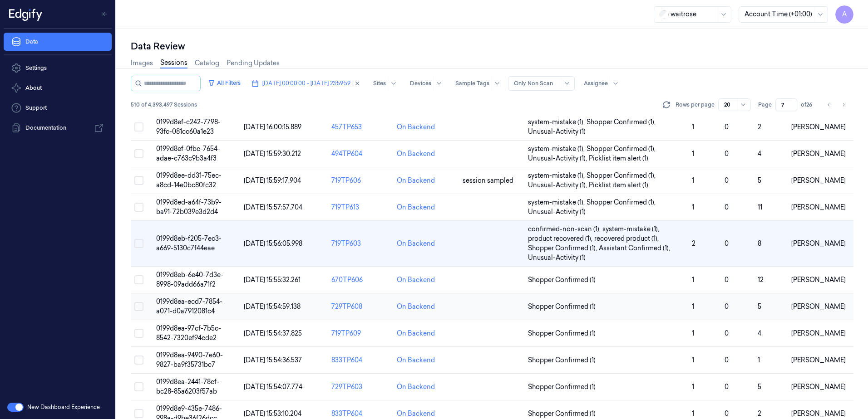
scroll to position [91, 0]
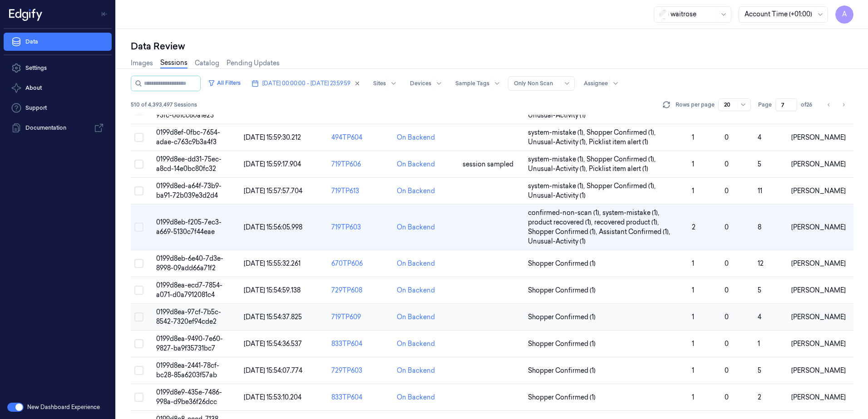
click at [188, 316] on td "0199d8ea-97cf-7b5c-8542-7320ef94cde2" at bounding box center [197, 317] width 88 height 27
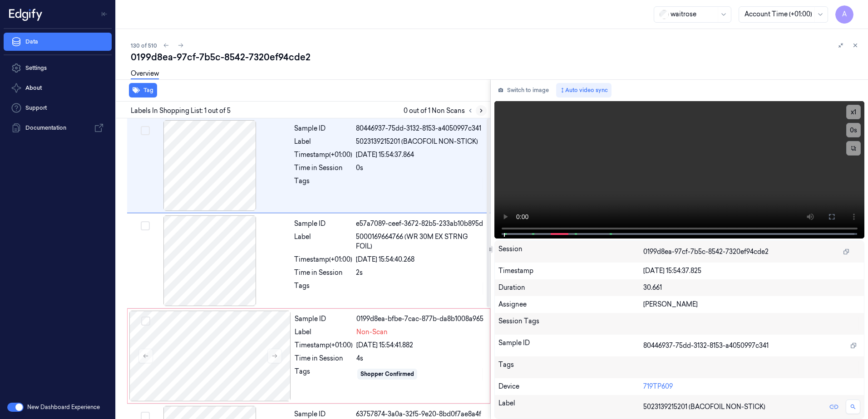
click at [478, 112] on icon at bounding box center [481, 111] width 6 height 6
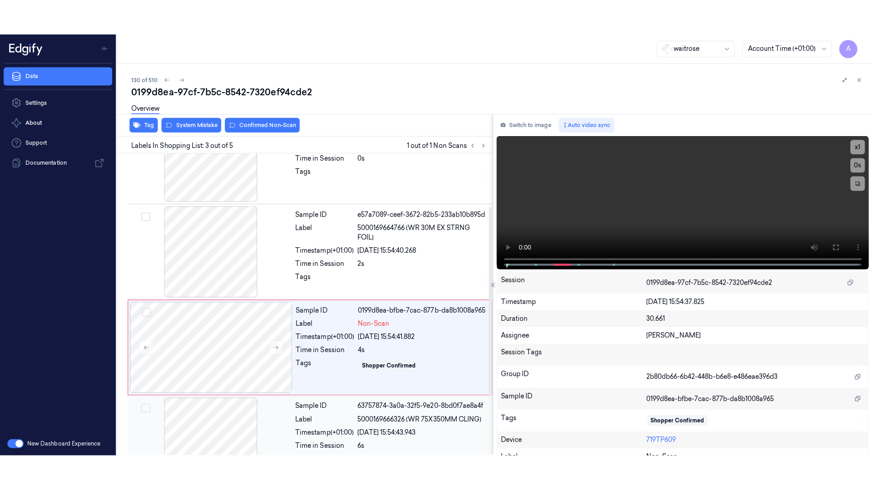
scroll to position [88, 0]
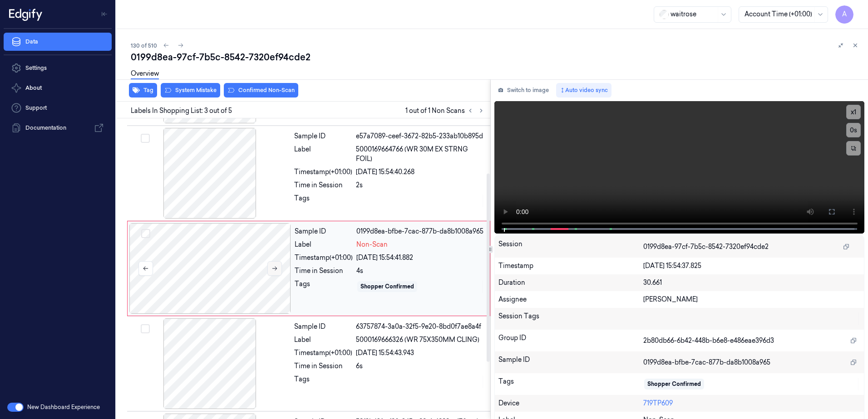
click at [271, 271] on icon at bounding box center [274, 269] width 6 height 6
click at [274, 271] on icon at bounding box center [274, 269] width 6 height 6
click at [824, 212] on button at bounding box center [831, 212] width 15 height 15
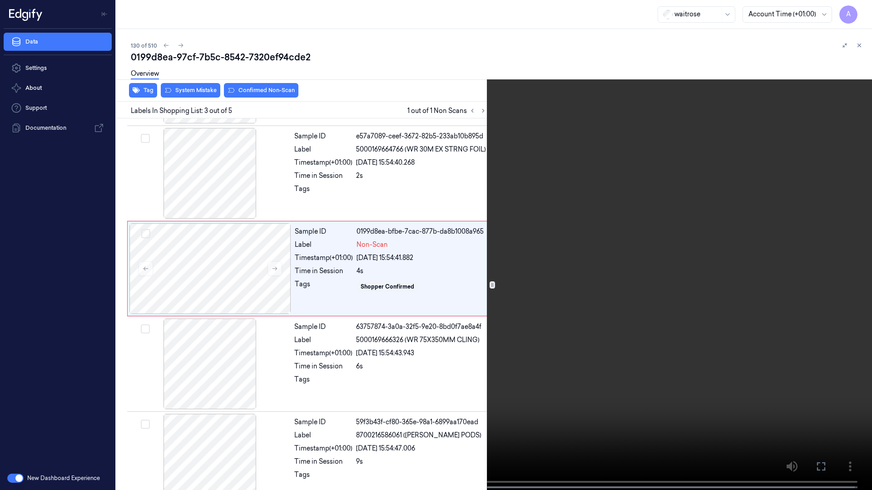
click at [599, 289] on video at bounding box center [436, 246] width 872 height 492
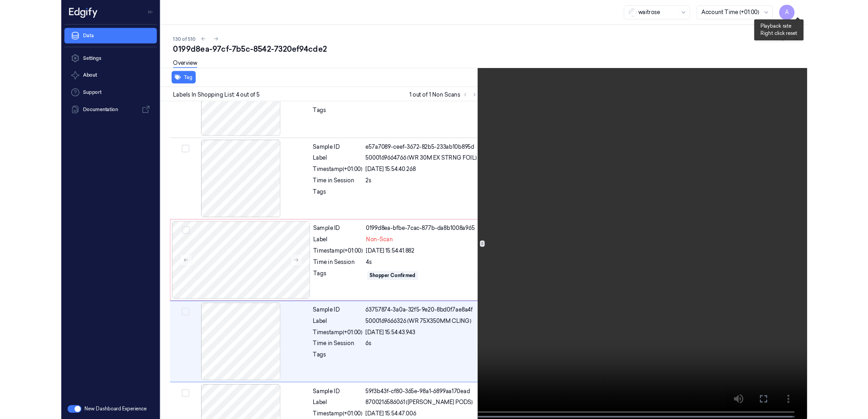
scroll to position [108, 0]
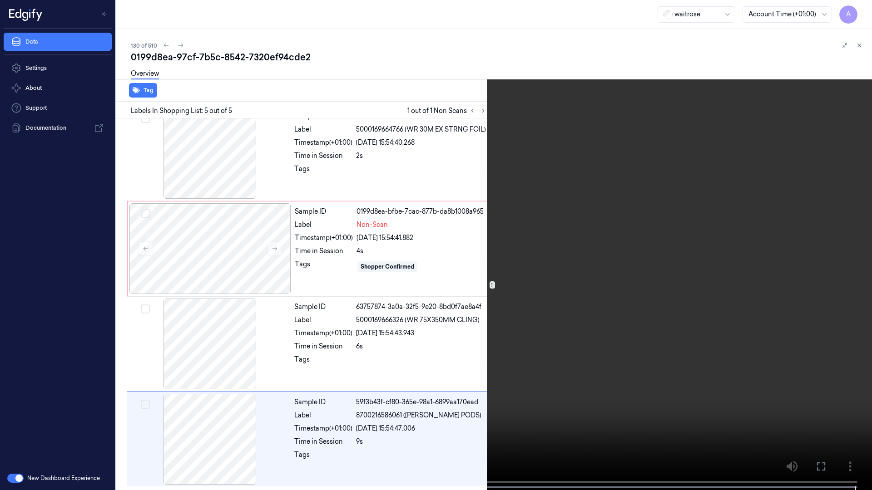
click at [0, 0] on icon at bounding box center [0, 0] width 0 height 0
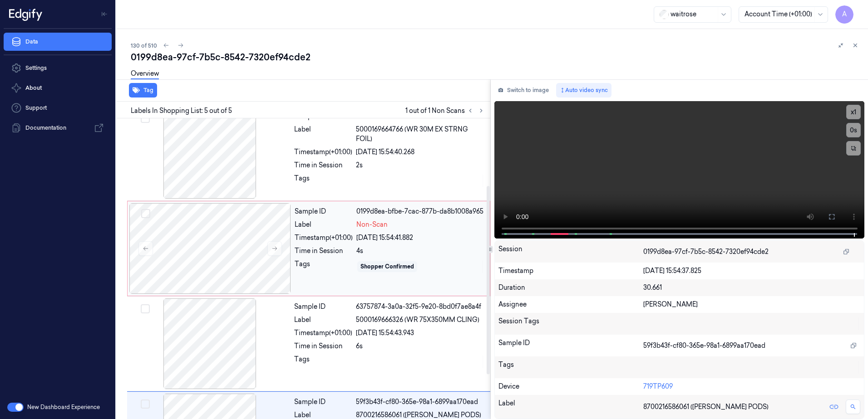
click at [340, 281] on div "Sample ID 0199d8ea-bfbe-7cac-877b-da8b1008a965 Label Non-Scan Timestamp (+01:00…" at bounding box center [389, 248] width 197 height 91
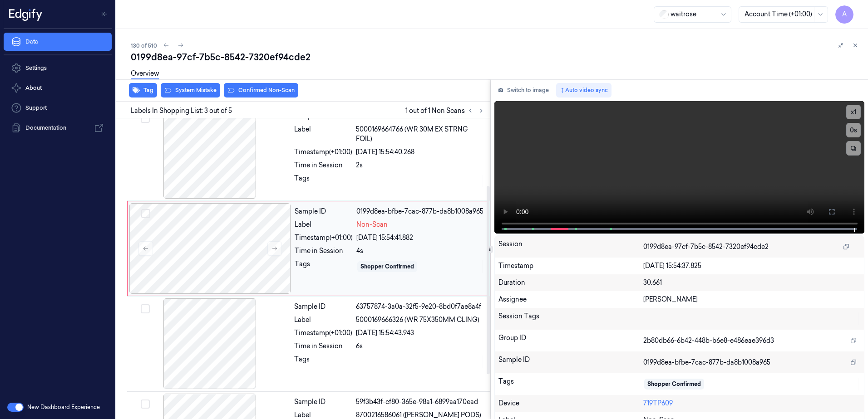
scroll to position [88, 0]
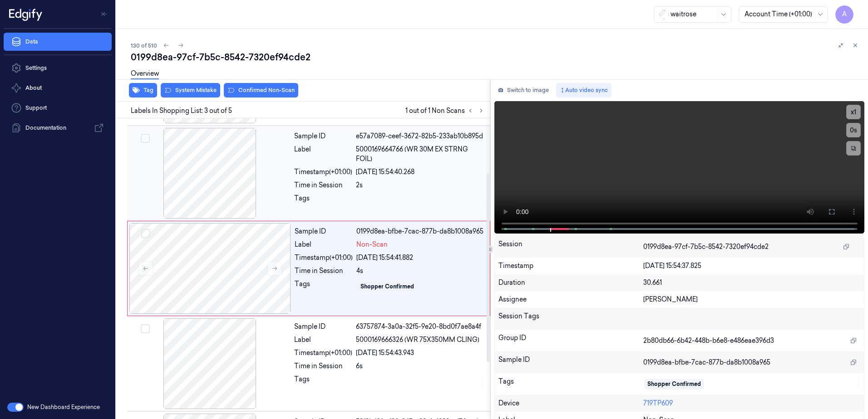
click at [371, 202] on div at bounding box center [420, 201] width 129 height 15
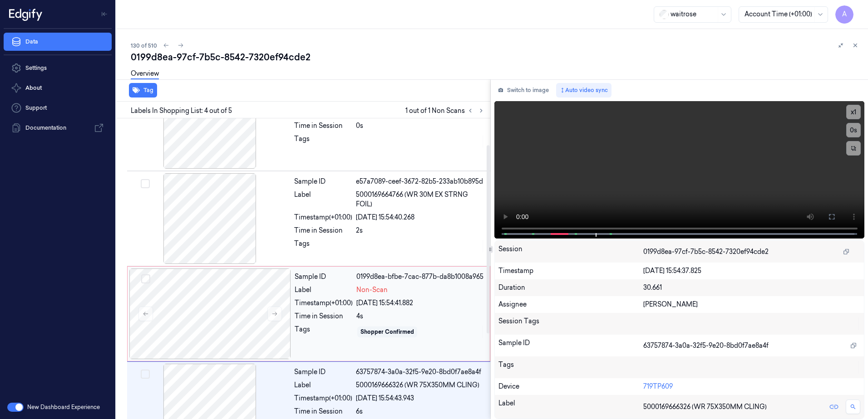
click at [434, 281] on div "0199d8ea-bfbe-7cac-877b-da8b1008a965" at bounding box center [420, 277] width 128 height 10
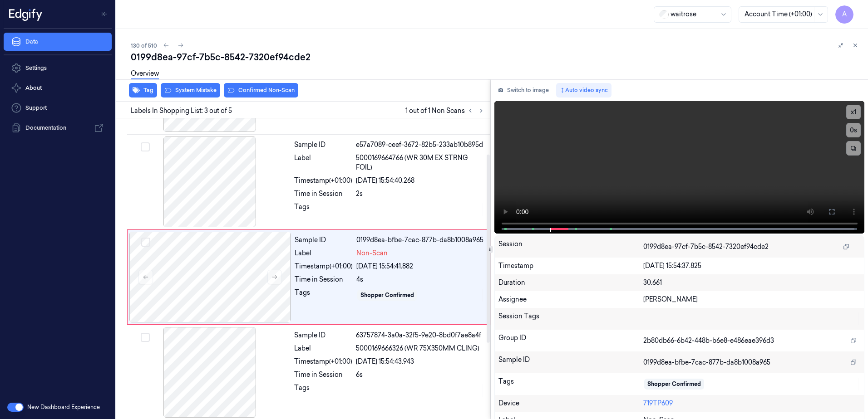
scroll to position [88, 0]
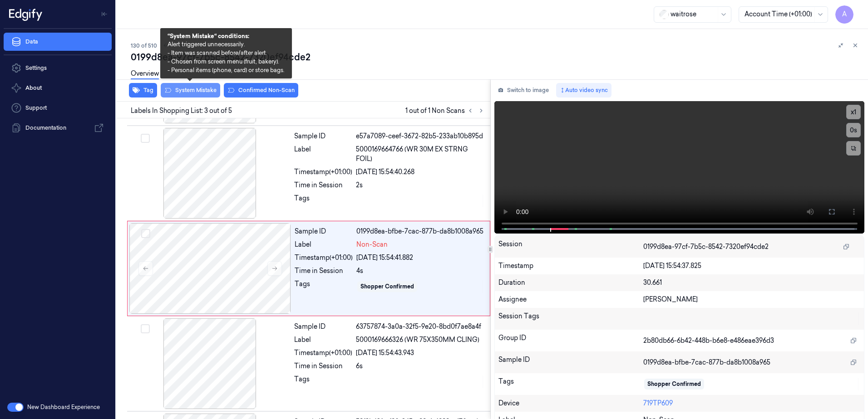
click at [190, 94] on button "System Mistake" at bounding box center [190, 90] width 59 height 15
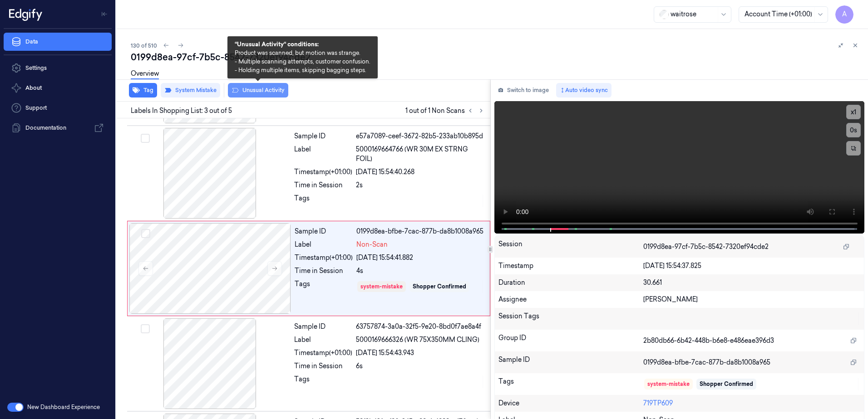
click at [261, 95] on button "Unusual Activity" at bounding box center [258, 90] width 60 height 15
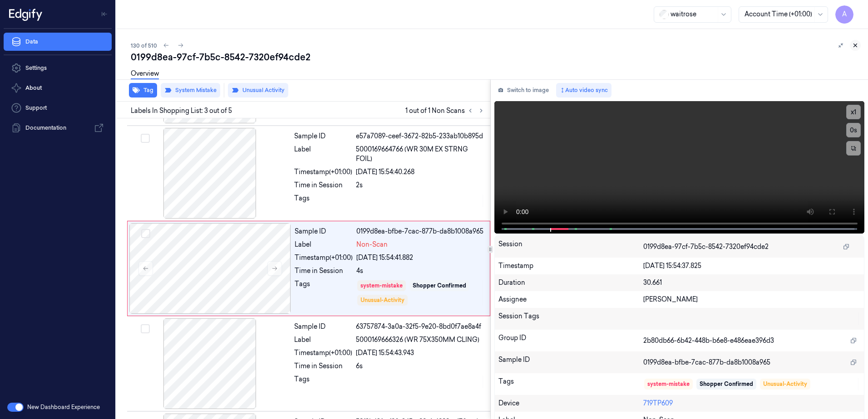
click at [852, 45] on icon at bounding box center [855, 45] width 6 height 6
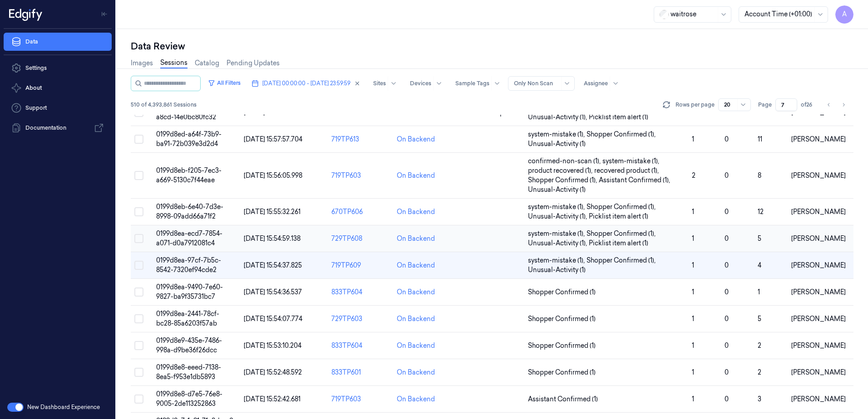
scroll to position [136, 0]
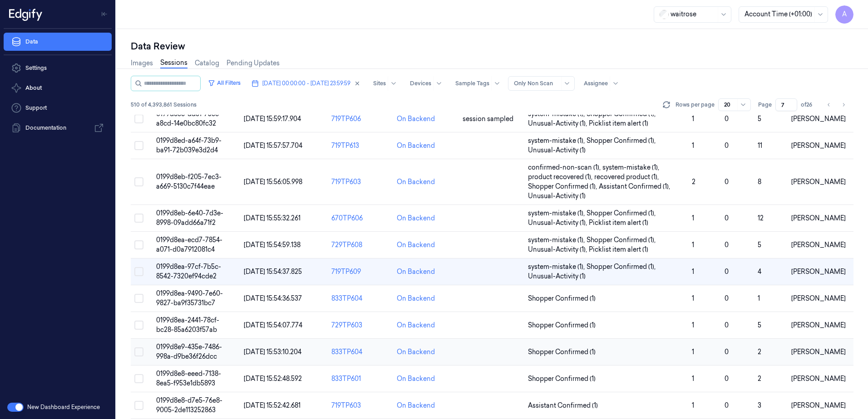
click at [187, 350] on span "0199d8e9-435e-7486-998a-d9be36f26dcc" at bounding box center [189, 352] width 66 height 18
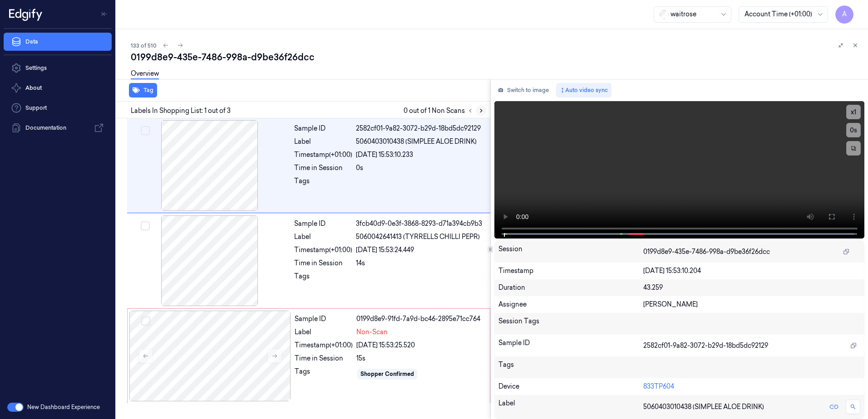
click at [482, 113] on icon at bounding box center [481, 111] width 6 height 6
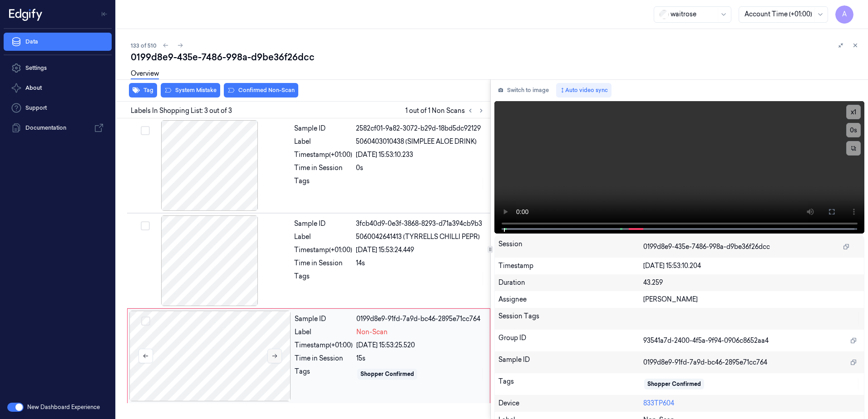
click at [274, 360] on button at bounding box center [274, 356] width 15 height 15
click at [278, 356] on button at bounding box center [274, 356] width 15 height 15
click at [503, 229] on div "x 1 0 s 5060403010438 (SIMPLEE ALOE DRINK)" at bounding box center [679, 166] width 370 height 131
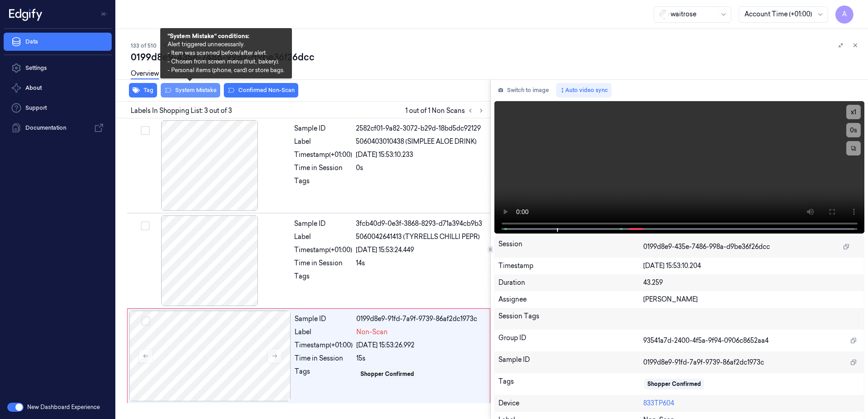
click at [201, 92] on button "System Mistake" at bounding box center [190, 90] width 59 height 15
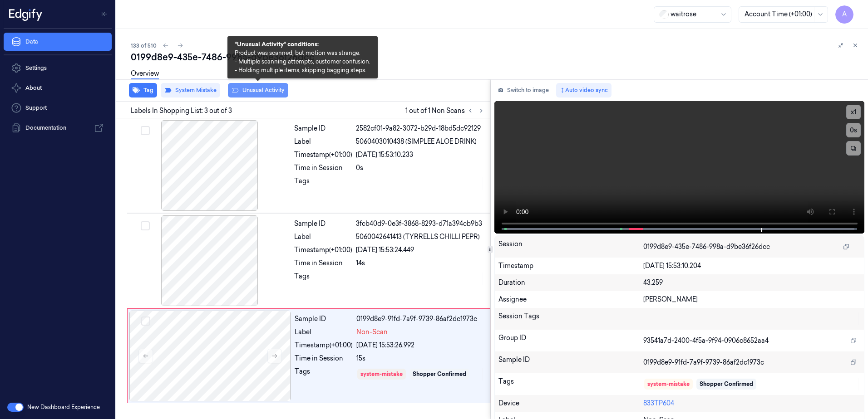
click at [254, 94] on button "Unusual Activity" at bounding box center [258, 90] width 60 height 15
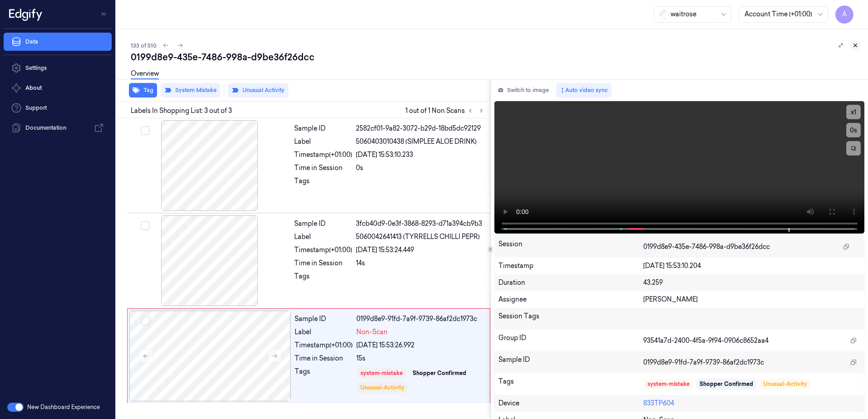
click at [857, 43] on icon at bounding box center [855, 45] width 6 height 6
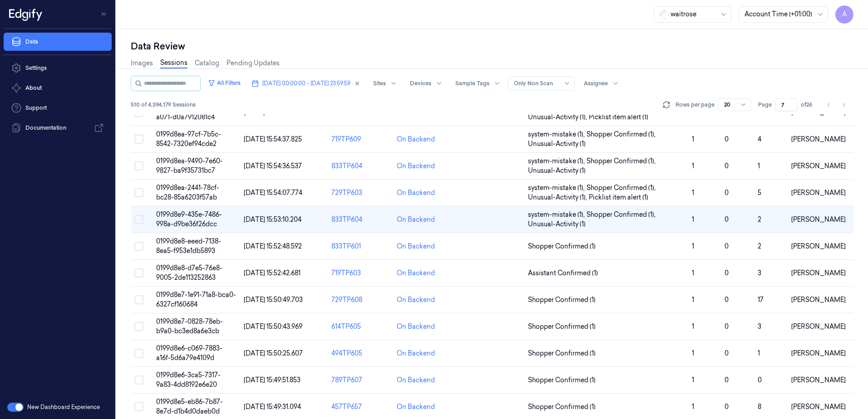
scroll to position [272, 0]
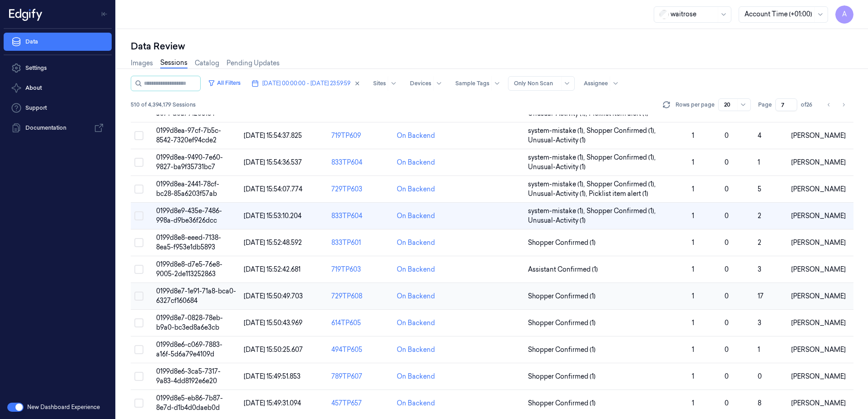
click at [182, 294] on span "0199d8e7-1e91-71a8-bca0-6327cf160684" at bounding box center [196, 296] width 80 height 18
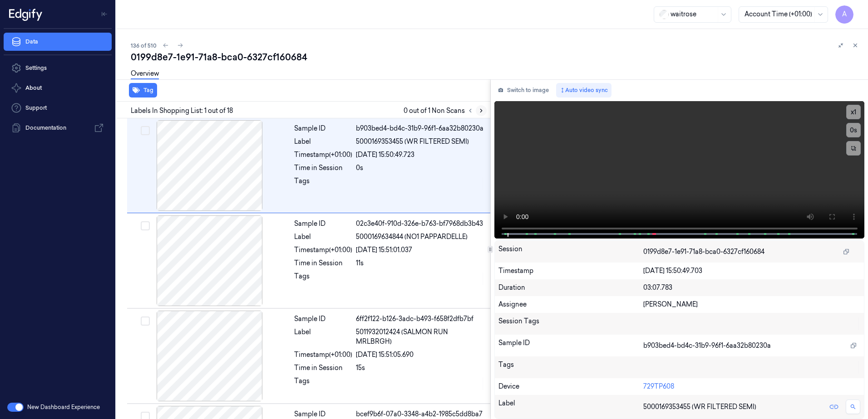
click at [480, 108] on icon at bounding box center [481, 111] width 6 height 6
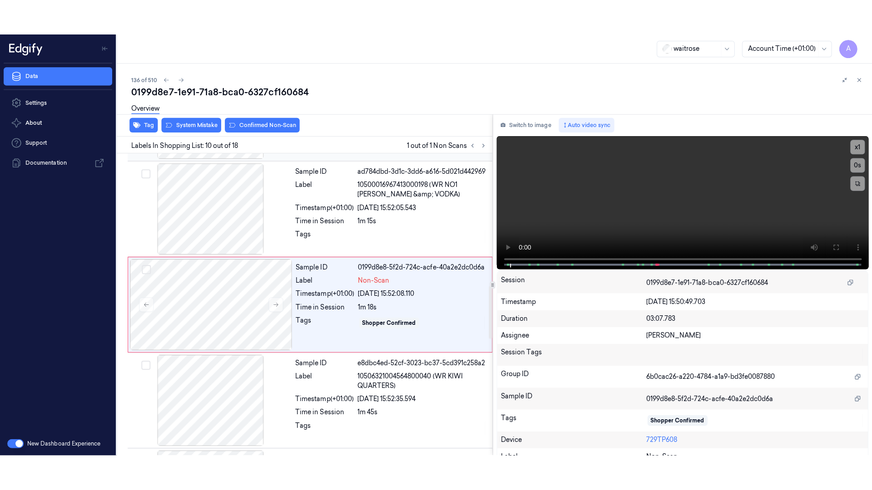
scroll to position [755, 0]
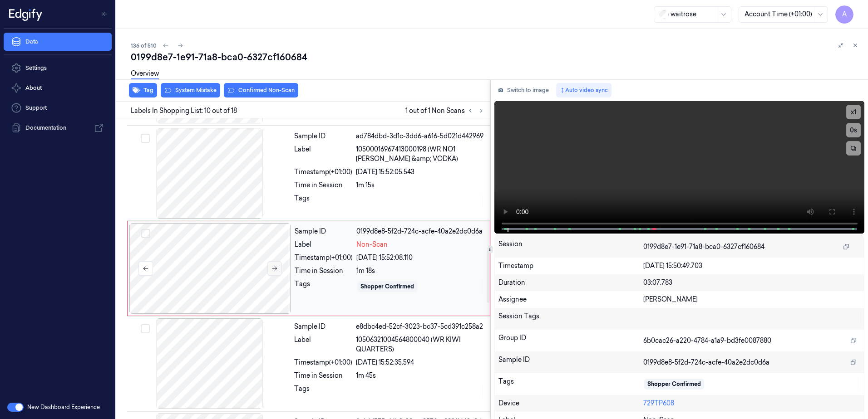
click at [277, 271] on icon at bounding box center [274, 269] width 6 height 6
click at [275, 271] on icon at bounding box center [274, 269] width 6 height 6
click at [277, 268] on icon at bounding box center [274, 269] width 6 height 6
click at [277, 271] on icon at bounding box center [274, 269] width 6 height 6
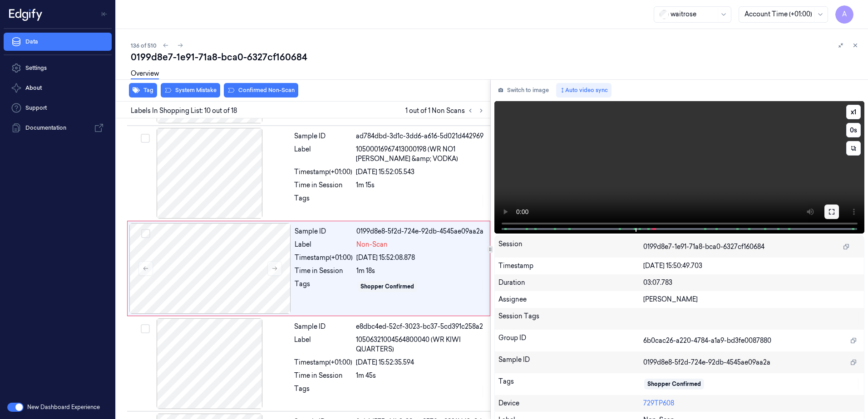
click at [829, 210] on icon at bounding box center [831, 211] width 5 height 5
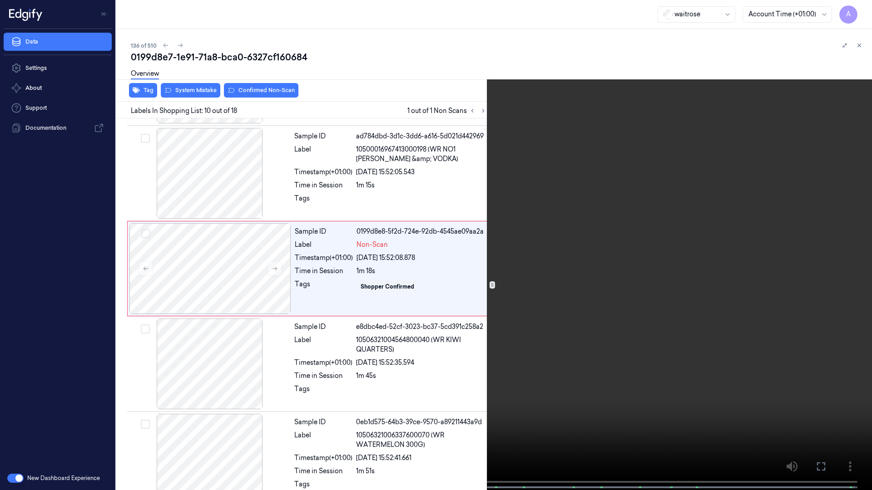
click at [584, 292] on video at bounding box center [436, 246] width 872 height 492
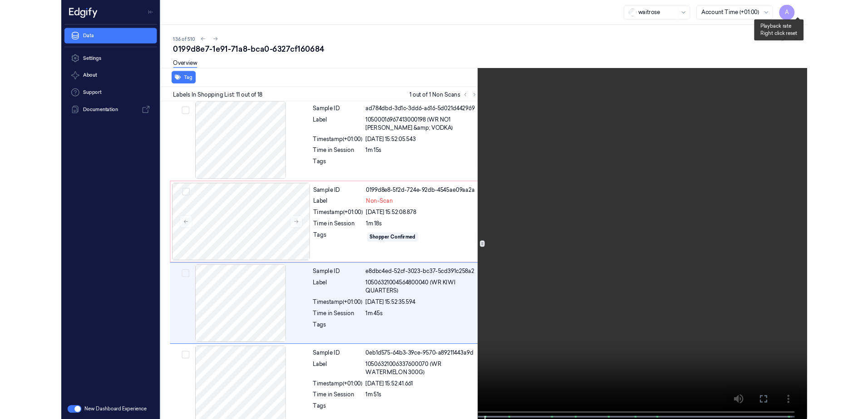
scroll to position [815, 0]
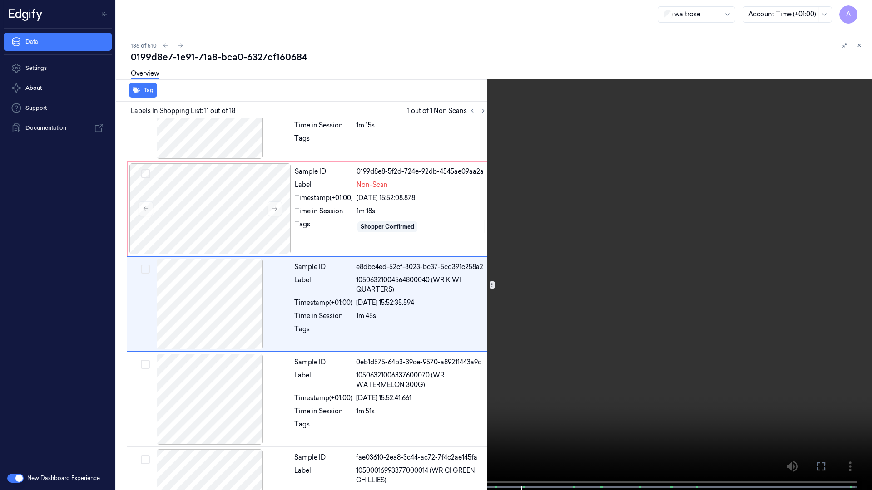
click at [0, 0] on icon at bounding box center [0, 0] width 0 height 0
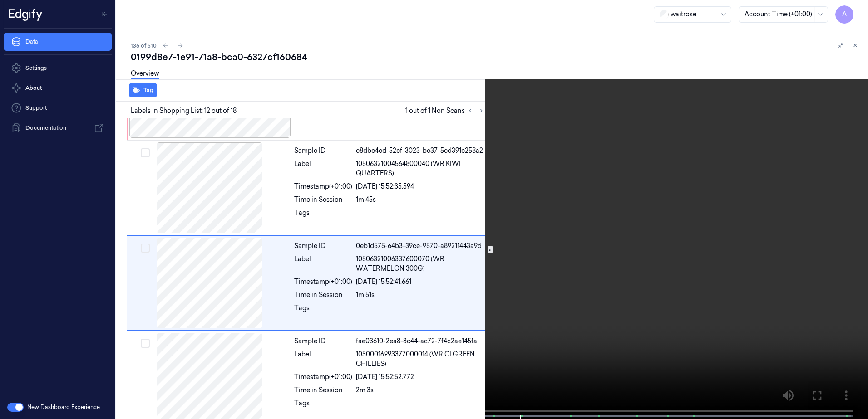
scroll to position [946, 0]
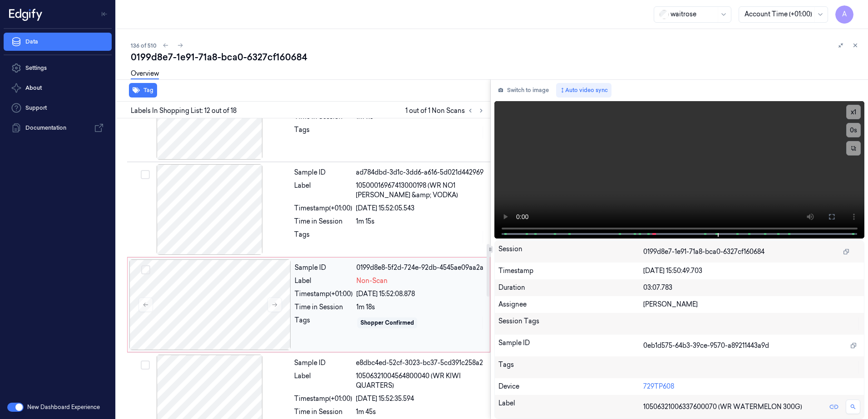
click at [337, 289] on div "Sample ID 0199d8e8-5f2d-724e-92db-4545ae09aa2a Label Non-Scan Timestamp (+01:00…" at bounding box center [389, 305] width 197 height 91
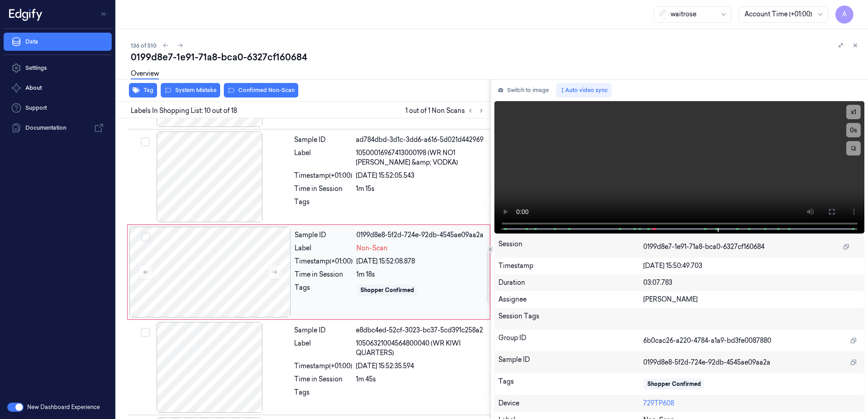
scroll to position [755, 0]
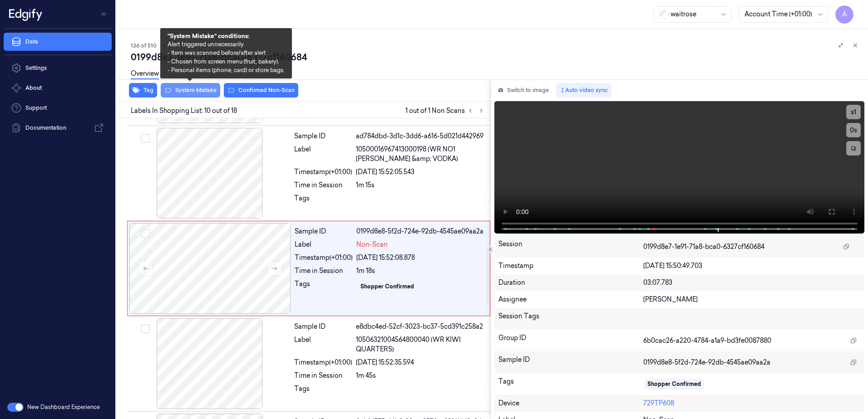
click at [195, 90] on button "System Mistake" at bounding box center [190, 90] width 59 height 15
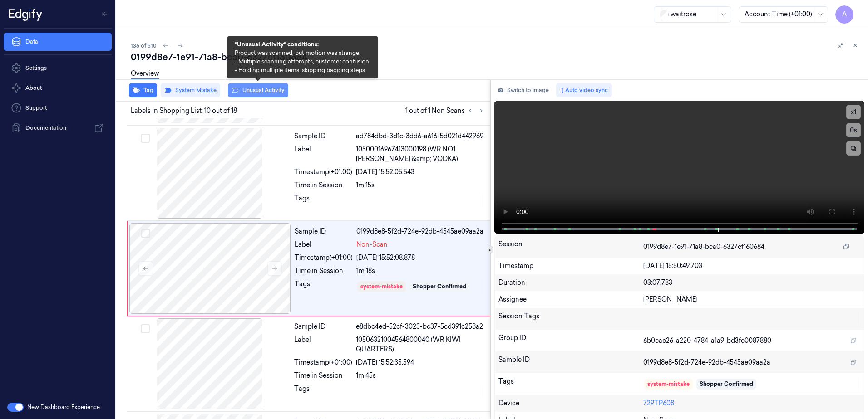
click at [250, 91] on button "Unusual Activity" at bounding box center [258, 90] width 60 height 15
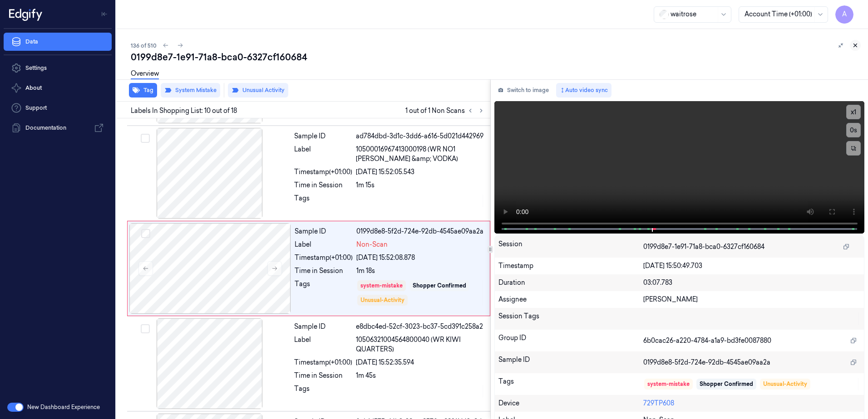
click at [855, 47] on icon at bounding box center [855, 45] width 6 height 6
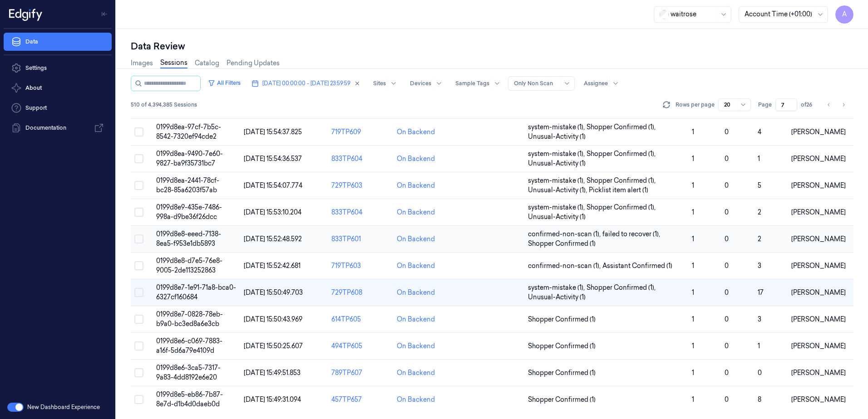
scroll to position [277, 0]
click at [178, 374] on span "0199d8e6-3ca5-7317-9a83-4dd8192e6e20" at bounding box center [188, 372] width 64 height 18
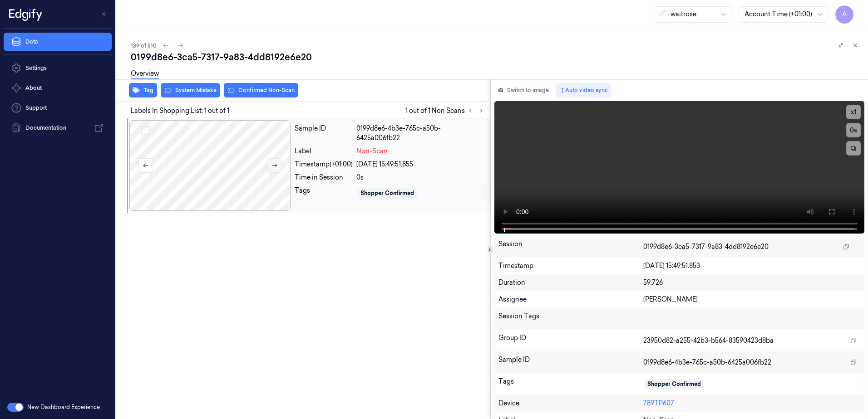
click at [268, 168] on button at bounding box center [274, 165] width 15 height 15
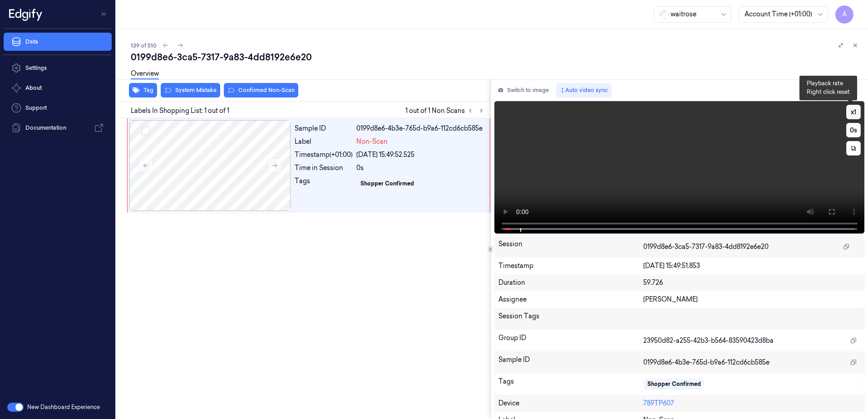
click at [849, 113] on button "x 1" at bounding box center [853, 112] width 15 height 15
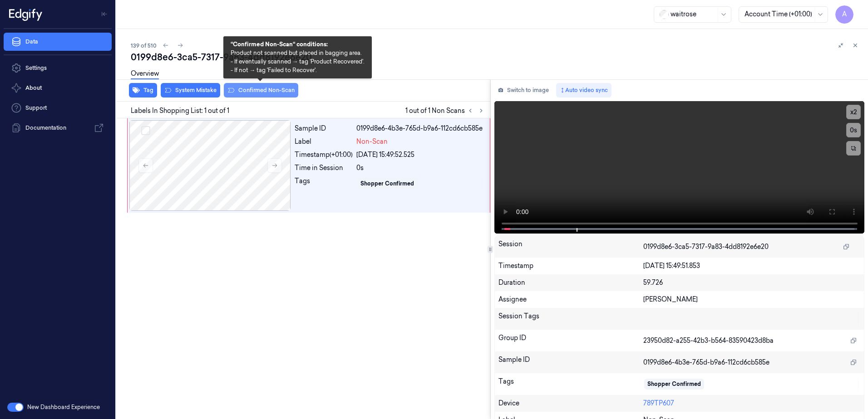
click at [259, 91] on button "Confirmed Non-Scan" at bounding box center [261, 90] width 74 height 15
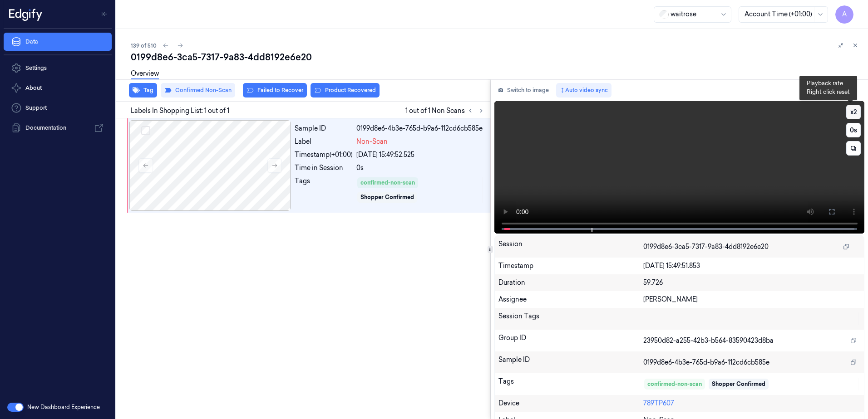
click at [848, 115] on button "x 2" at bounding box center [853, 112] width 15 height 15
click at [853, 45] on icon at bounding box center [855, 45] width 6 height 6
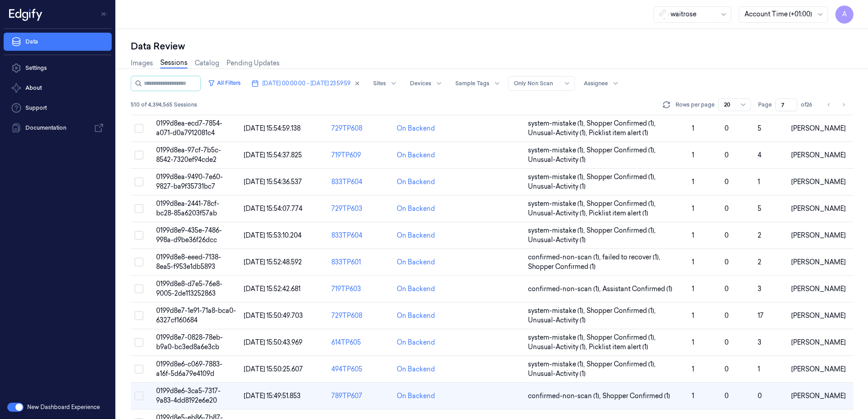
scroll to position [277, 0]
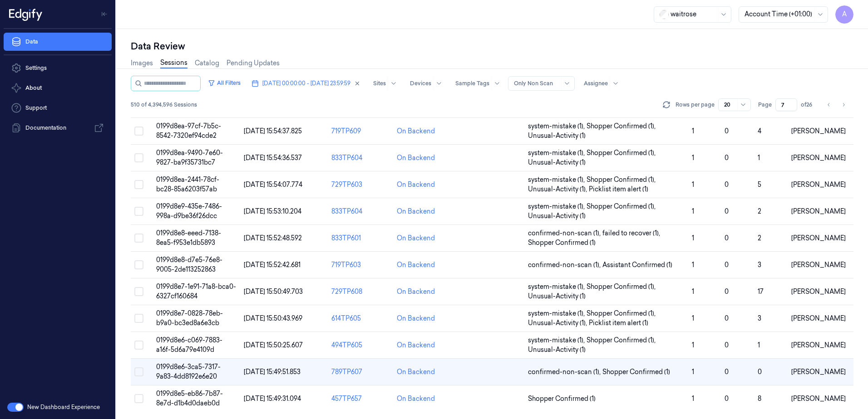
drag, startPoint x: 785, startPoint y: 102, endPoint x: 779, endPoint y: 107, distance: 7.8
click at [779, 107] on input "7" at bounding box center [786, 105] width 22 height 13
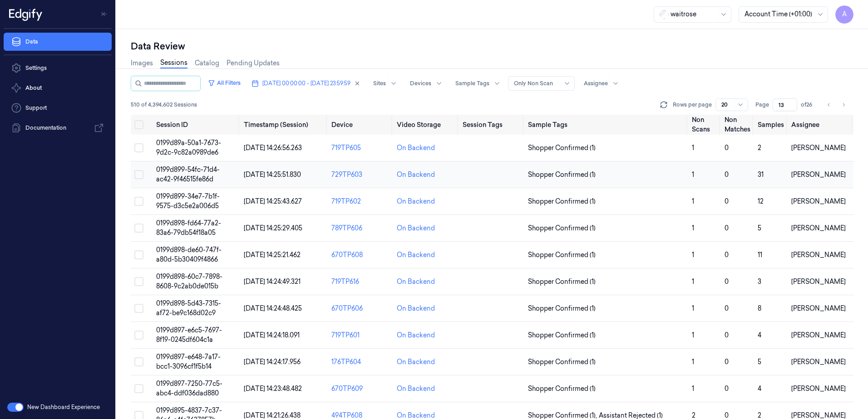
type input "13"
click at [197, 172] on span "0199d899-54fc-71d4-ac42-9f46515fe86d" at bounding box center [188, 175] width 64 height 18
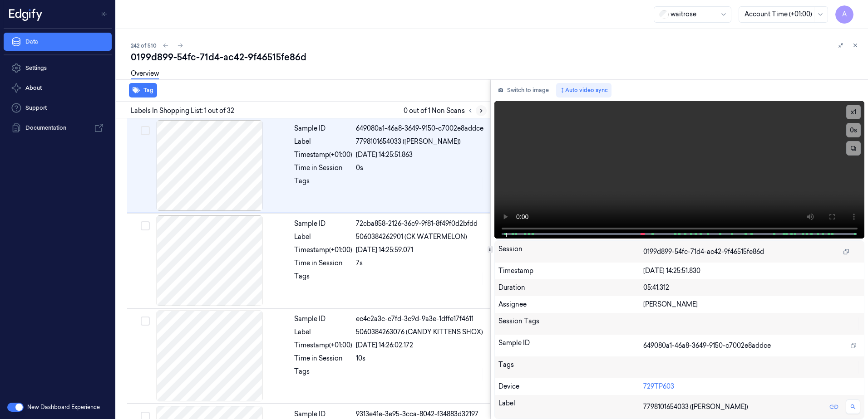
click at [481, 111] on icon at bounding box center [481, 111] width 6 height 6
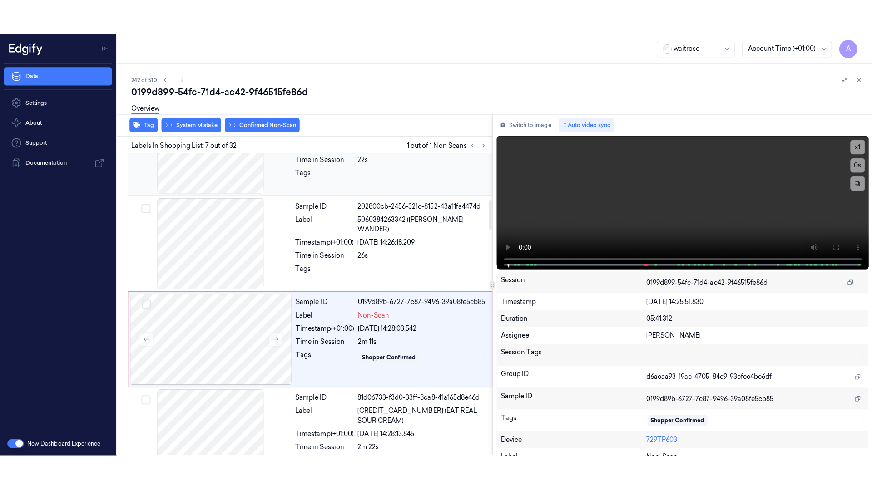
scroll to position [469, 0]
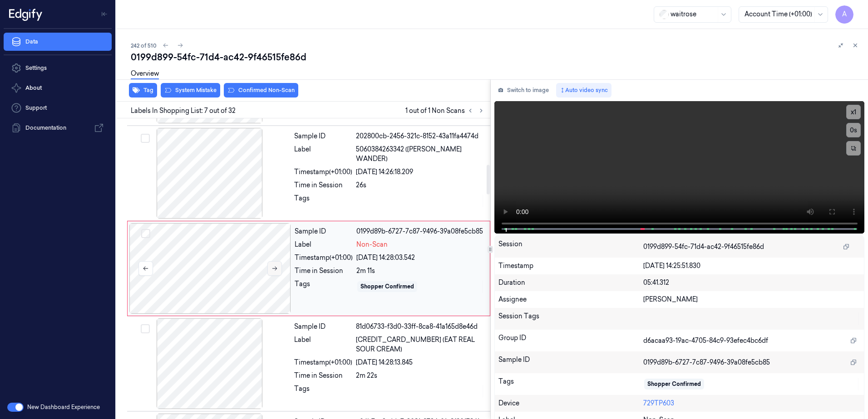
click at [276, 271] on icon at bounding box center [274, 269] width 6 height 6
click at [275, 272] on button at bounding box center [274, 268] width 15 height 15
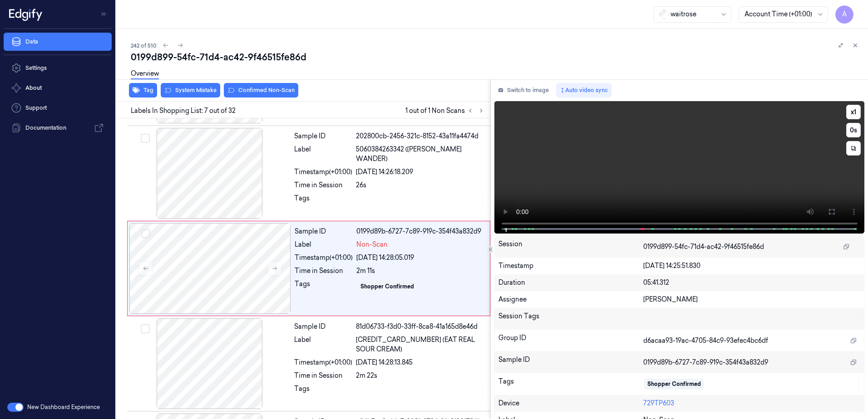
drag, startPoint x: 827, startPoint y: 208, endPoint x: 828, endPoint y: 256, distance: 47.2
click at [828, 208] on icon at bounding box center [831, 211] width 7 height 7
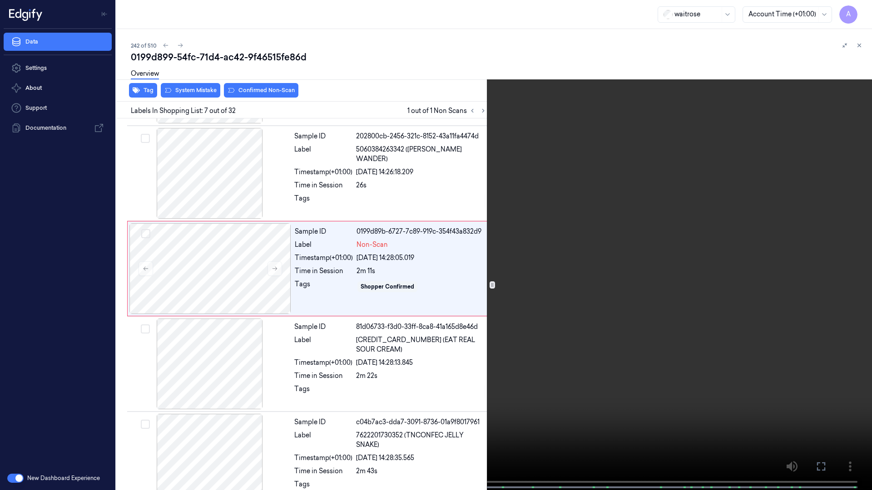
click at [645, 244] on video at bounding box center [436, 246] width 872 height 492
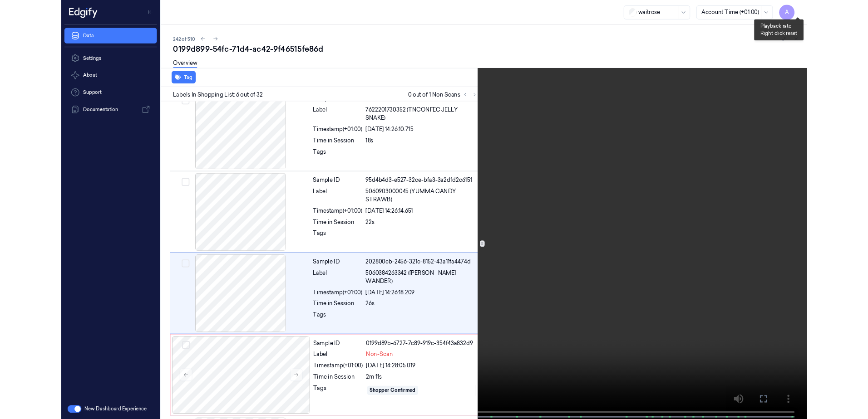
scroll to position [338, 0]
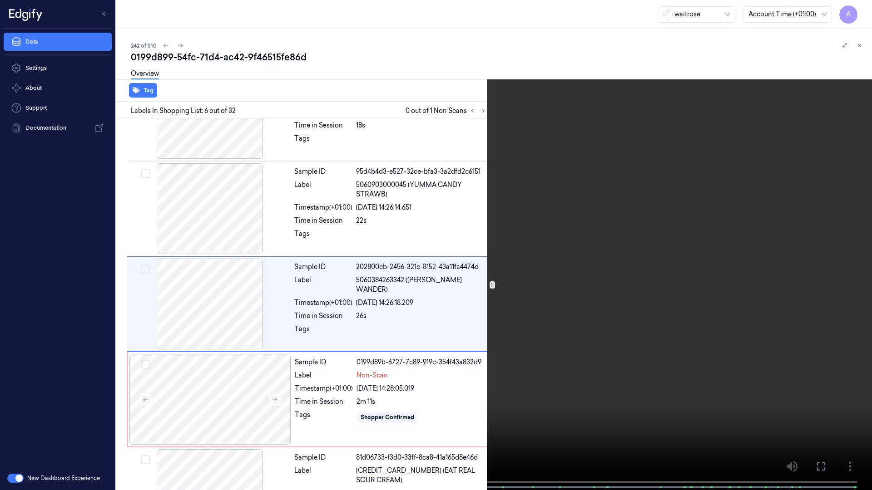
click at [0, 0] on icon at bounding box center [0, 0] width 0 height 0
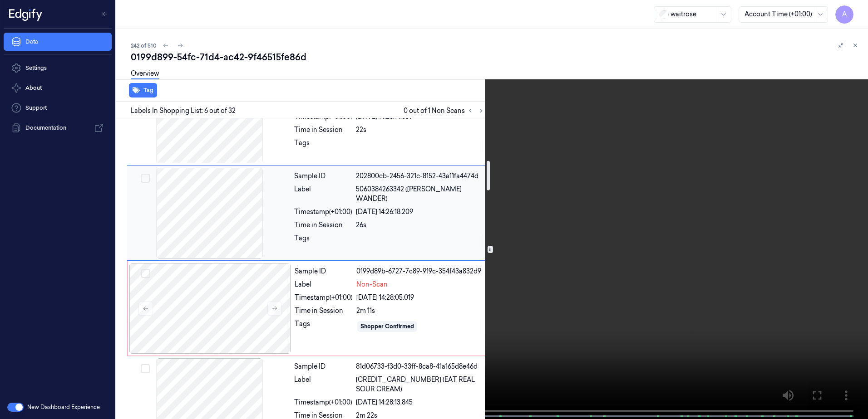
scroll to position [474, 0]
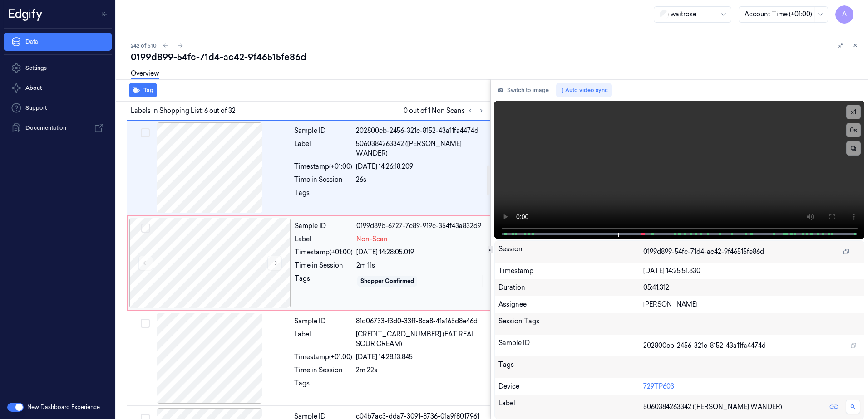
click at [434, 291] on div "Sample ID 0199d89b-6727-7c89-919c-354f43a832d9 Label Non-Scan Timestamp (+01:00…" at bounding box center [389, 263] width 197 height 91
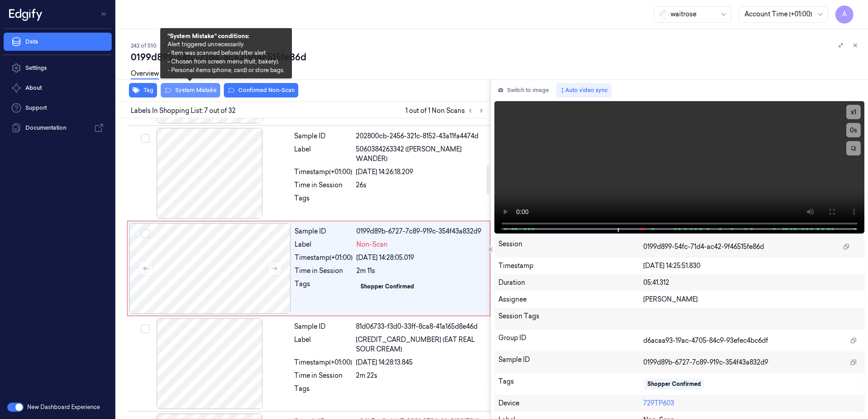
click at [179, 91] on button "System Mistake" at bounding box center [190, 90] width 59 height 15
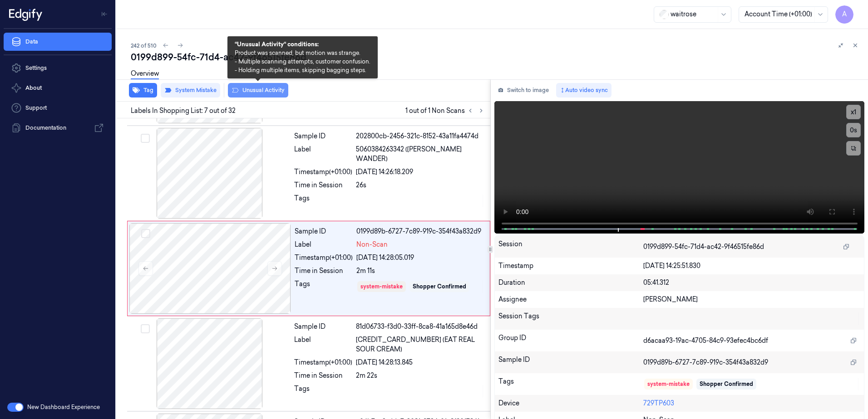
click at [257, 94] on button "Unusual Activity" at bounding box center [258, 90] width 60 height 15
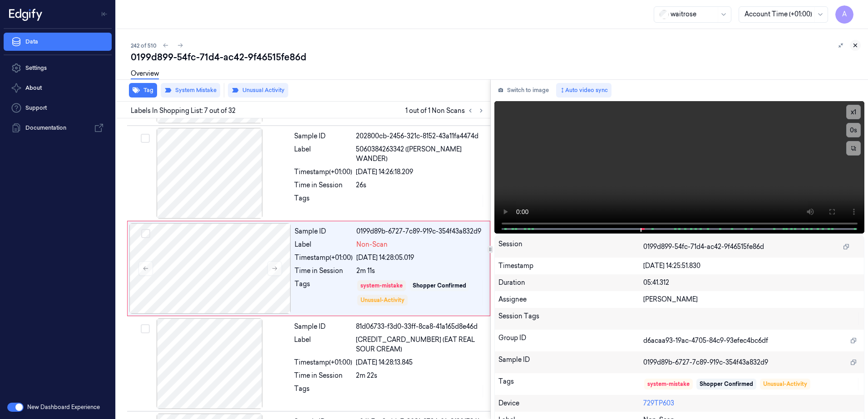
click at [860, 46] on button at bounding box center [855, 45] width 11 height 11
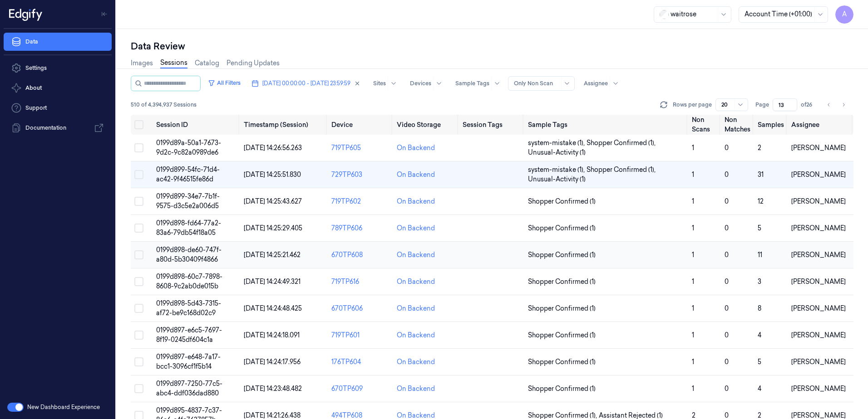
click at [193, 254] on span "0199d898-de60-747f-a80d-5b30409f4866" at bounding box center [188, 255] width 65 height 18
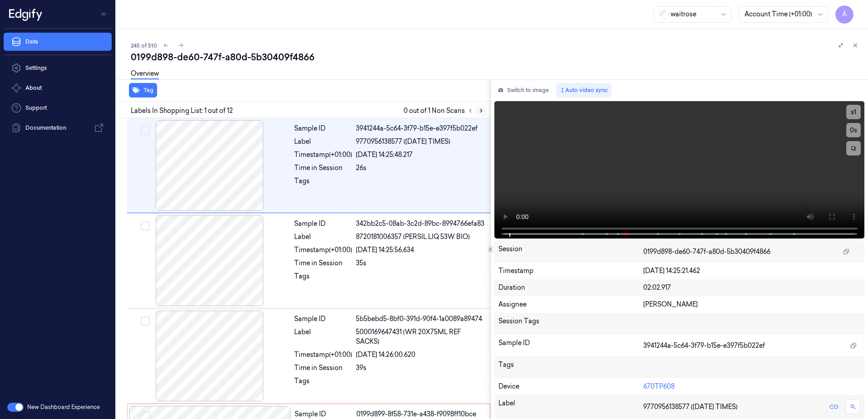
click at [482, 110] on icon at bounding box center [481, 110] width 2 height 3
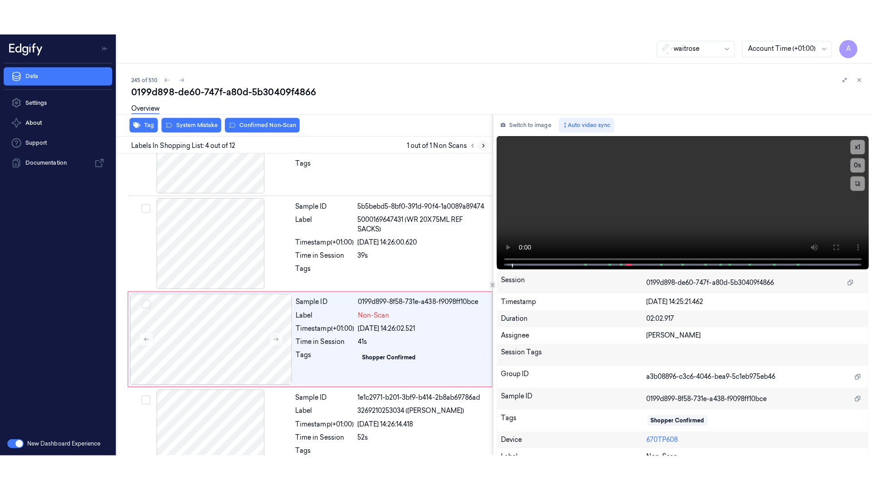
scroll to position [183, 0]
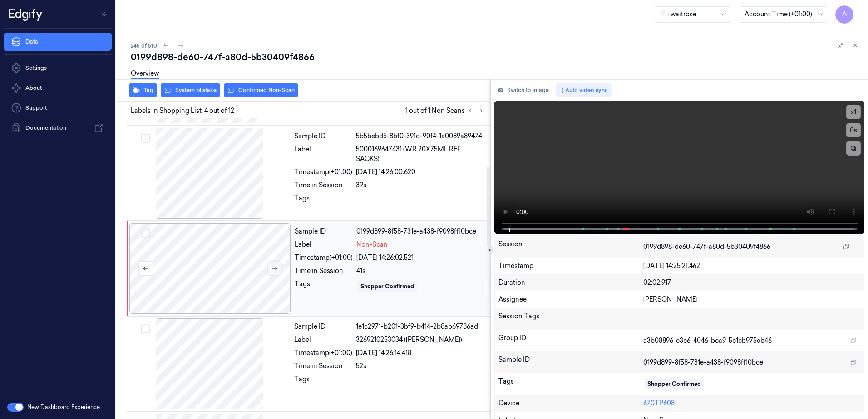
click at [276, 270] on icon at bounding box center [274, 269] width 5 height 4
click at [278, 271] on button at bounding box center [274, 268] width 15 height 15
click at [828, 210] on icon at bounding box center [831, 211] width 7 height 7
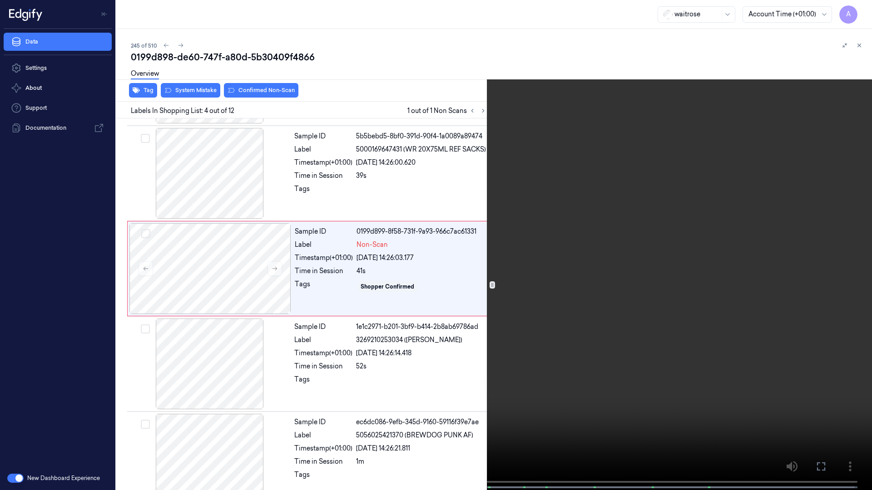
click at [646, 251] on video at bounding box center [436, 246] width 872 height 492
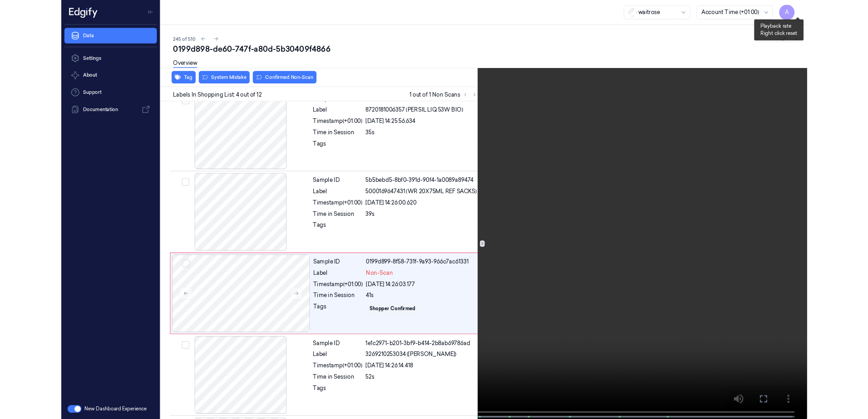
scroll to position [148, 0]
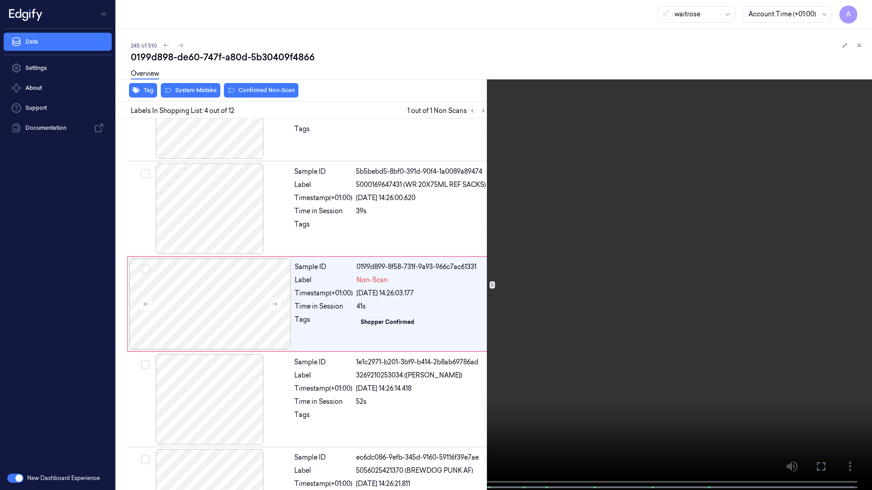
click at [0, 0] on icon at bounding box center [0, 0] width 0 height 0
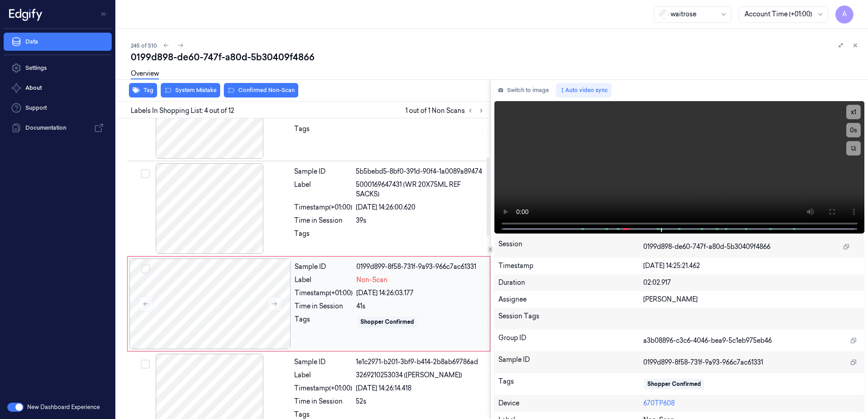
click at [343, 284] on div "Label" at bounding box center [324, 281] width 58 height 10
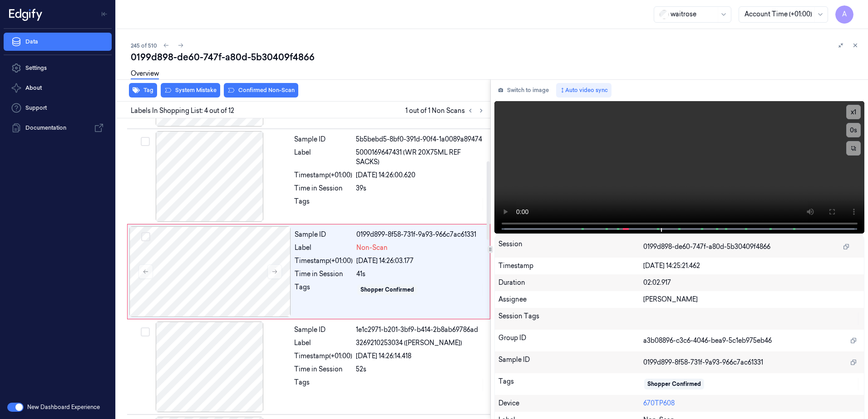
scroll to position [183, 0]
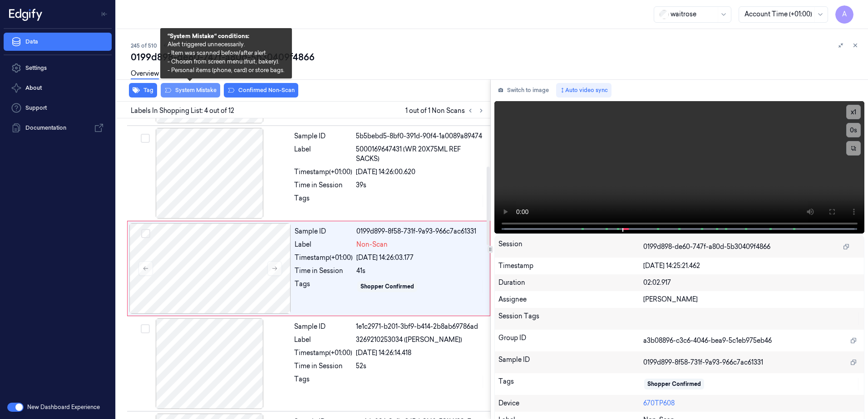
click at [195, 94] on button "System Mistake" at bounding box center [190, 90] width 59 height 15
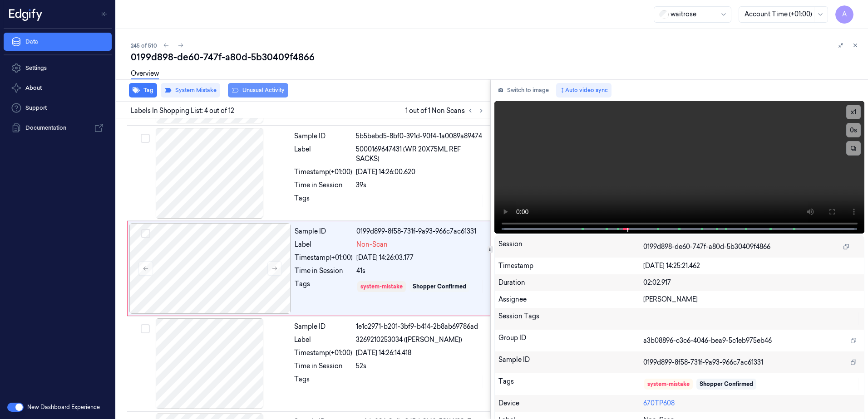
click at [265, 94] on button "Unusual Activity" at bounding box center [258, 90] width 60 height 15
click at [857, 45] on icon at bounding box center [855, 45] width 6 height 6
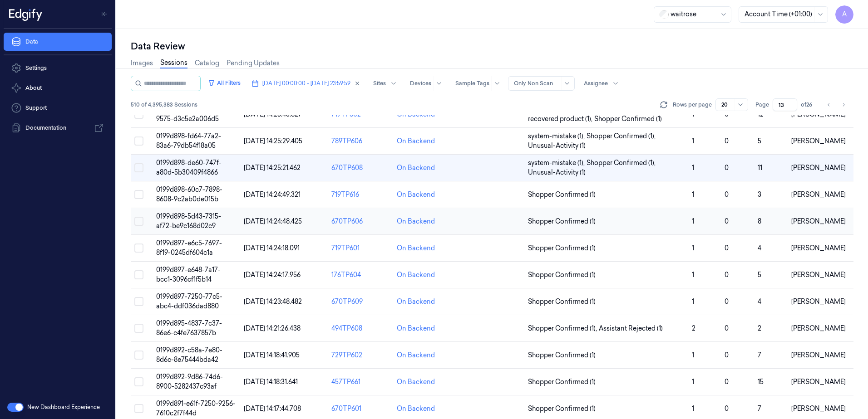
scroll to position [91, 0]
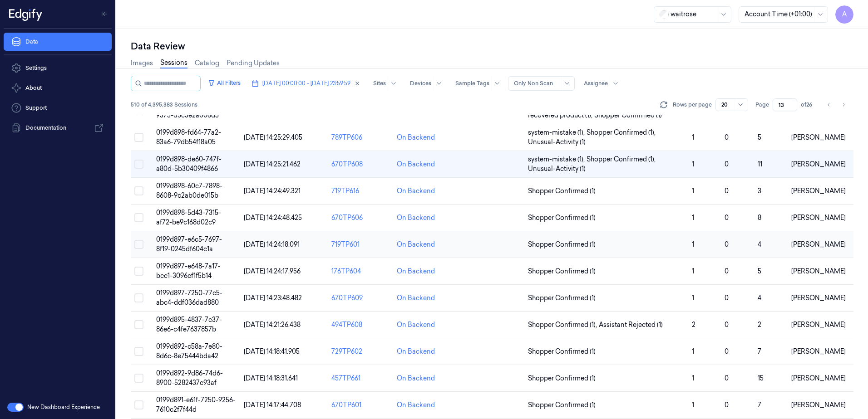
click at [171, 247] on span "0199d897-e6c5-7697-8f19-0245df604c1a" at bounding box center [189, 245] width 66 height 18
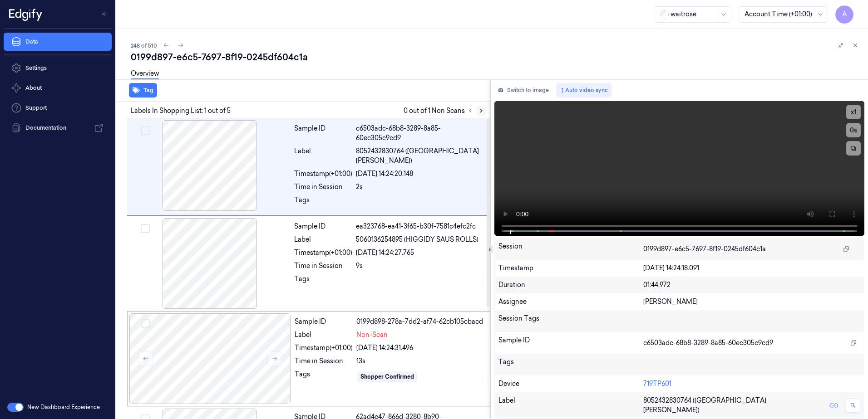
click at [480, 113] on icon at bounding box center [481, 111] width 6 height 6
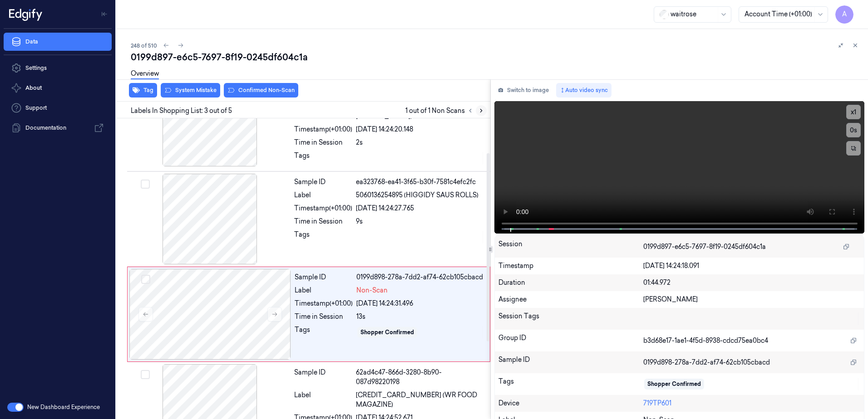
scroll to position [88, 0]
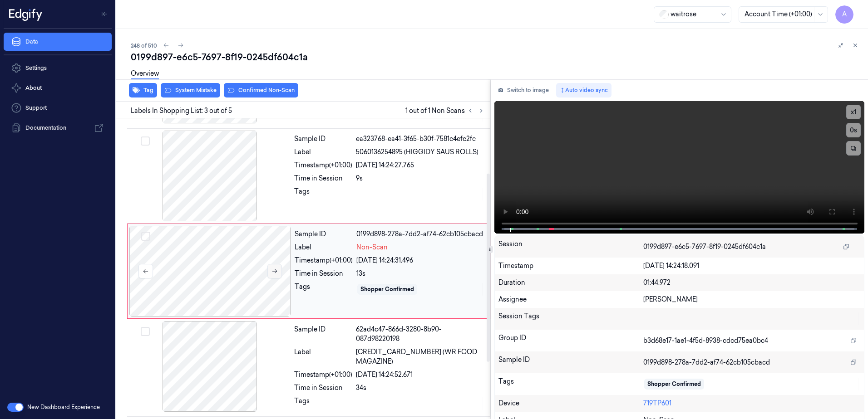
click at [276, 270] on icon at bounding box center [274, 272] width 5 height 4
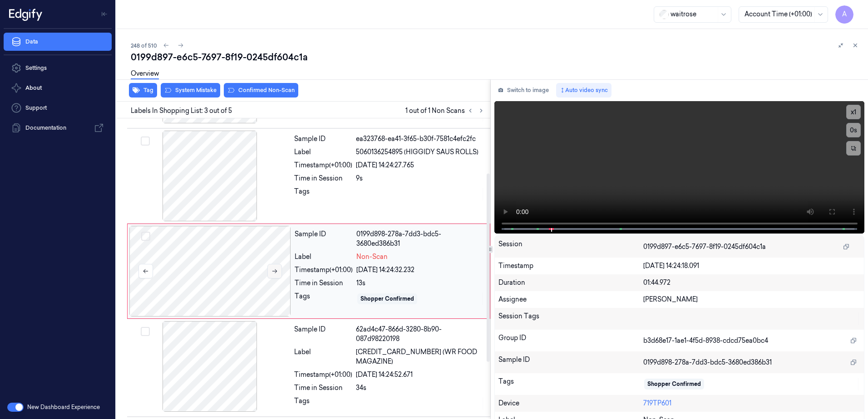
click at [276, 272] on button at bounding box center [274, 271] width 15 height 15
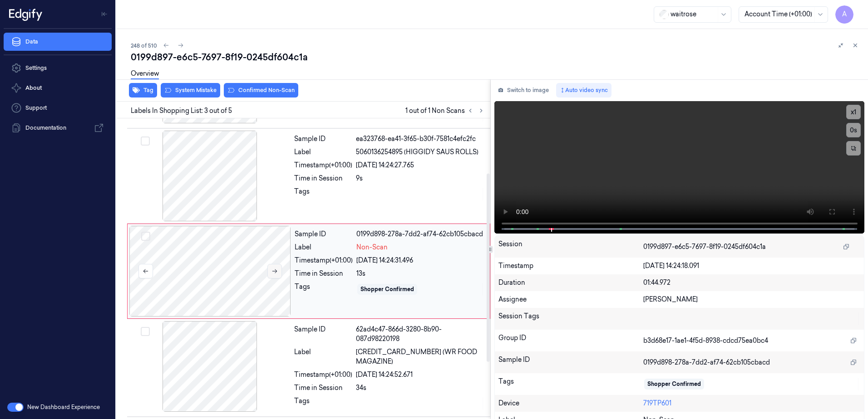
click at [276, 272] on button at bounding box center [274, 271] width 15 height 15
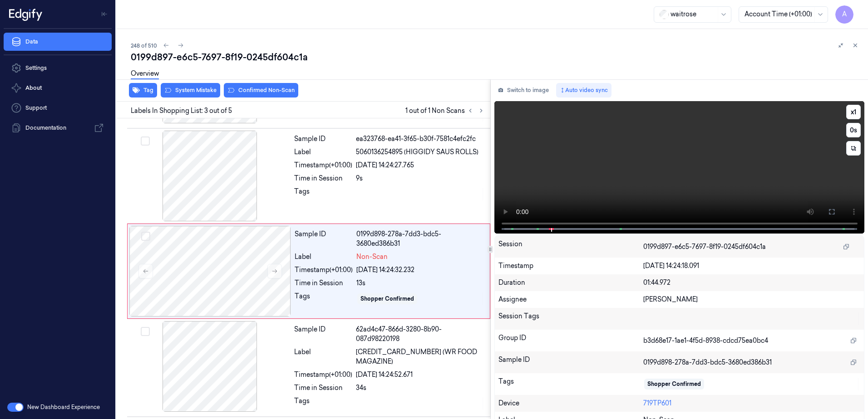
click at [530, 223] on video at bounding box center [679, 167] width 370 height 133
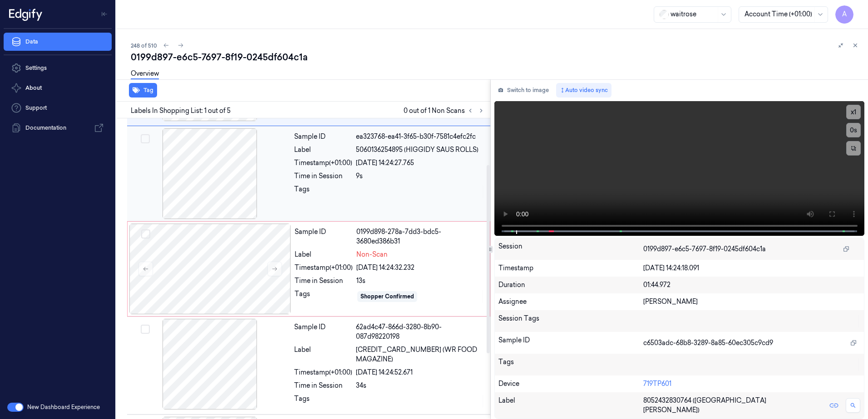
scroll to position [91, 0]
click at [277, 269] on button at bounding box center [274, 268] width 15 height 15
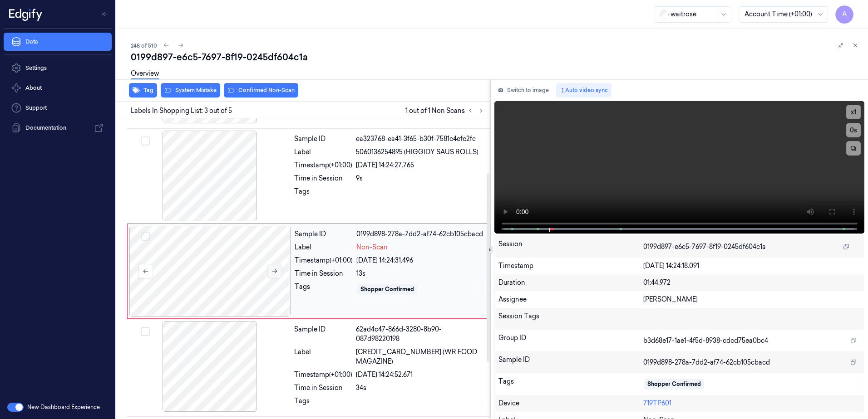
click at [277, 270] on icon at bounding box center [274, 272] width 5 height 4
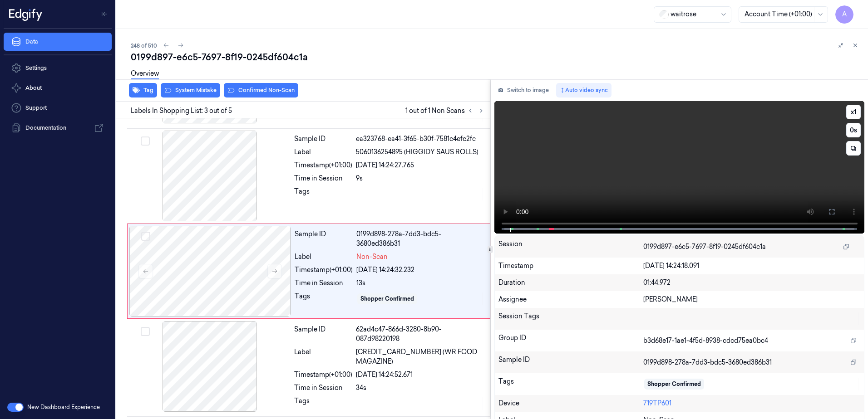
scroll to position [0, 0]
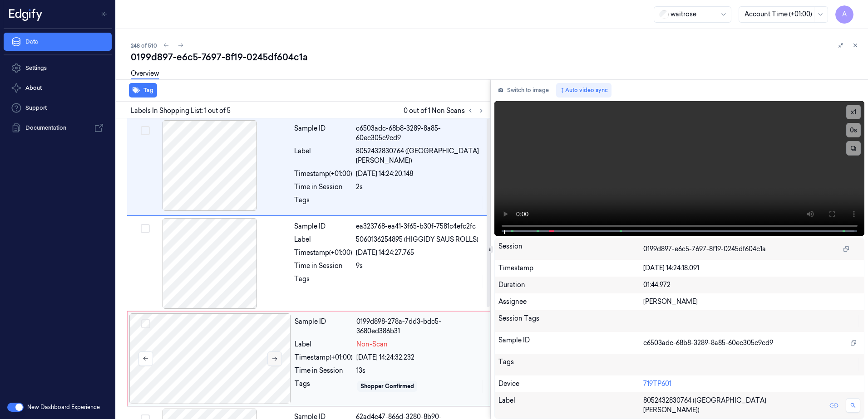
click at [271, 356] on icon at bounding box center [274, 359] width 6 height 6
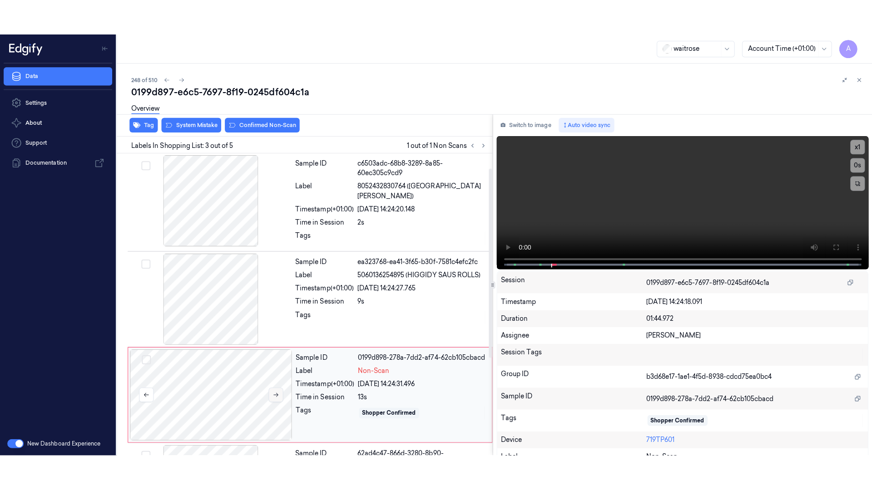
scroll to position [88, 0]
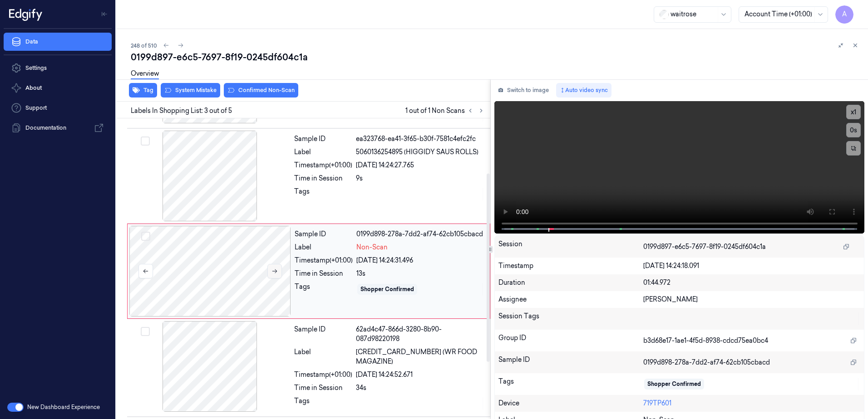
click at [278, 269] on button at bounding box center [274, 271] width 15 height 15
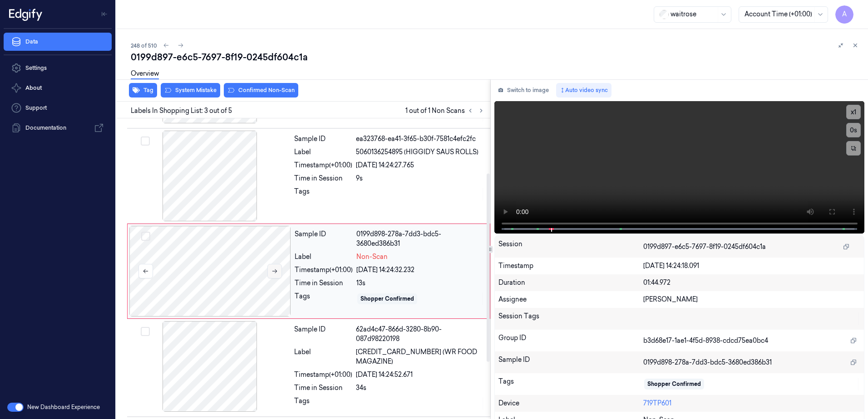
click at [272, 271] on icon at bounding box center [274, 271] width 6 height 6
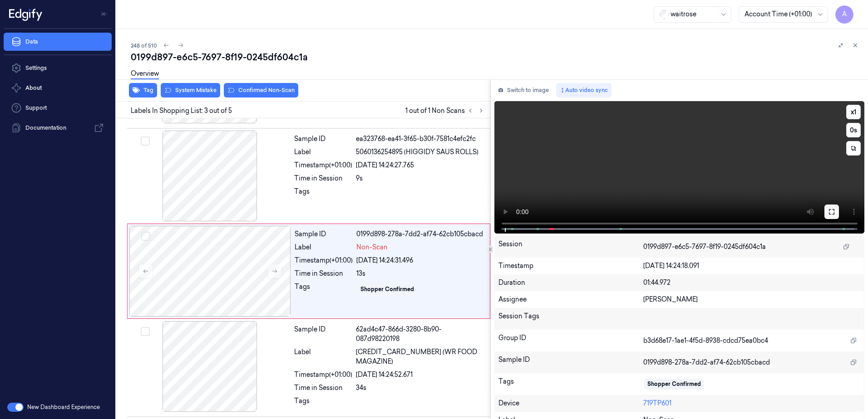
click at [828, 211] on icon at bounding box center [831, 211] width 7 height 7
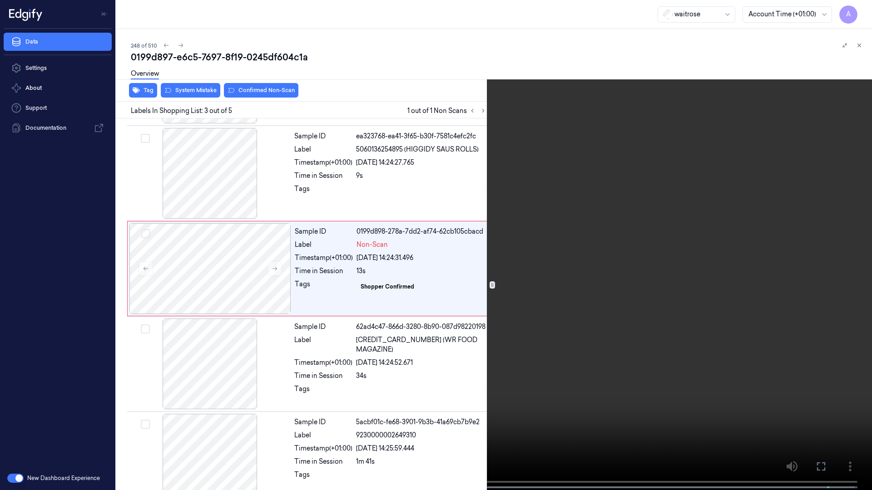
click at [620, 247] on video at bounding box center [436, 246] width 872 height 492
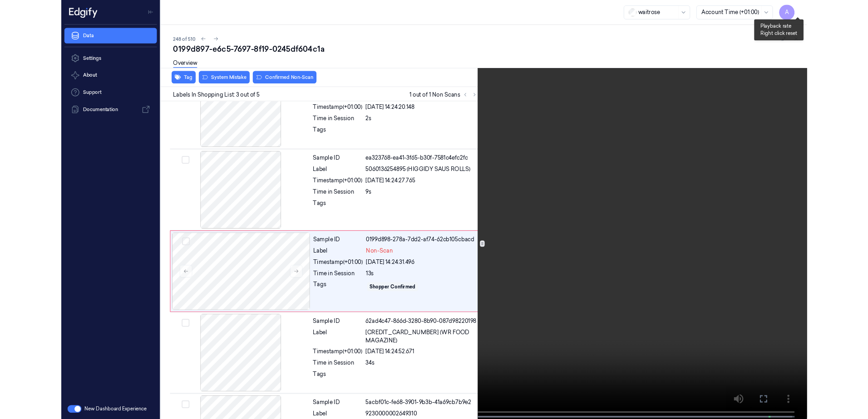
scroll to position [52, 0]
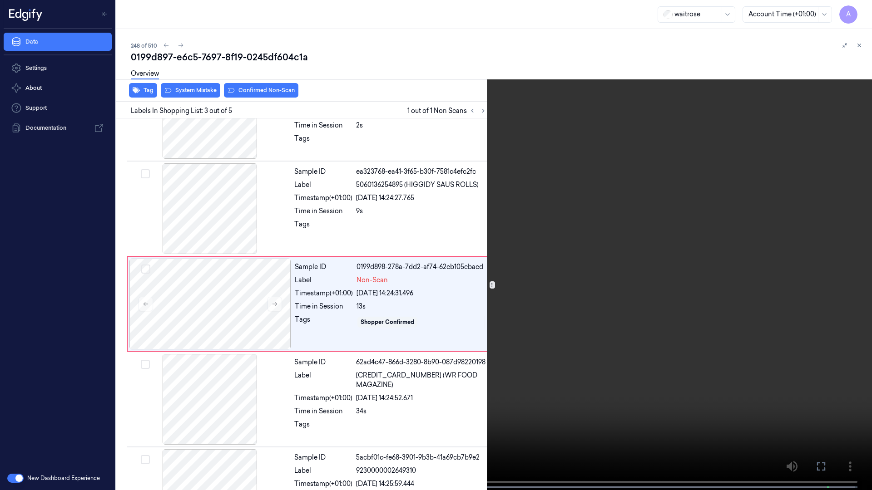
click at [0, 0] on icon at bounding box center [0, 0] width 0 height 0
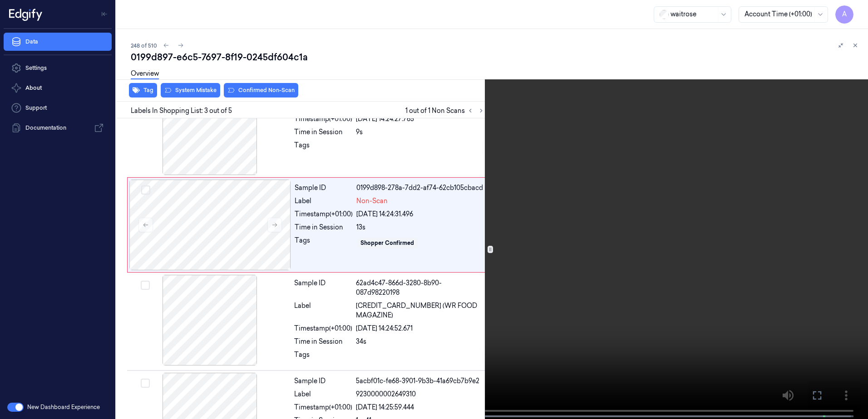
scroll to position [88, 0]
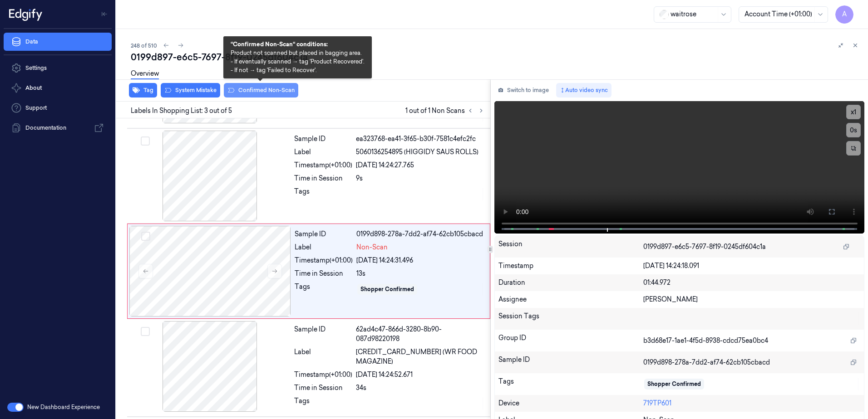
click at [244, 91] on button "Confirmed Non-Scan" at bounding box center [261, 90] width 74 height 15
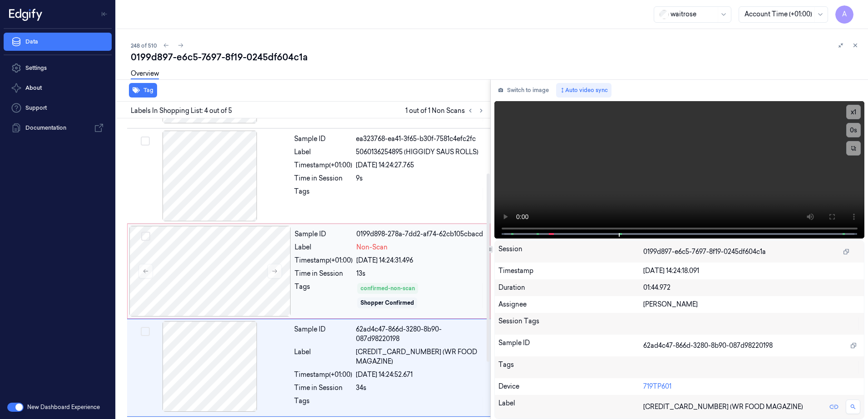
scroll to position [178, 0]
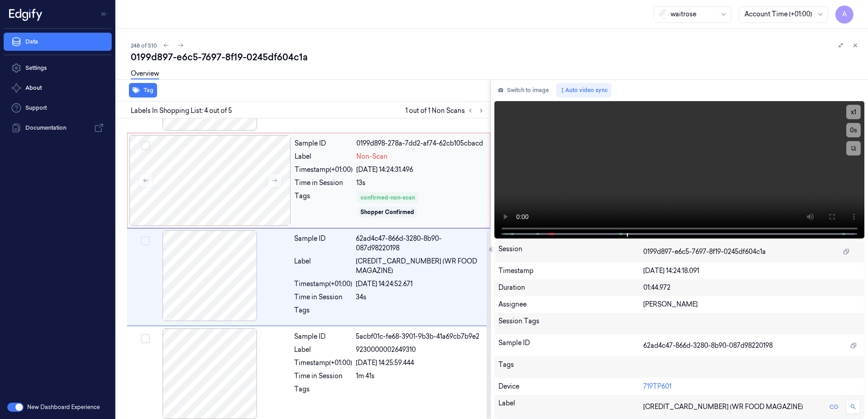
click at [331, 192] on div "Tags" at bounding box center [324, 205] width 58 height 27
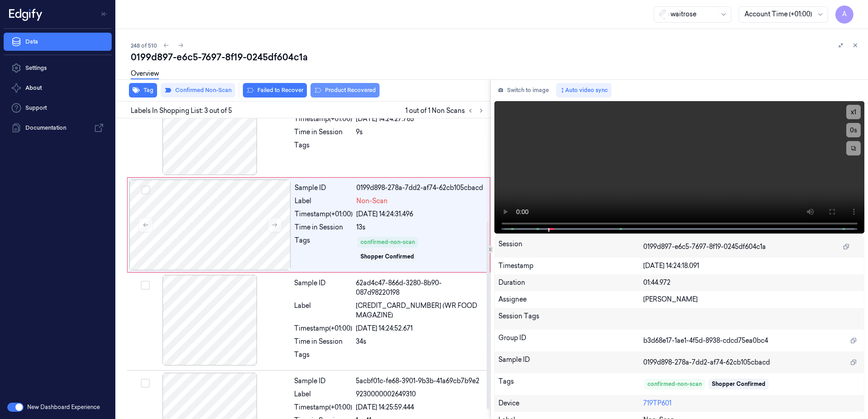
scroll to position [88, 0]
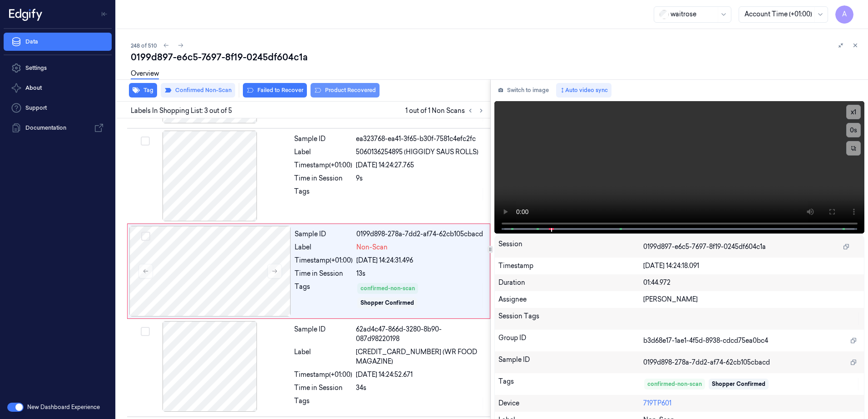
click at [336, 91] on button "Product Recovered" at bounding box center [344, 90] width 69 height 15
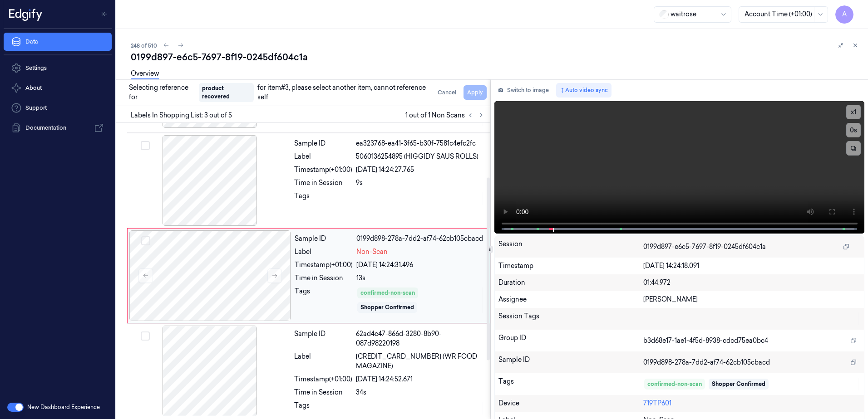
scroll to position [178, 0]
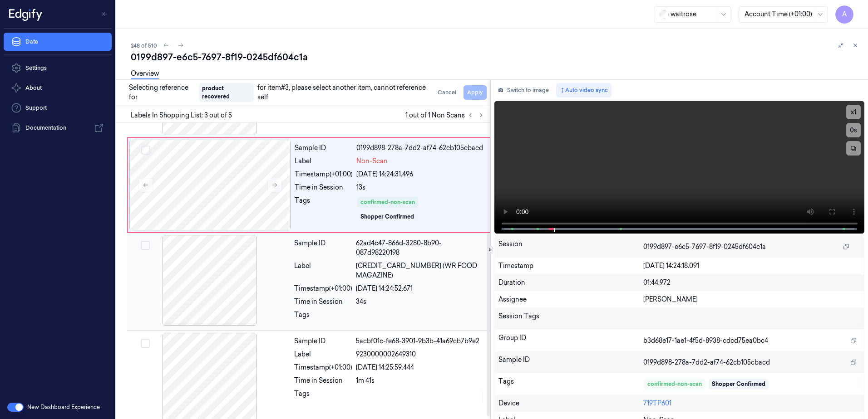
click at [434, 295] on div "Sample ID 62ad4c47-866d-3280-8b90-087d98220198 Label 5000169426371 (WR FOOD MAG…" at bounding box center [390, 282] width 198 height 94
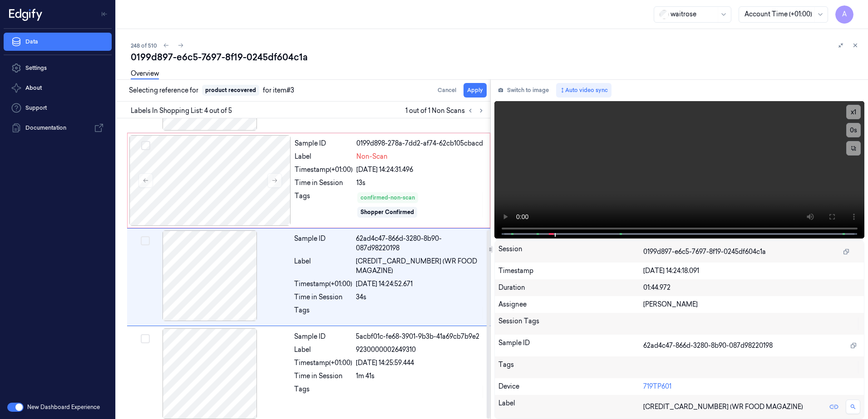
click at [478, 86] on div "Overview" at bounding box center [496, 75] width 730 height 23
click at [473, 88] on button "Apply" at bounding box center [474, 90] width 23 height 15
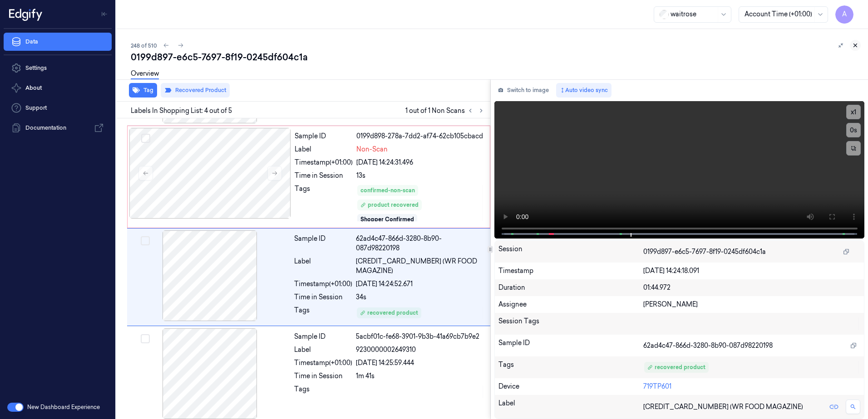
click at [855, 46] on icon at bounding box center [855, 45] width 6 height 6
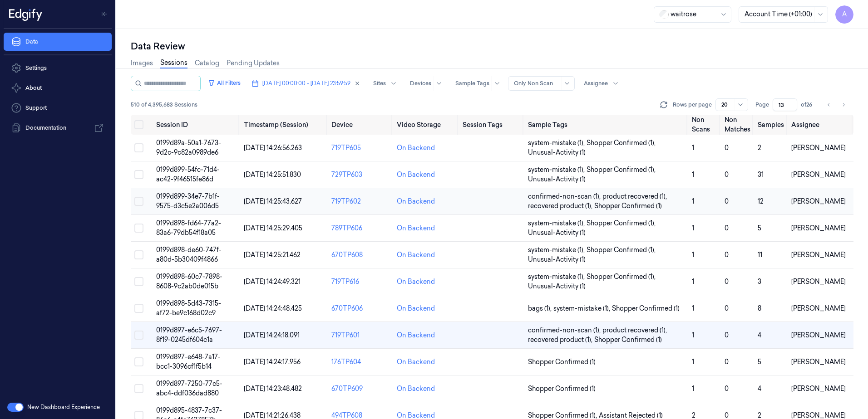
scroll to position [91, 0]
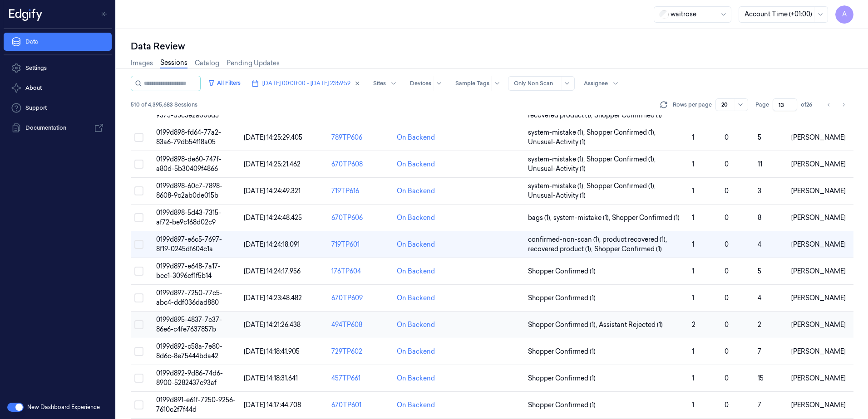
click at [187, 325] on td "0199d895-4837-7c37-86e6-c4fe7637857b" at bounding box center [197, 325] width 88 height 27
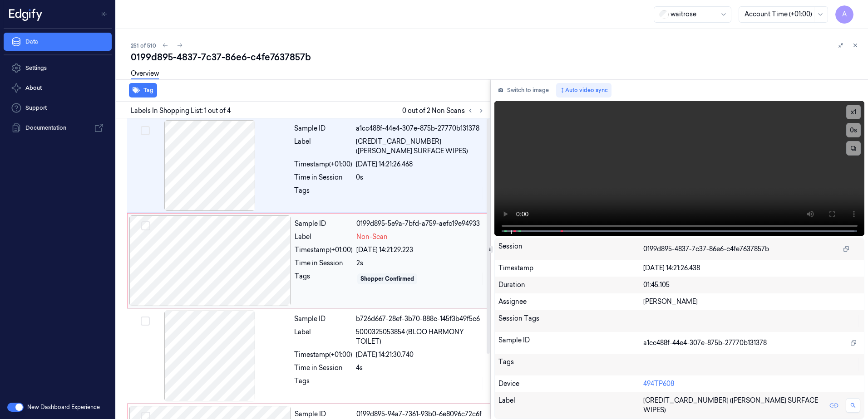
click at [268, 259] on div at bounding box center [210, 261] width 162 height 91
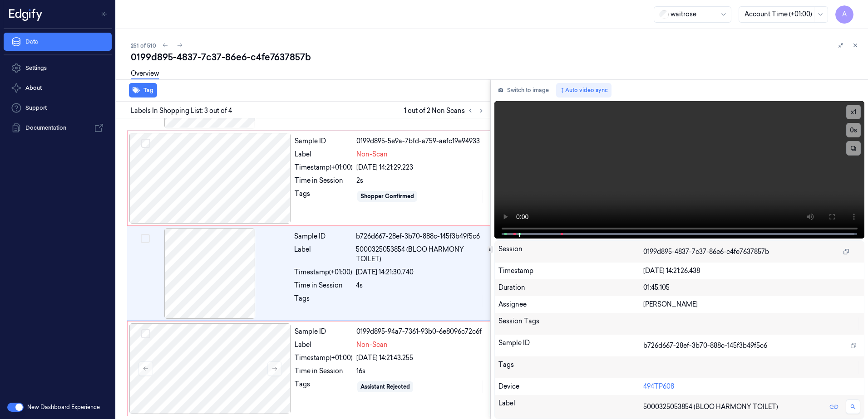
scroll to position [83, 0]
click at [854, 112] on button "x 1" at bounding box center [853, 112] width 15 height 15
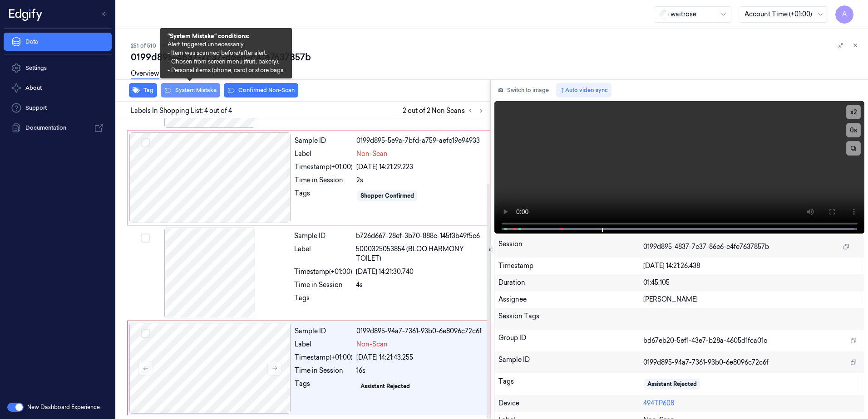
click at [185, 90] on button "System Mistake" at bounding box center [190, 90] width 59 height 15
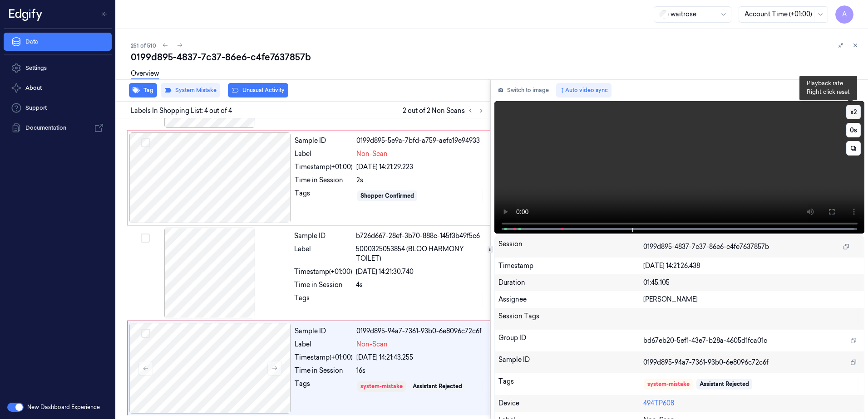
click at [853, 111] on button "x 2" at bounding box center [853, 112] width 15 height 15
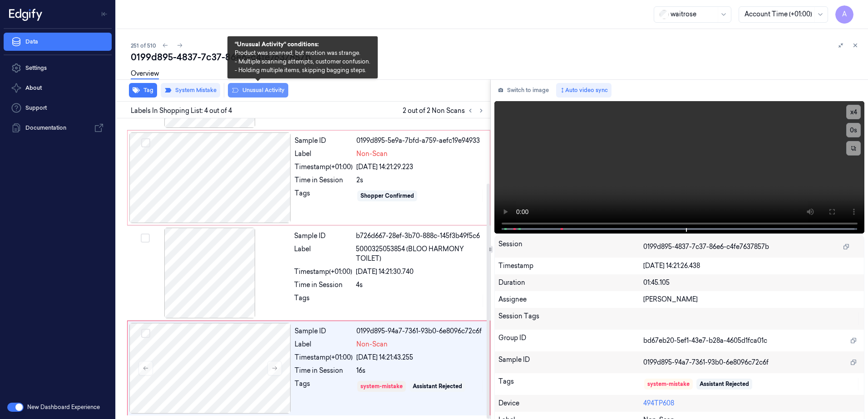
click at [261, 91] on button "Unusual Activity" at bounding box center [258, 90] width 60 height 15
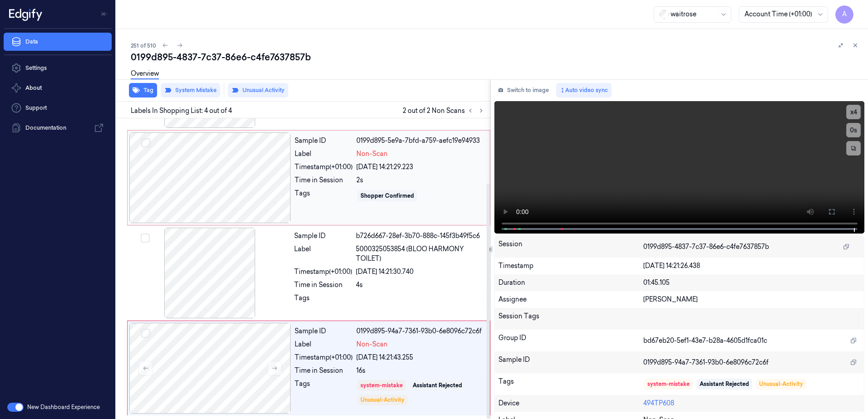
click at [327, 191] on div "Tags" at bounding box center [324, 196] width 58 height 15
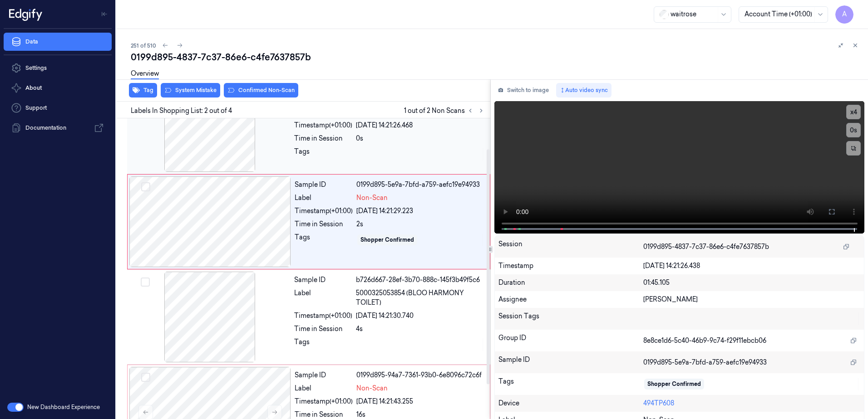
scroll to position [0, 0]
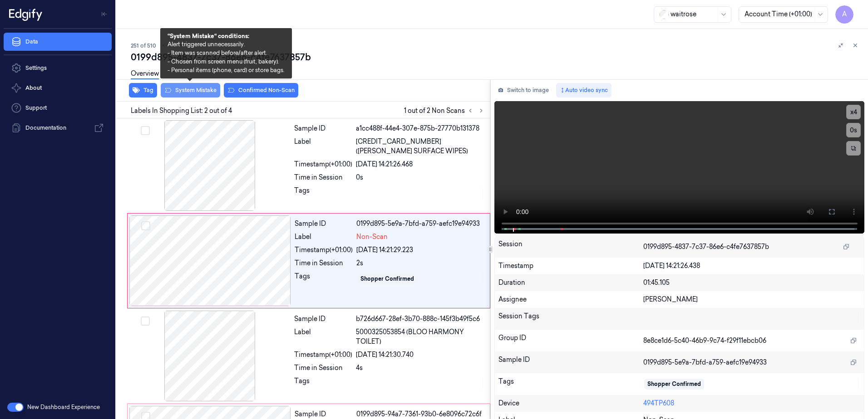
click at [188, 93] on button "System Mistake" at bounding box center [190, 90] width 59 height 15
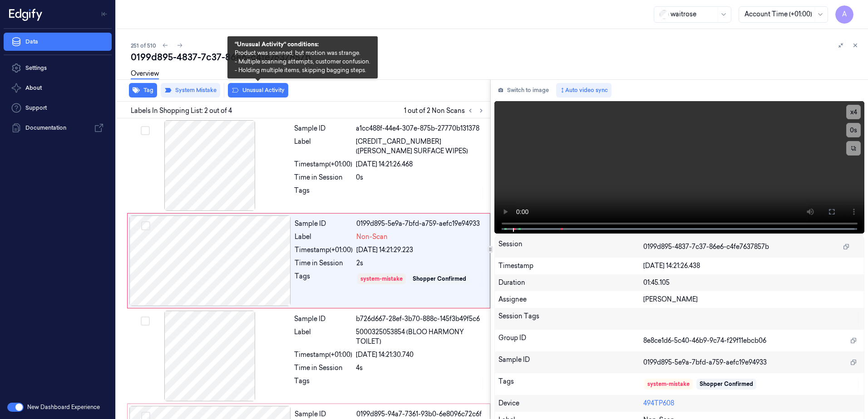
click at [261, 94] on button "Unusual Activity" at bounding box center [258, 90] width 60 height 15
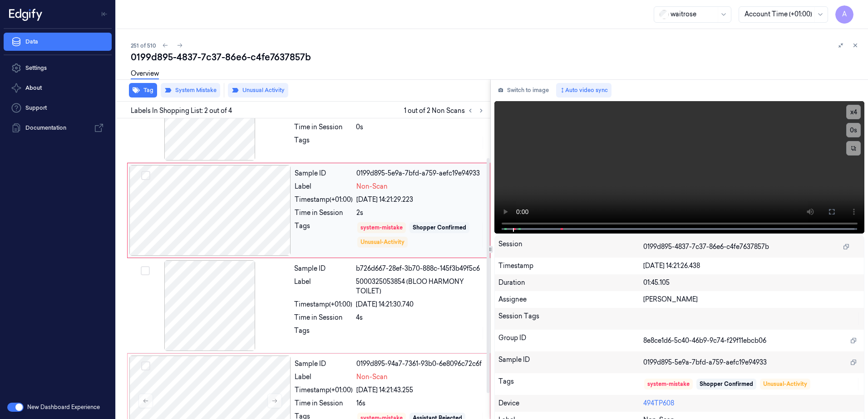
scroll to position [83, 0]
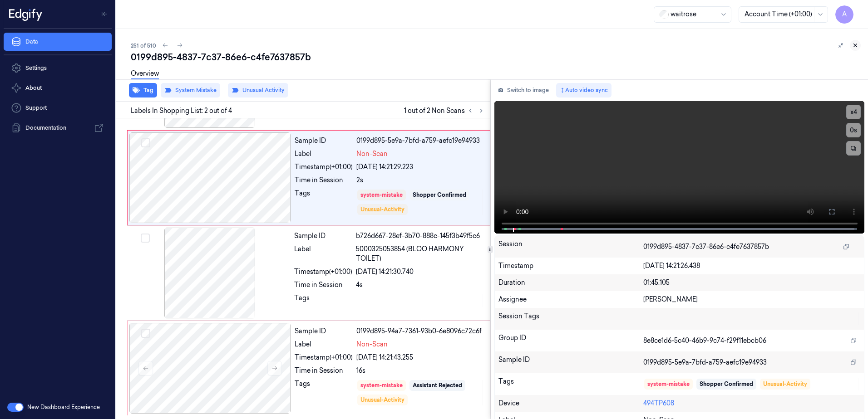
click at [856, 44] on icon at bounding box center [855, 45] width 6 height 6
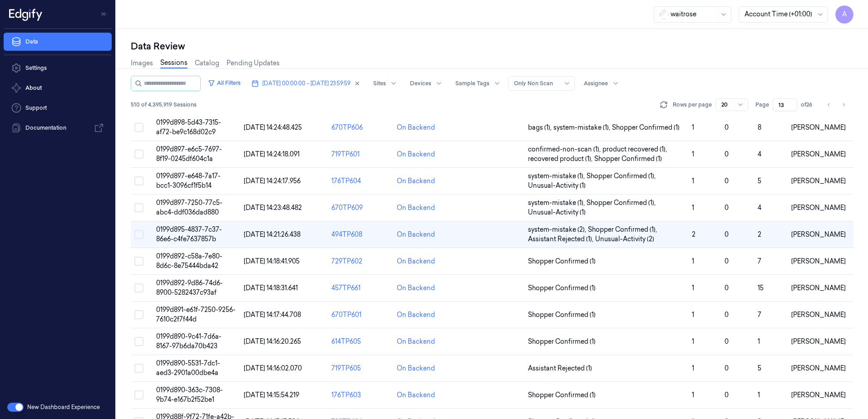
scroll to position [182, 0]
click at [184, 310] on span "0199d891-e61f-7250-9256-7610c2f7f44d" at bounding box center [195, 315] width 79 height 18
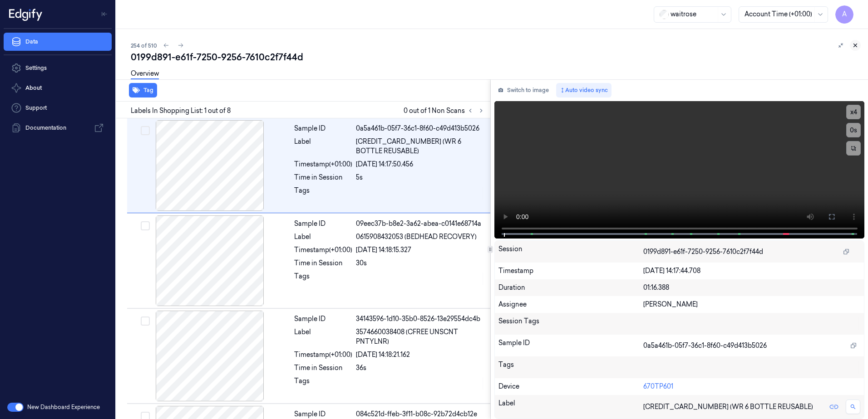
click at [855, 44] on icon at bounding box center [855, 45] width 6 height 6
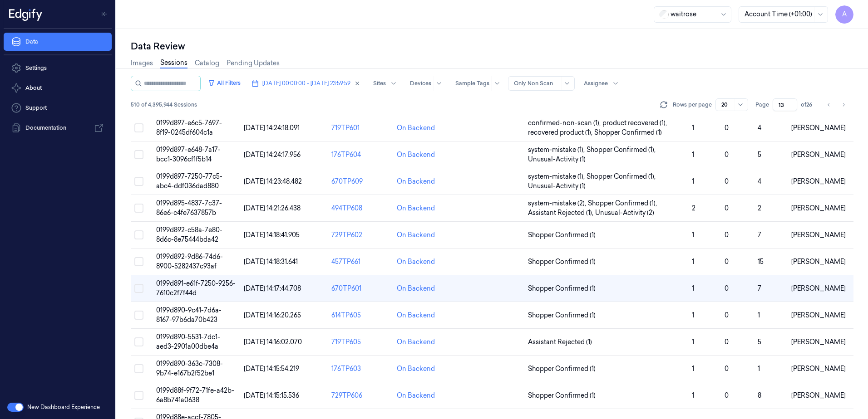
scroll to position [227, 0]
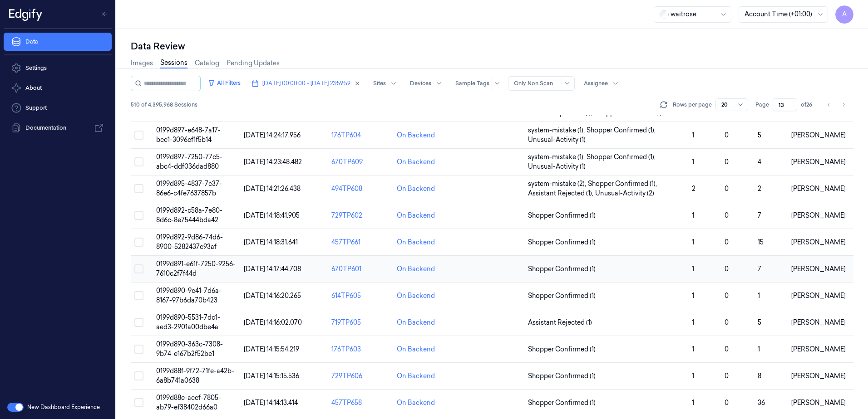
click at [179, 267] on span "0199d891-e61f-7250-9256-7610c2f7f44d" at bounding box center [195, 269] width 79 height 18
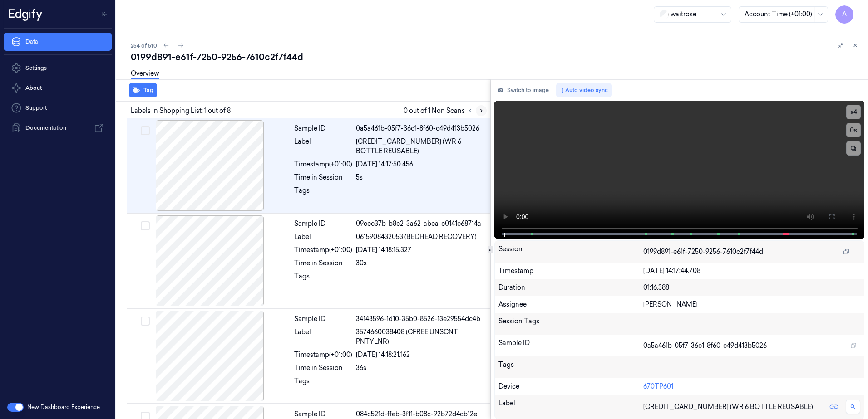
click at [482, 111] on icon at bounding box center [481, 110] width 2 height 3
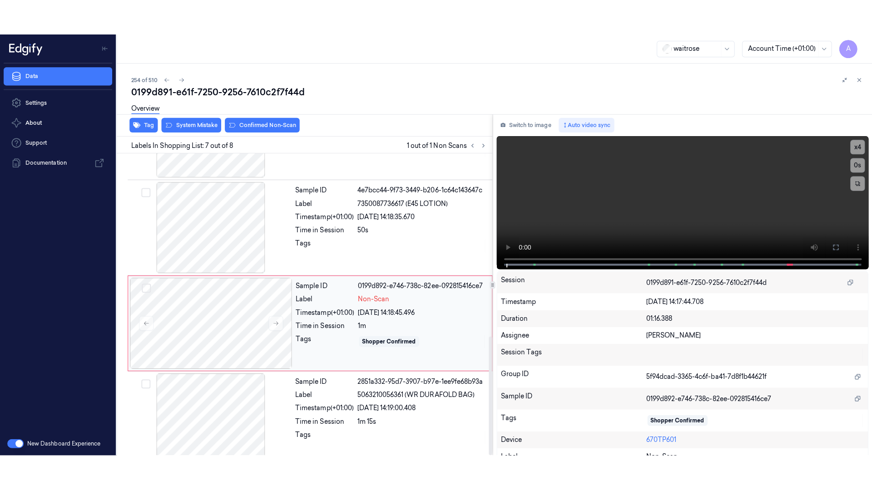
scroll to position [464, 0]
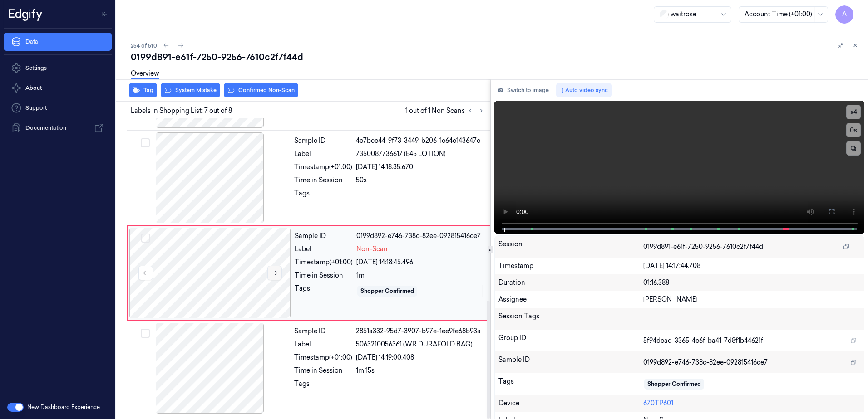
click at [272, 277] on button at bounding box center [274, 273] width 15 height 15
click at [274, 277] on button at bounding box center [274, 273] width 15 height 15
click at [832, 208] on button at bounding box center [831, 212] width 15 height 15
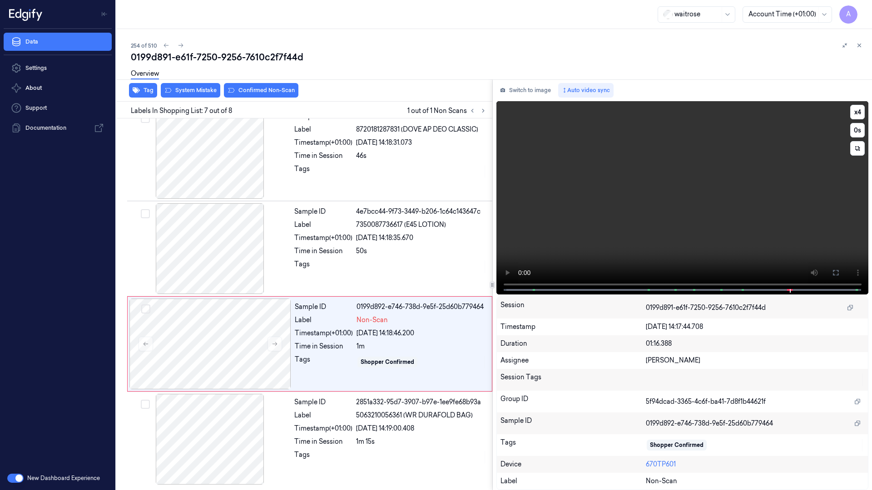
scroll to position [394, 0]
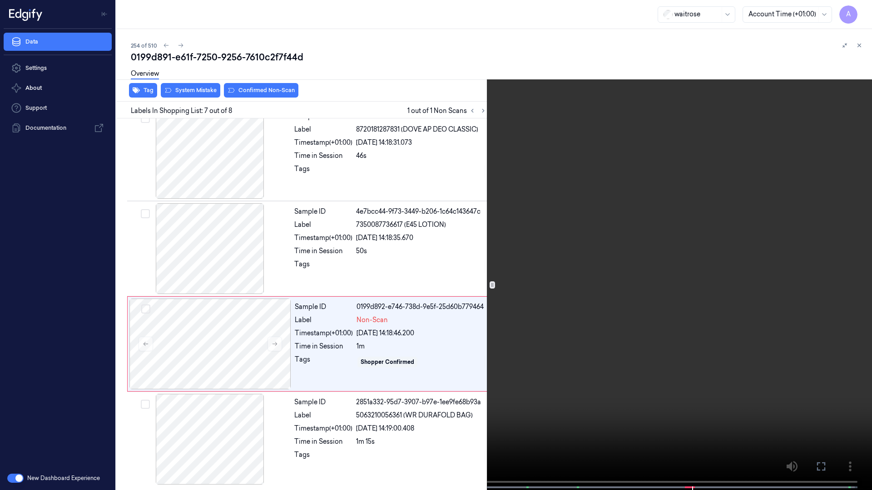
click at [705, 256] on video at bounding box center [436, 246] width 872 height 492
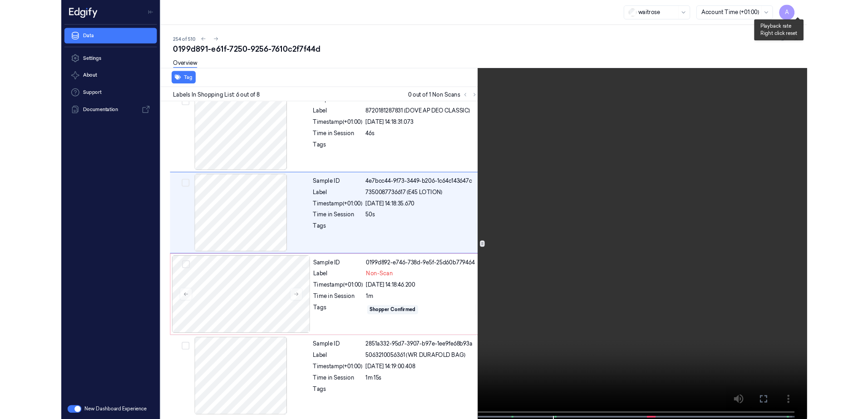
scroll to position [338, 0]
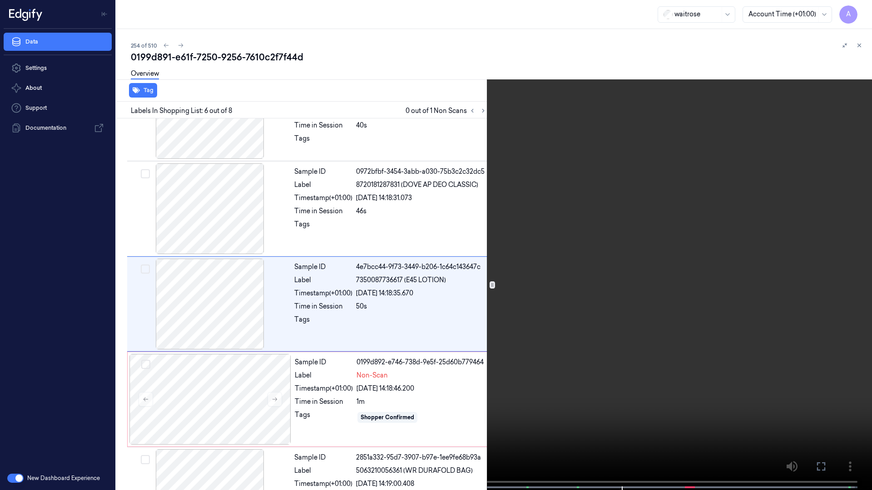
click at [0, 0] on icon at bounding box center [0, 0] width 0 height 0
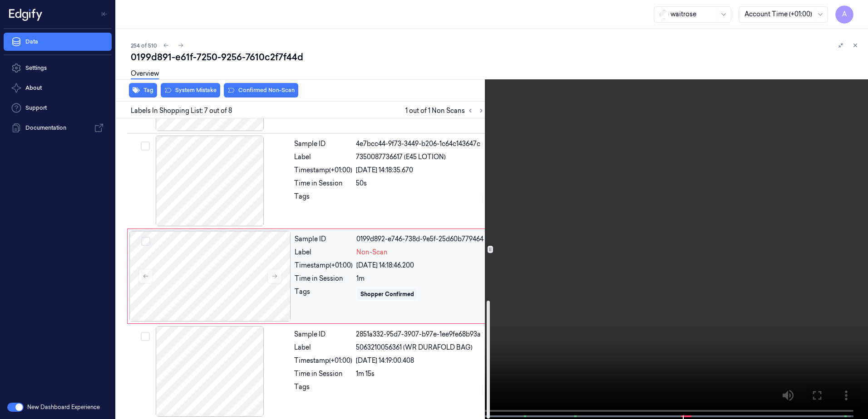
scroll to position [464, 0]
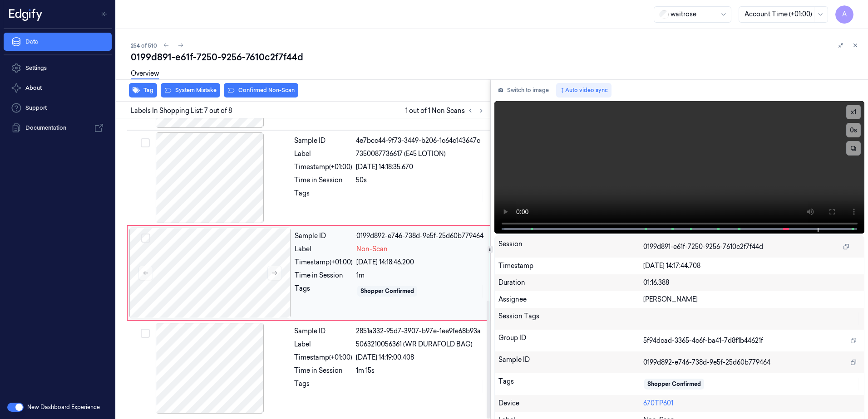
click at [445, 295] on div "Shopper Confirmed" at bounding box center [420, 291] width 128 height 15
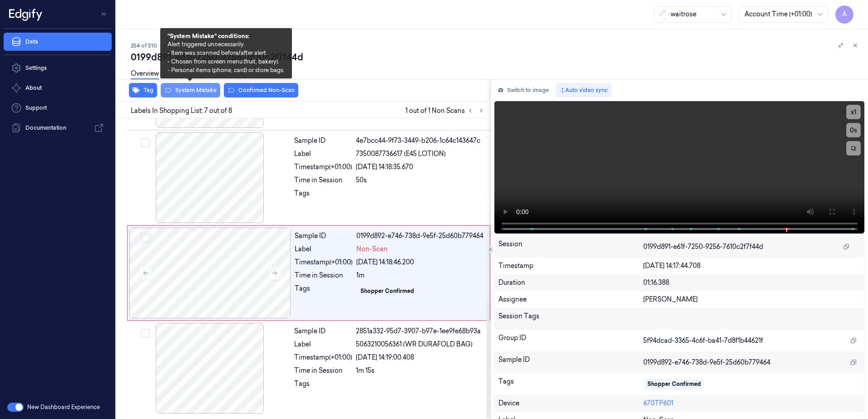
click at [187, 89] on button "System Mistake" at bounding box center [190, 90] width 59 height 15
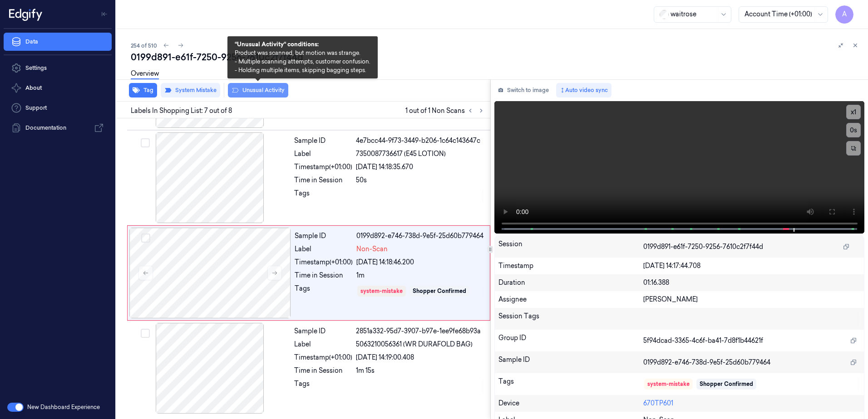
click at [252, 94] on button "Unusual Activity" at bounding box center [258, 90] width 60 height 15
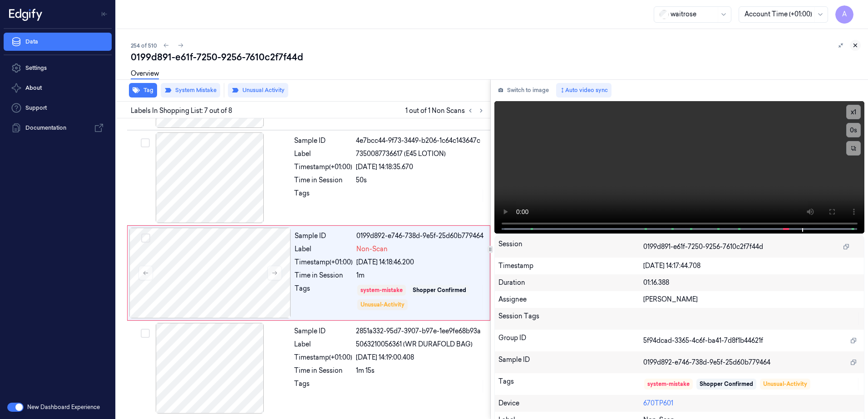
click at [852, 47] on icon at bounding box center [855, 45] width 6 height 6
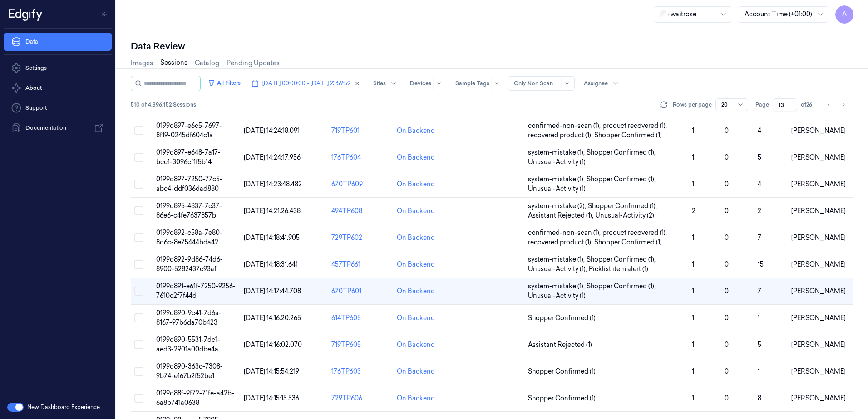
scroll to position [227, 0]
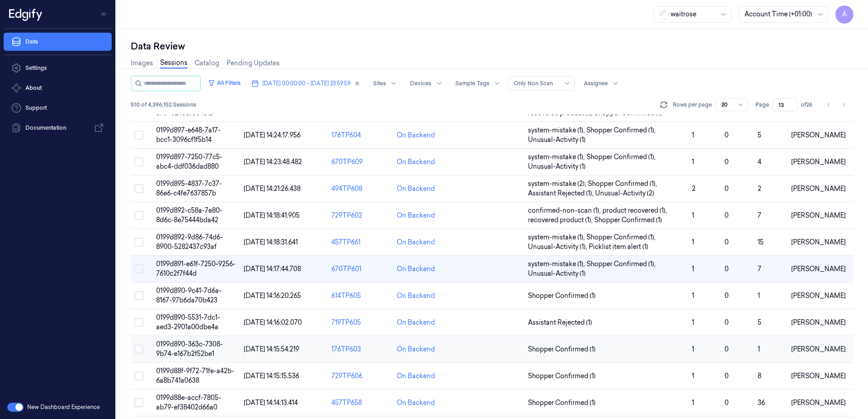
click at [196, 345] on span "0199d890-363c-7308-9b74-e167b2f52be1" at bounding box center [189, 349] width 67 height 18
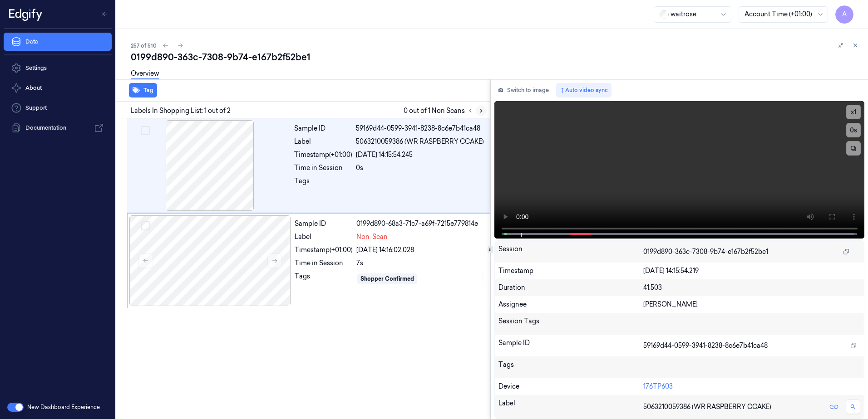
click at [477, 113] on button at bounding box center [481, 110] width 11 height 11
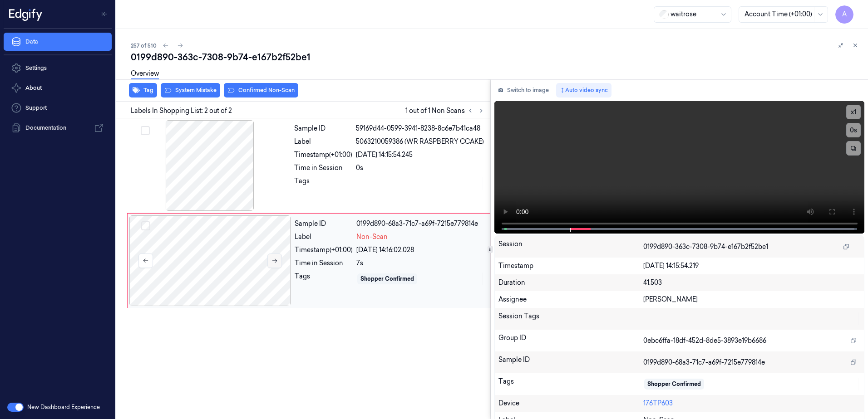
click at [274, 259] on icon at bounding box center [274, 261] width 6 height 6
click at [269, 259] on button at bounding box center [274, 261] width 15 height 15
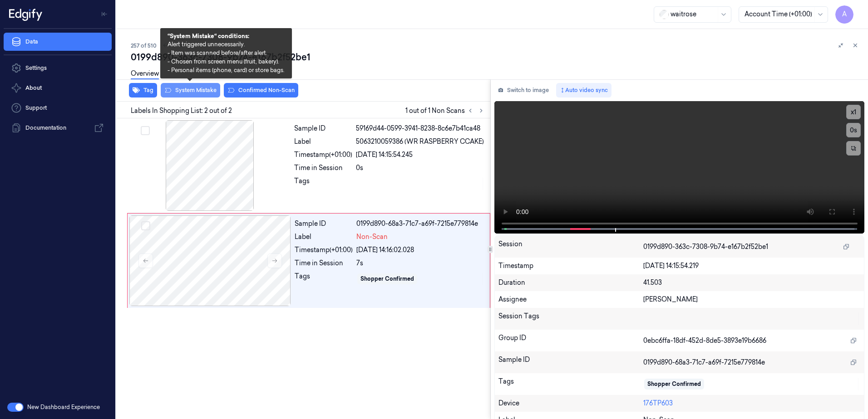
click at [197, 96] on button "System Mistake" at bounding box center [190, 90] width 59 height 15
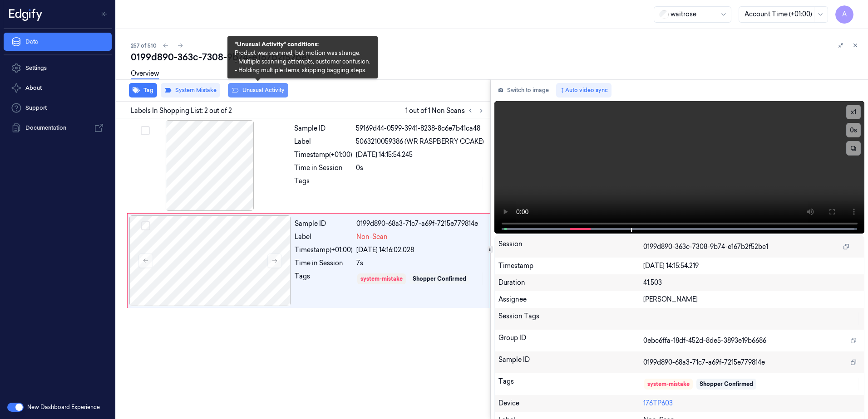
click at [244, 94] on button "Unusual Activity" at bounding box center [258, 90] width 60 height 15
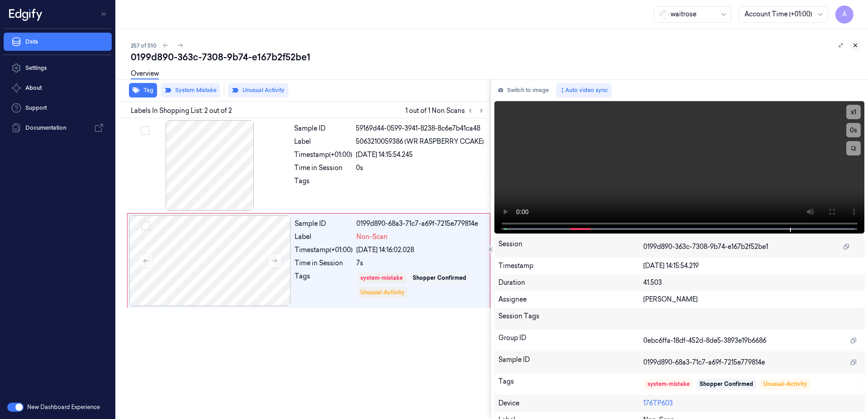
click at [855, 47] on icon at bounding box center [855, 45] width 6 height 6
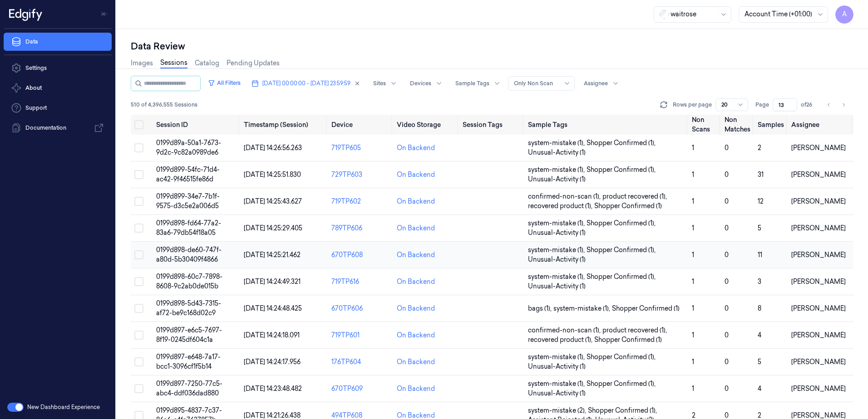
scroll to position [258, 0]
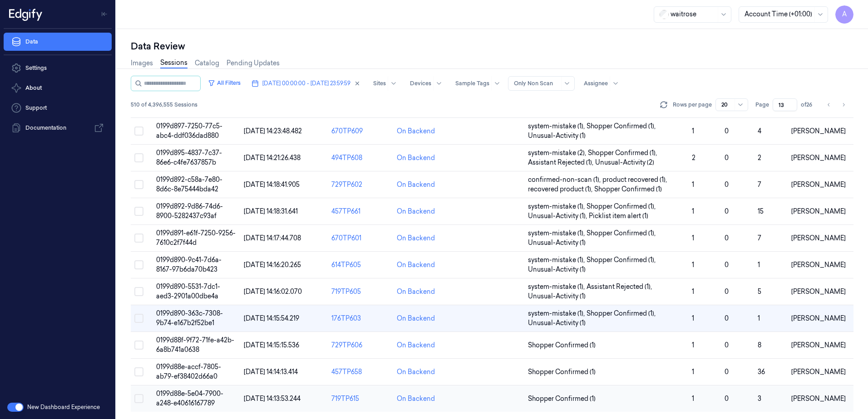
click at [182, 400] on span "0199d88e-5e04-7900-a248-e40616167789" at bounding box center [189, 399] width 67 height 18
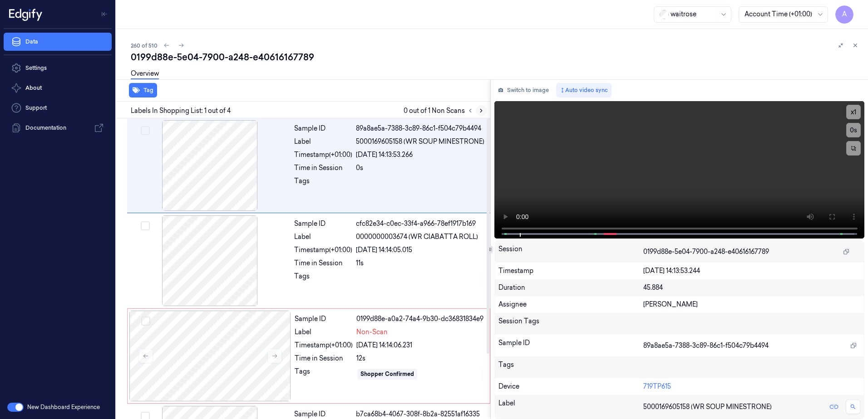
click at [482, 113] on icon at bounding box center [481, 111] width 6 height 6
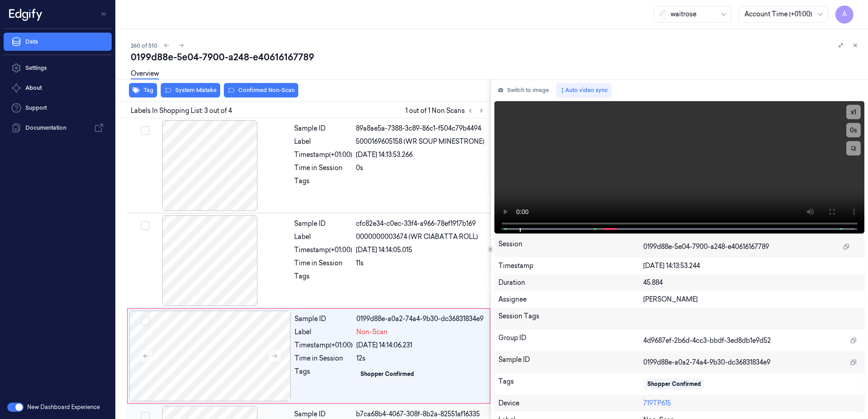
scroll to position [83, 0]
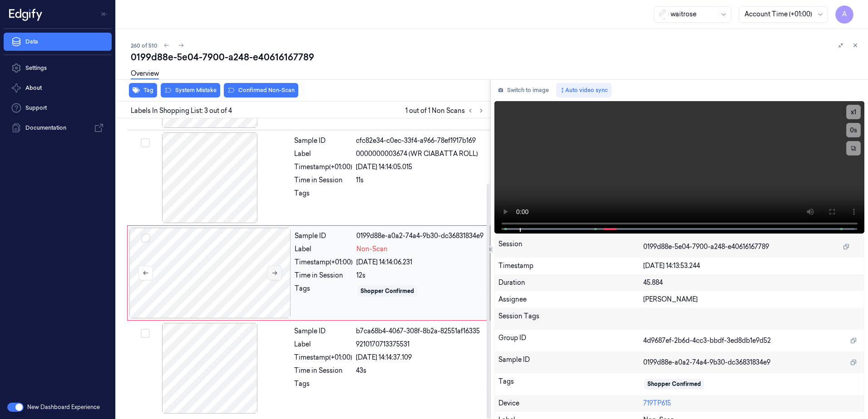
click at [271, 277] on button at bounding box center [274, 273] width 15 height 15
click at [276, 275] on icon at bounding box center [274, 273] width 5 height 4
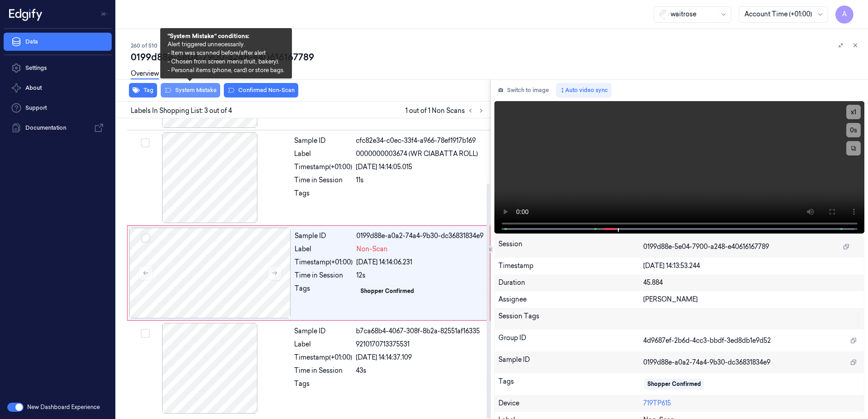
click at [172, 92] on button "System Mistake" at bounding box center [190, 90] width 59 height 15
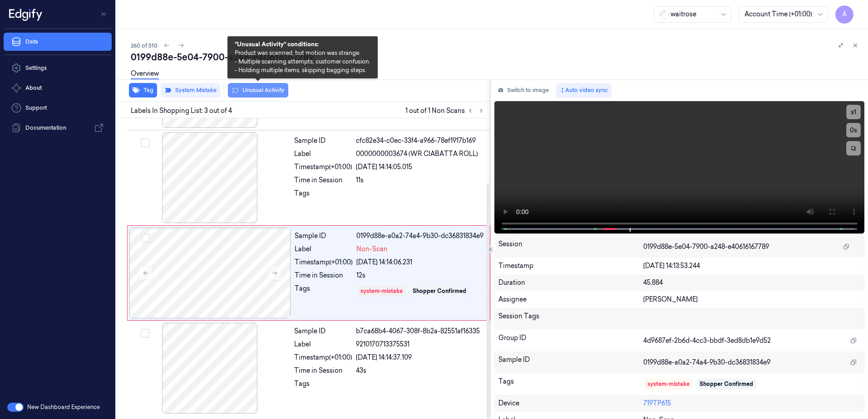
click at [259, 90] on button "Unusual Activity" at bounding box center [258, 90] width 60 height 15
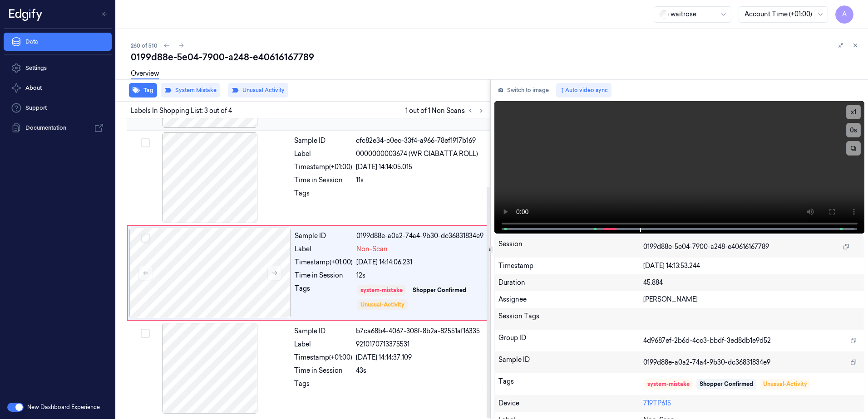
scroll to position [89, 0]
click at [152, 89] on button "Tag" at bounding box center [143, 90] width 28 height 15
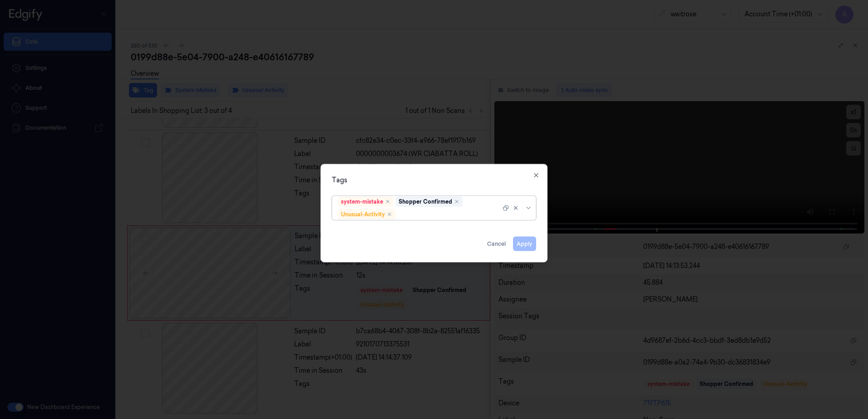
click at [405, 217] on div at bounding box center [448, 215] width 103 height 10
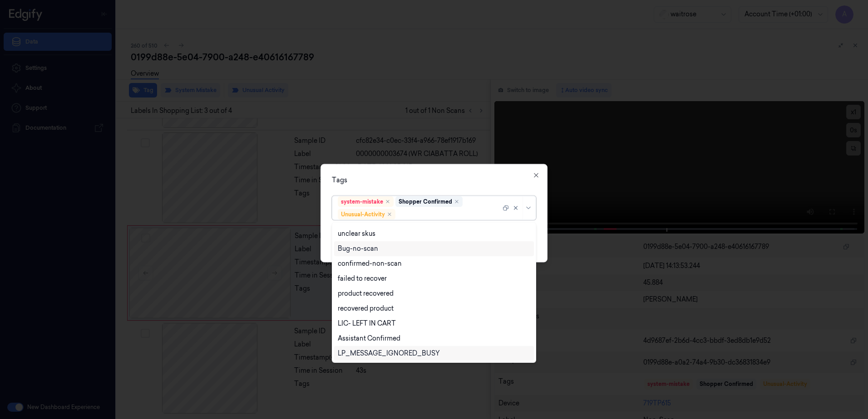
scroll to position [118, 0]
click at [379, 336] on div "Picklist item alert" at bounding box center [364, 339] width 52 height 10
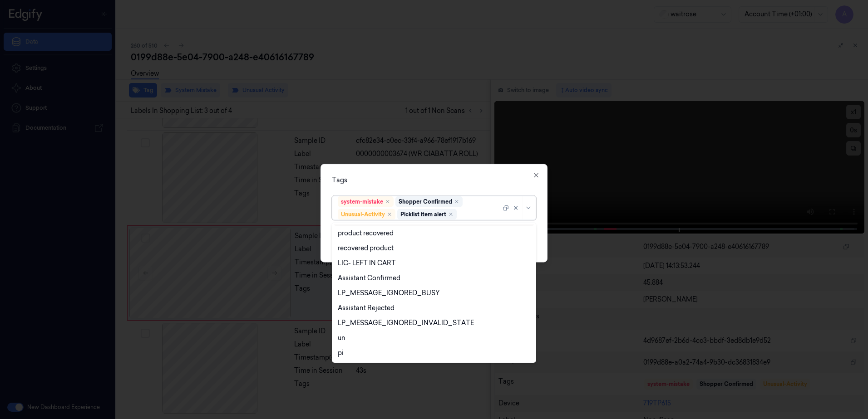
click at [454, 174] on div "Tags option Picklist item alert, selected. 20 results available. Use Up and Dow…" at bounding box center [433, 213] width 227 height 99
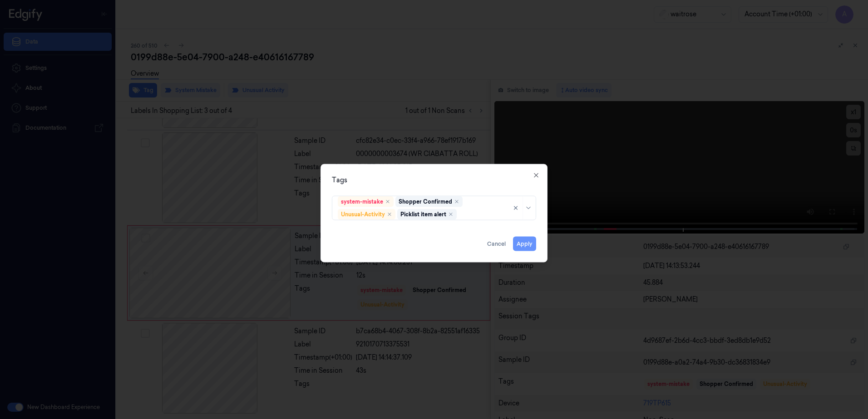
click at [521, 246] on button "Apply" at bounding box center [524, 244] width 23 height 15
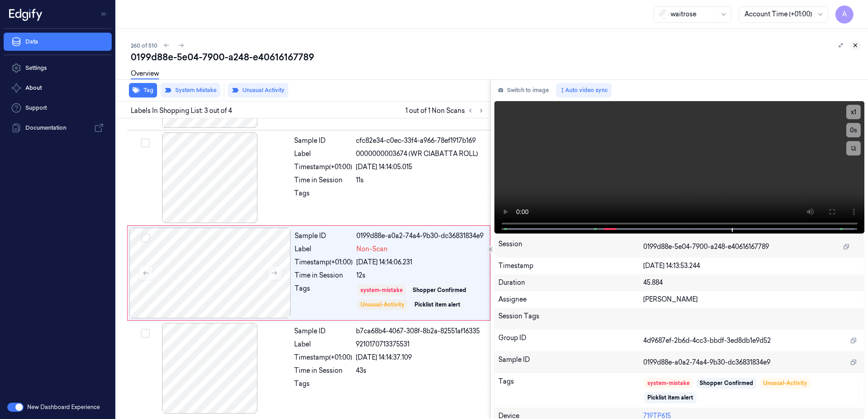
click at [855, 44] on icon at bounding box center [855, 45] width 6 height 6
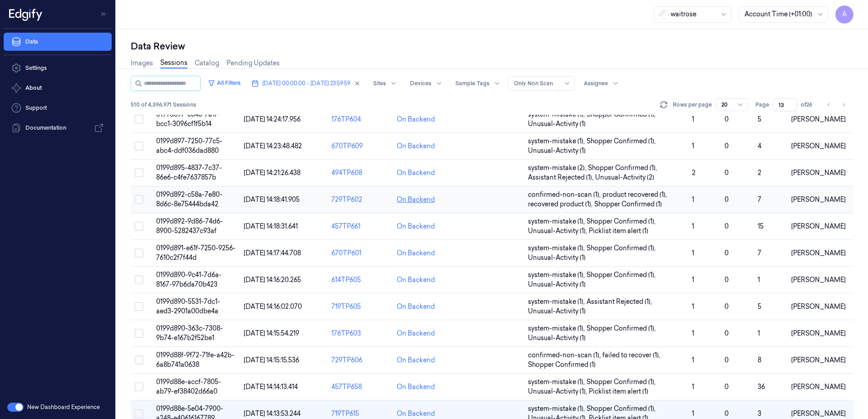
scroll to position [258, 0]
